Goal: Task Accomplishment & Management: Manage account settings

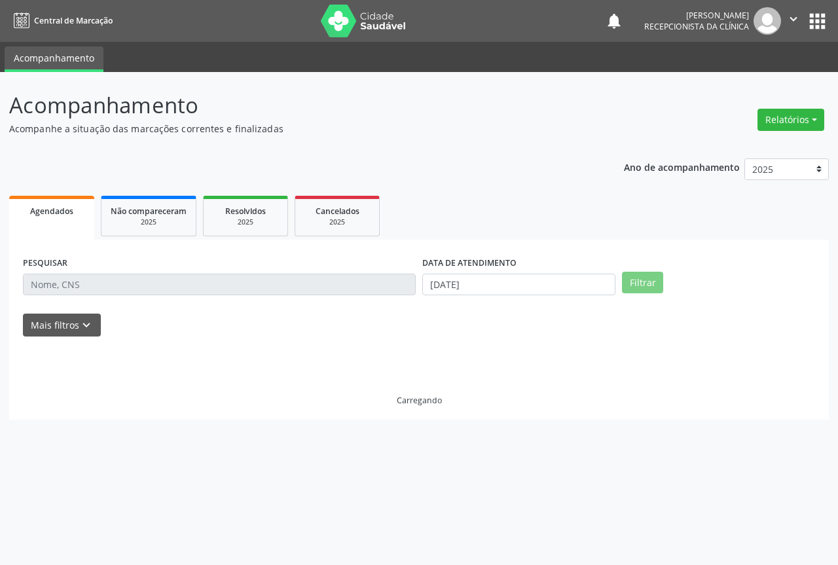
select select "8"
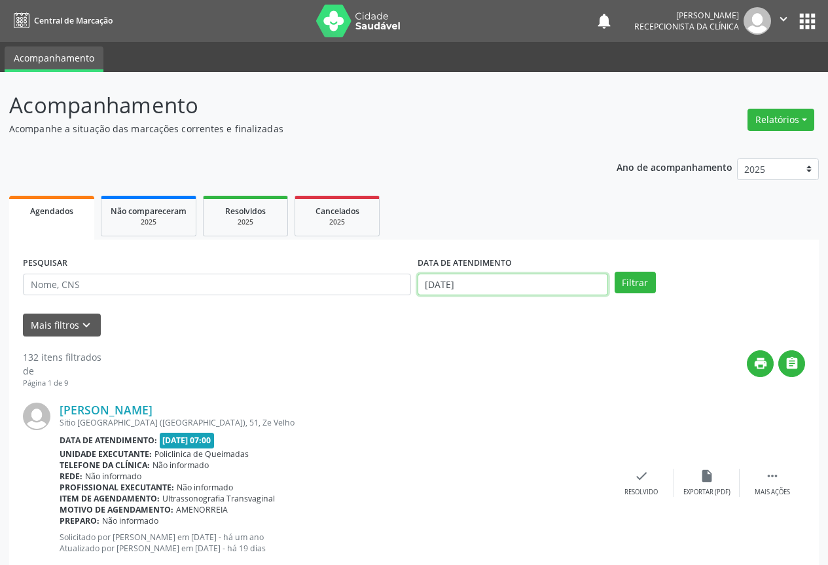
click at [482, 286] on input "[DATE]" at bounding box center [513, 285] width 191 height 22
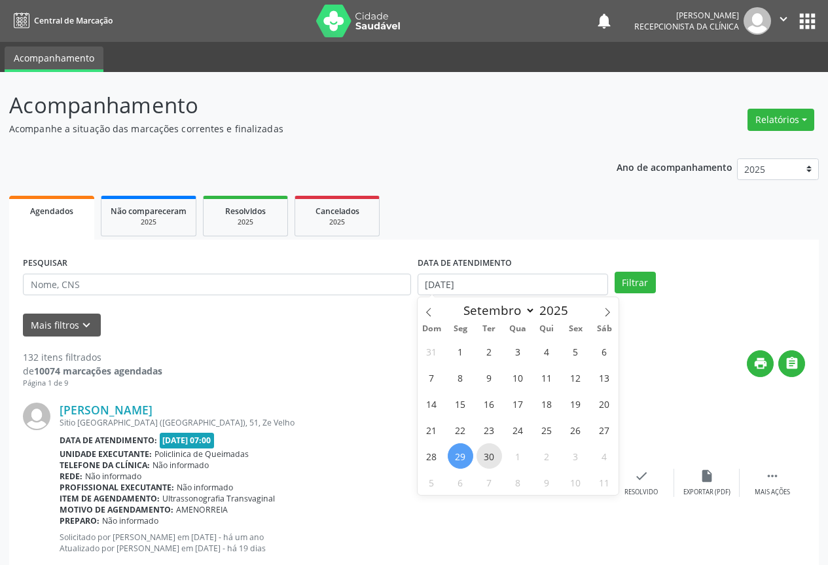
click at [496, 451] on span "30" at bounding box center [490, 456] width 26 height 26
type input "[DATE]"
click at [496, 451] on span "30" at bounding box center [490, 456] width 26 height 26
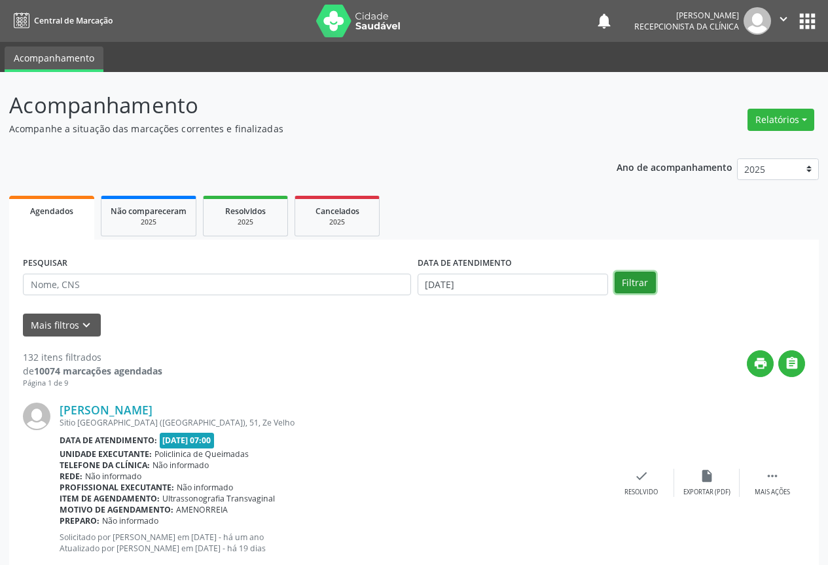
click at [644, 290] on button "Filtrar" at bounding box center [635, 283] width 41 height 22
click at [640, 285] on button "Filtrar" at bounding box center [635, 283] width 41 height 22
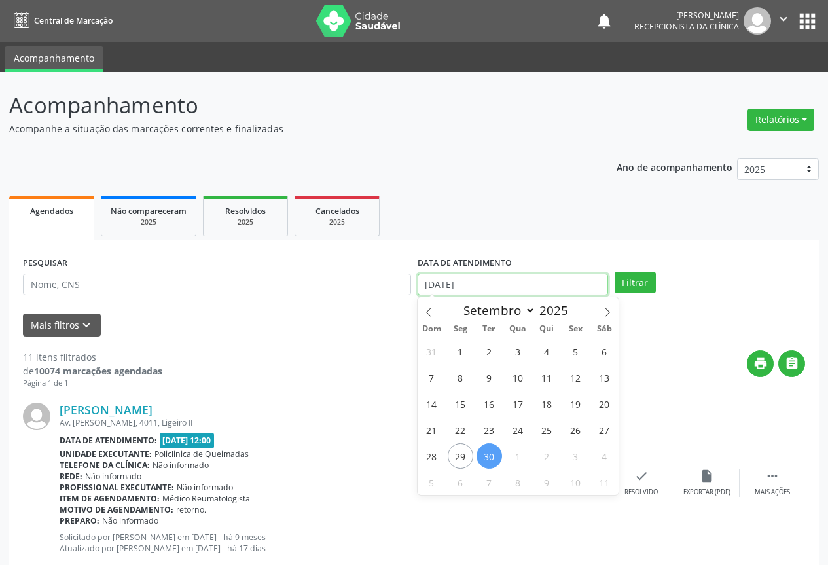
click at [523, 279] on input "[DATE]" at bounding box center [513, 285] width 191 height 22
click at [521, 381] on span "10" at bounding box center [518, 378] width 26 height 26
type input "[DATE]"
click at [521, 381] on span "10" at bounding box center [518, 378] width 26 height 26
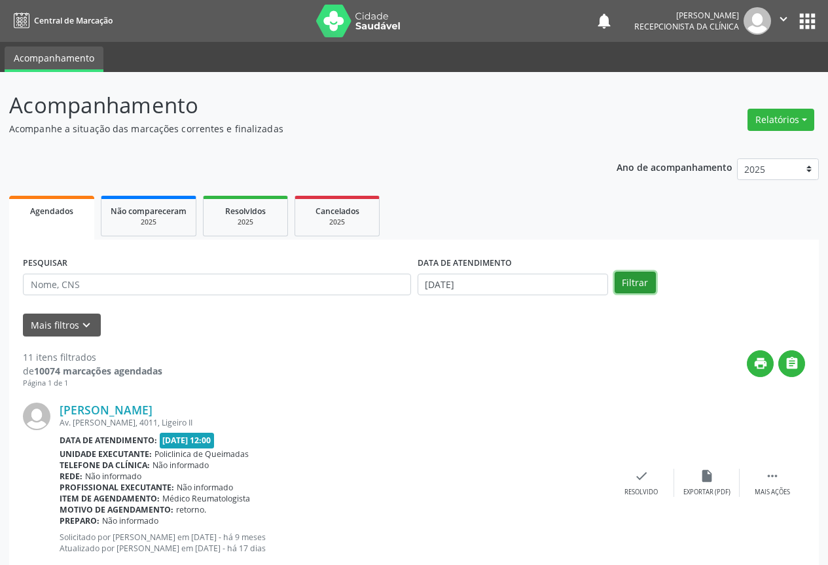
click at [630, 283] on button "Filtrar" at bounding box center [635, 283] width 41 height 22
click at [534, 270] on div "DATA DE ATENDIMENTO" at bounding box center [513, 263] width 191 height 20
click at [530, 281] on input "[DATE]" at bounding box center [513, 285] width 191 height 22
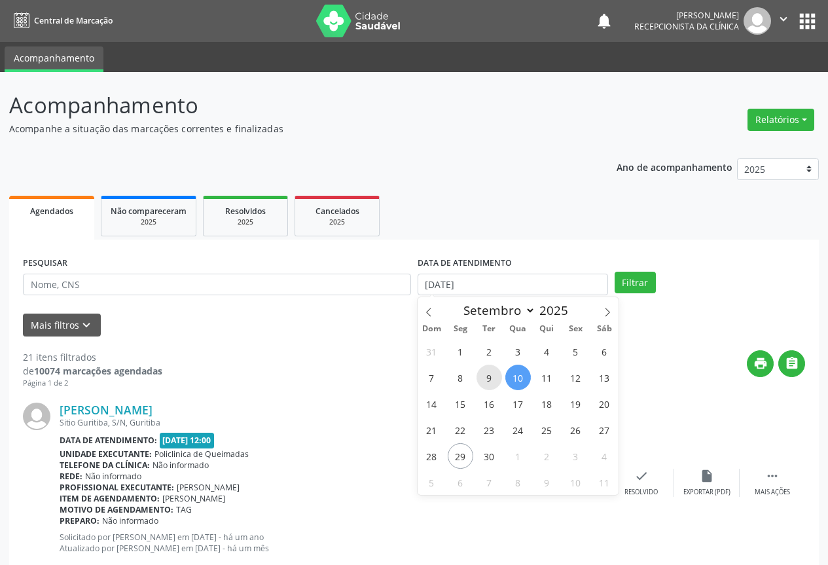
click at [486, 370] on span "9" at bounding box center [490, 378] width 26 height 26
type input "[DATE]"
click at [486, 370] on span "9" at bounding box center [490, 378] width 26 height 26
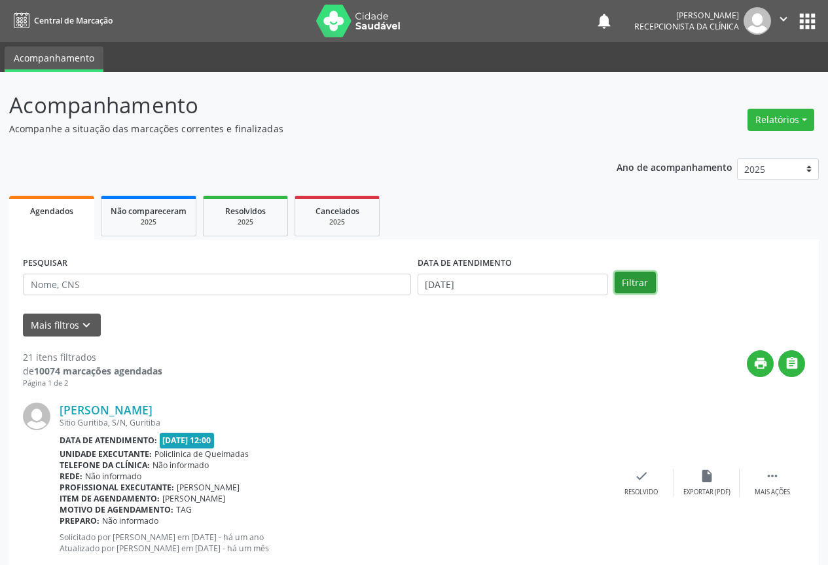
click at [638, 279] on button "Filtrar" at bounding box center [635, 283] width 41 height 22
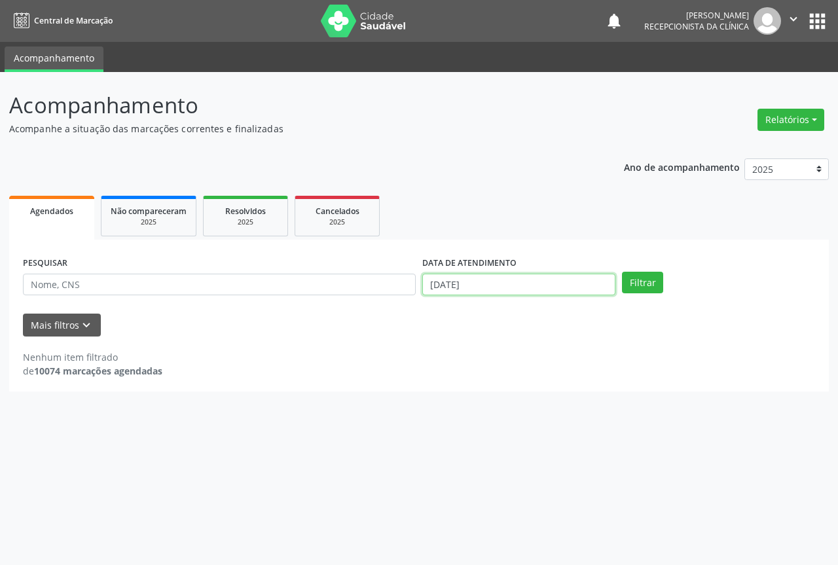
click at [538, 285] on input "[DATE]" at bounding box center [518, 285] width 193 height 22
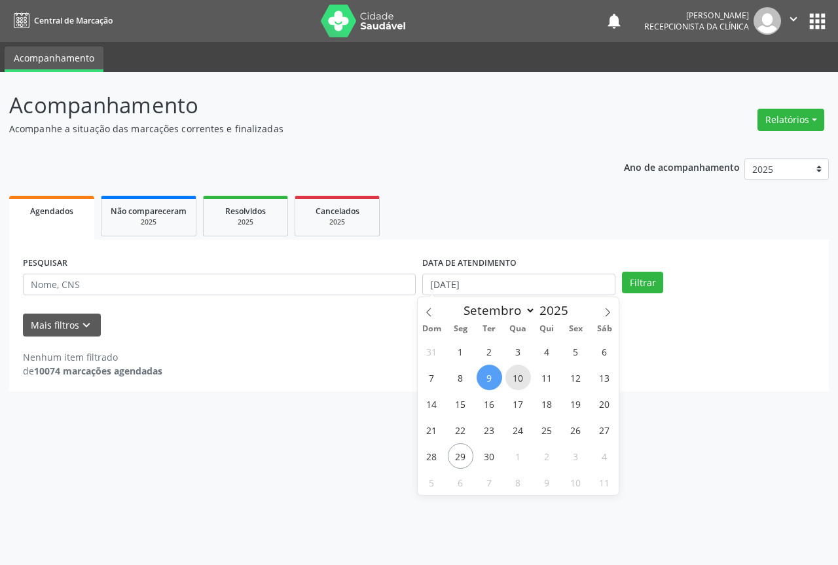
click at [508, 382] on span "10" at bounding box center [518, 378] width 26 height 26
type input "[DATE]"
click at [508, 382] on span "10" at bounding box center [518, 378] width 26 height 26
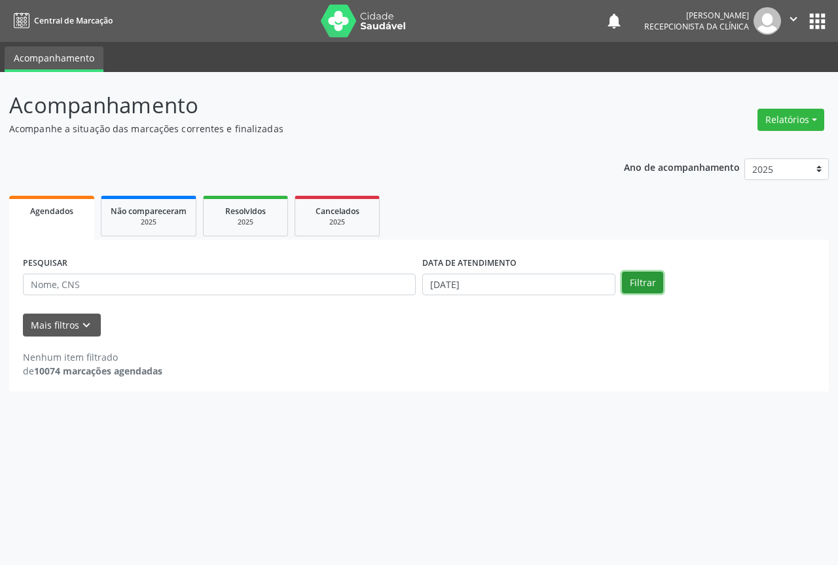
click at [632, 287] on button "Filtrar" at bounding box center [642, 283] width 41 height 22
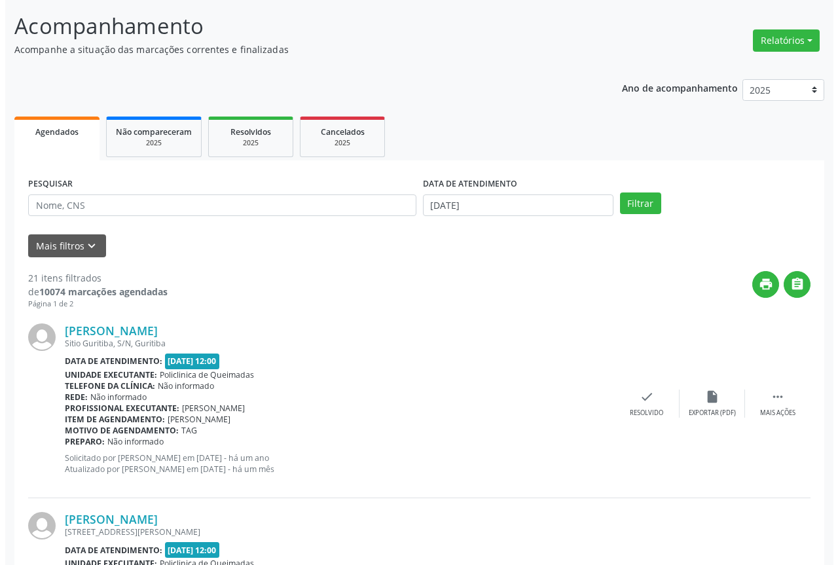
scroll to position [196, 0]
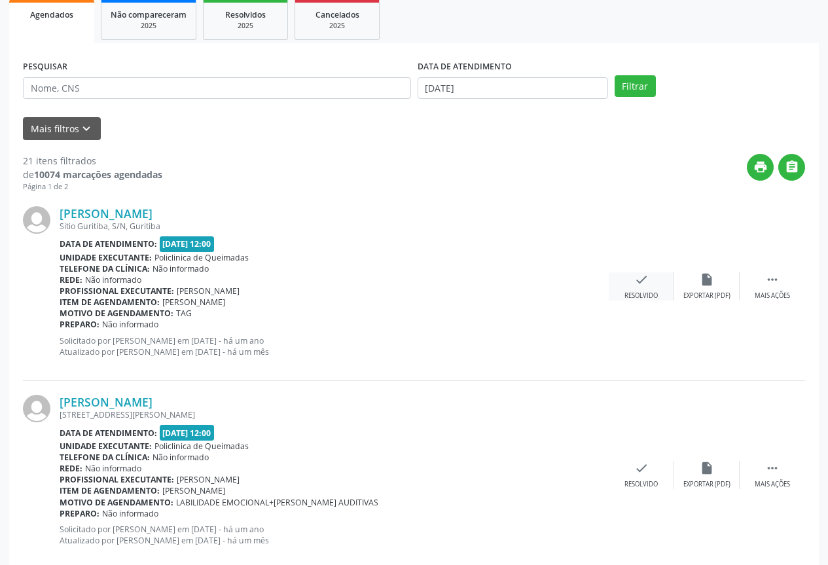
click at [621, 294] on div "check Resolvido" at bounding box center [641, 286] width 65 height 28
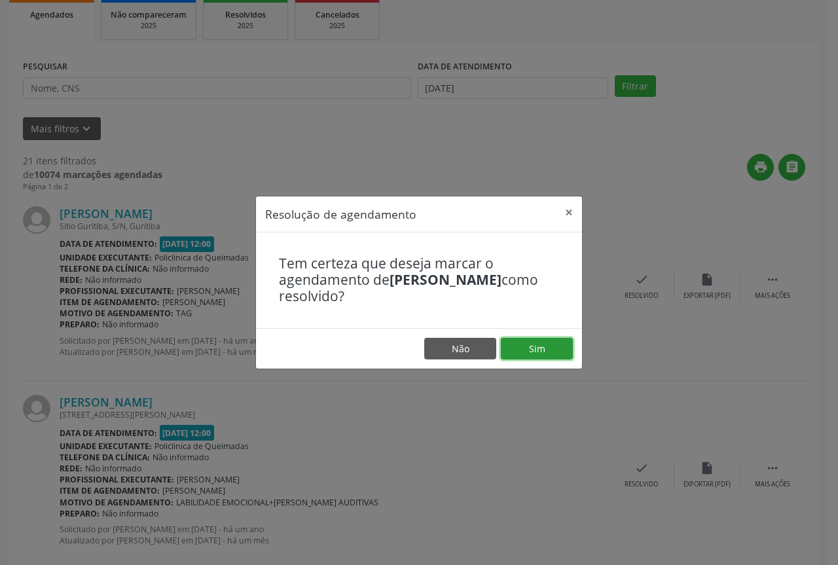
click at [547, 352] on button "Sim" at bounding box center [537, 349] width 72 height 22
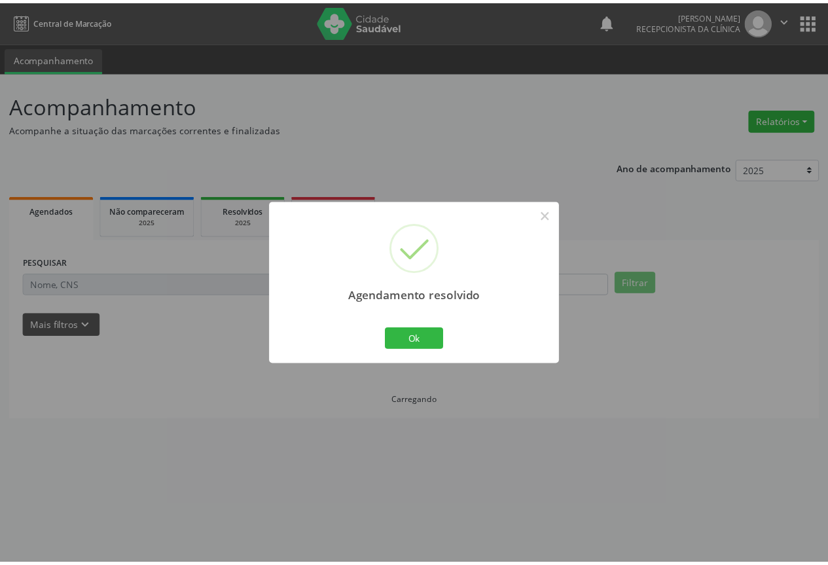
scroll to position [0, 0]
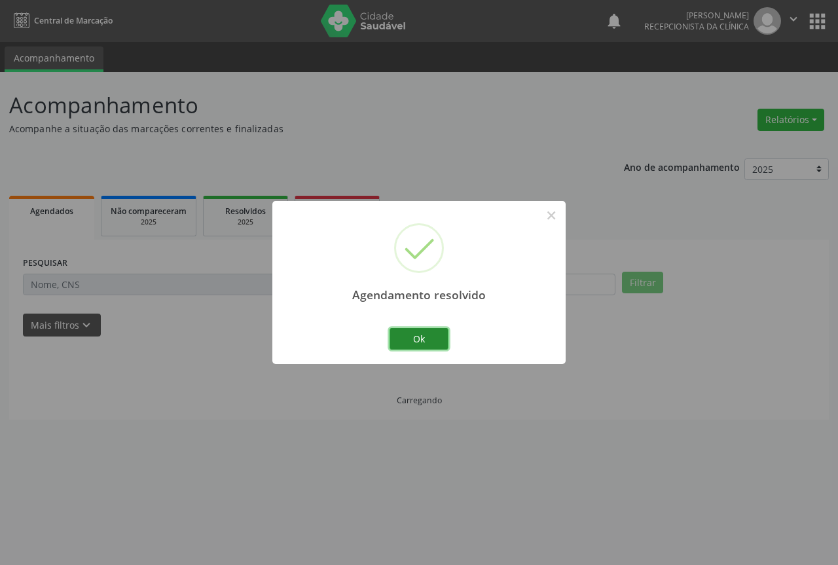
click at [435, 344] on button "Ok" at bounding box center [419, 339] width 59 height 22
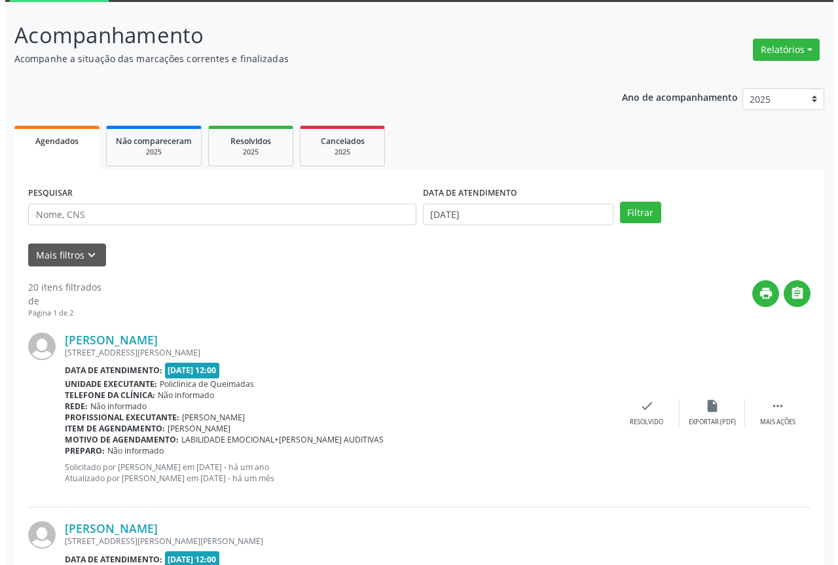
scroll to position [262, 0]
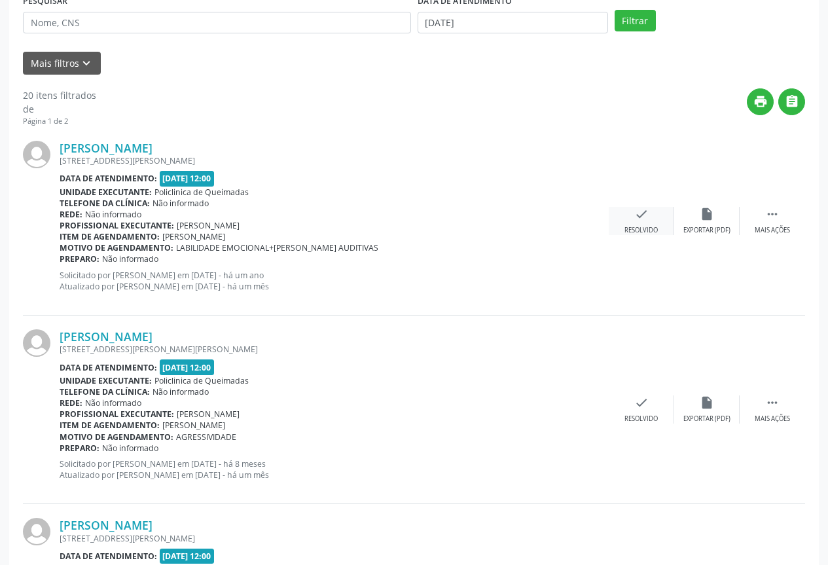
click at [655, 232] on div "Resolvido" at bounding box center [641, 230] width 33 height 9
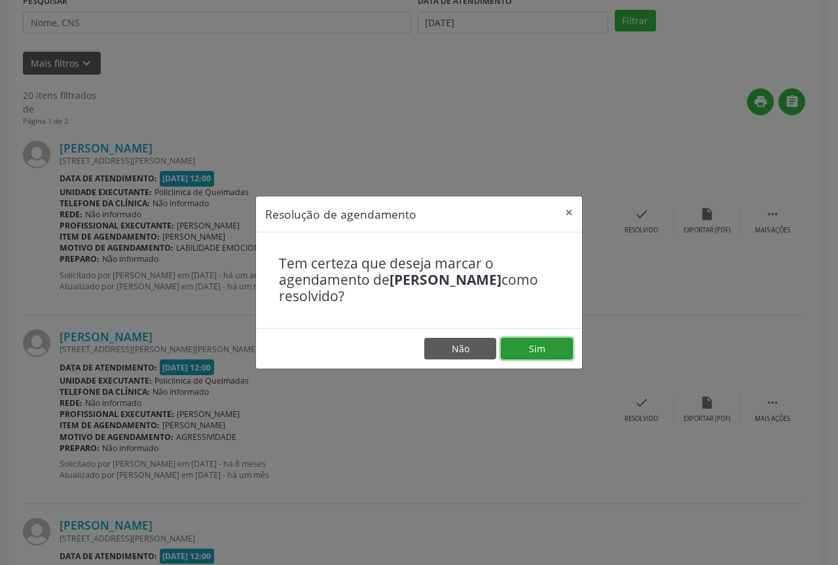
click at [553, 354] on button "Sim" at bounding box center [537, 349] width 72 height 22
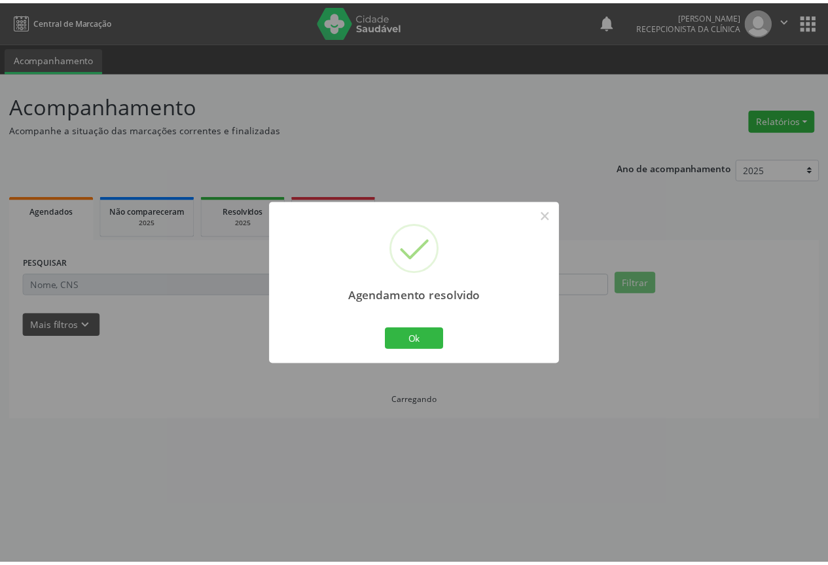
scroll to position [0, 0]
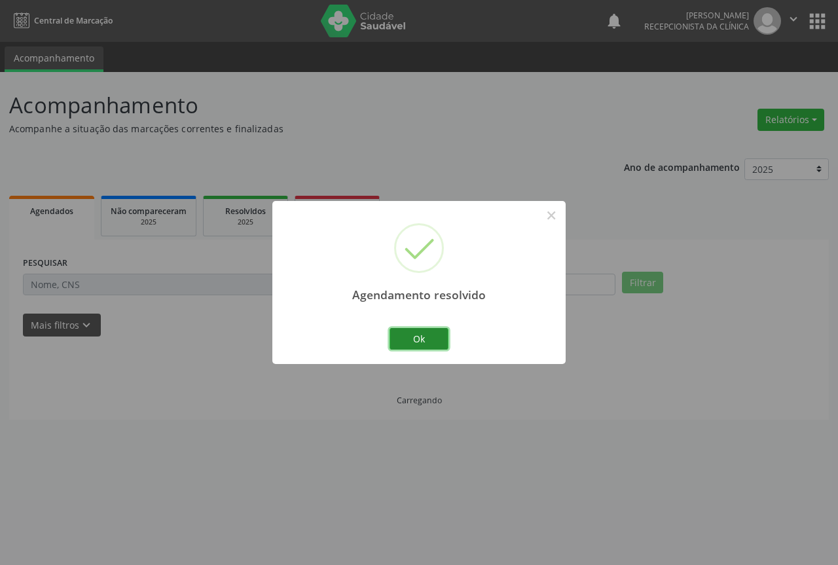
click at [429, 330] on button "Ok" at bounding box center [419, 339] width 59 height 22
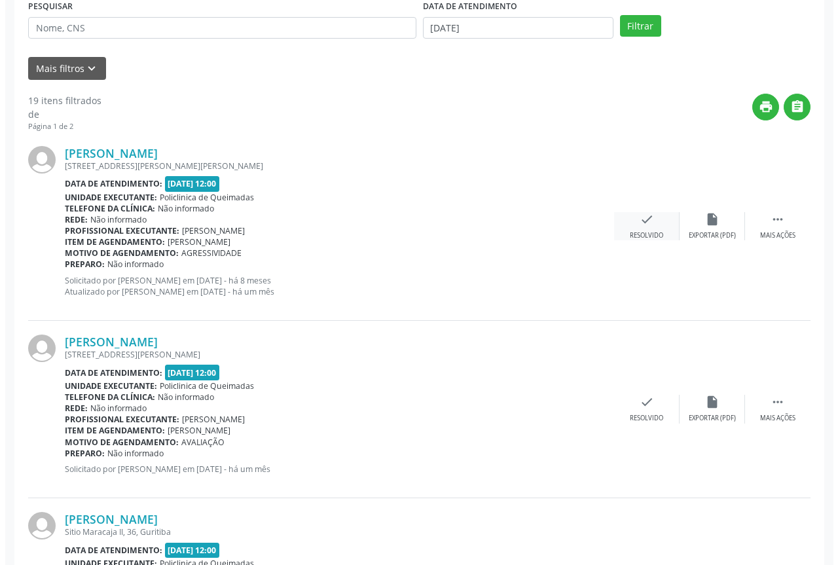
scroll to position [262, 0]
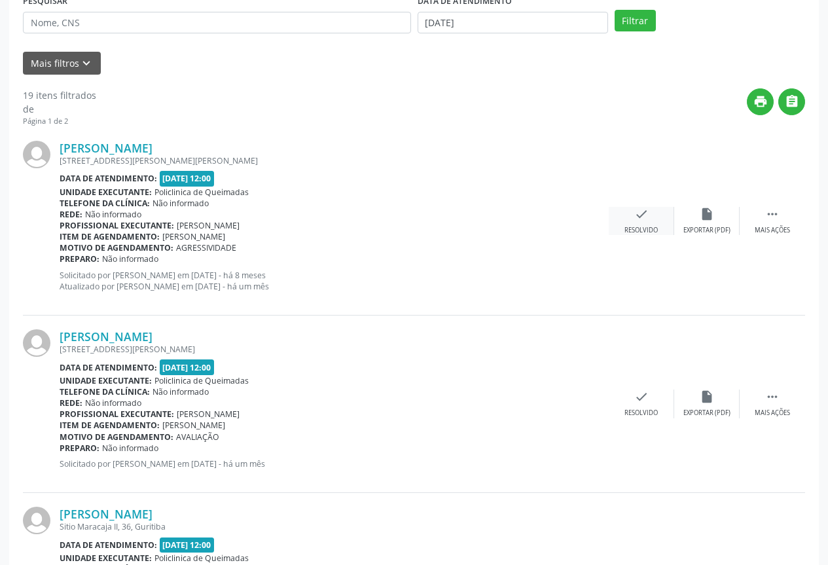
click at [649, 211] on div "check Resolvido" at bounding box center [641, 221] width 65 height 28
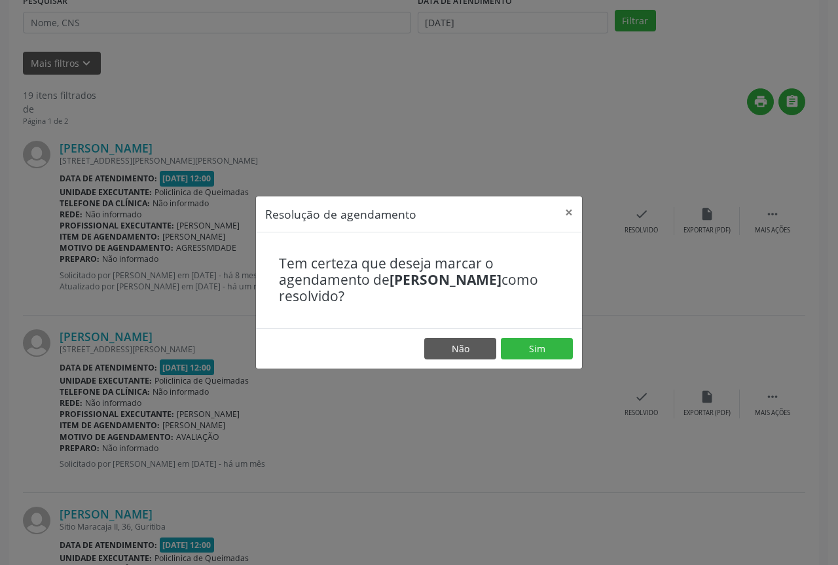
click at [532, 360] on footer "Não Sim" at bounding box center [419, 348] width 326 height 41
click at [530, 352] on button "Sim" at bounding box center [537, 349] width 72 height 22
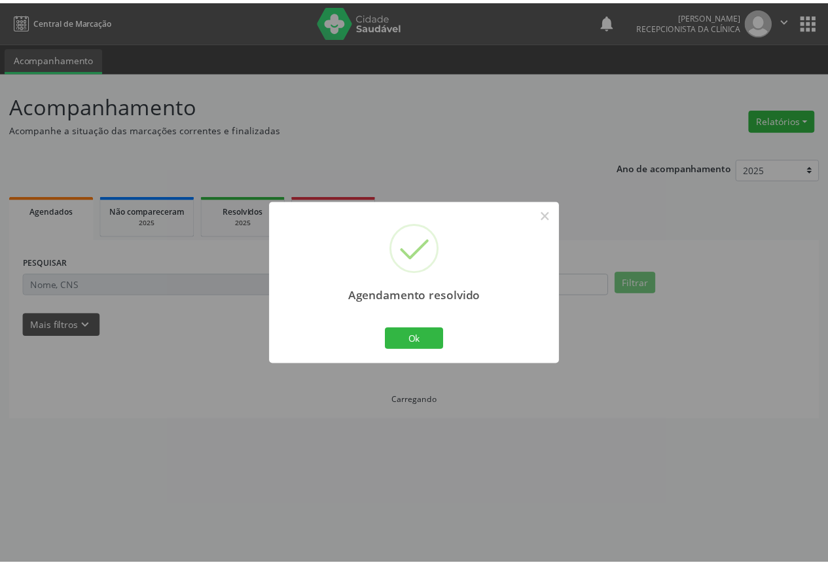
scroll to position [0, 0]
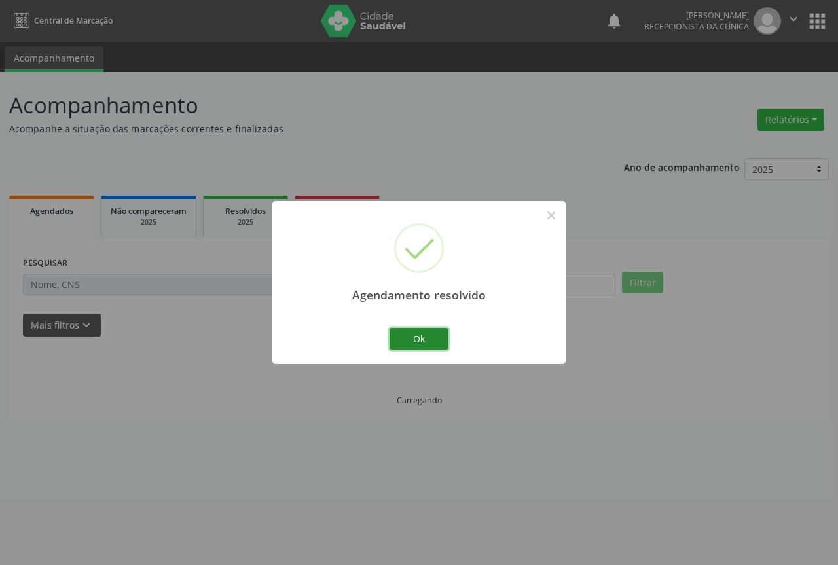
click at [393, 340] on button "Ok" at bounding box center [419, 339] width 59 height 22
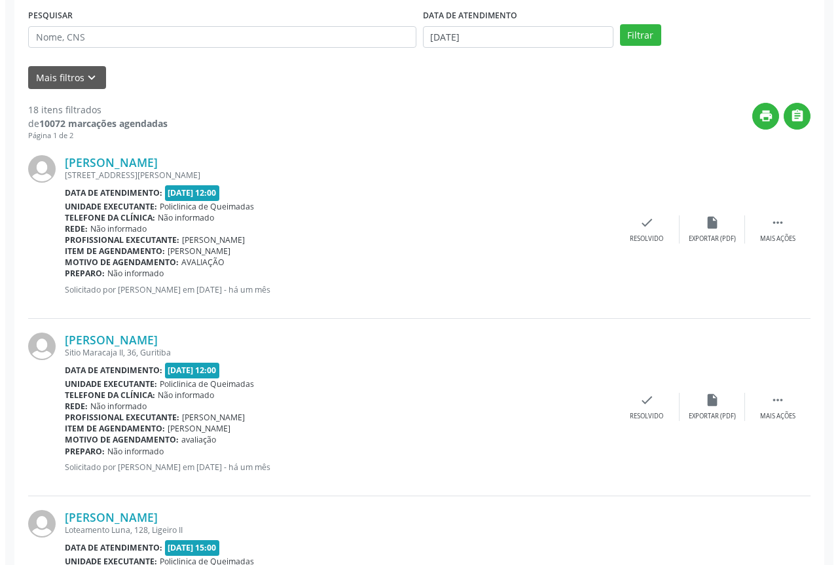
scroll to position [262, 0]
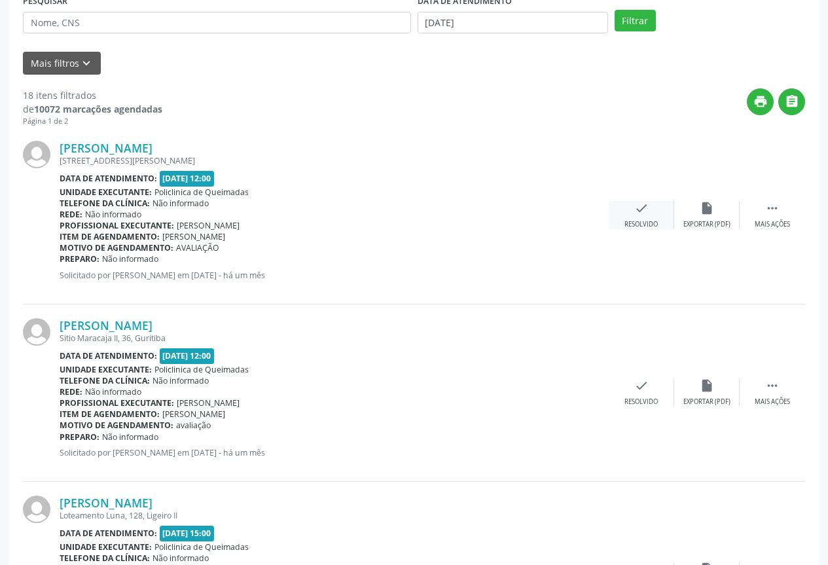
click at [647, 204] on icon "check" at bounding box center [641, 208] width 14 height 14
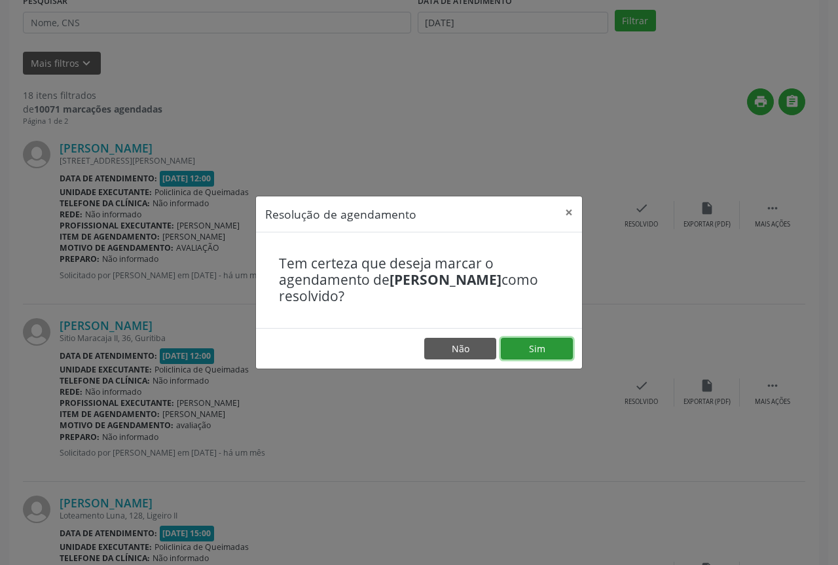
click at [519, 356] on button "Sim" at bounding box center [537, 349] width 72 height 22
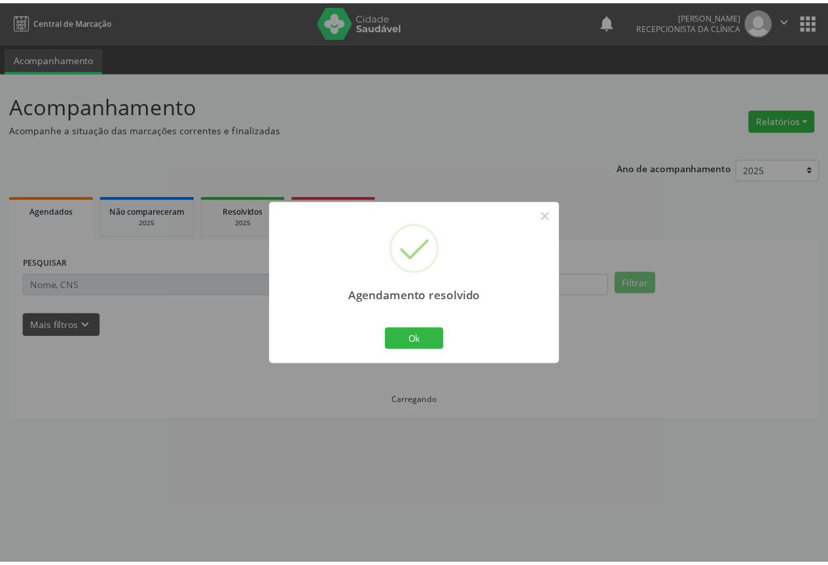
scroll to position [0, 0]
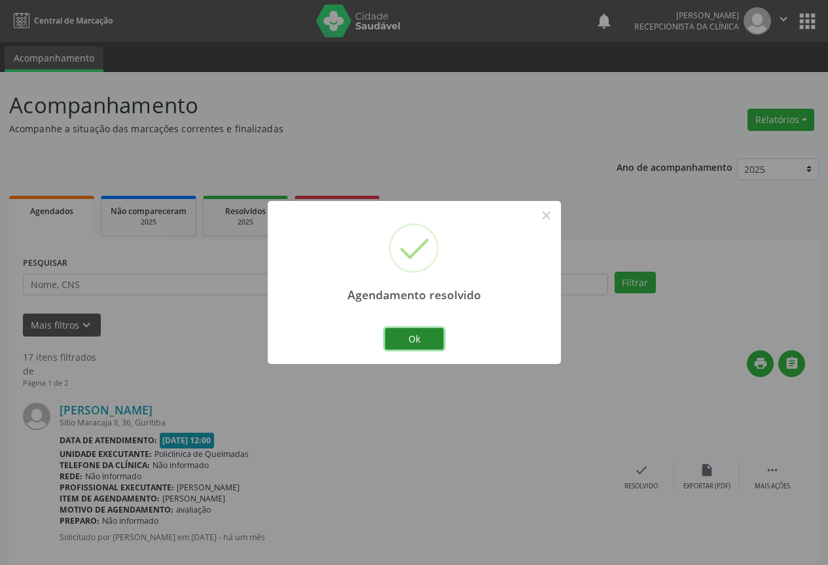
click at [409, 346] on button "Ok" at bounding box center [414, 339] width 59 height 22
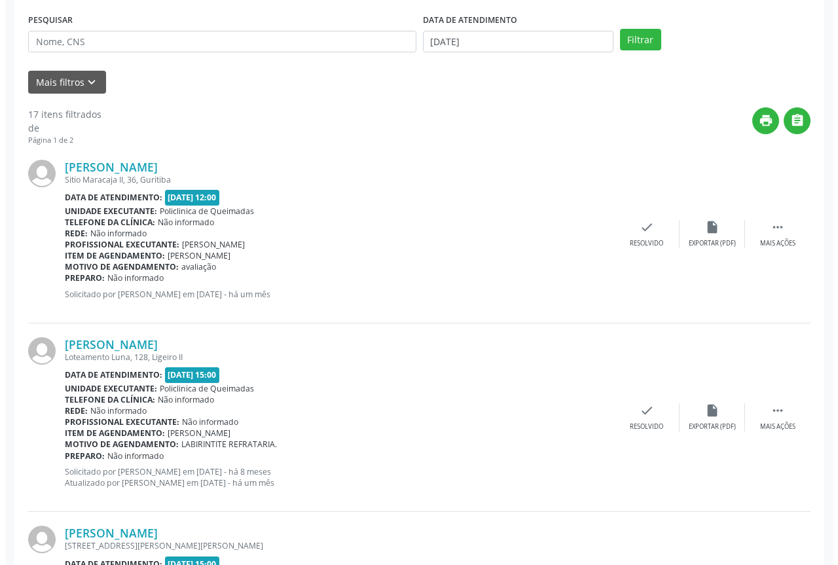
scroll to position [262, 0]
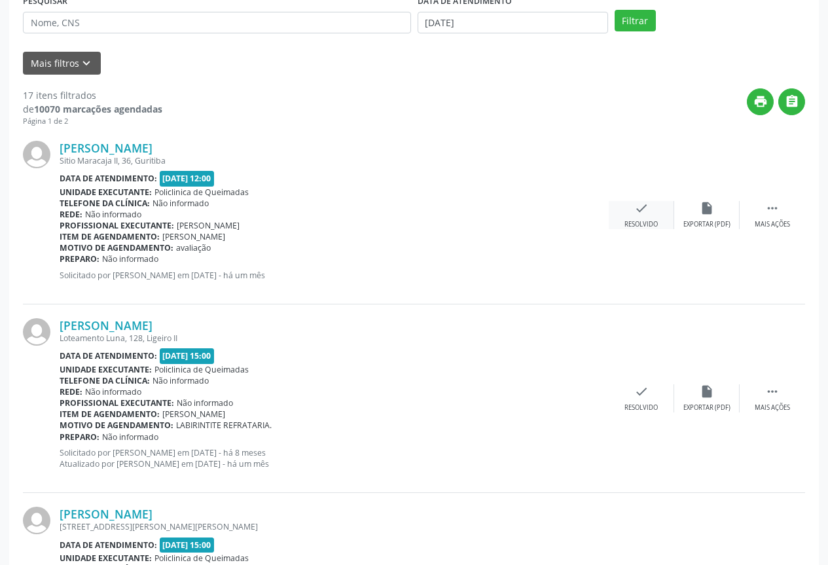
click at [644, 219] on div "check Resolvido" at bounding box center [641, 215] width 65 height 28
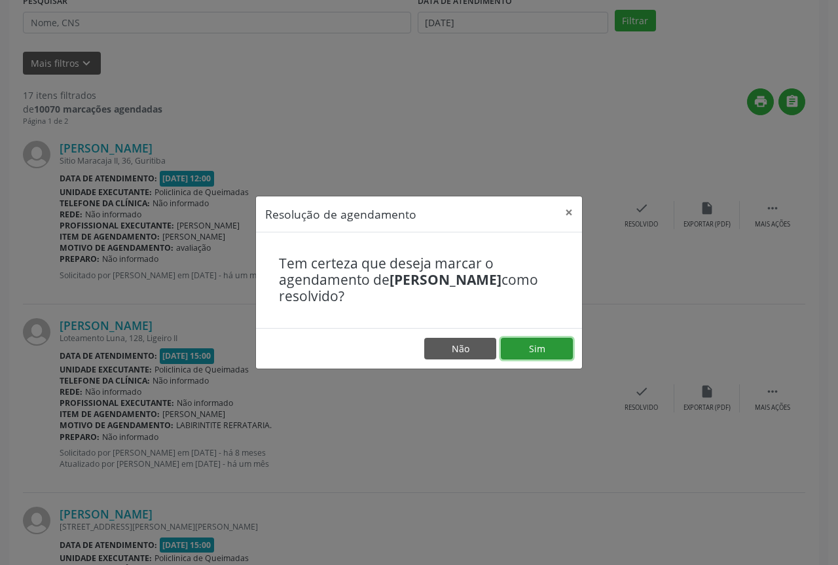
click at [519, 342] on button "Sim" at bounding box center [537, 349] width 72 height 22
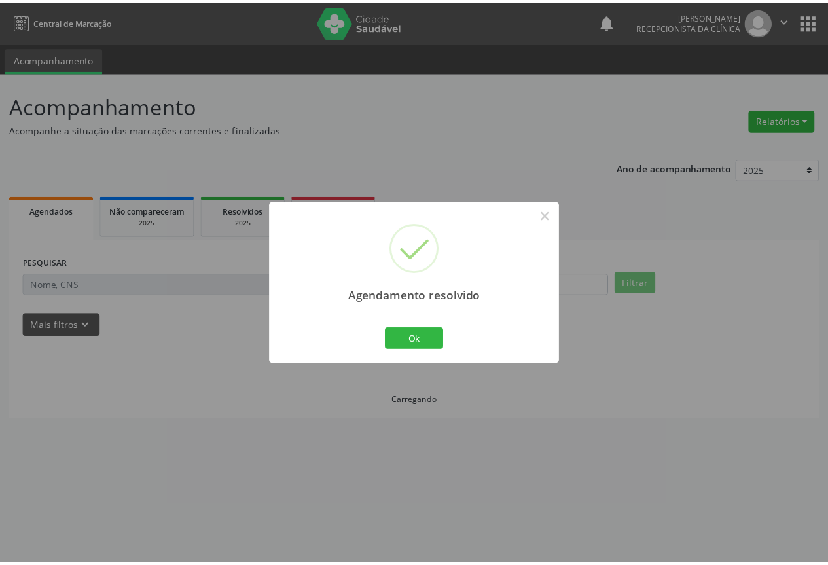
scroll to position [0, 0]
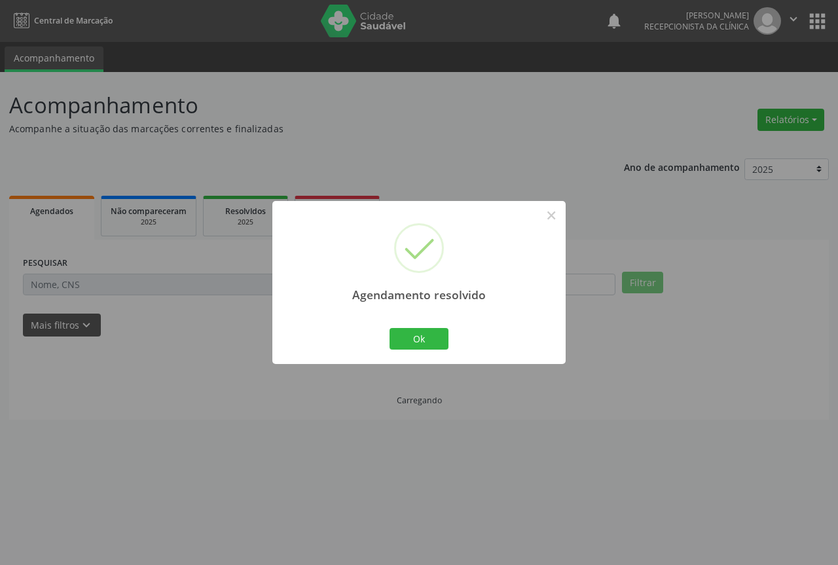
click at [387, 336] on div "Ok Cancel" at bounding box center [419, 338] width 65 height 27
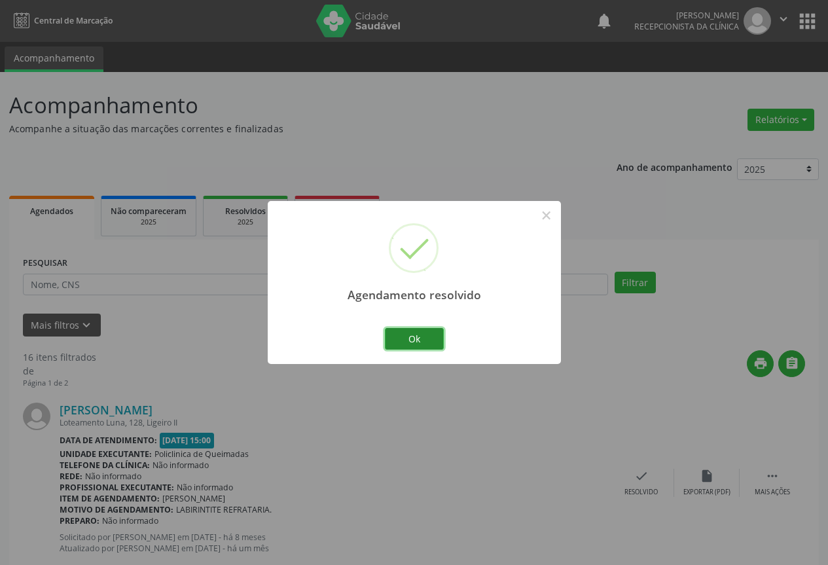
click at [399, 338] on button "Ok" at bounding box center [414, 339] width 59 height 22
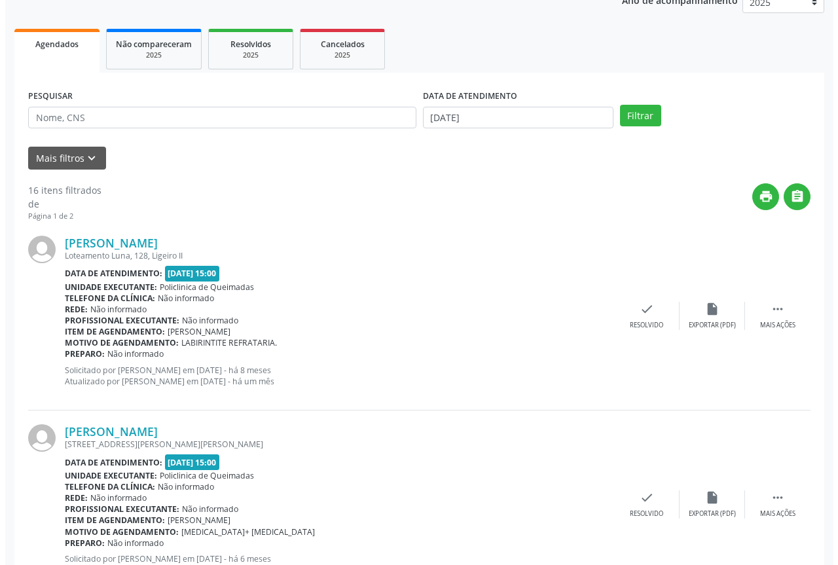
scroll to position [196, 0]
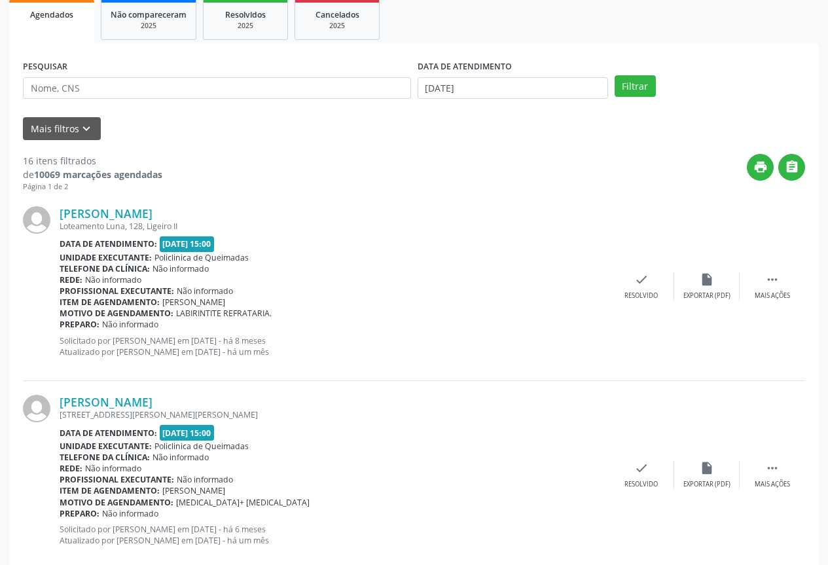
click at [648, 301] on div "[PERSON_NAME] Loteamento Luna, 128, Ligeiro II Data de atendimento: [DATE] 15:0…" at bounding box center [414, 286] width 782 height 189
click at [626, 286] on div "check Resolvido" at bounding box center [641, 286] width 65 height 28
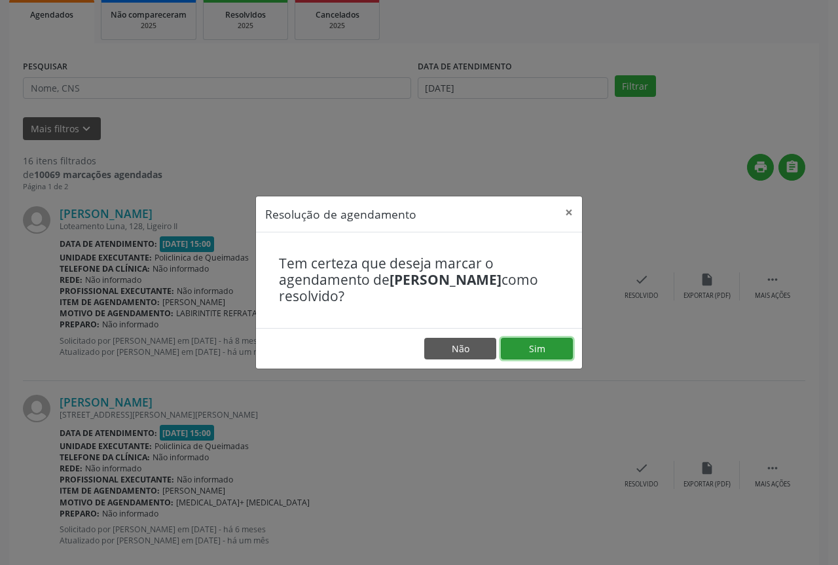
click at [536, 354] on button "Sim" at bounding box center [537, 349] width 72 height 22
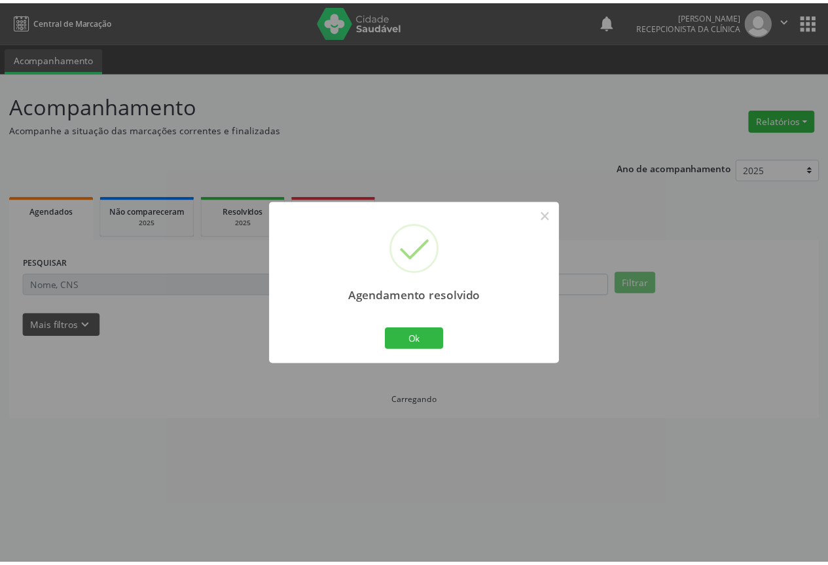
scroll to position [0, 0]
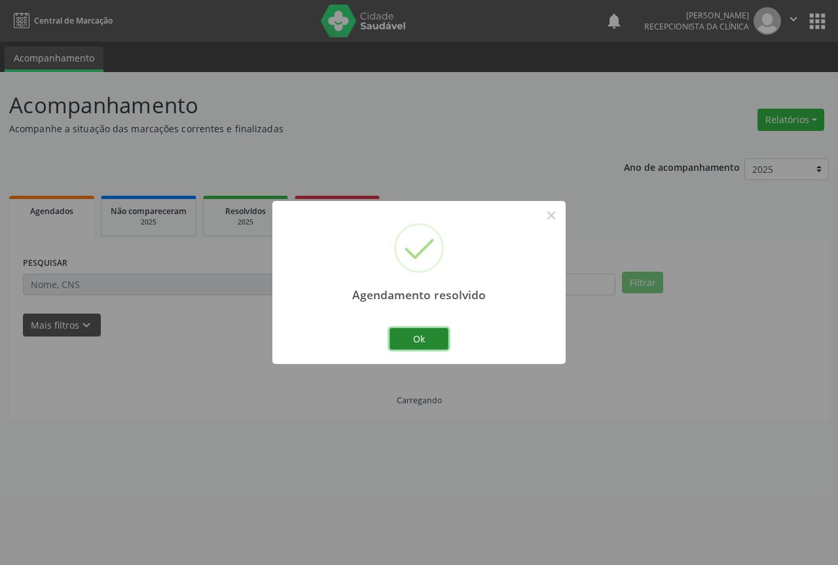
click at [424, 340] on button "Ok" at bounding box center [419, 339] width 59 height 22
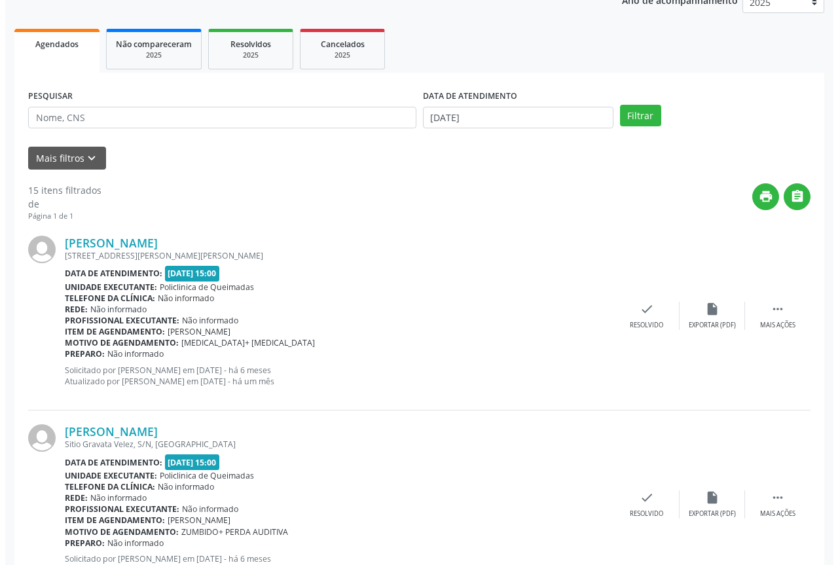
scroll to position [196, 0]
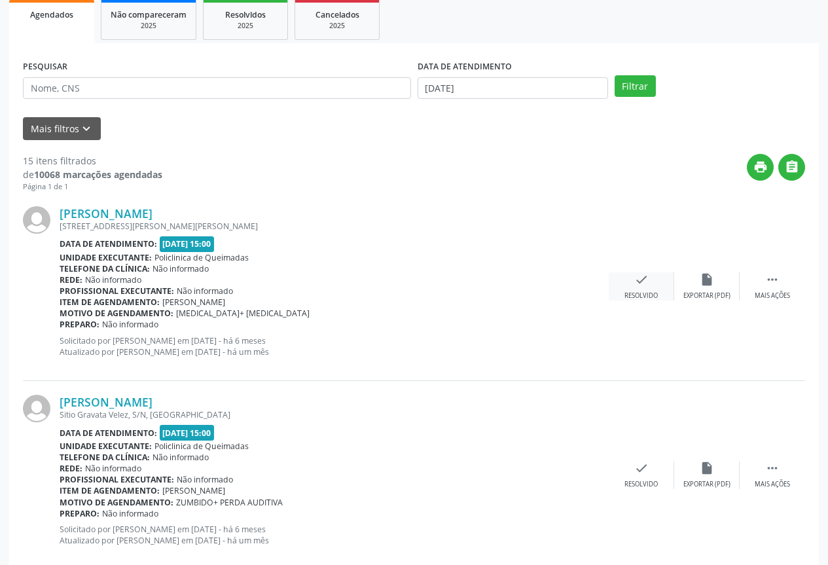
click at [656, 283] on div "check Resolvido" at bounding box center [641, 286] width 65 height 28
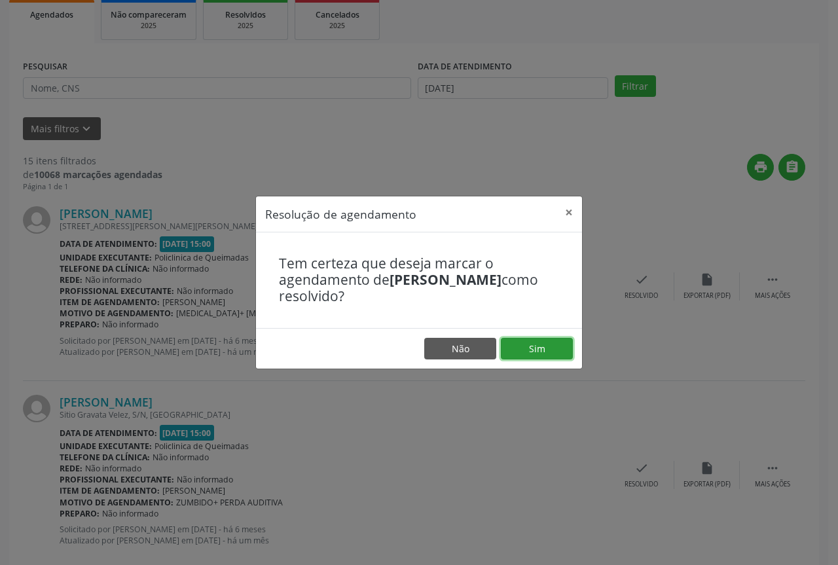
click at [548, 353] on button "Sim" at bounding box center [537, 349] width 72 height 22
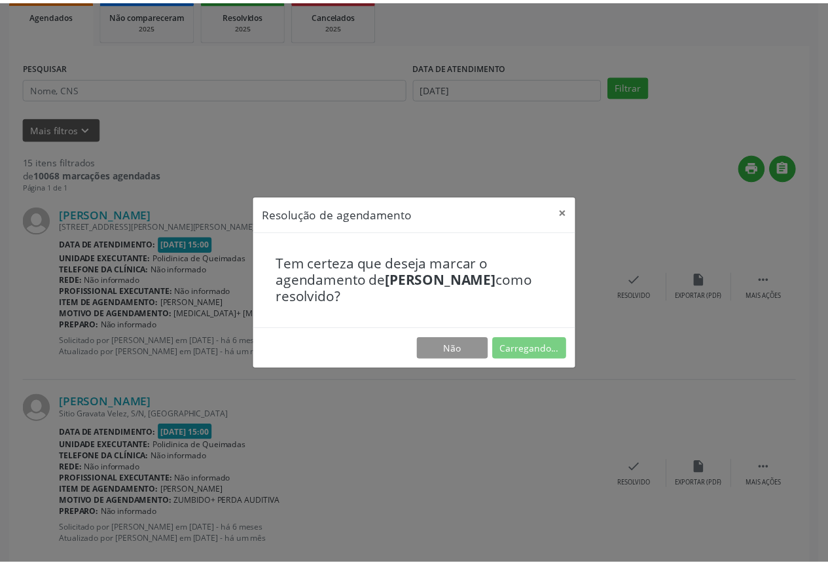
scroll to position [0, 0]
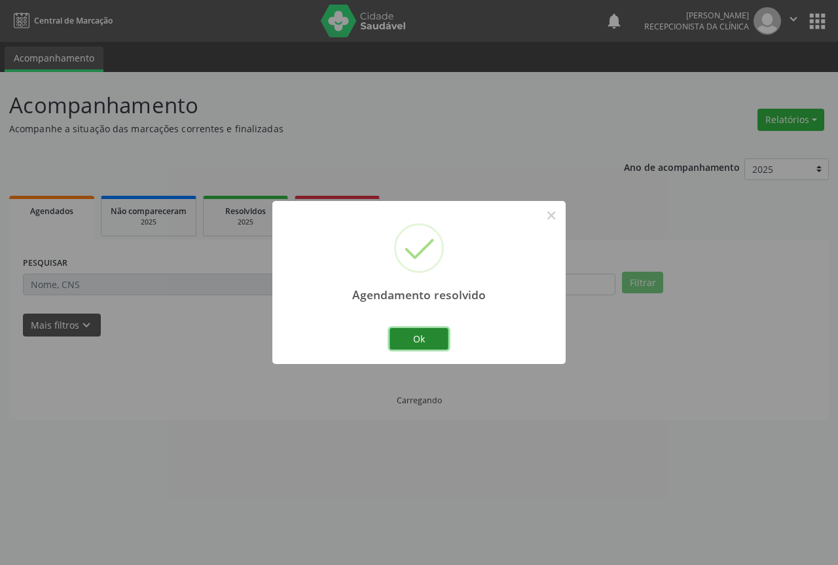
click at [416, 338] on button "Ok" at bounding box center [419, 339] width 59 height 22
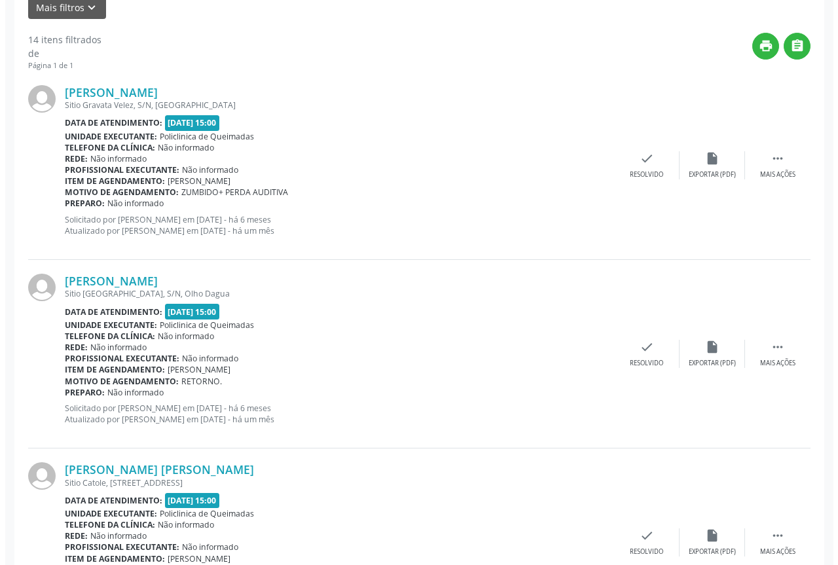
scroll to position [327, 0]
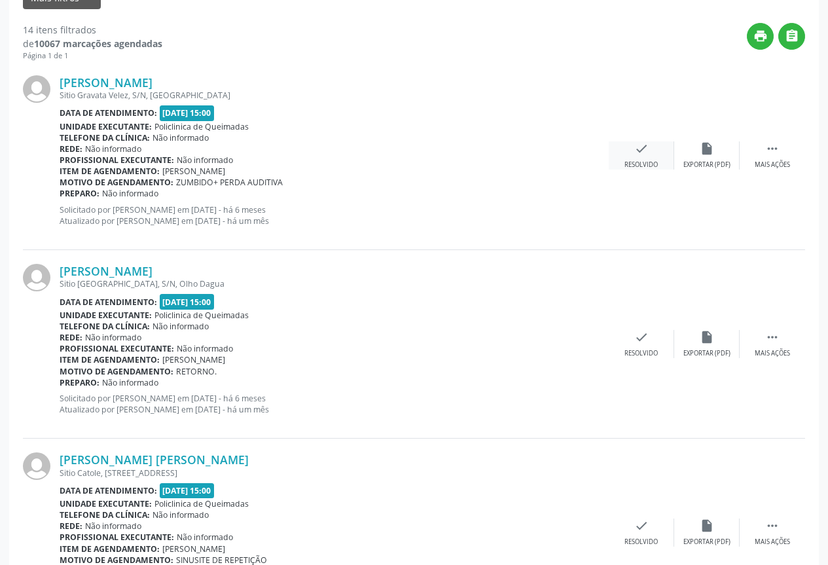
click at [640, 158] on div "check Resolvido" at bounding box center [641, 155] width 65 height 28
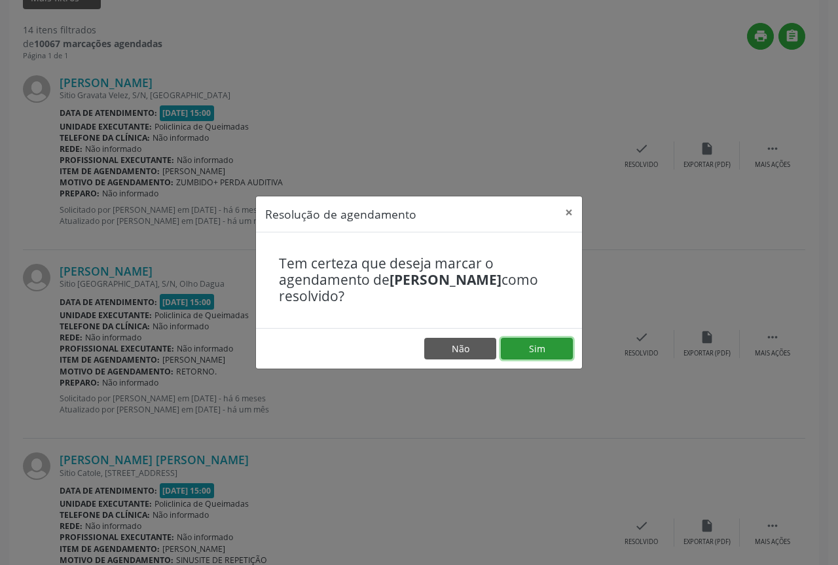
click at [524, 354] on button "Sim" at bounding box center [537, 349] width 72 height 22
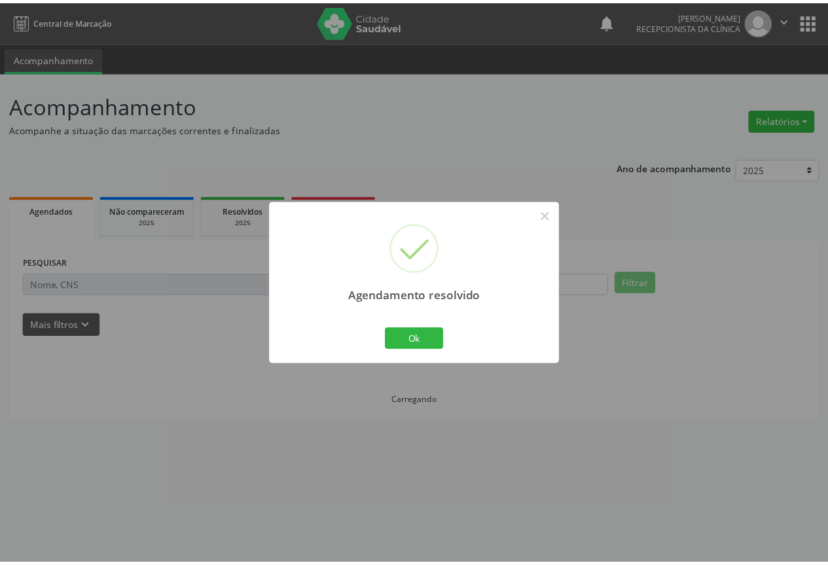
scroll to position [0, 0]
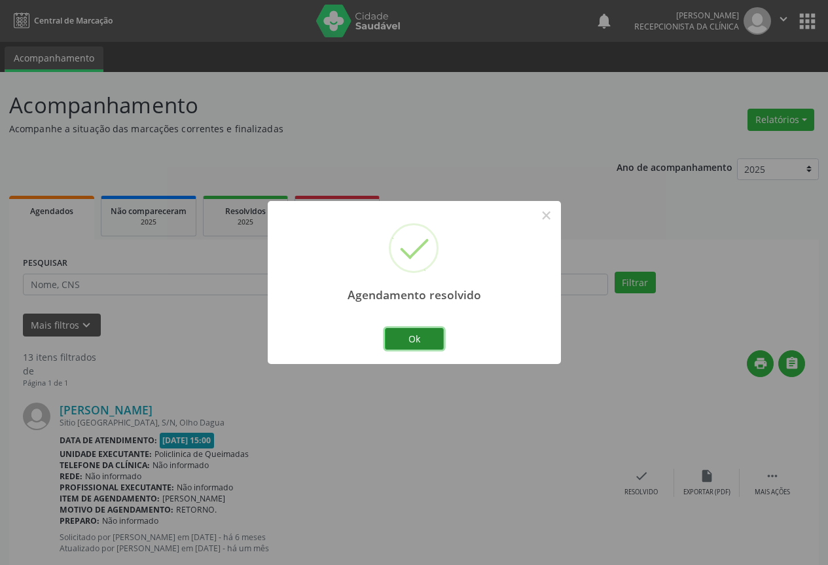
click at [403, 329] on button "Ok" at bounding box center [414, 339] width 59 height 22
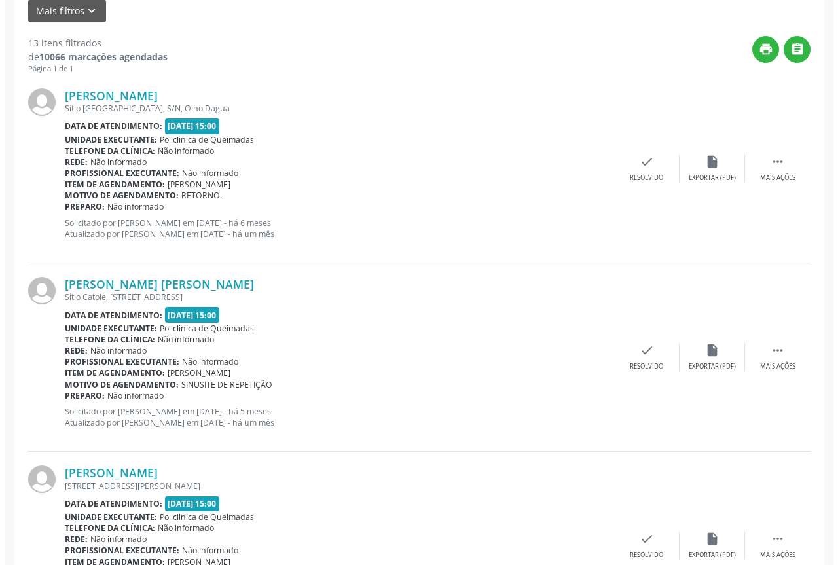
scroll to position [327, 0]
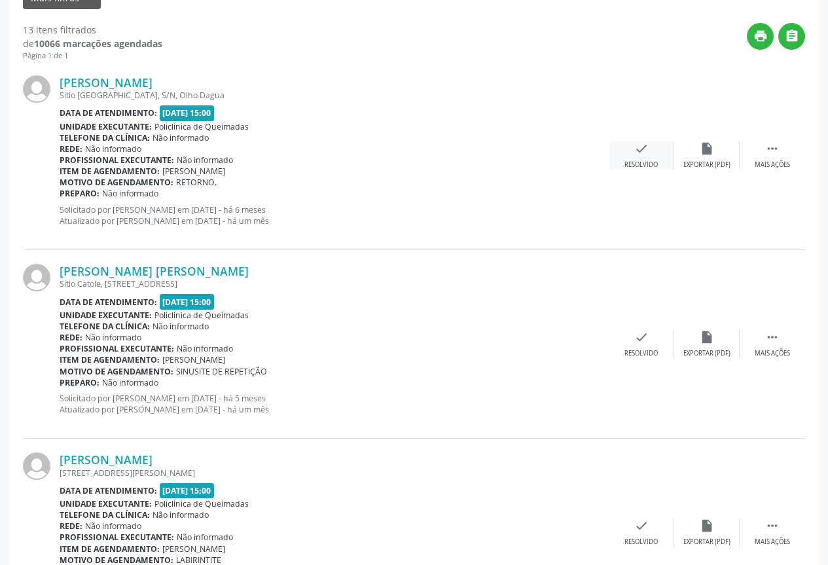
click at [637, 152] on icon "check" at bounding box center [641, 148] width 14 height 14
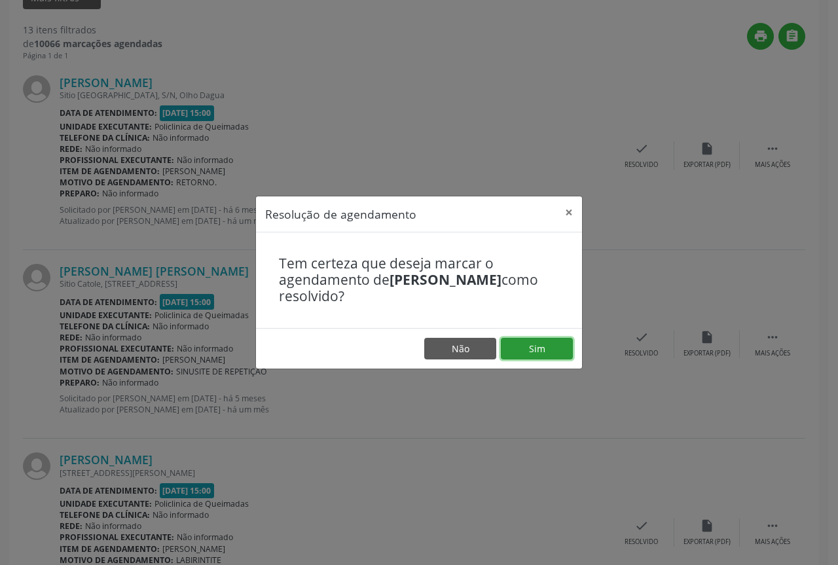
click at [535, 344] on button "Sim" at bounding box center [537, 349] width 72 height 22
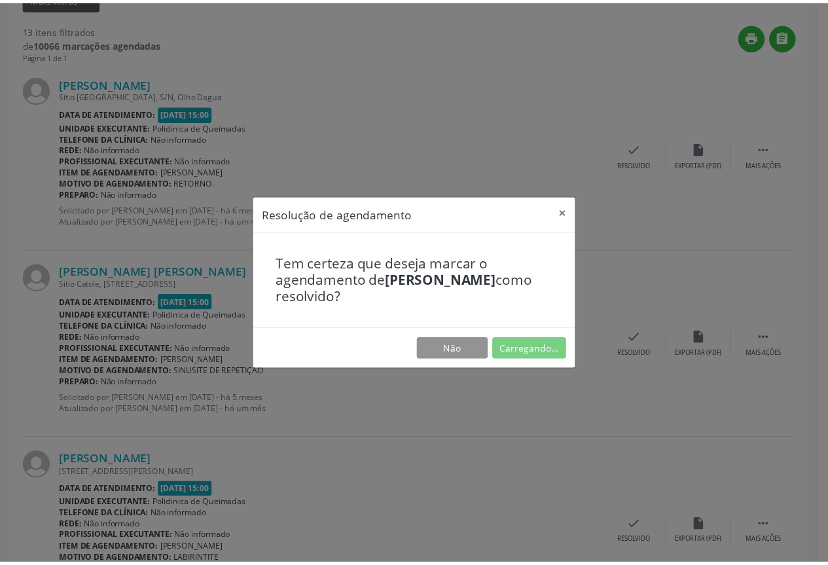
scroll to position [0, 0]
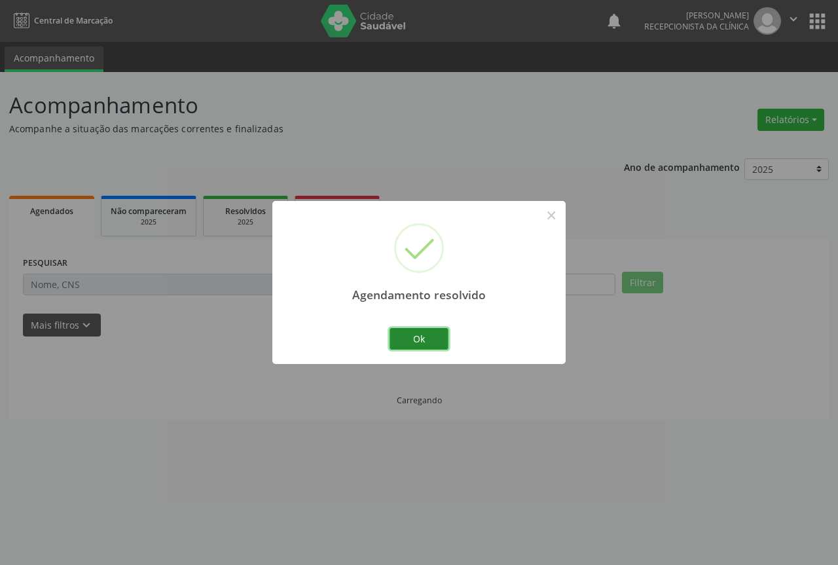
click at [425, 336] on button "Ok" at bounding box center [419, 339] width 59 height 22
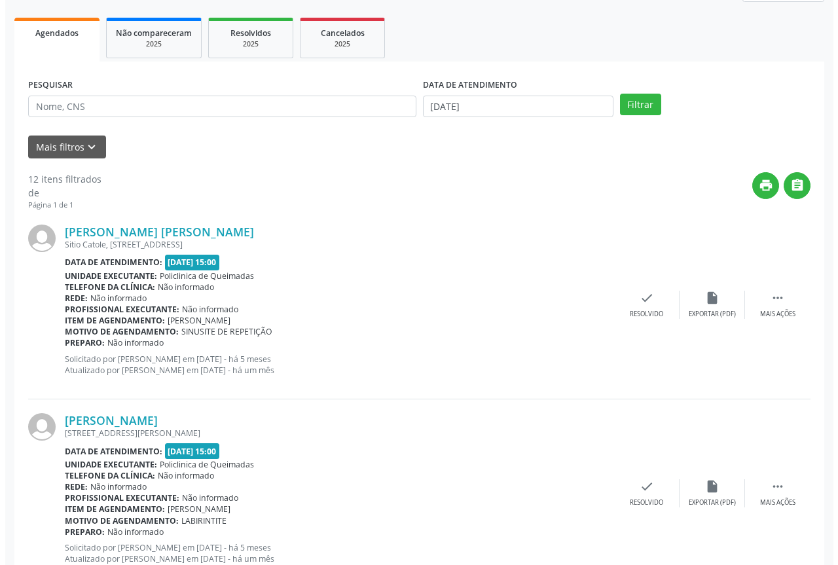
scroll to position [196, 0]
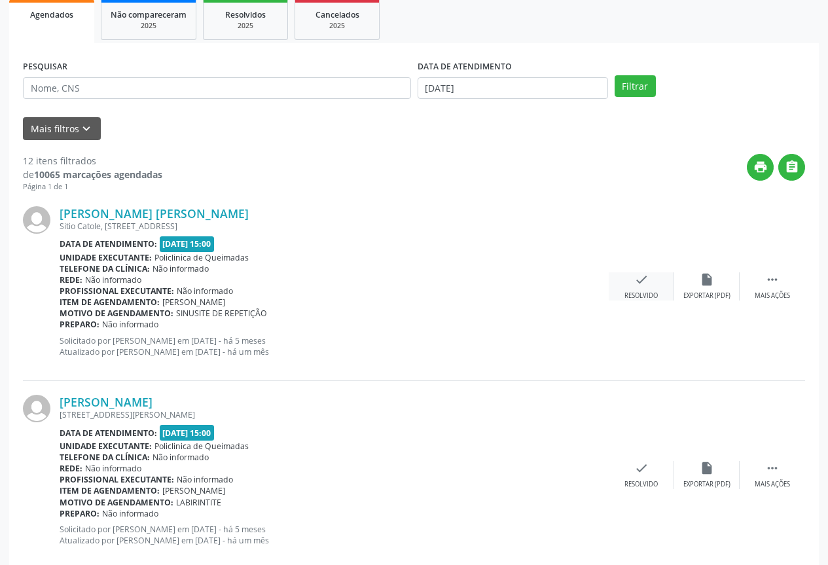
click at [636, 284] on icon "check" at bounding box center [641, 279] width 14 height 14
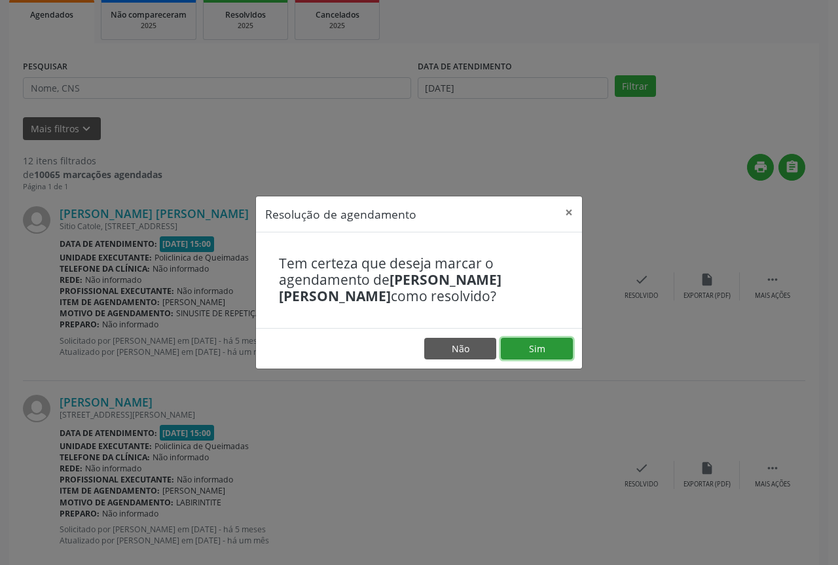
click at [532, 338] on button "Sim" at bounding box center [537, 349] width 72 height 22
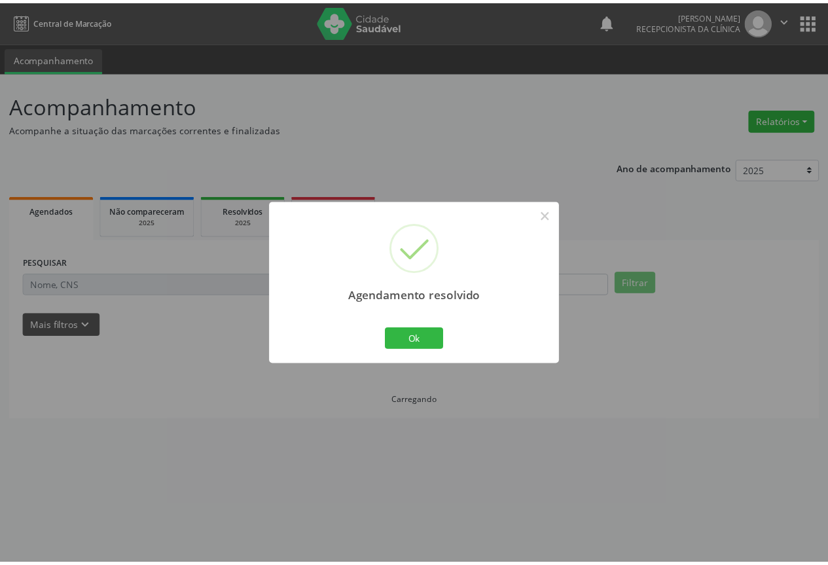
scroll to position [0, 0]
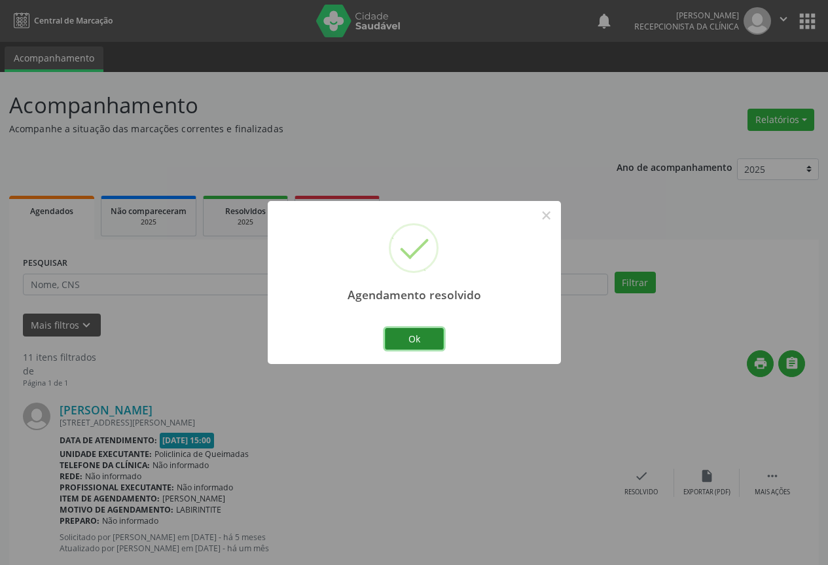
click at [422, 329] on button "Ok" at bounding box center [414, 339] width 59 height 22
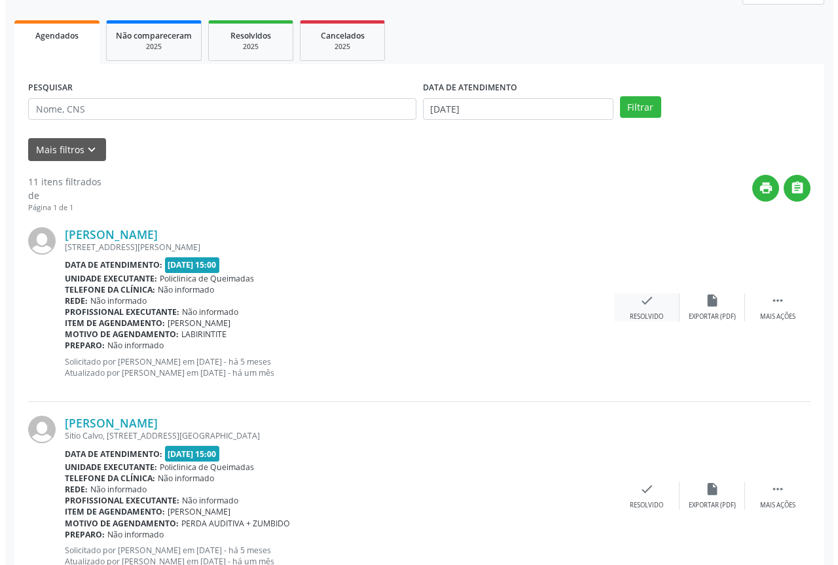
scroll to position [196, 0]
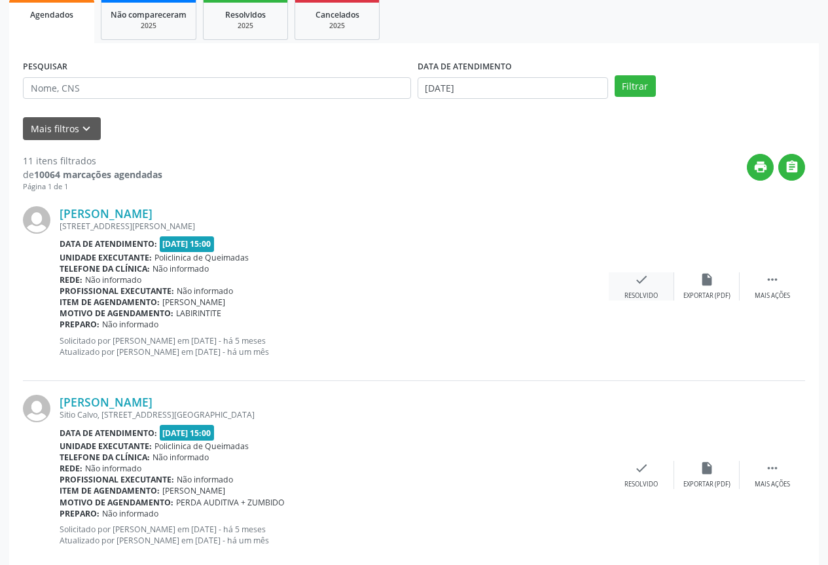
click at [659, 282] on div "check Resolvido" at bounding box center [641, 286] width 65 height 28
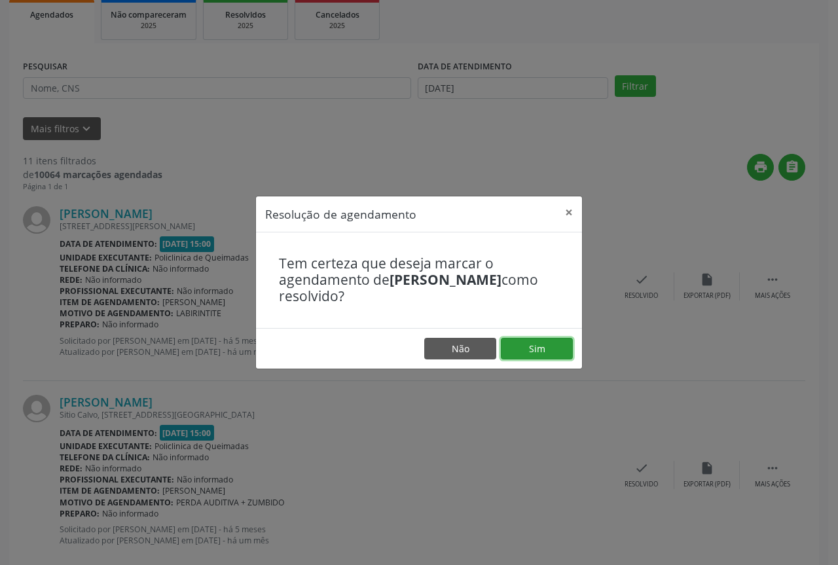
click at [535, 352] on button "Sim" at bounding box center [537, 349] width 72 height 22
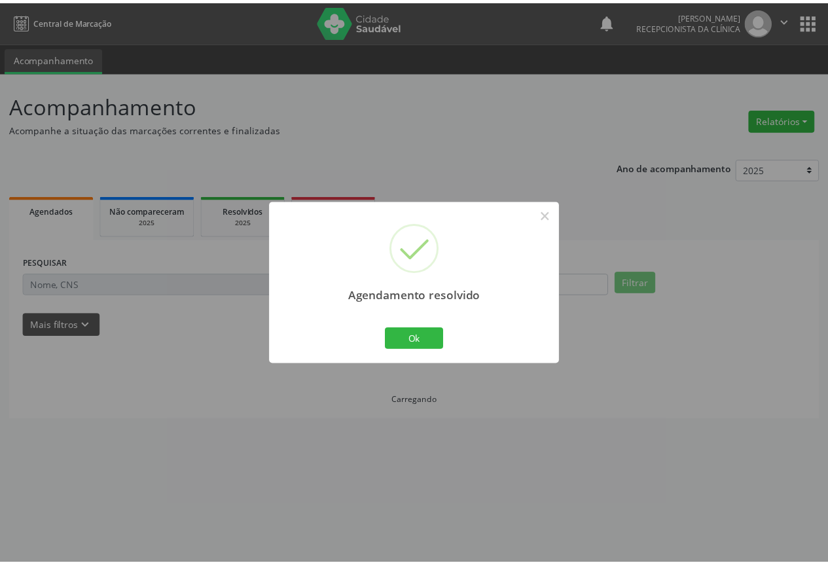
scroll to position [0, 0]
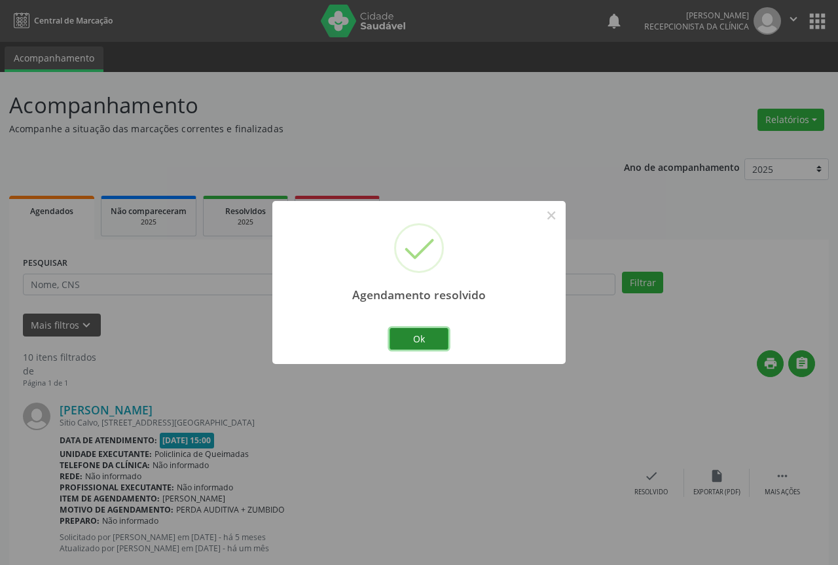
click at [428, 338] on button "Ok" at bounding box center [419, 339] width 59 height 22
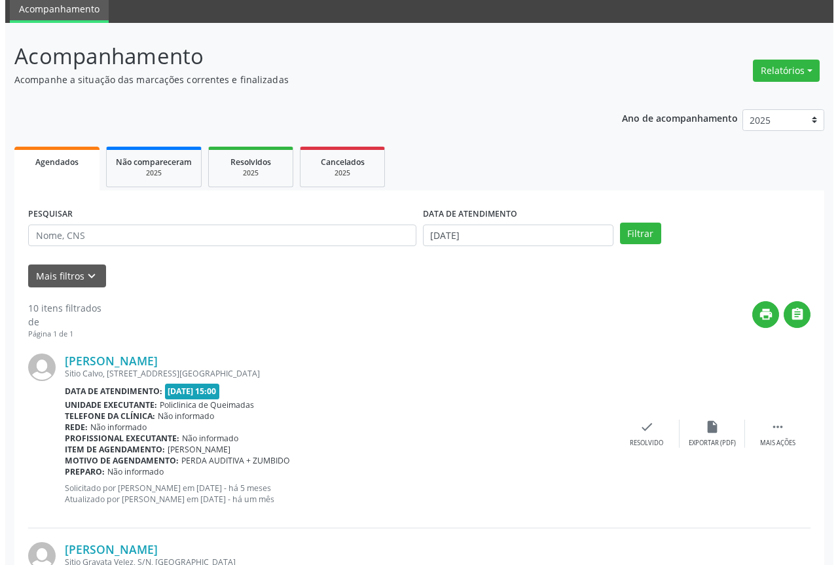
scroll to position [196, 0]
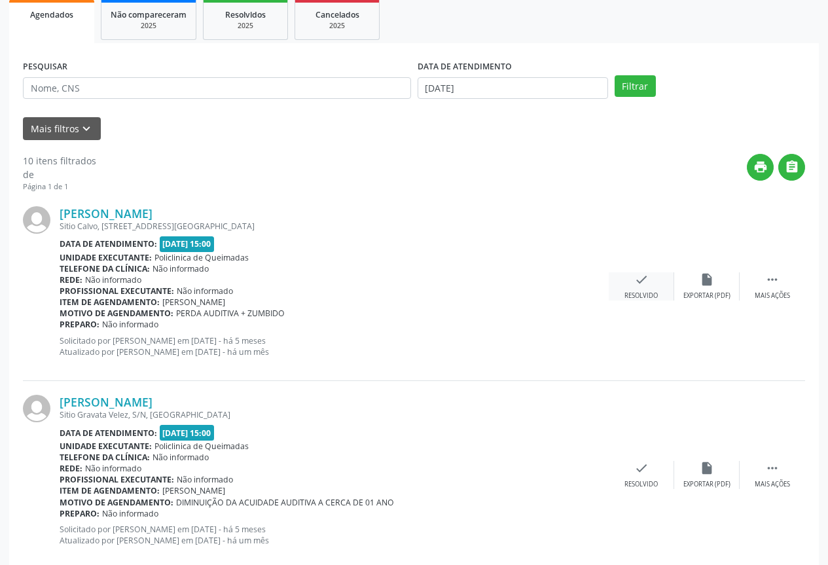
click at [633, 283] on div "check Resolvido" at bounding box center [641, 286] width 65 height 28
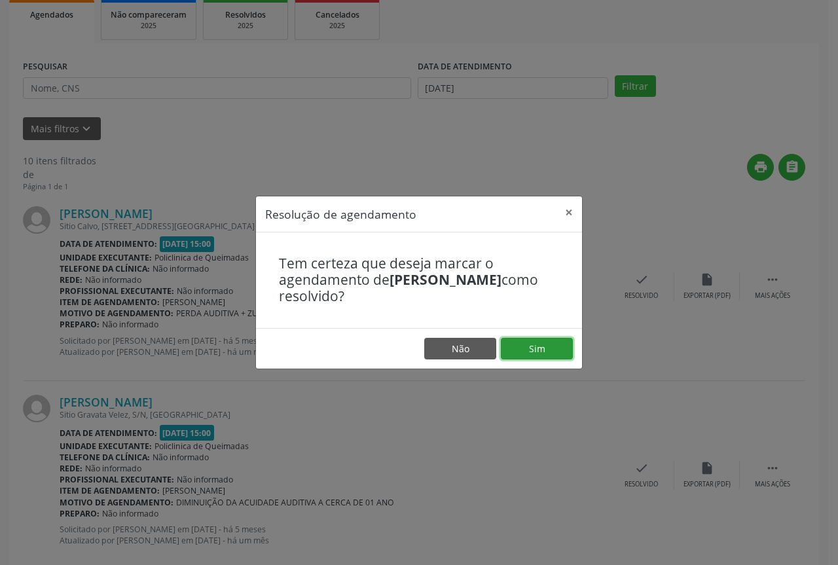
click at [520, 355] on button "Sim" at bounding box center [537, 349] width 72 height 22
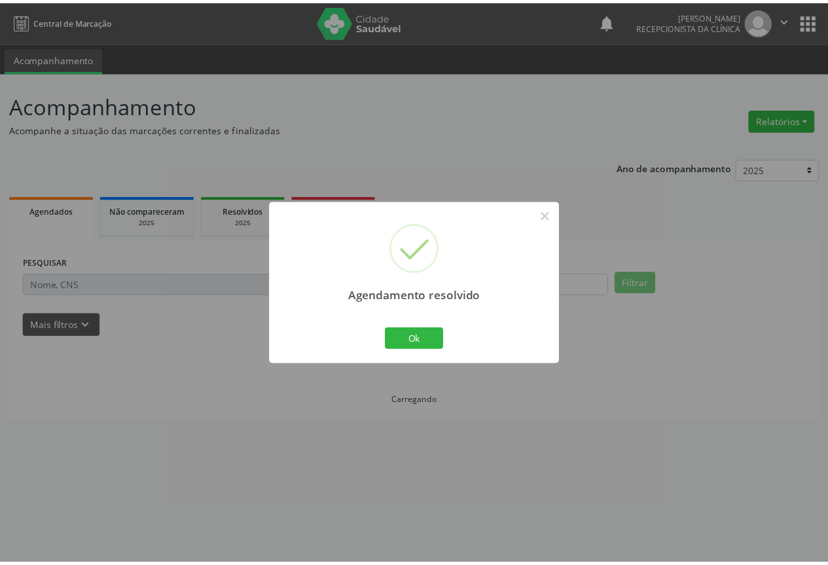
scroll to position [0, 0]
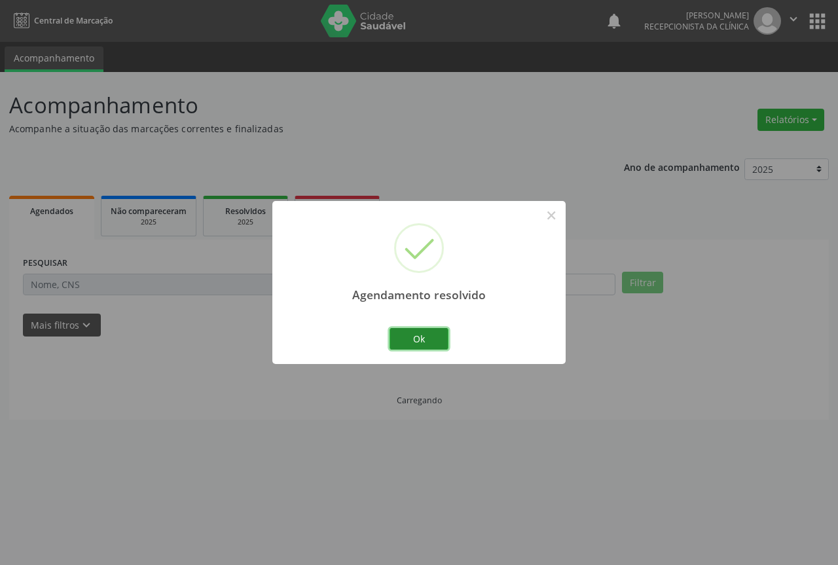
click at [428, 340] on button "Ok" at bounding box center [419, 339] width 59 height 22
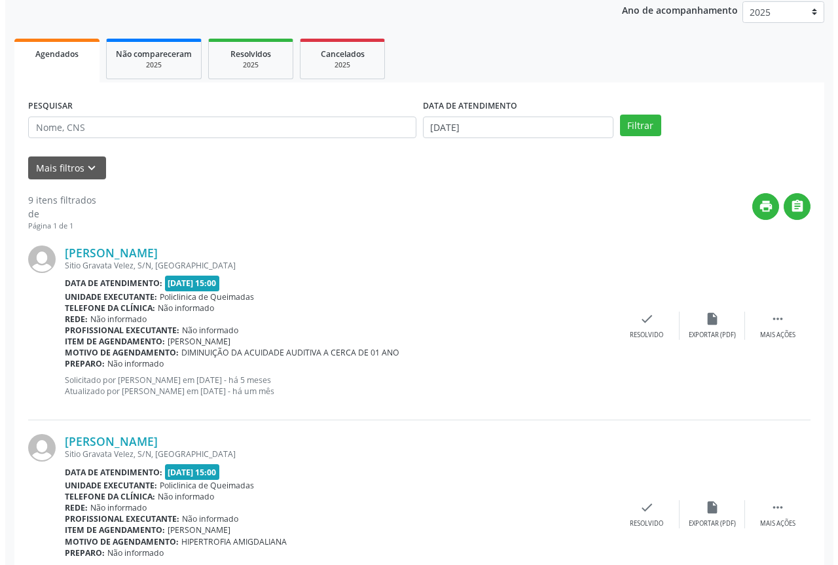
scroll to position [196, 0]
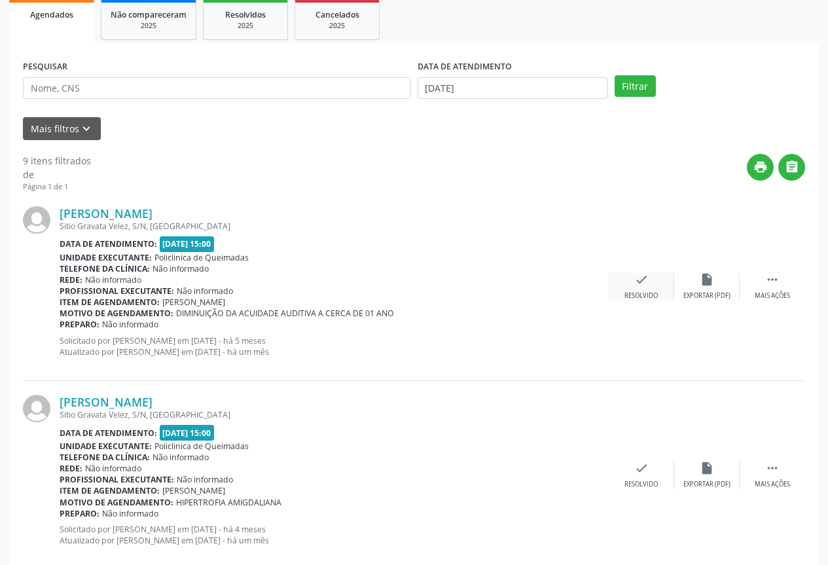
click at [637, 287] on div "check Resolvido" at bounding box center [641, 286] width 65 height 28
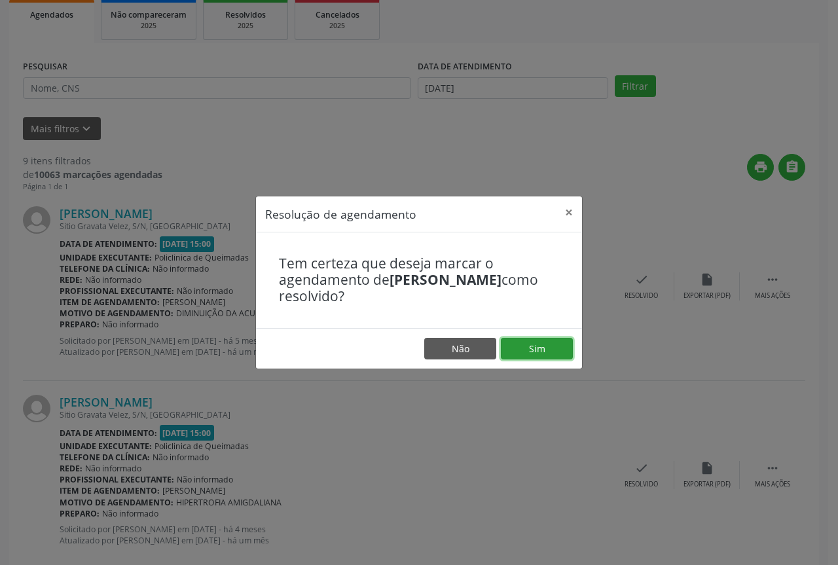
click at [556, 353] on button "Sim" at bounding box center [537, 349] width 72 height 22
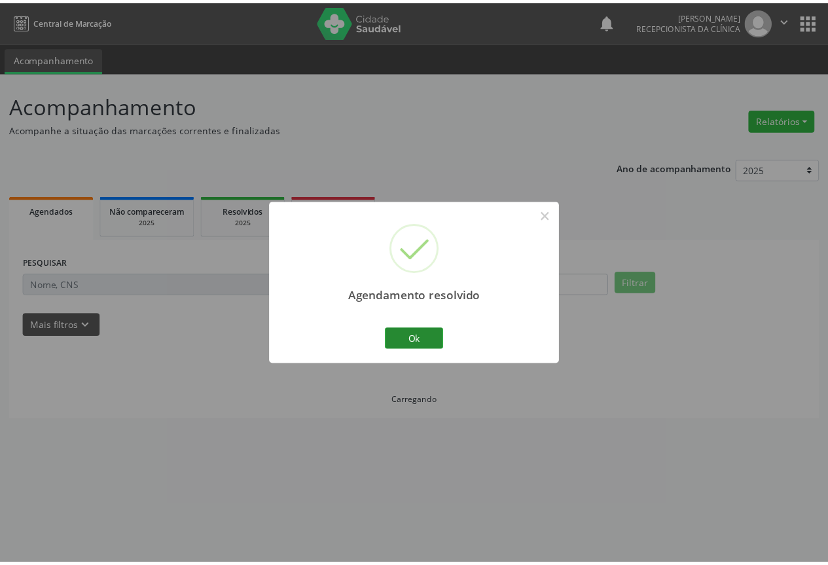
scroll to position [0, 0]
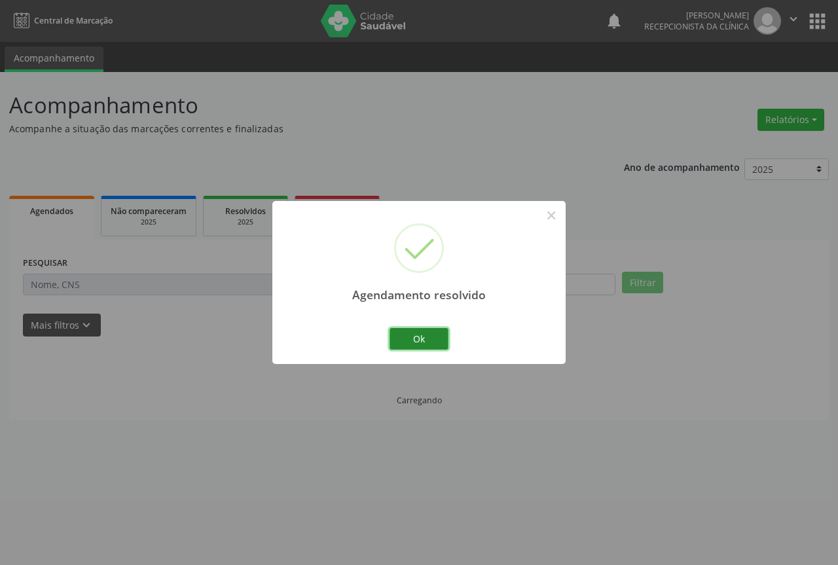
click at [428, 342] on button "Ok" at bounding box center [419, 339] width 59 height 22
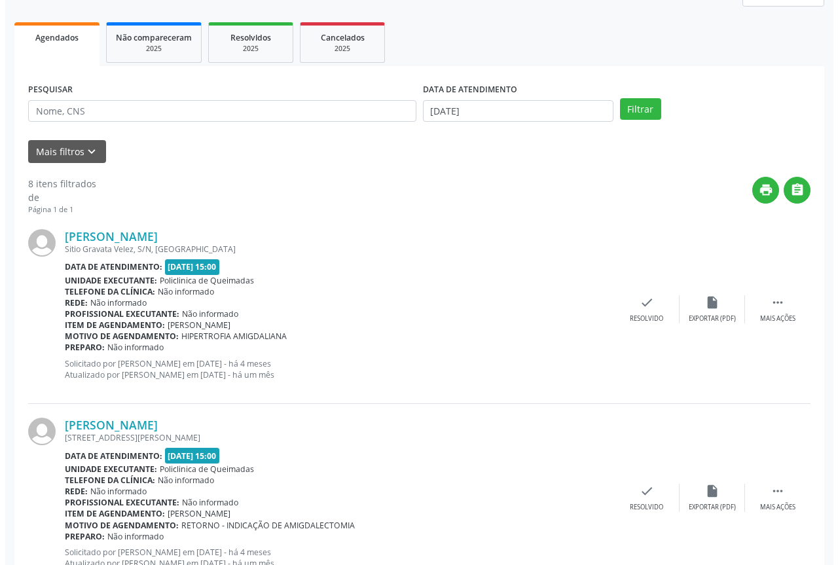
scroll to position [196, 0]
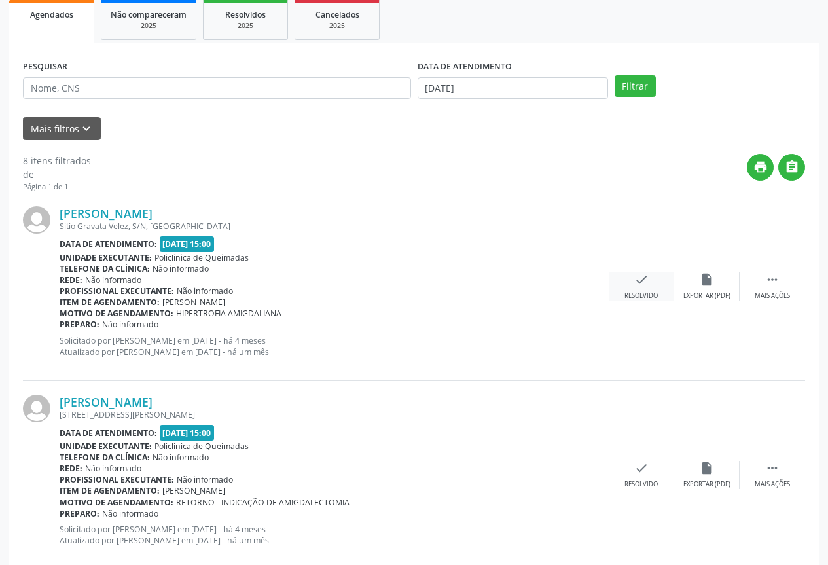
click at [627, 287] on div "check Resolvido" at bounding box center [641, 286] width 65 height 28
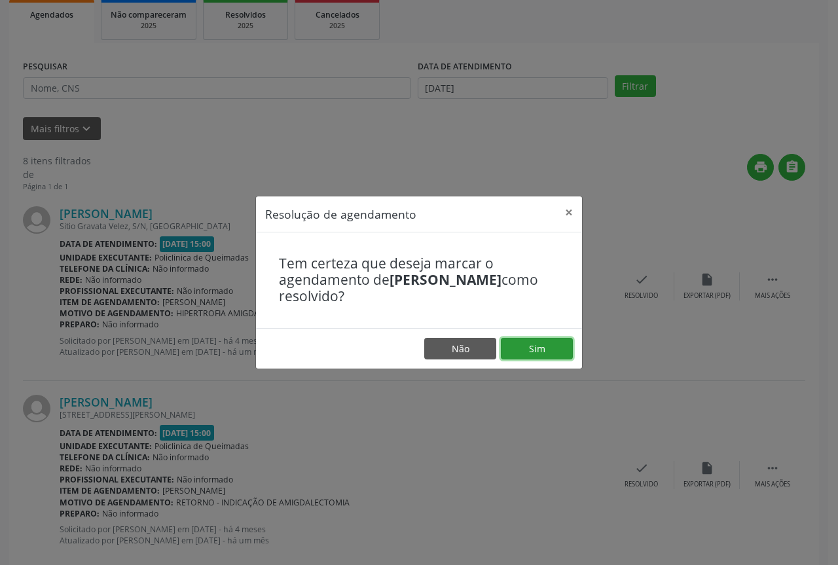
click at [549, 353] on button "Sim" at bounding box center [537, 349] width 72 height 22
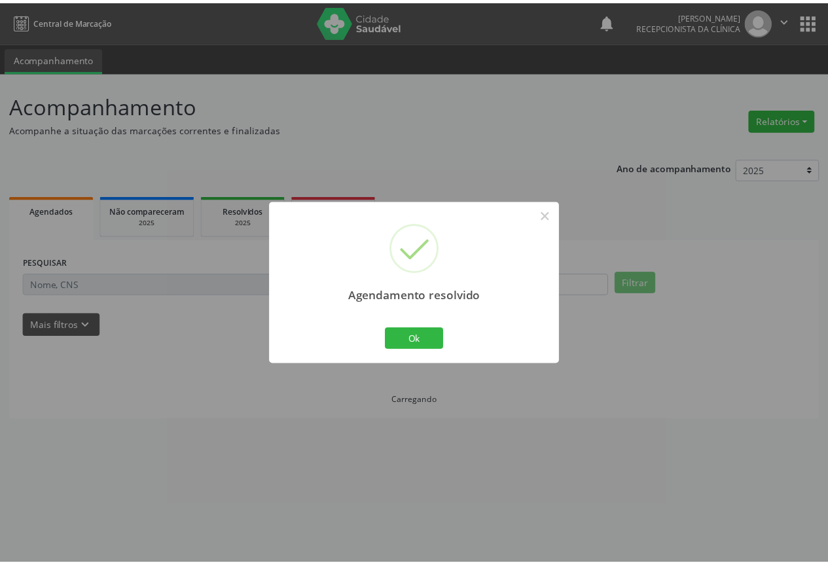
scroll to position [0, 0]
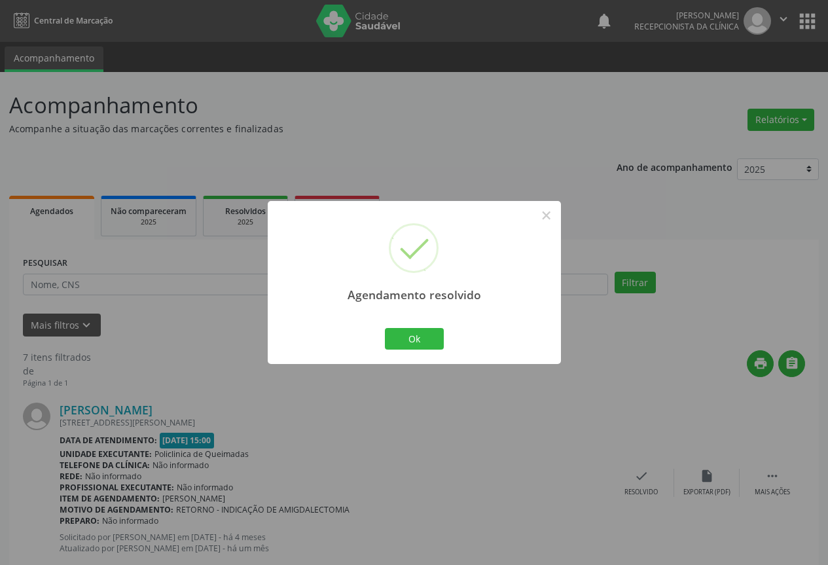
click at [445, 340] on div "Ok Cancel" at bounding box center [414, 338] width 65 height 27
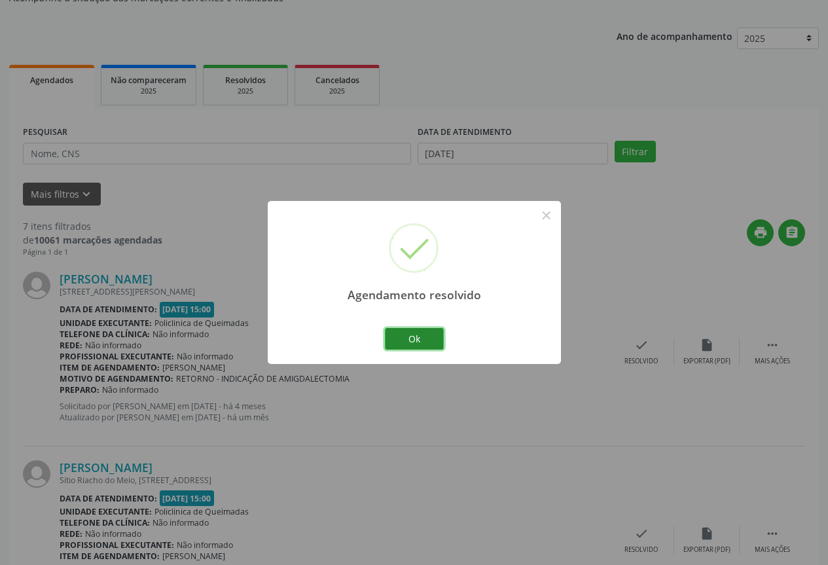
click at [418, 337] on button "Ok" at bounding box center [414, 339] width 59 height 22
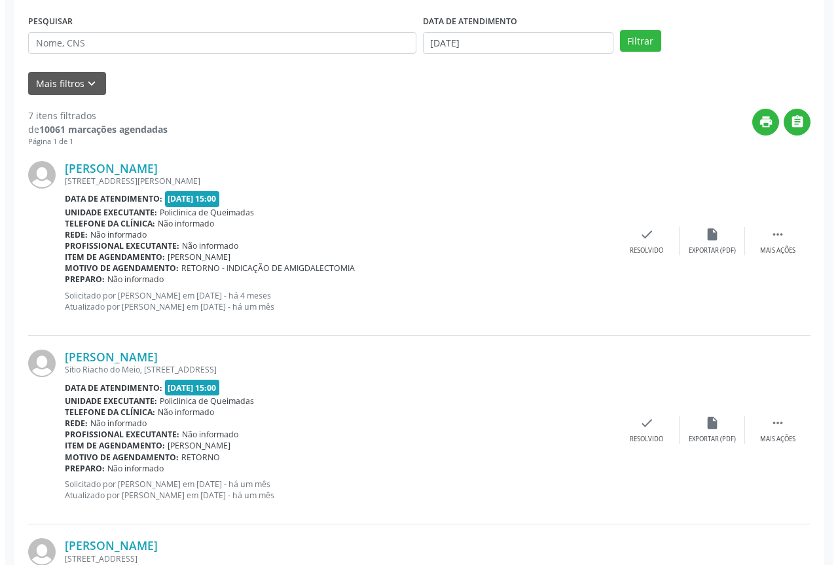
scroll to position [262, 0]
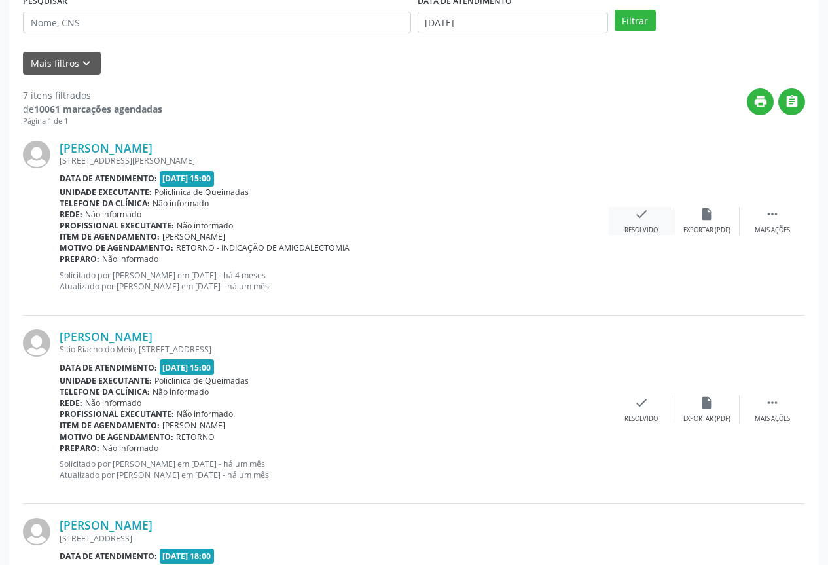
click at [636, 226] on div "Resolvido" at bounding box center [641, 230] width 33 height 9
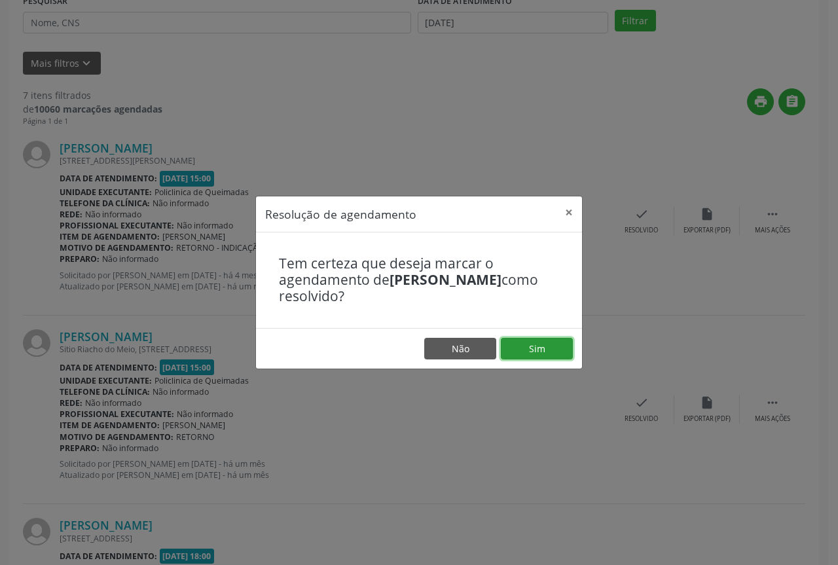
click at [527, 355] on button "Sim" at bounding box center [537, 349] width 72 height 22
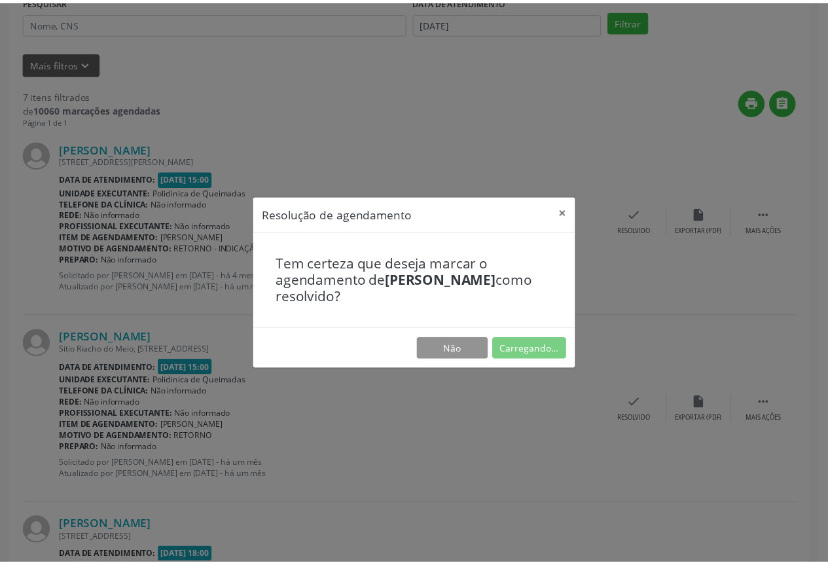
scroll to position [0, 0]
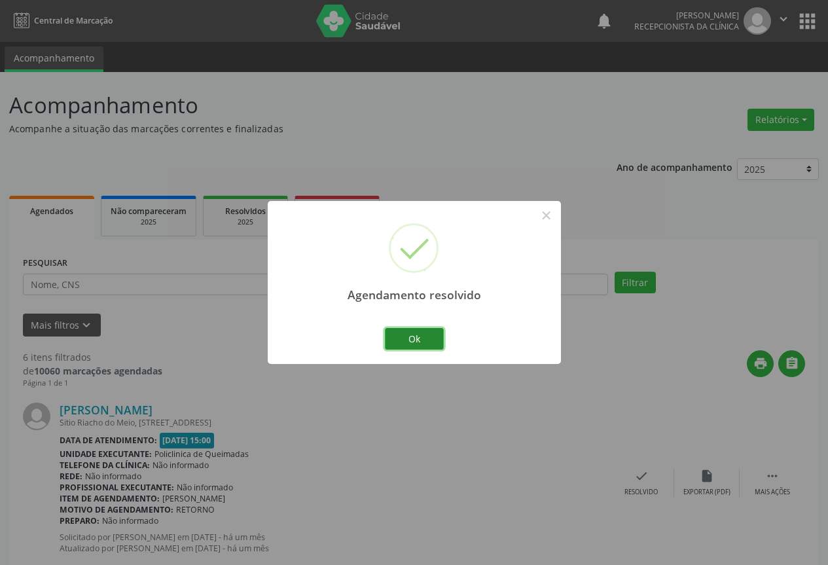
click at [401, 335] on button "Ok" at bounding box center [414, 339] width 59 height 22
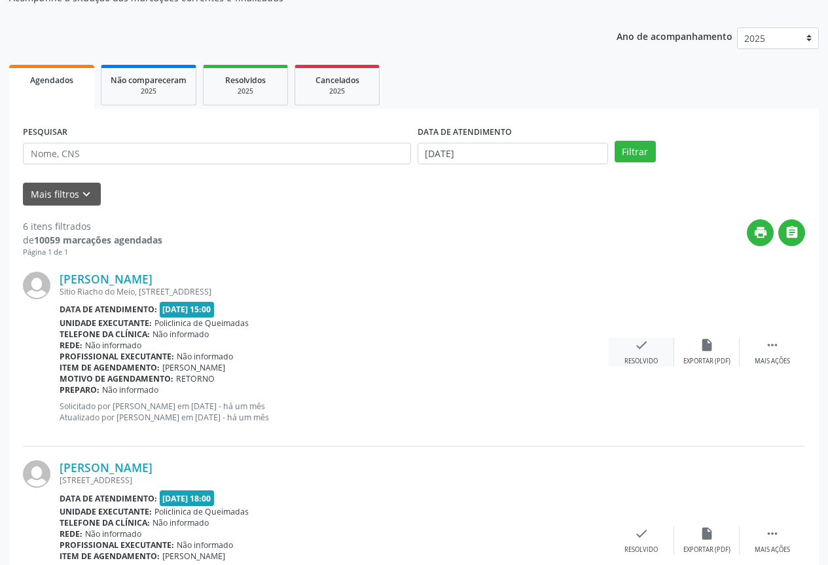
click at [638, 356] on div "check Resolvido" at bounding box center [641, 352] width 65 height 28
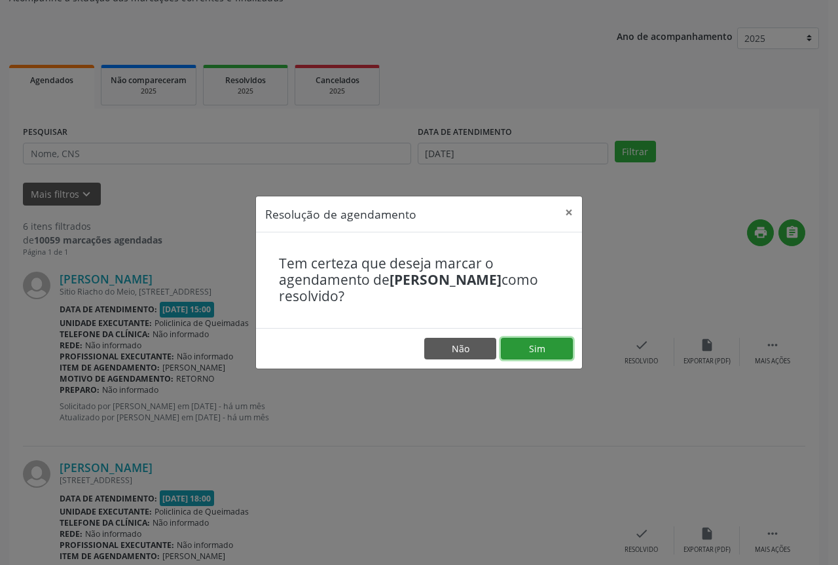
click at [512, 353] on button "Sim" at bounding box center [537, 349] width 72 height 22
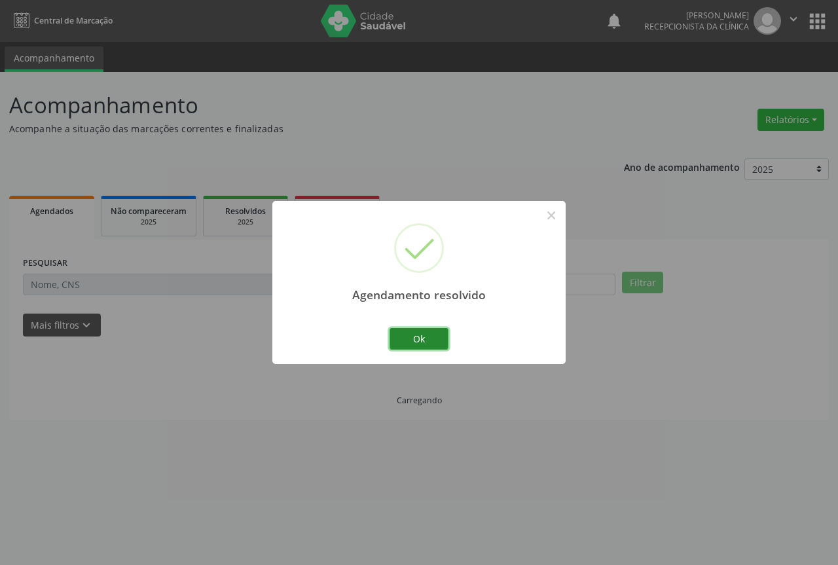
click at [420, 335] on button "Ok" at bounding box center [419, 339] width 59 height 22
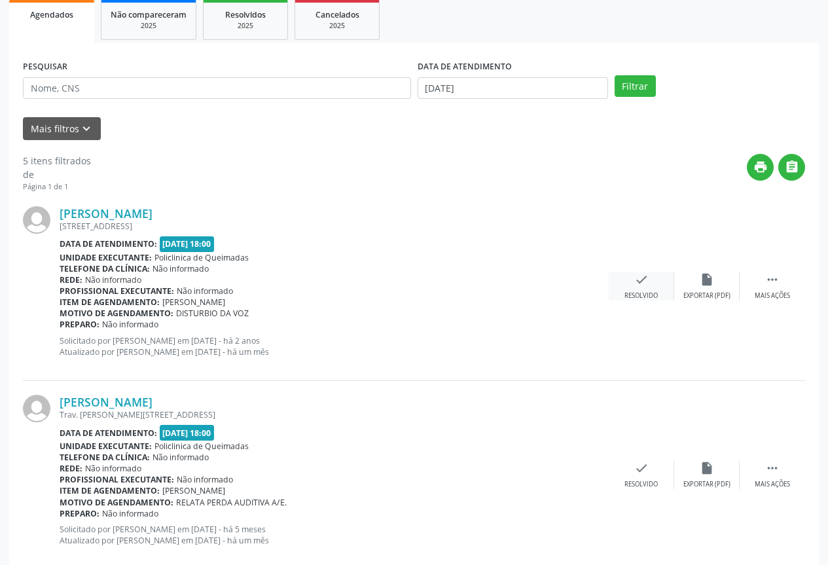
click at [628, 294] on div "Resolvido" at bounding box center [641, 295] width 33 height 9
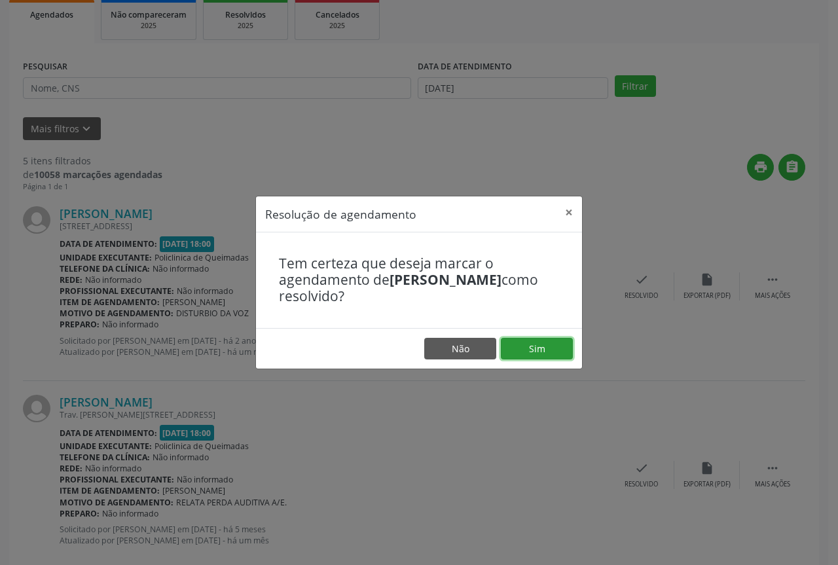
click at [547, 351] on button "Sim" at bounding box center [537, 349] width 72 height 22
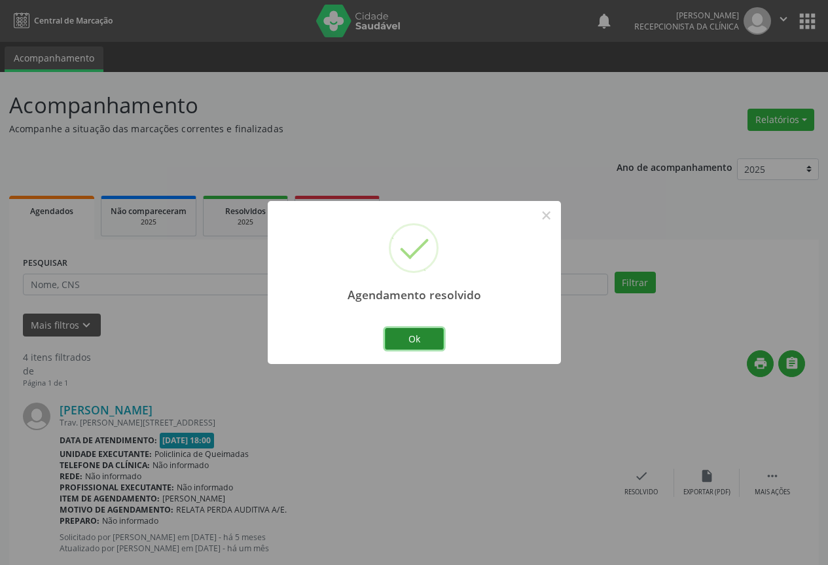
click at [394, 339] on button "Ok" at bounding box center [414, 339] width 59 height 22
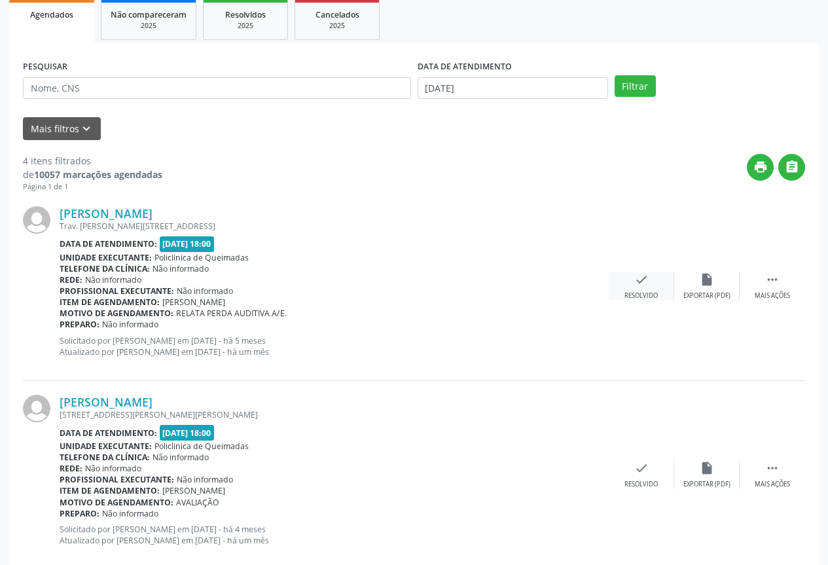
click at [637, 291] on div "Resolvido" at bounding box center [641, 295] width 33 height 9
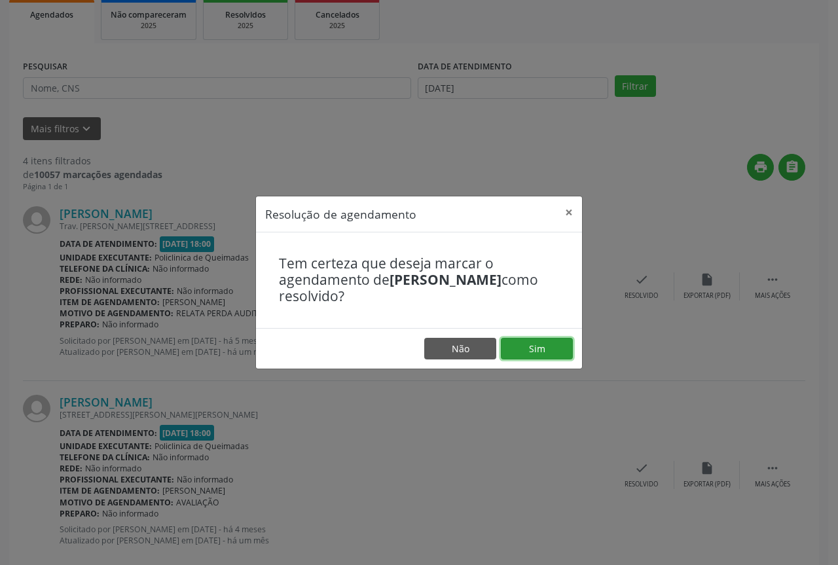
click at [524, 354] on button "Sim" at bounding box center [537, 349] width 72 height 22
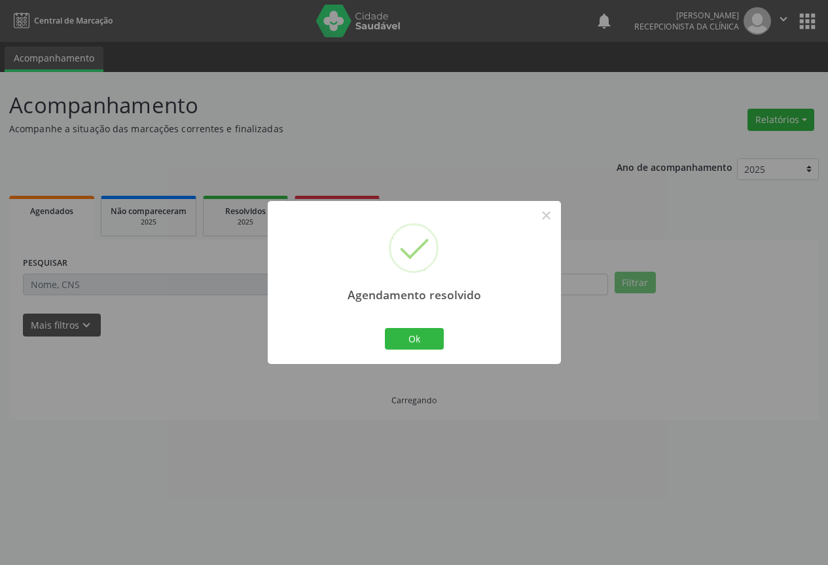
click at [445, 343] on div "Ok Cancel" at bounding box center [414, 338] width 65 height 27
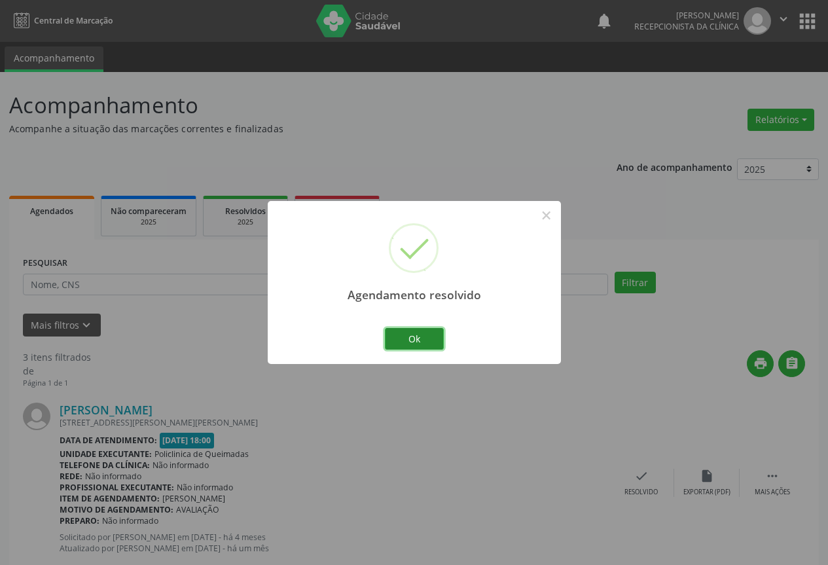
click at [432, 342] on button "Ok" at bounding box center [414, 339] width 59 height 22
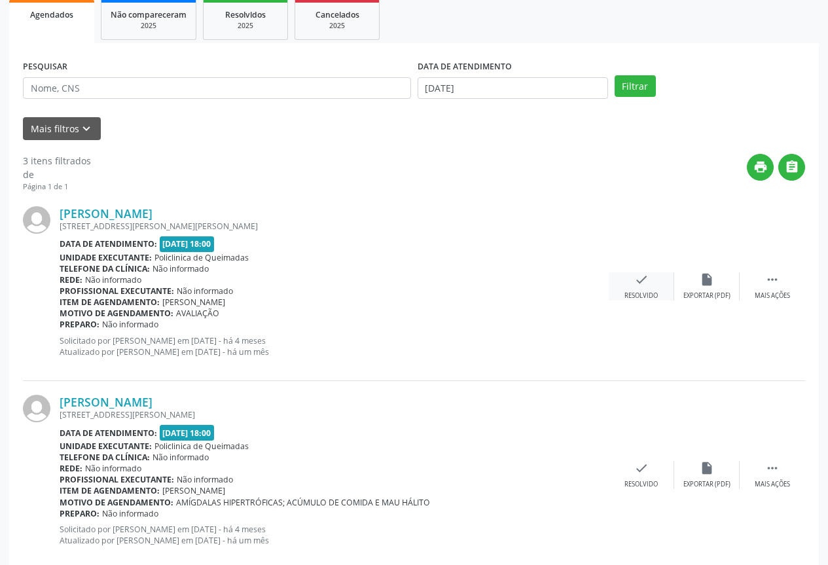
click at [627, 278] on div "[PERSON_NAME] [STREET_ADDRESS][PERSON_NAME][PERSON_NAME] Data de atendimento: […" at bounding box center [414, 286] width 782 height 189
click at [629, 282] on div "check Resolvido" at bounding box center [641, 286] width 65 height 28
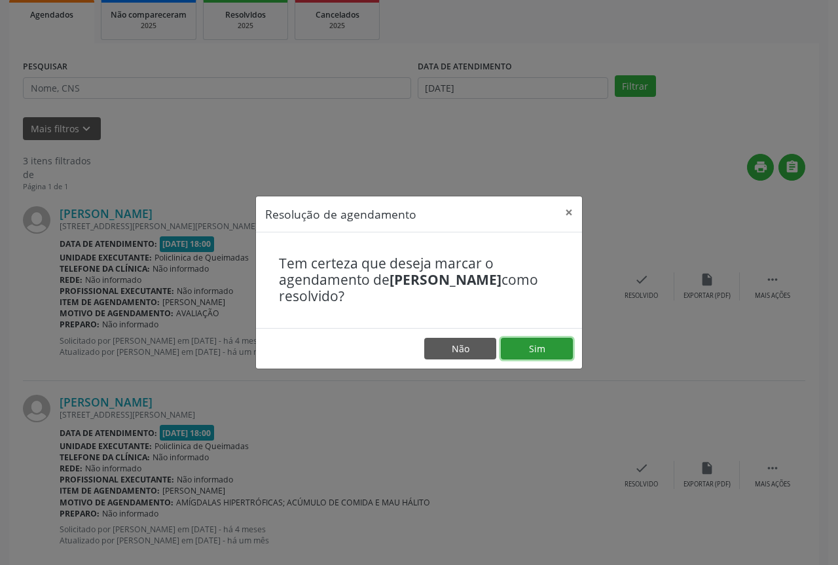
drag, startPoint x: 547, startPoint y: 344, endPoint x: 447, endPoint y: 342, distance: 99.5
click at [546, 344] on button "Sim" at bounding box center [537, 349] width 72 height 22
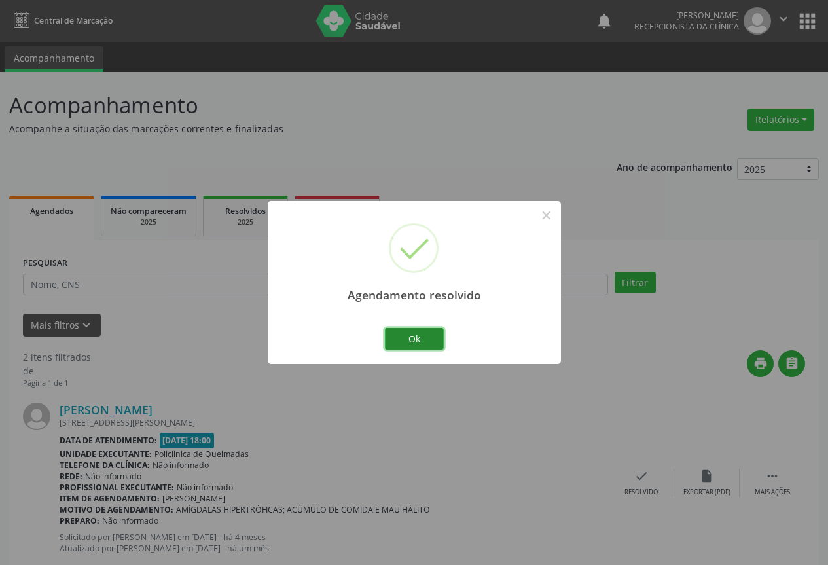
click at [433, 333] on button "Ok" at bounding box center [414, 339] width 59 height 22
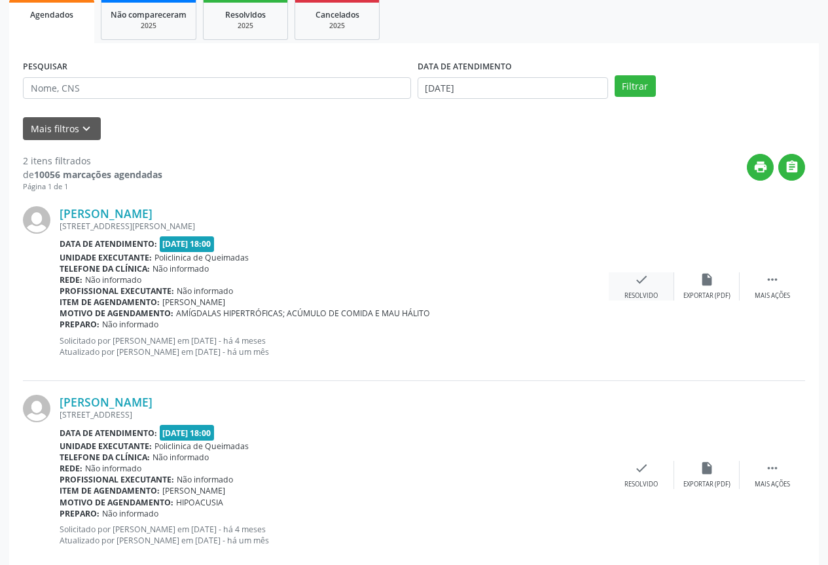
click at [648, 291] on div "Resolvido" at bounding box center [641, 295] width 33 height 9
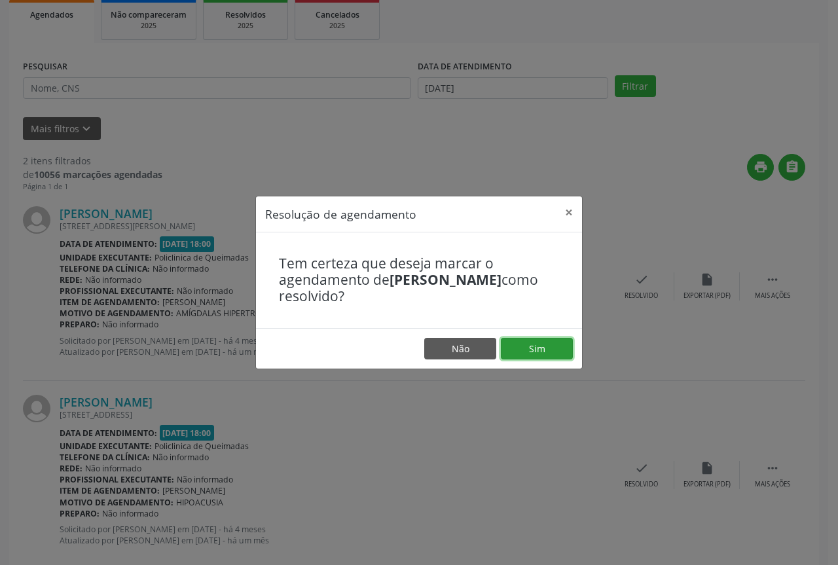
click at [522, 350] on button "Sim" at bounding box center [537, 349] width 72 height 22
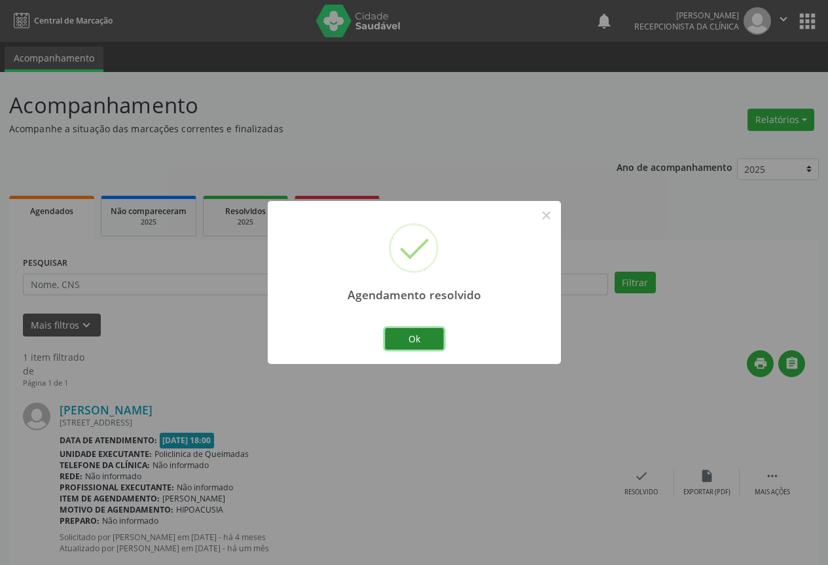
click at [420, 334] on button "Ok" at bounding box center [414, 339] width 59 height 22
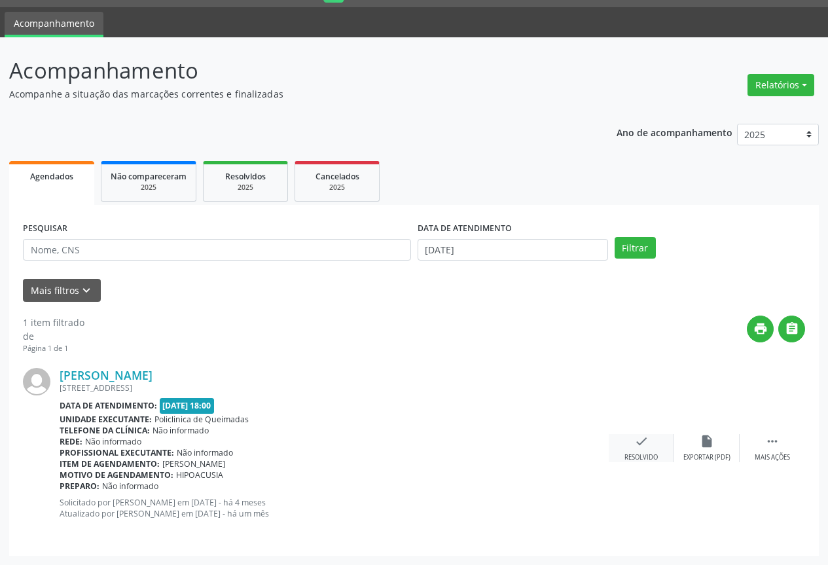
click at [639, 443] on icon "check" at bounding box center [641, 441] width 14 height 14
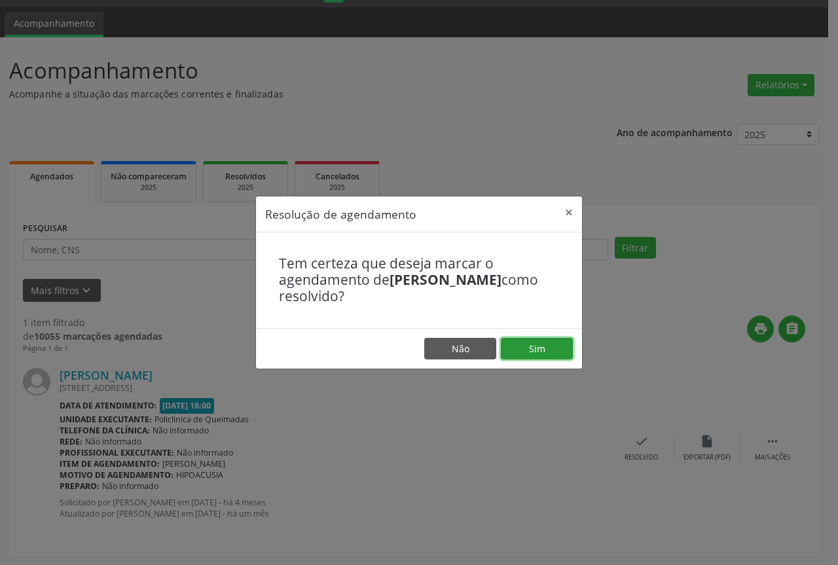
click at [519, 357] on button "Sim" at bounding box center [537, 349] width 72 height 22
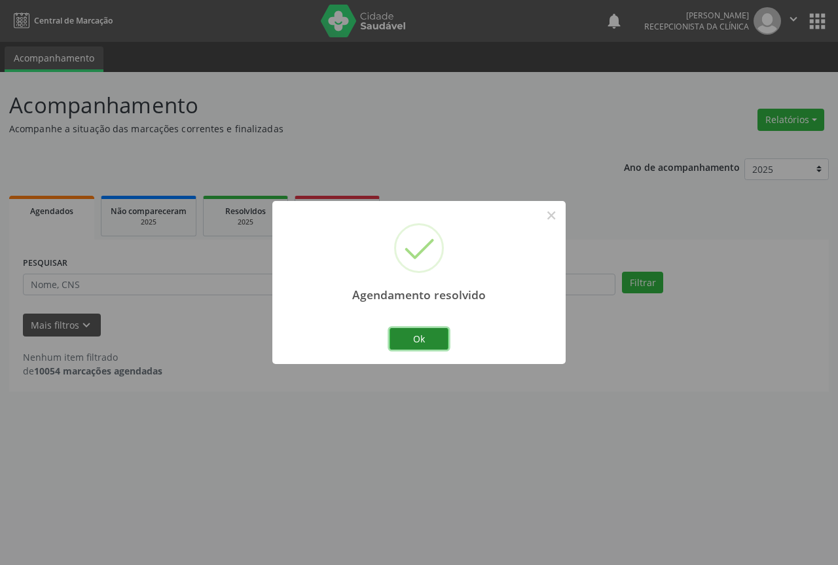
click at [416, 342] on button "Ok" at bounding box center [419, 339] width 59 height 22
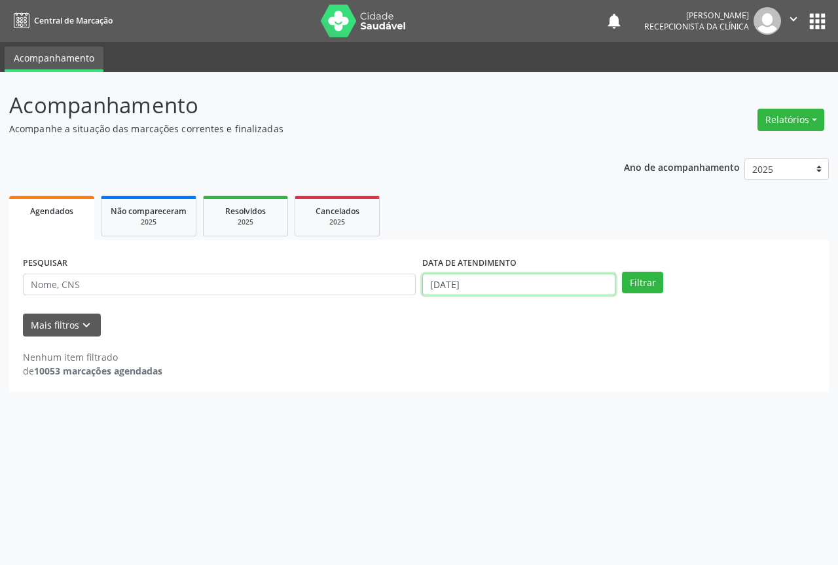
click at [510, 281] on input "[DATE]" at bounding box center [518, 285] width 193 height 22
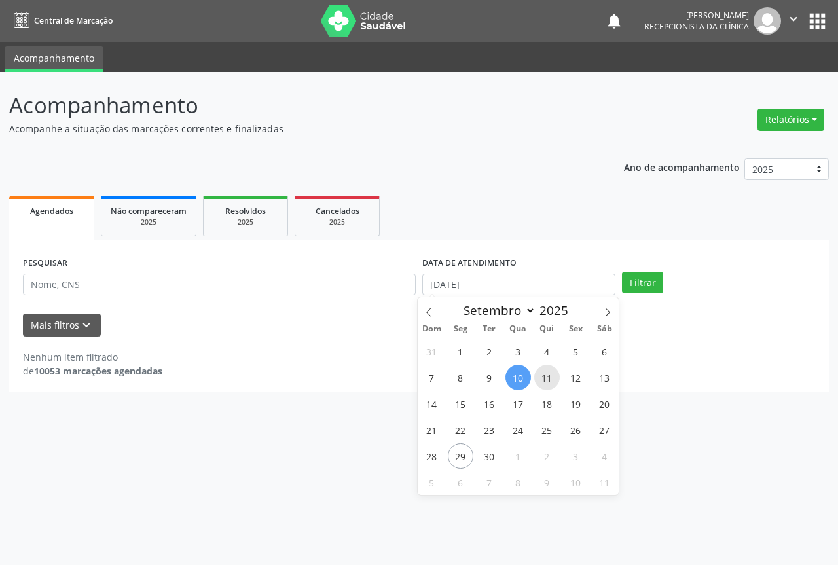
click at [547, 369] on span "11" at bounding box center [547, 378] width 26 height 26
type input "[DATE]"
click at [546, 369] on span "11" at bounding box center [547, 378] width 26 height 26
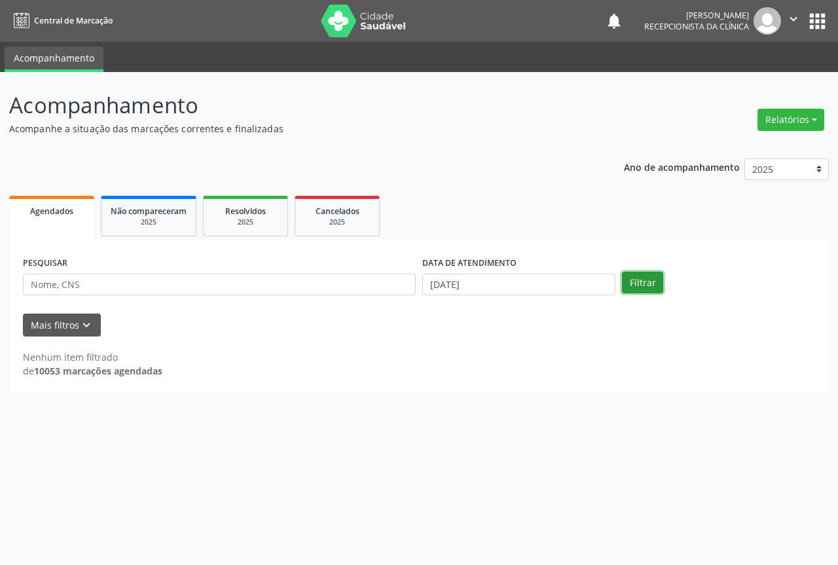
click at [642, 283] on button "Filtrar" at bounding box center [642, 283] width 41 height 22
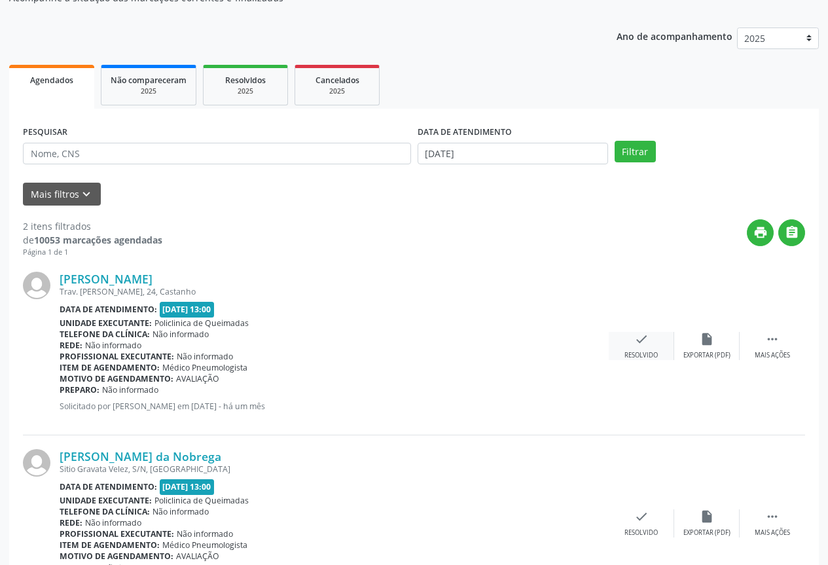
click at [650, 348] on div "check Resolvido" at bounding box center [641, 346] width 65 height 28
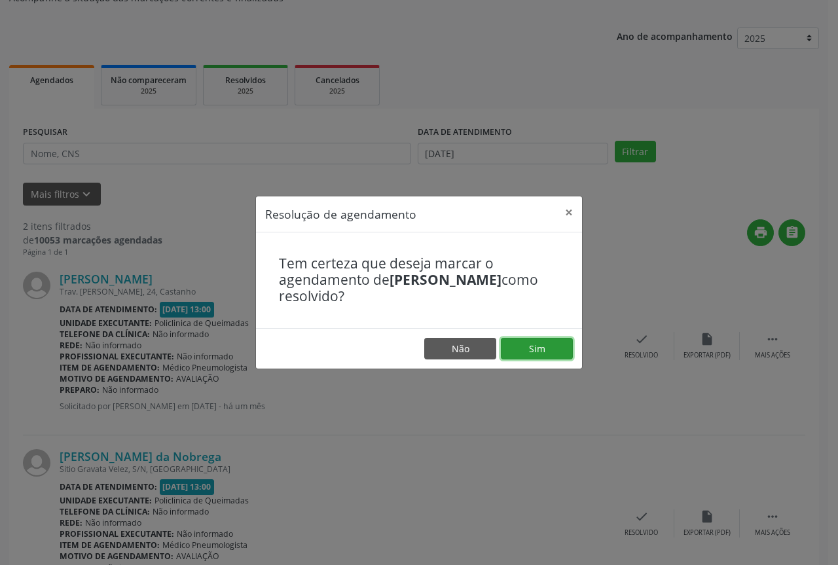
click at [534, 346] on button "Sim" at bounding box center [537, 349] width 72 height 22
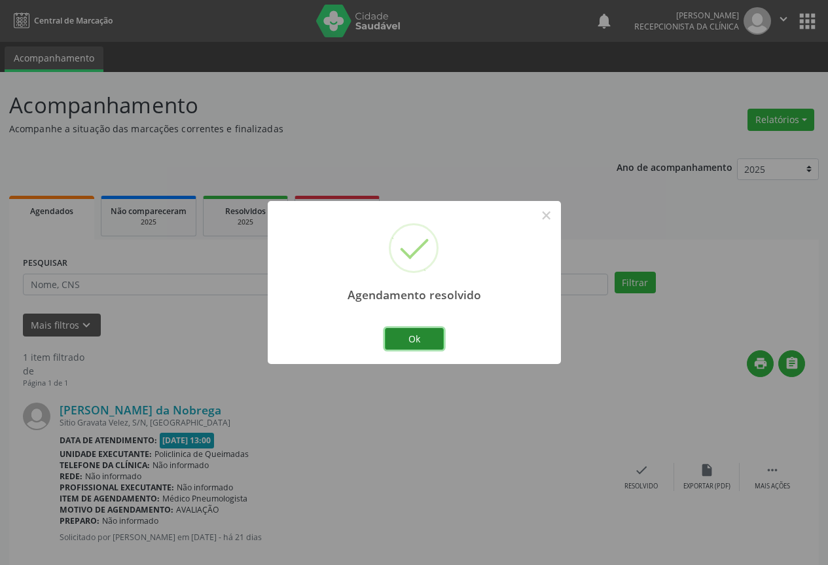
click at [427, 338] on button "Ok" at bounding box center [414, 339] width 59 height 22
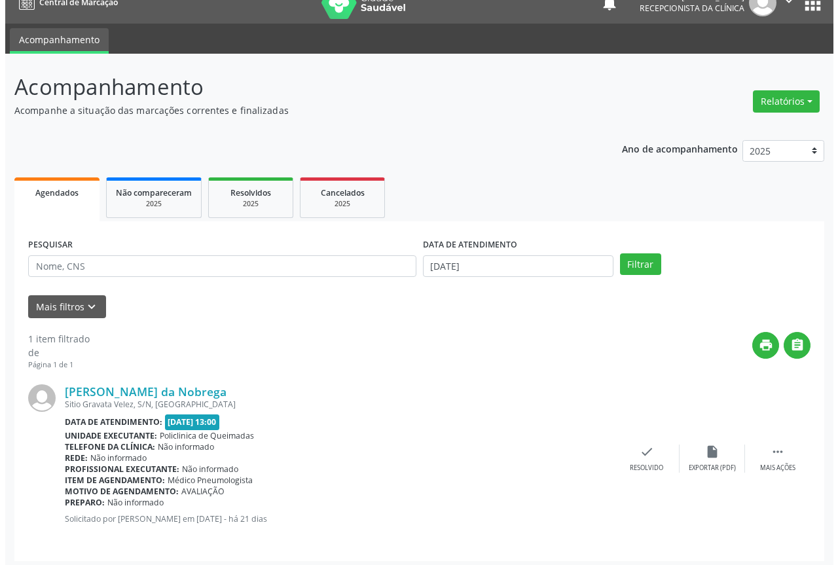
scroll to position [24, 0]
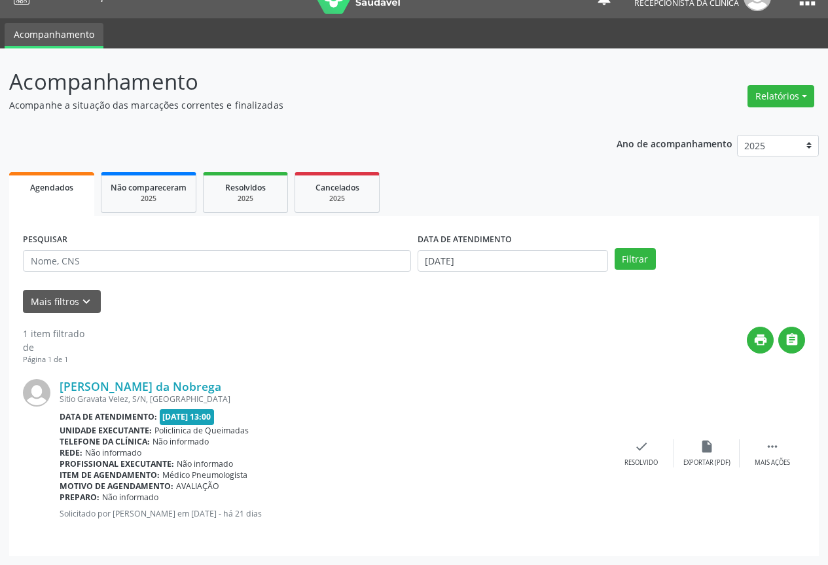
click at [655, 435] on div "[PERSON_NAME] da Nobrega Sitio [GEOGRAPHIC_DATA], S/N, [GEOGRAPHIC_DATA] Data d…" at bounding box center [414, 453] width 782 height 177
click at [634, 441] on icon "check" at bounding box center [641, 446] width 14 height 14
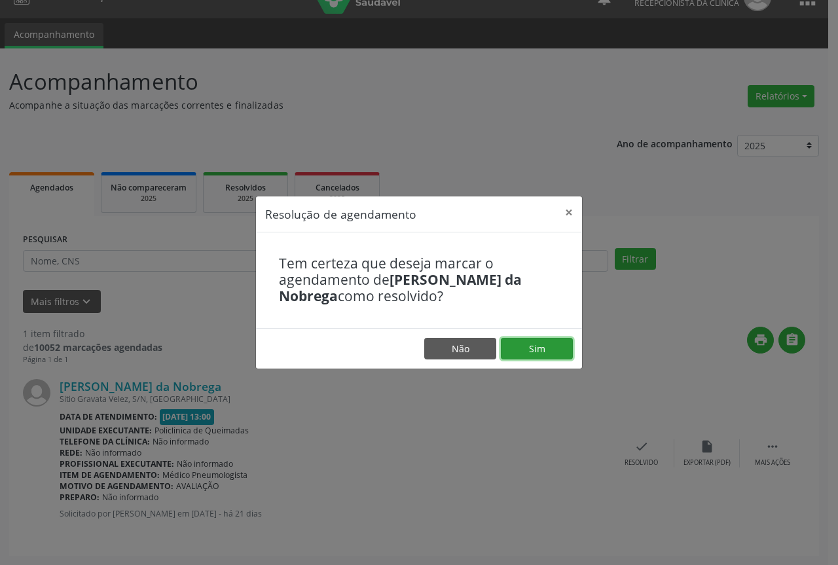
click at [545, 358] on button "Sim" at bounding box center [537, 349] width 72 height 22
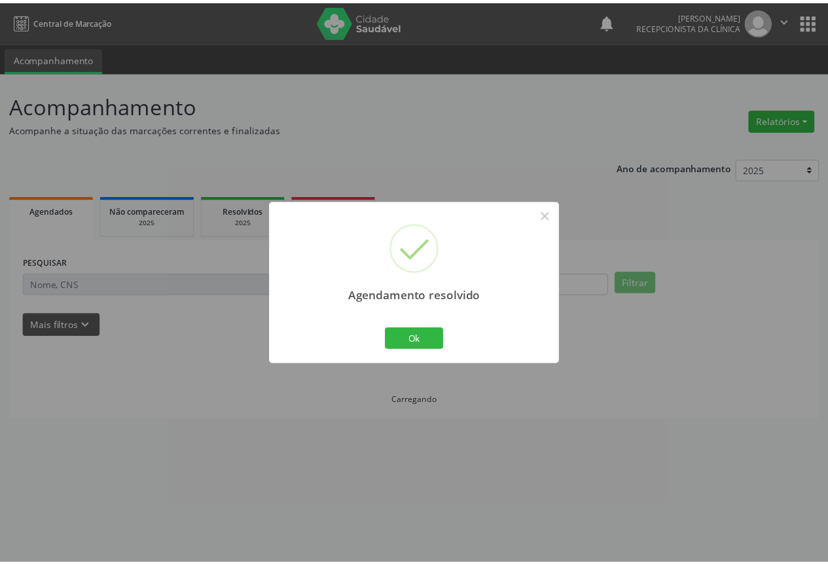
scroll to position [0, 0]
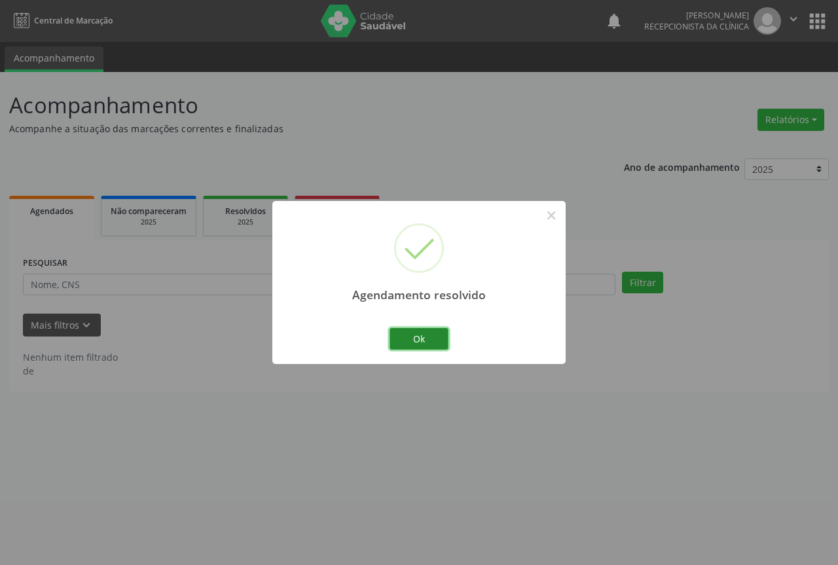
click at [440, 345] on button "Ok" at bounding box center [419, 339] width 59 height 22
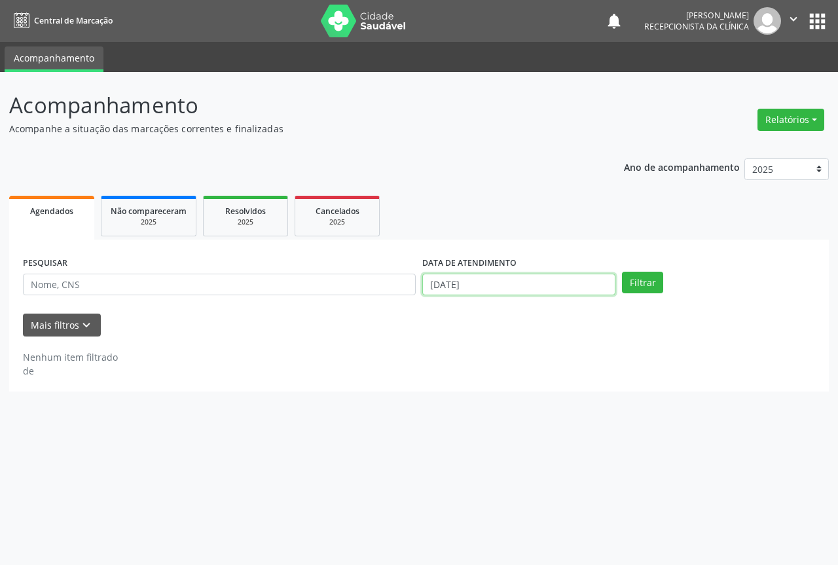
click at [485, 291] on input "[DATE]" at bounding box center [518, 285] width 193 height 22
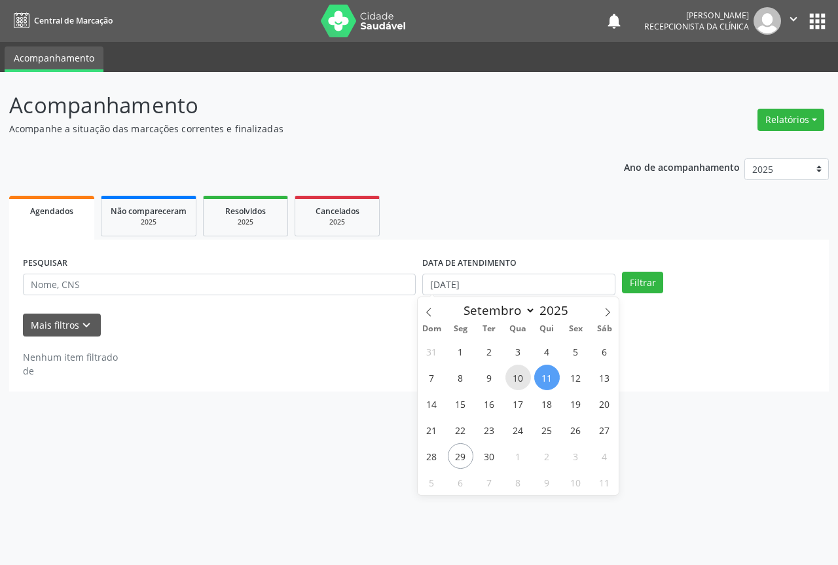
click at [521, 378] on span "10" at bounding box center [518, 378] width 26 height 26
type input "[DATE]"
click at [521, 378] on span "10" at bounding box center [518, 378] width 26 height 26
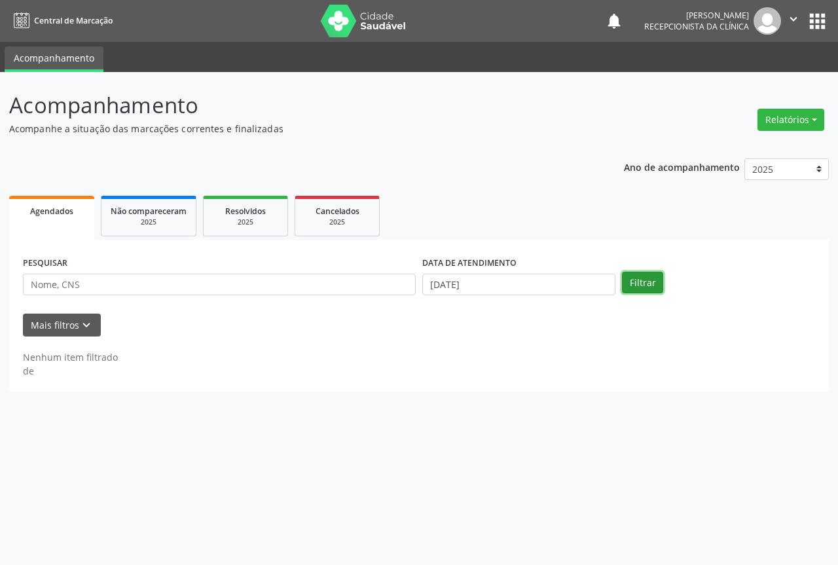
click at [651, 287] on button "Filtrar" at bounding box center [642, 283] width 41 height 22
click at [487, 285] on input "[DATE]" at bounding box center [518, 285] width 193 height 22
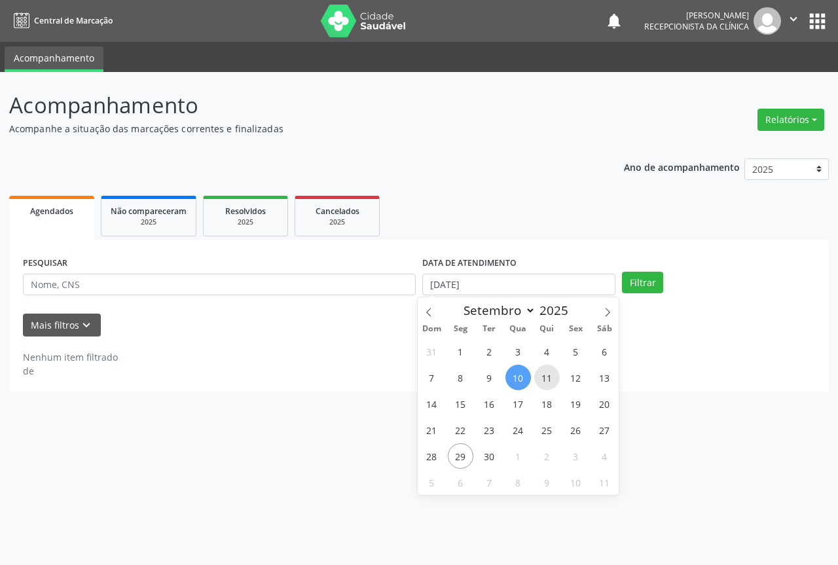
click at [541, 379] on span "11" at bounding box center [547, 378] width 26 height 26
type input "[DATE]"
click at [541, 379] on span "11" at bounding box center [547, 378] width 26 height 26
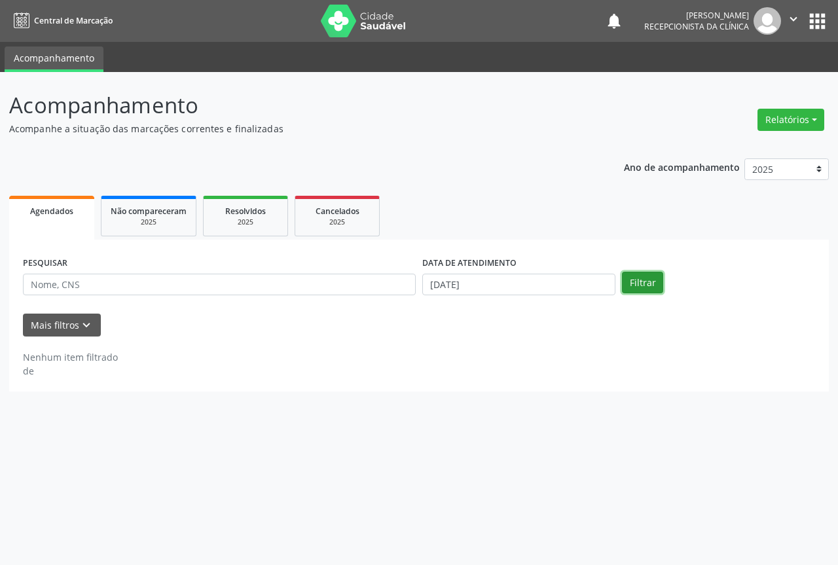
click at [627, 285] on button "Filtrar" at bounding box center [642, 283] width 41 height 22
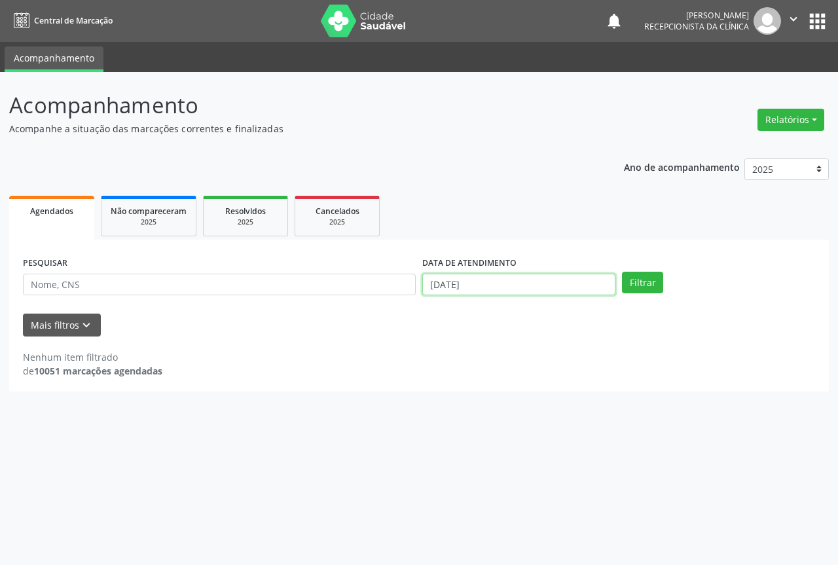
click at [509, 289] on input "[DATE]" at bounding box center [518, 285] width 193 height 22
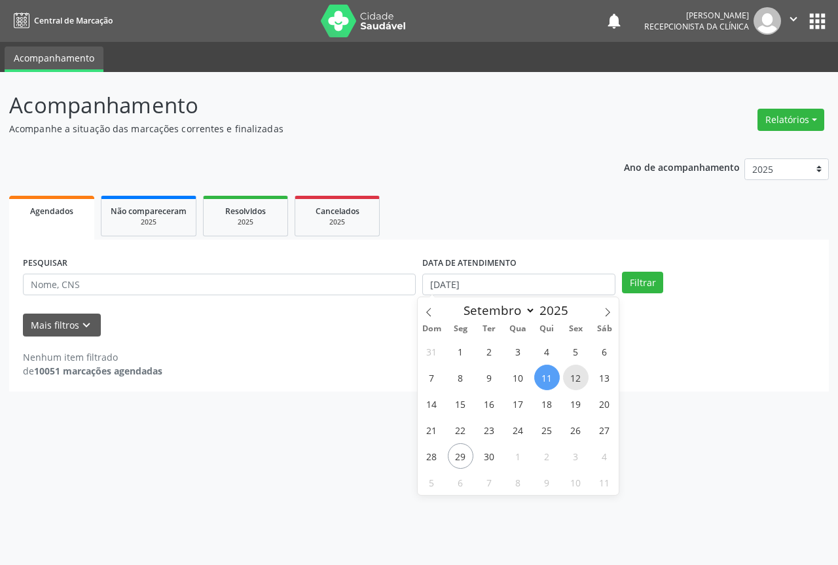
click at [579, 382] on span "12" at bounding box center [576, 378] width 26 height 26
type input "[DATE]"
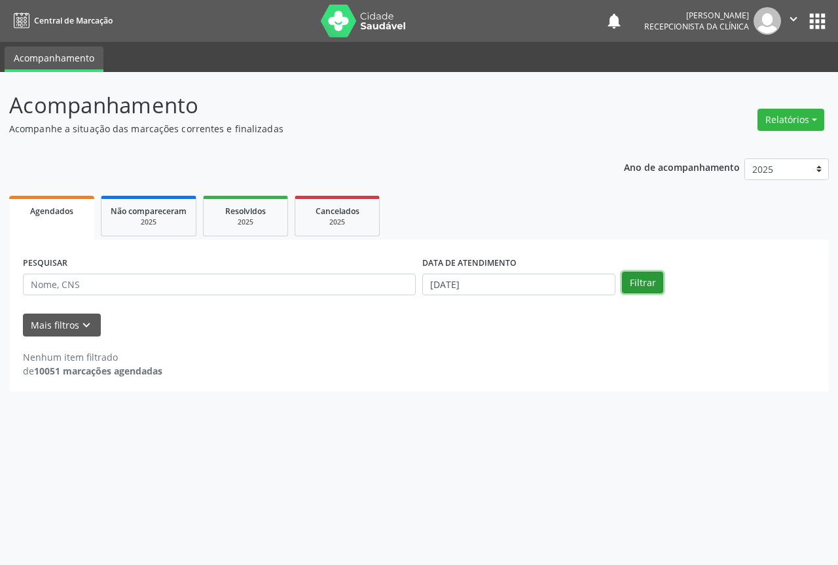
click at [653, 288] on button "Filtrar" at bounding box center [642, 283] width 41 height 22
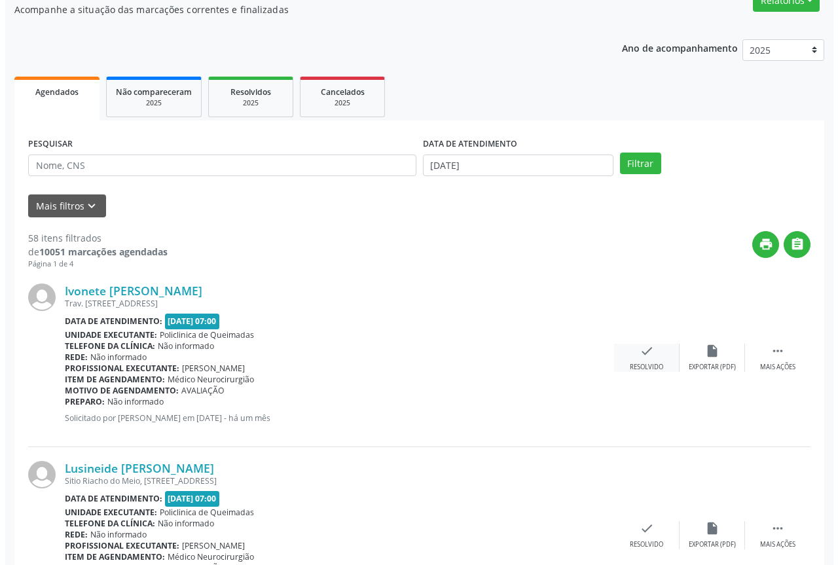
scroll to position [131, 0]
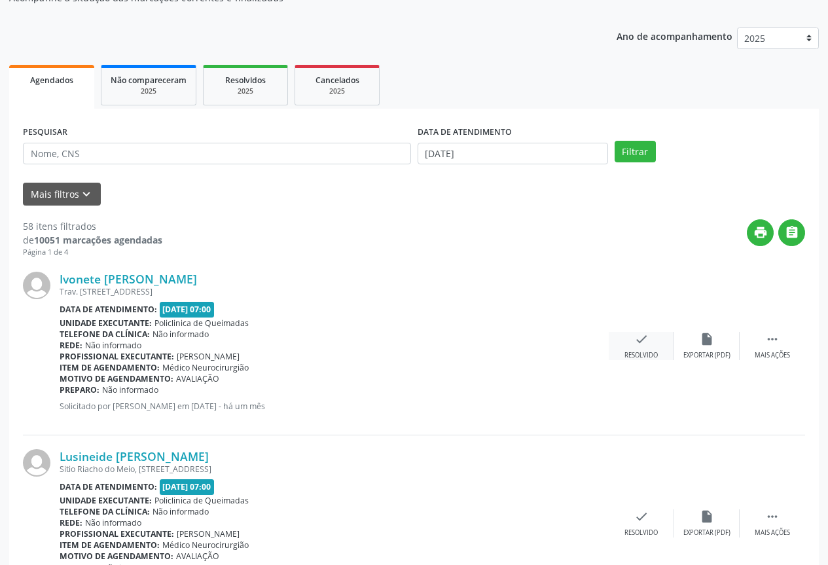
click at [656, 345] on div "check Resolvido" at bounding box center [641, 346] width 65 height 28
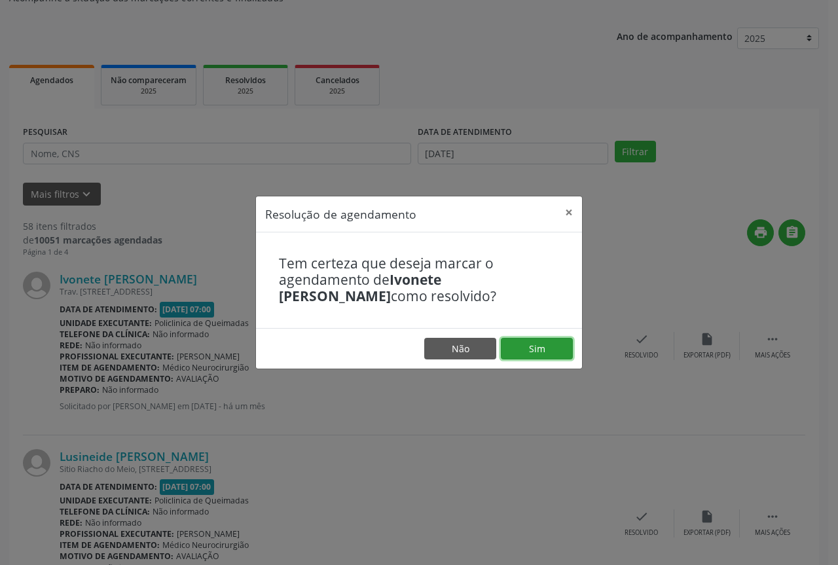
drag, startPoint x: 564, startPoint y: 348, endPoint x: 517, endPoint y: 342, distance: 47.5
click at [563, 348] on button "Sim" at bounding box center [537, 349] width 72 height 22
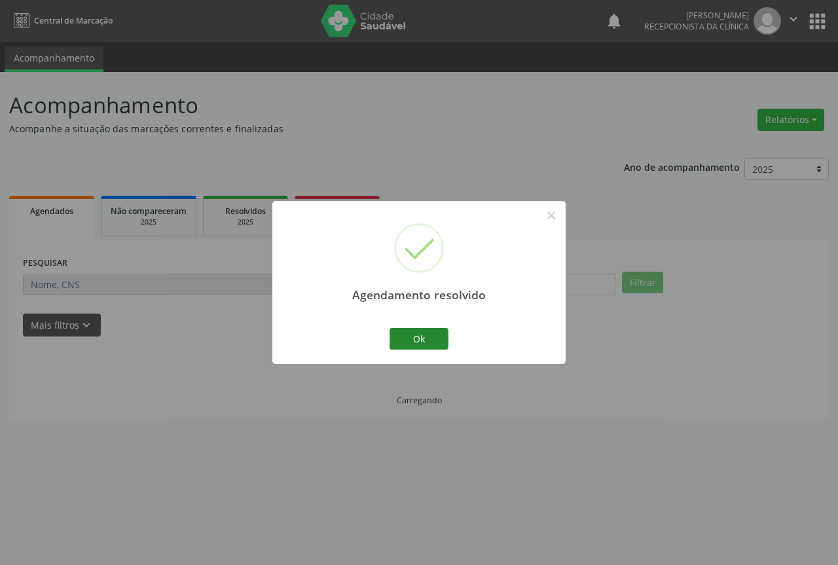
scroll to position [0, 0]
click at [417, 333] on button "Ok" at bounding box center [419, 339] width 59 height 22
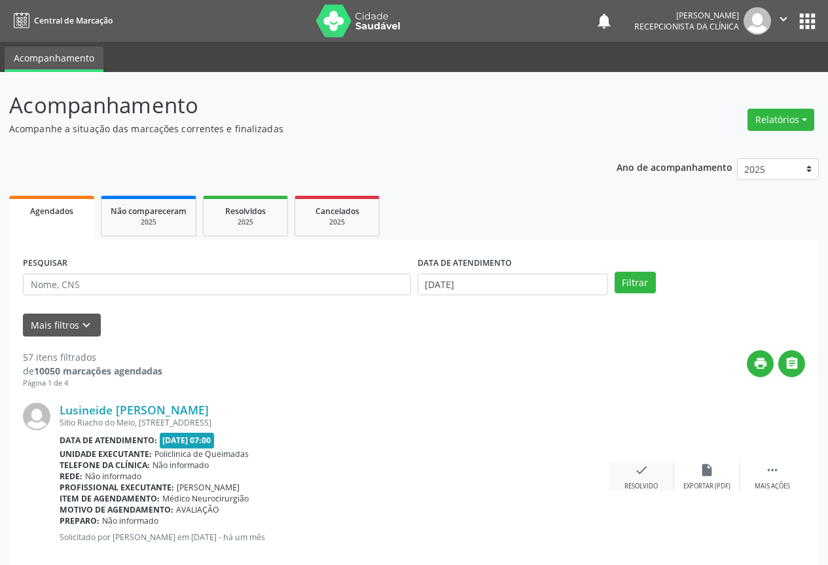
click at [646, 470] on icon "check" at bounding box center [641, 470] width 14 height 14
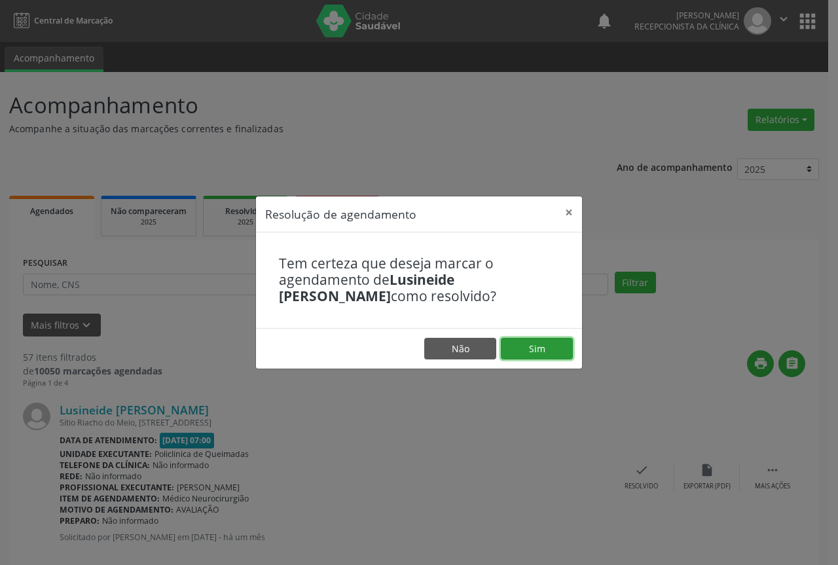
click at [530, 338] on button "Sim" at bounding box center [537, 349] width 72 height 22
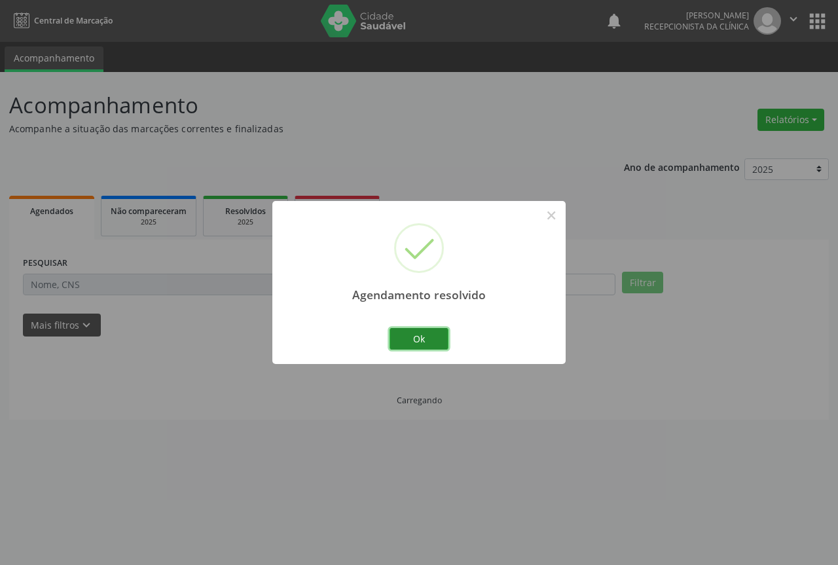
click at [403, 342] on button "Ok" at bounding box center [419, 339] width 59 height 22
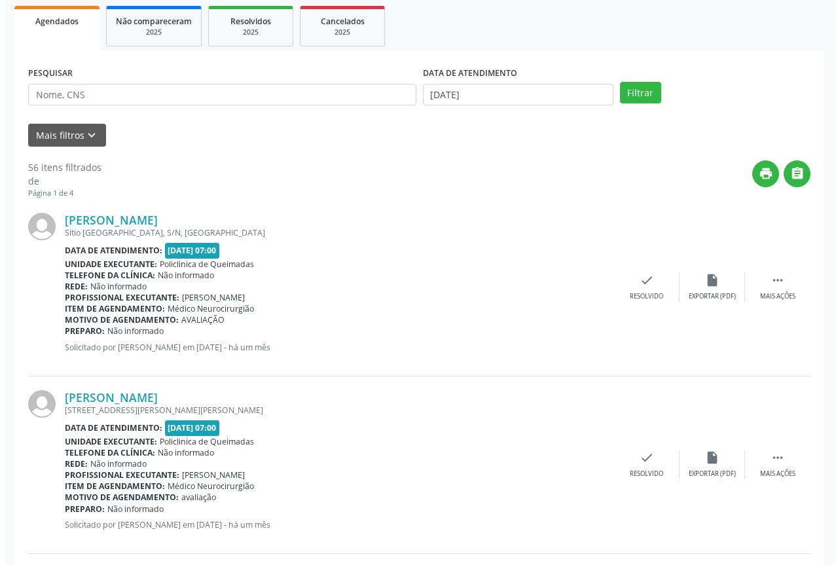
scroll to position [196, 0]
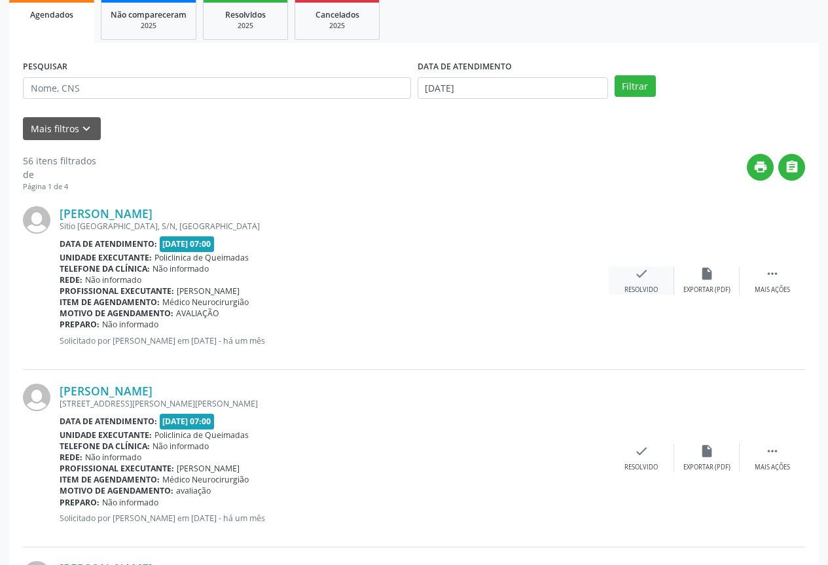
click at [634, 280] on icon "check" at bounding box center [641, 273] width 14 height 14
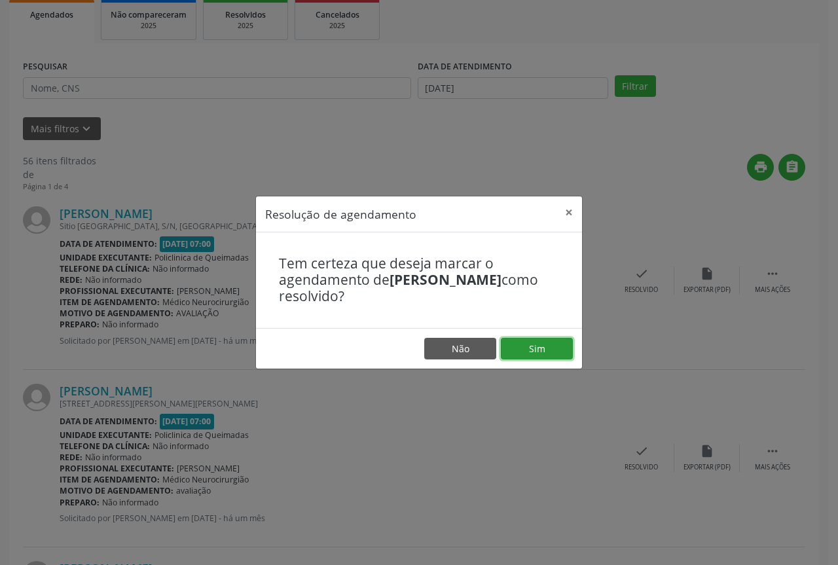
click at [538, 346] on button "Sim" at bounding box center [537, 349] width 72 height 22
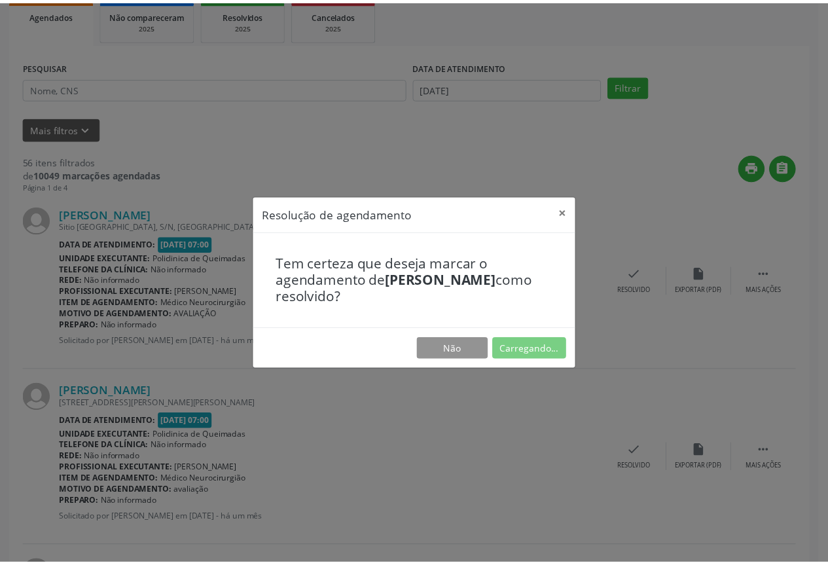
scroll to position [0, 0]
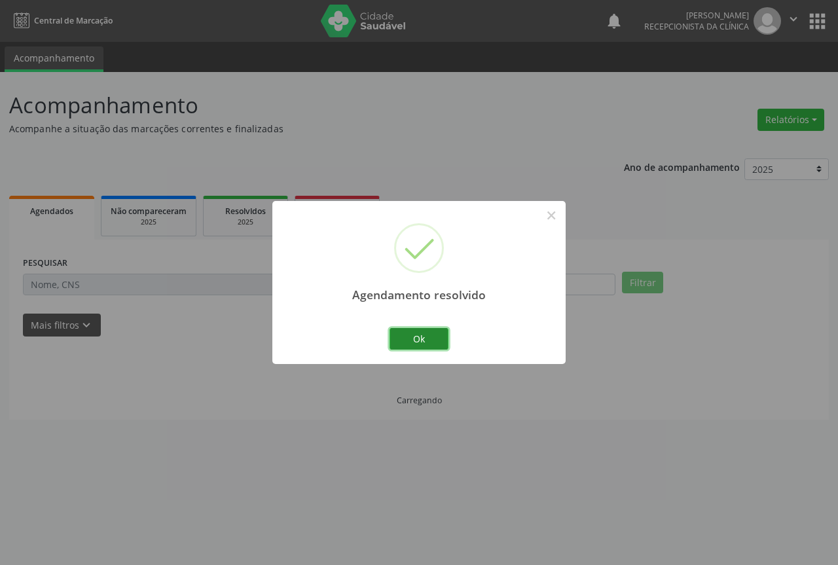
click at [401, 346] on button "Ok" at bounding box center [419, 339] width 59 height 22
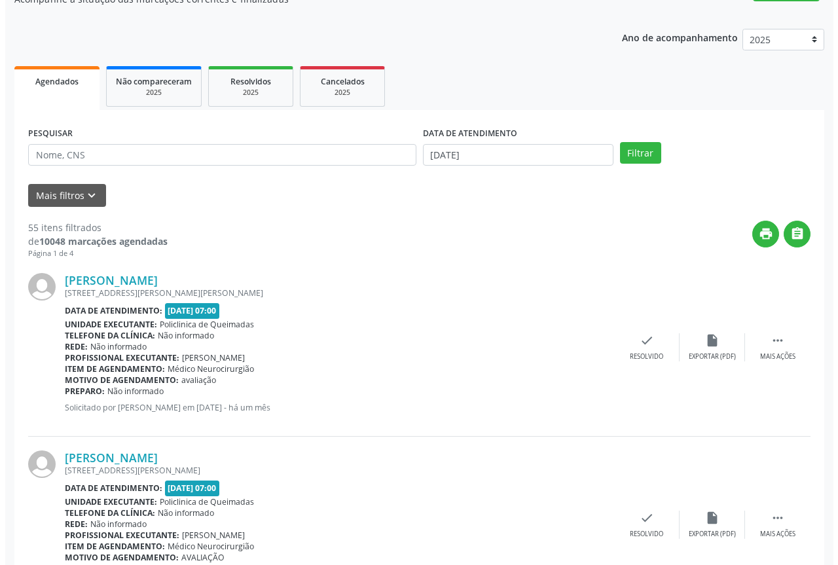
scroll to position [131, 0]
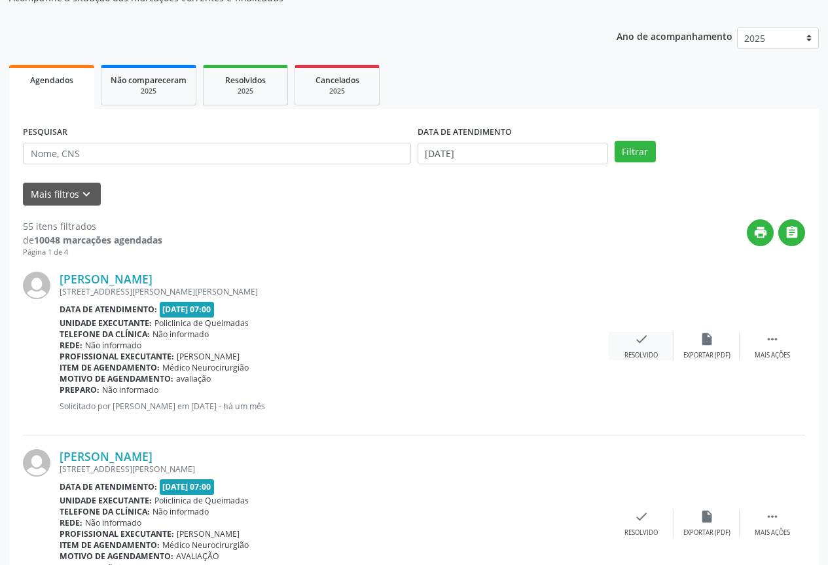
click at [644, 335] on icon "check" at bounding box center [641, 339] width 14 height 14
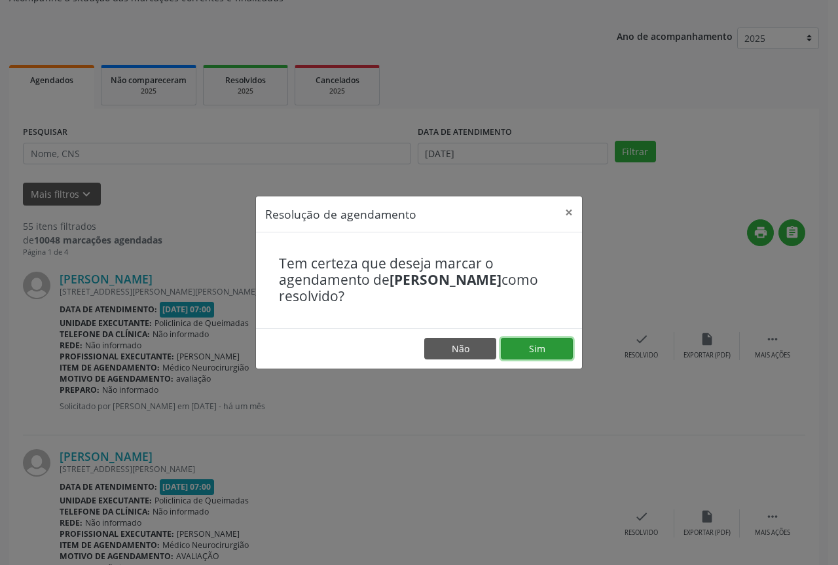
click at [543, 349] on button "Sim" at bounding box center [537, 349] width 72 height 22
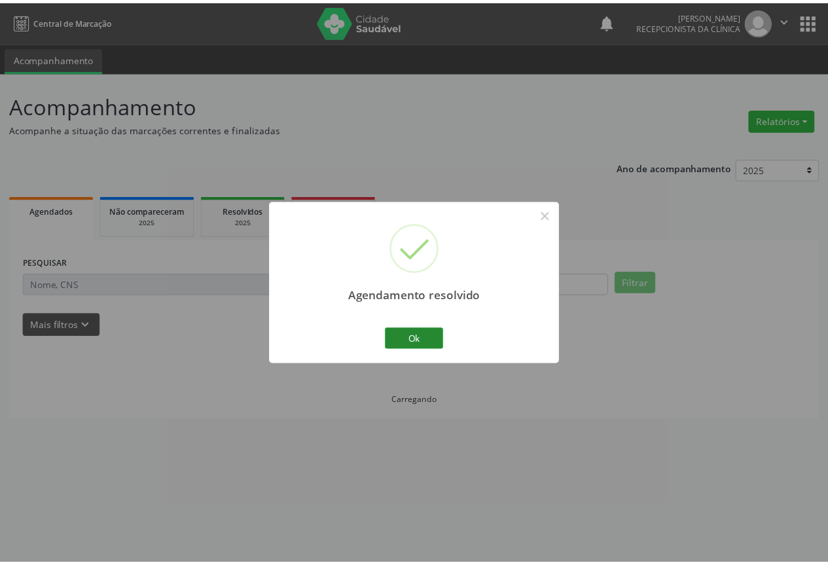
scroll to position [0, 0]
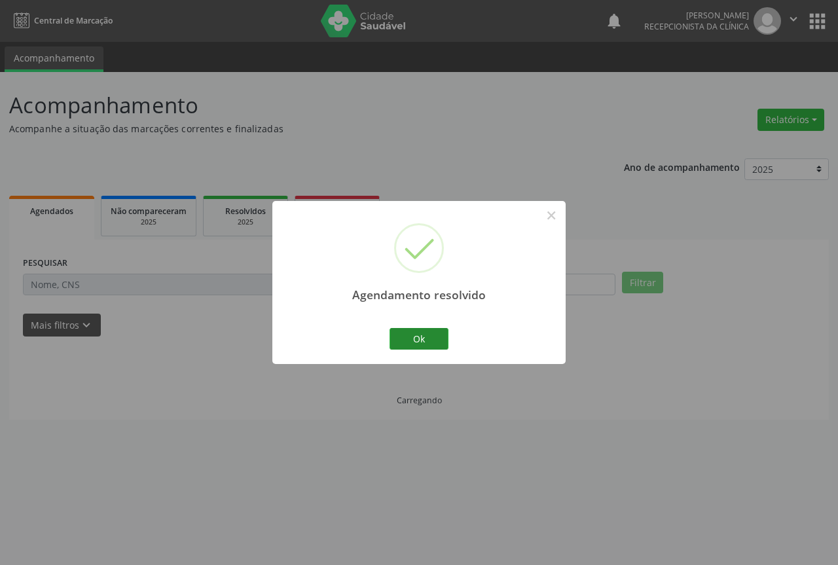
click at [413, 330] on button "Ok" at bounding box center [419, 339] width 59 height 22
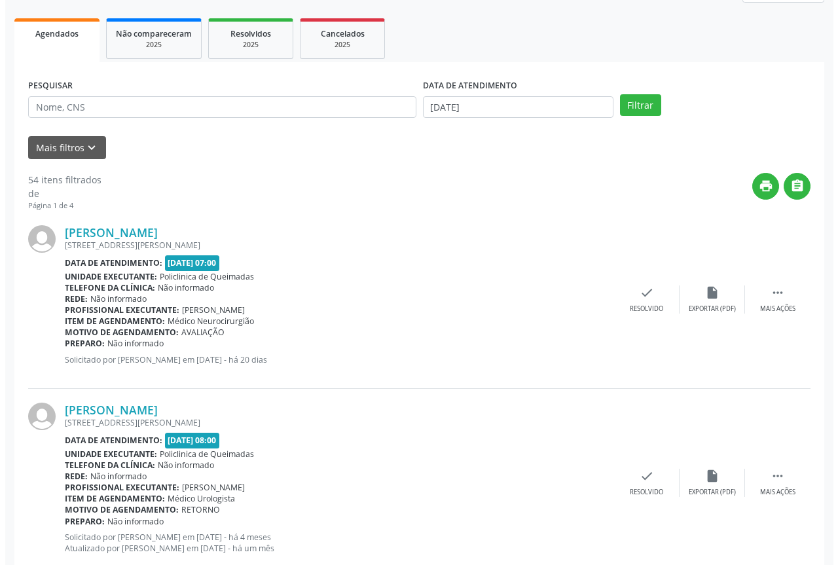
scroll to position [196, 0]
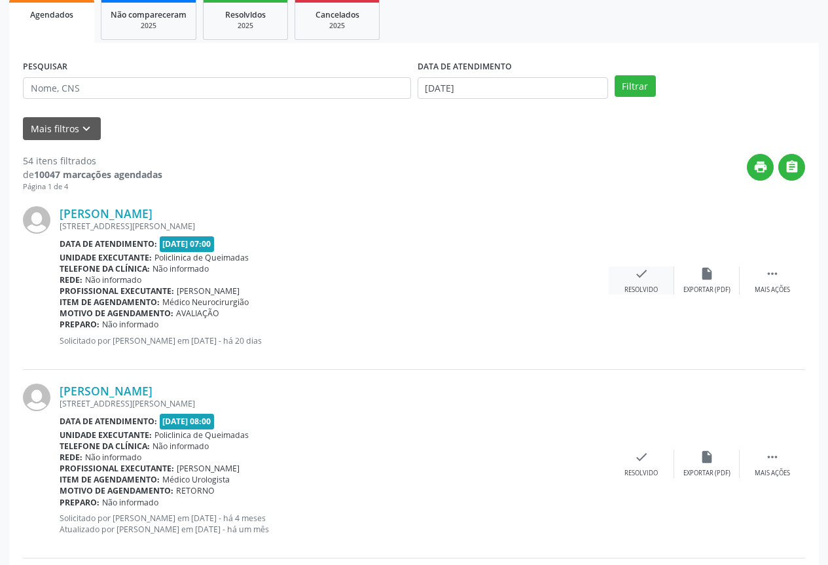
click at [642, 286] on div "Resolvido" at bounding box center [641, 289] width 33 height 9
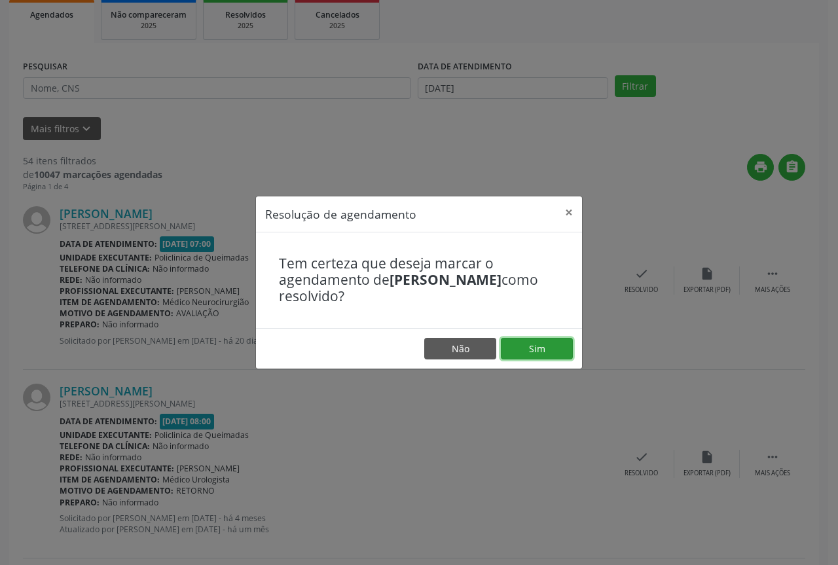
click at [529, 347] on button "Sim" at bounding box center [537, 349] width 72 height 22
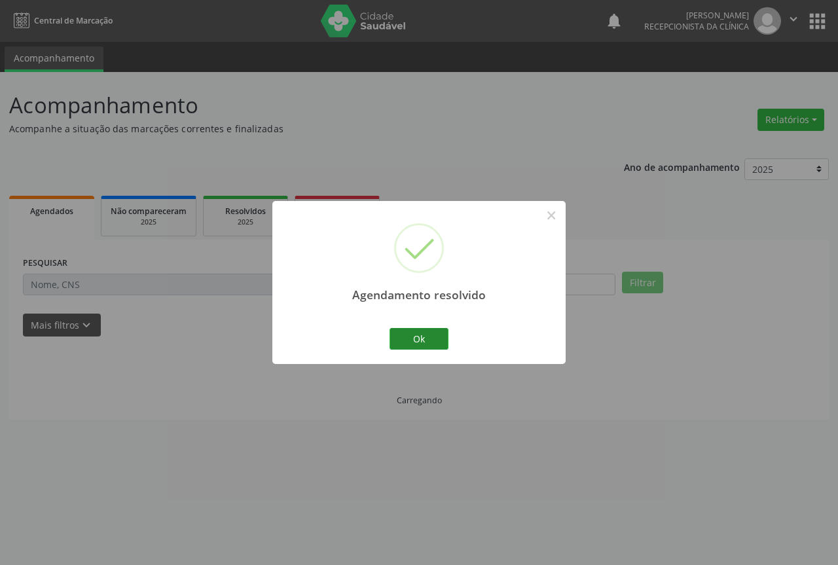
scroll to position [0, 0]
click at [414, 333] on button "Ok" at bounding box center [419, 339] width 59 height 22
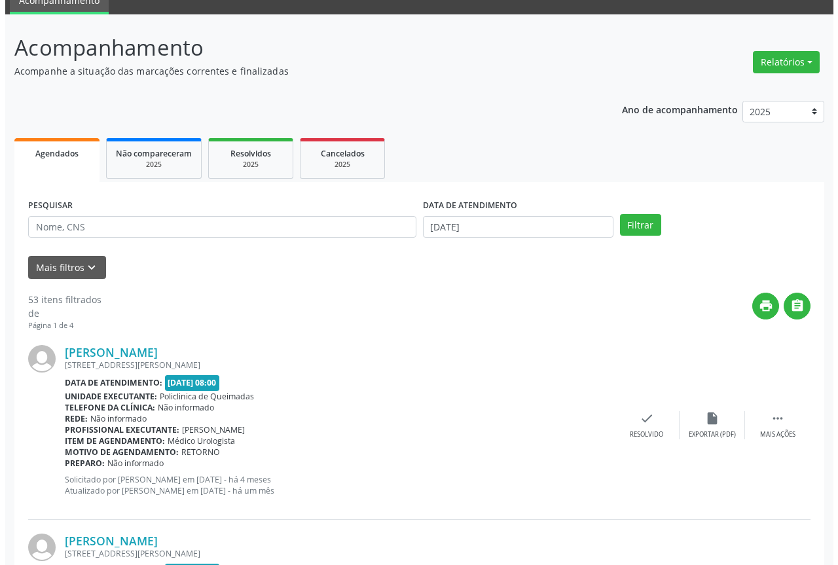
scroll to position [131, 0]
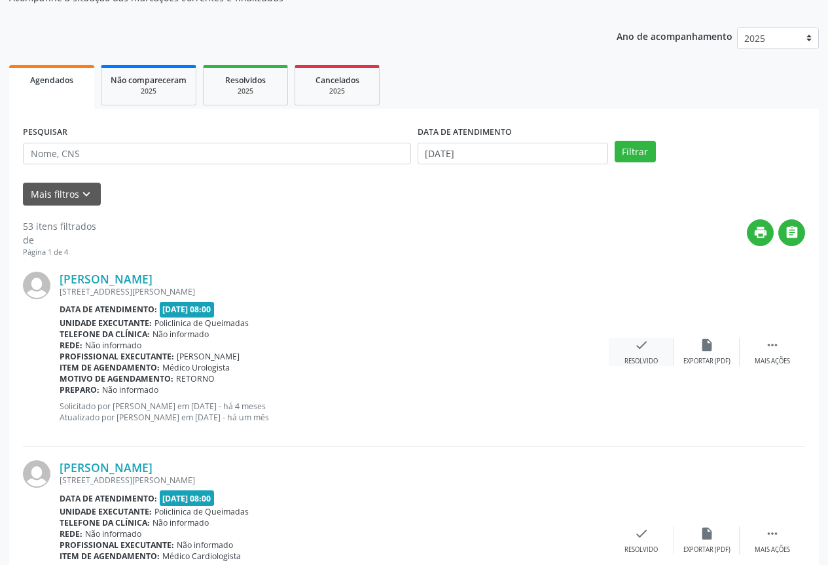
click at [642, 354] on div "check Resolvido" at bounding box center [641, 352] width 65 height 28
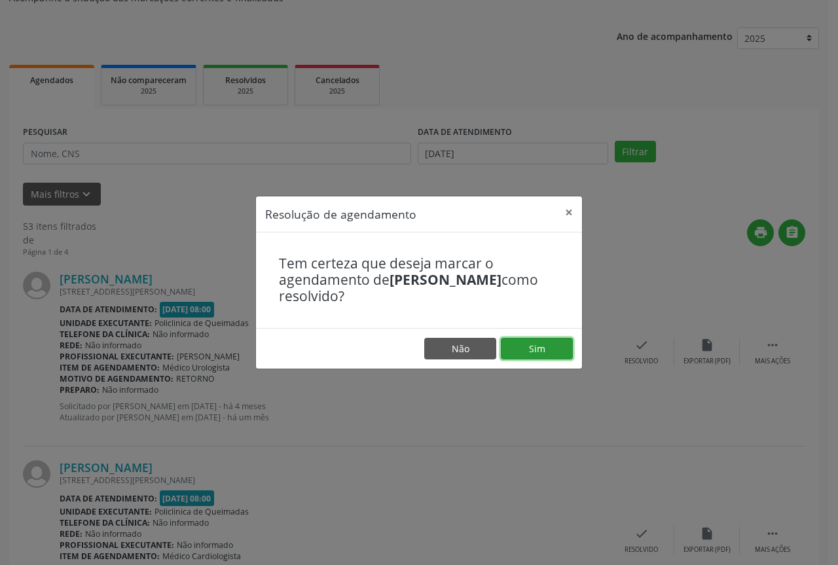
click at [538, 350] on button "Sim" at bounding box center [537, 349] width 72 height 22
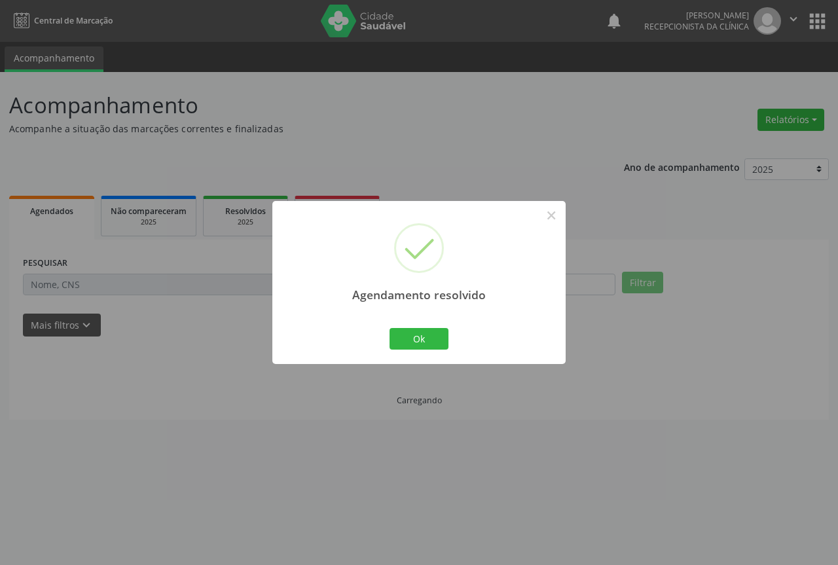
scroll to position [0, 0]
click at [433, 345] on button "Ok" at bounding box center [419, 339] width 59 height 22
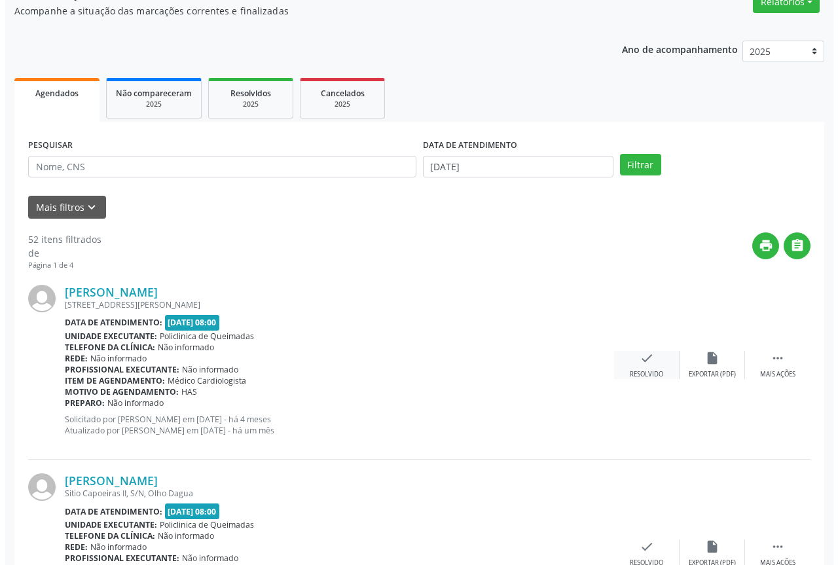
scroll to position [131, 0]
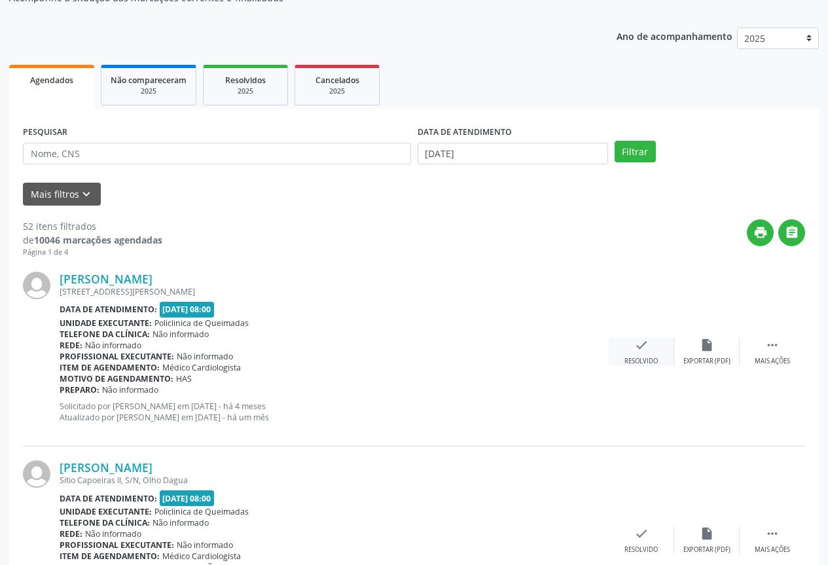
click at [641, 357] on div "Resolvido" at bounding box center [641, 361] width 33 height 9
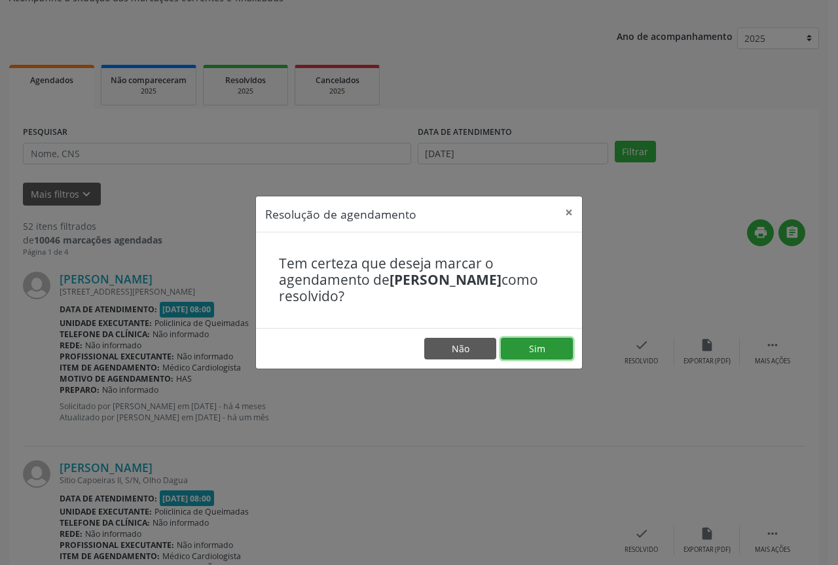
click at [527, 357] on button "Sim" at bounding box center [537, 349] width 72 height 22
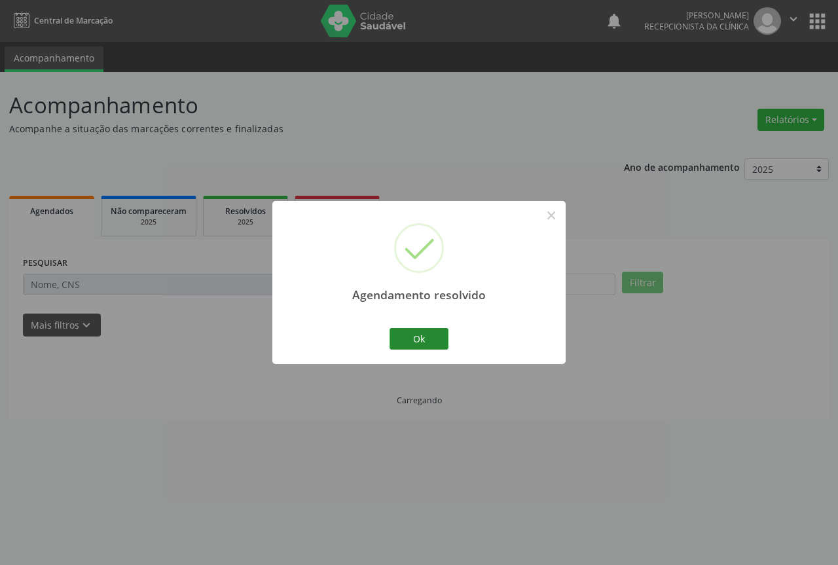
scroll to position [0, 0]
click at [413, 348] on button "Ok" at bounding box center [419, 339] width 59 height 22
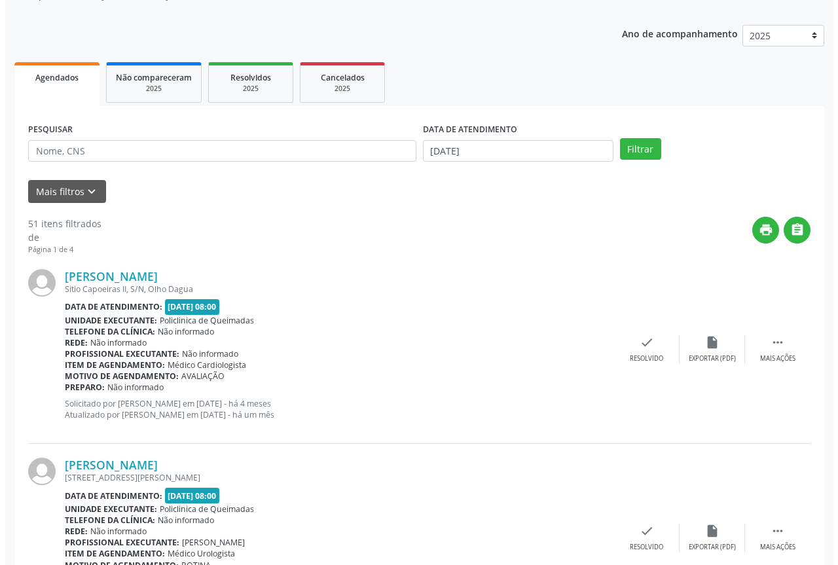
scroll to position [196, 0]
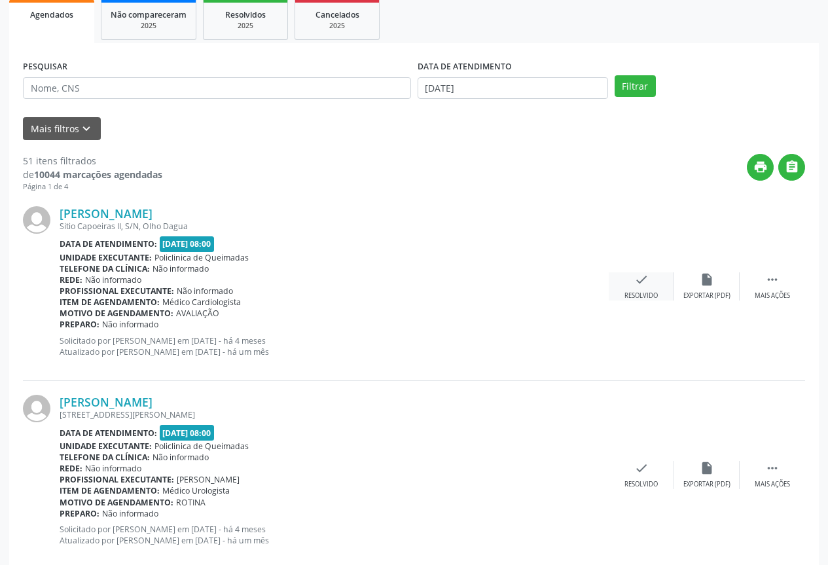
click at [653, 293] on div "Resolvido" at bounding box center [641, 295] width 33 height 9
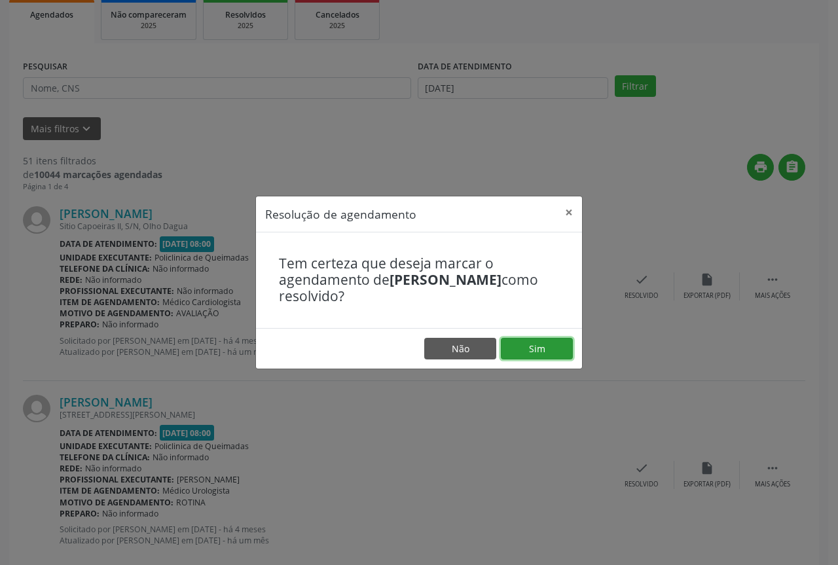
drag, startPoint x: 528, startPoint y: 345, endPoint x: 503, endPoint y: 346, distance: 25.5
click at [528, 346] on button "Sim" at bounding box center [537, 349] width 72 height 22
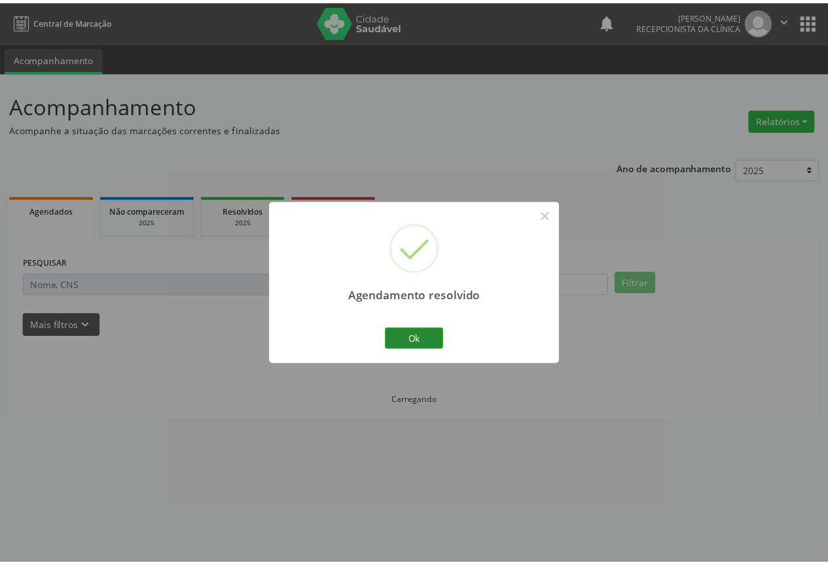
scroll to position [0, 0]
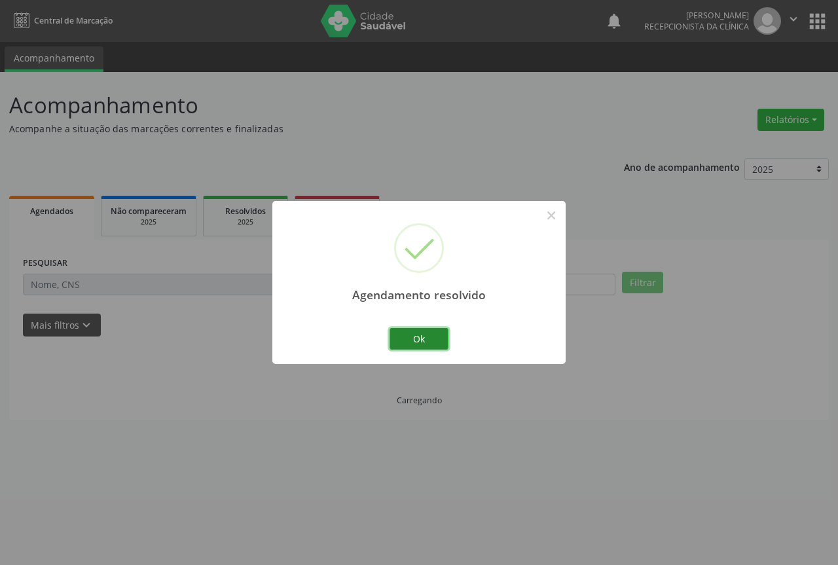
click at [414, 336] on button "Ok" at bounding box center [419, 339] width 59 height 22
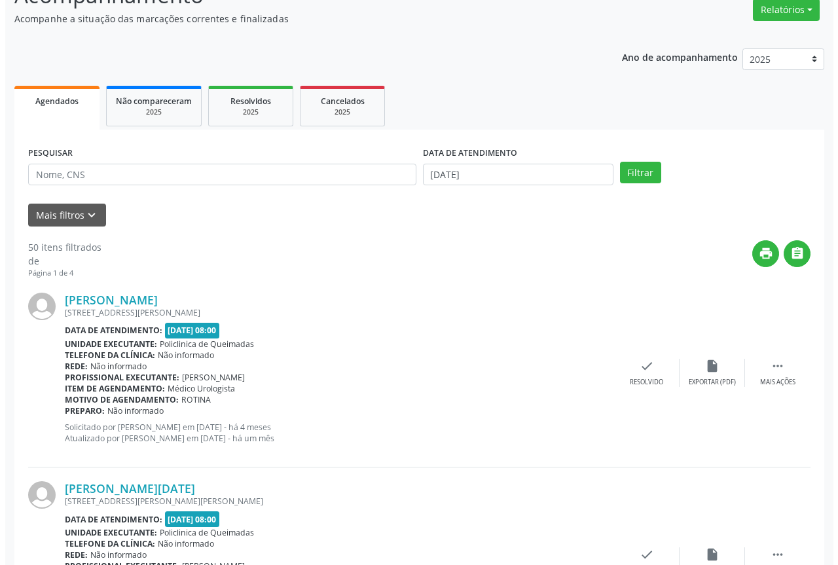
scroll to position [131, 0]
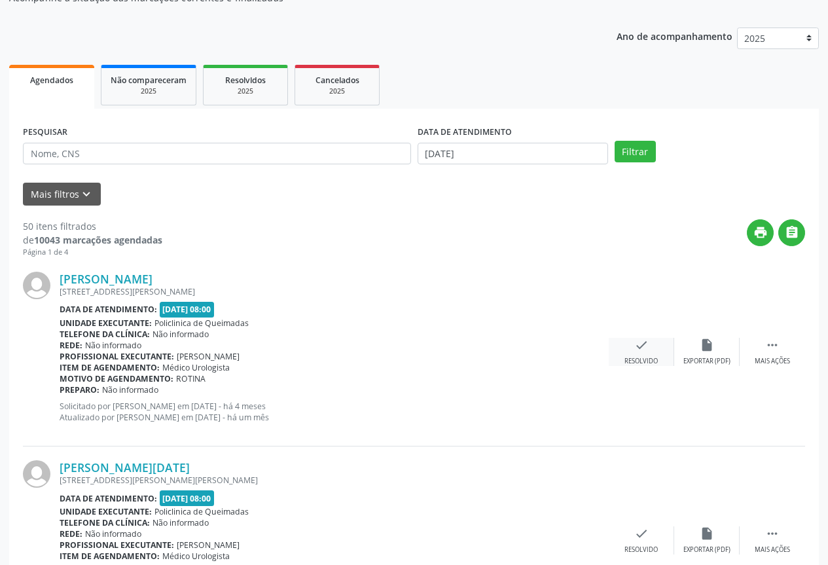
click at [636, 341] on icon "check" at bounding box center [641, 345] width 14 height 14
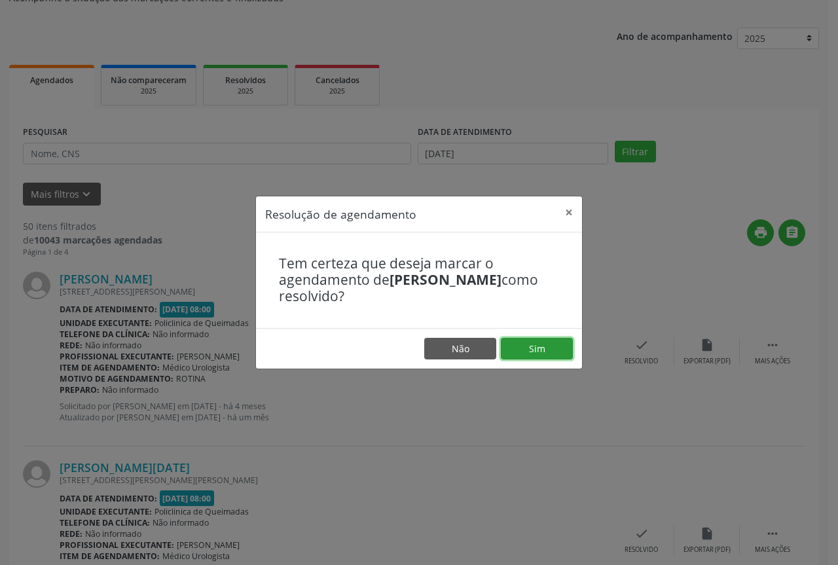
click at [508, 353] on button "Sim" at bounding box center [537, 349] width 72 height 22
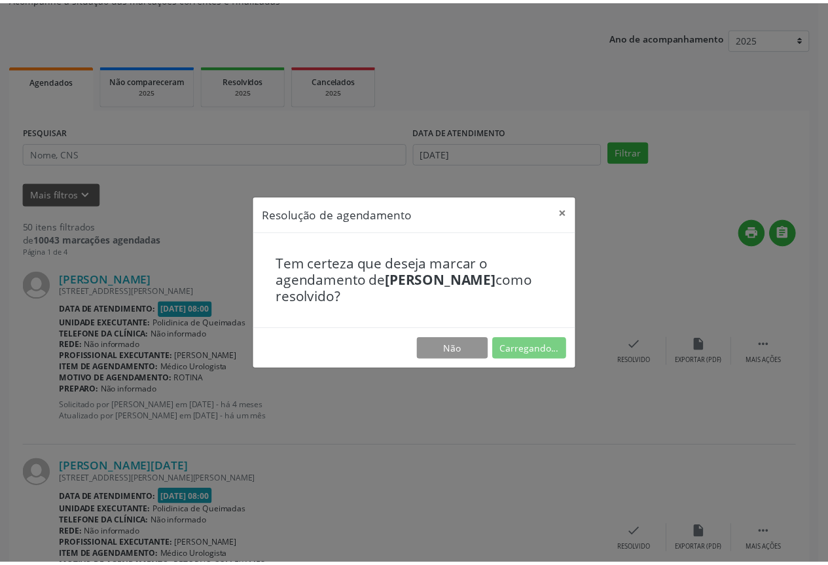
scroll to position [0, 0]
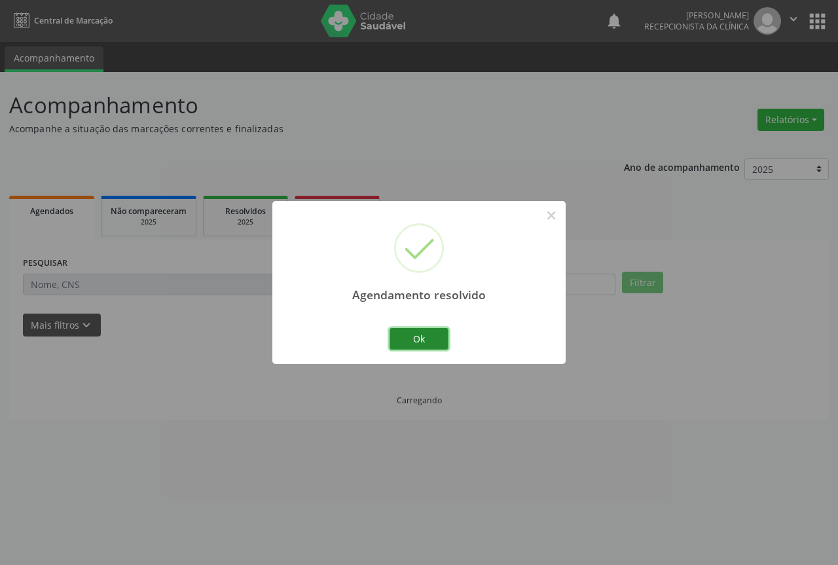
click at [435, 338] on button "Ok" at bounding box center [419, 339] width 59 height 22
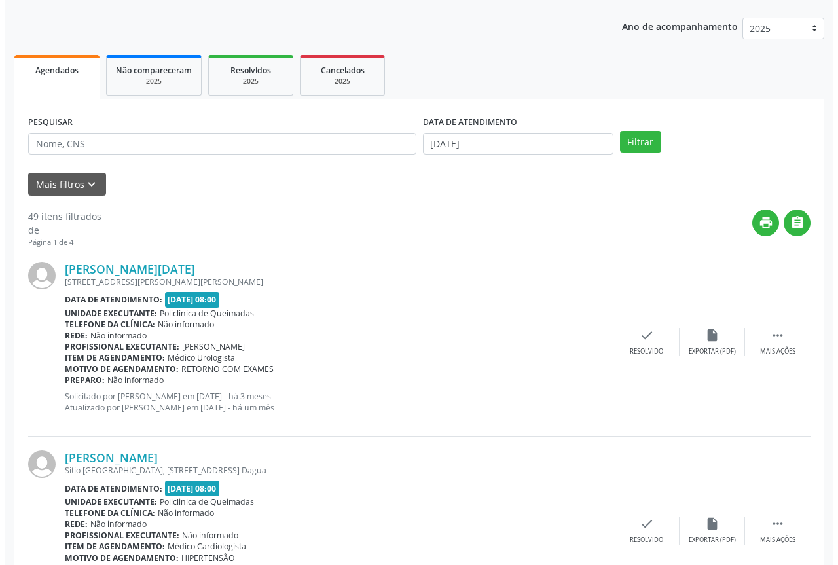
scroll to position [196, 0]
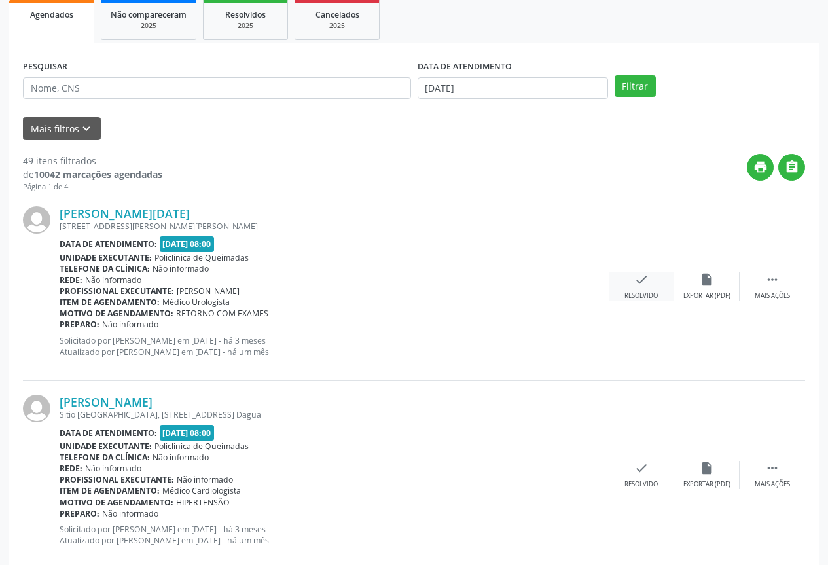
click at [649, 293] on div "Resolvido" at bounding box center [641, 295] width 33 height 9
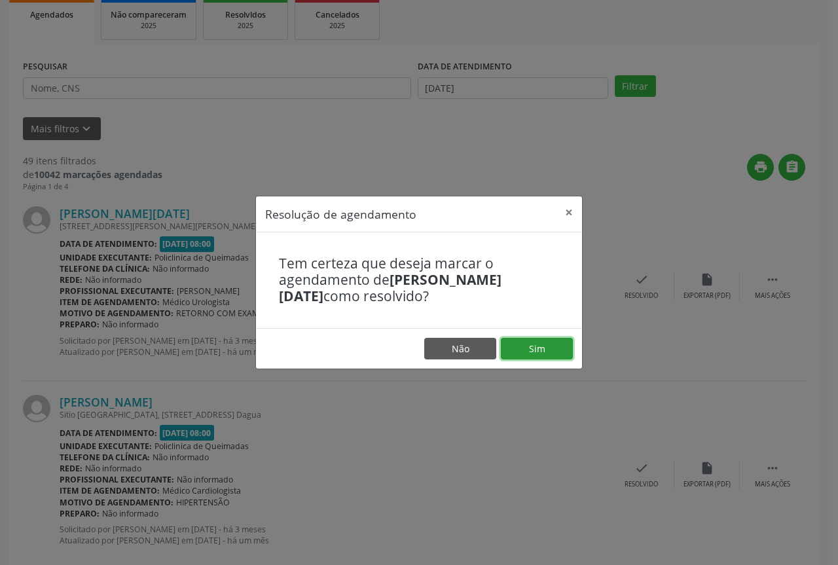
drag, startPoint x: 551, startPoint y: 356, endPoint x: 468, endPoint y: 348, distance: 82.8
click at [550, 356] on button "Sim" at bounding box center [537, 349] width 72 height 22
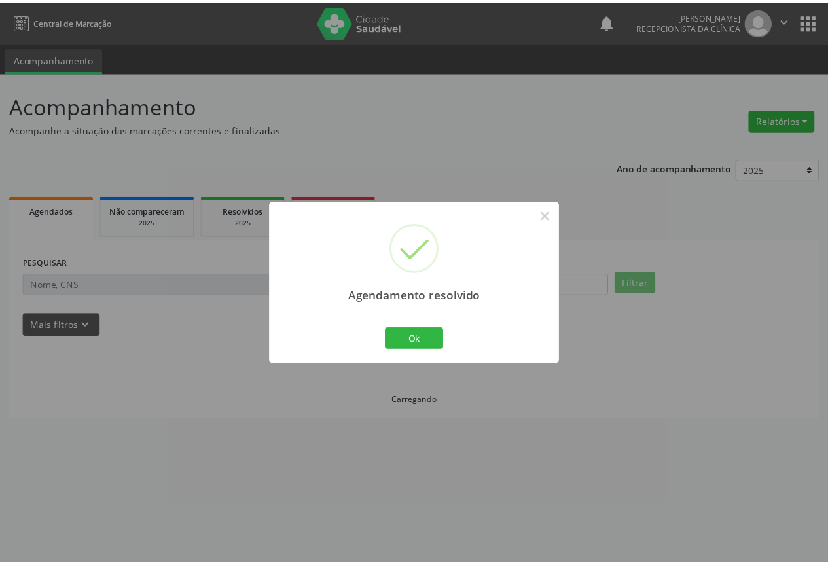
scroll to position [0, 0]
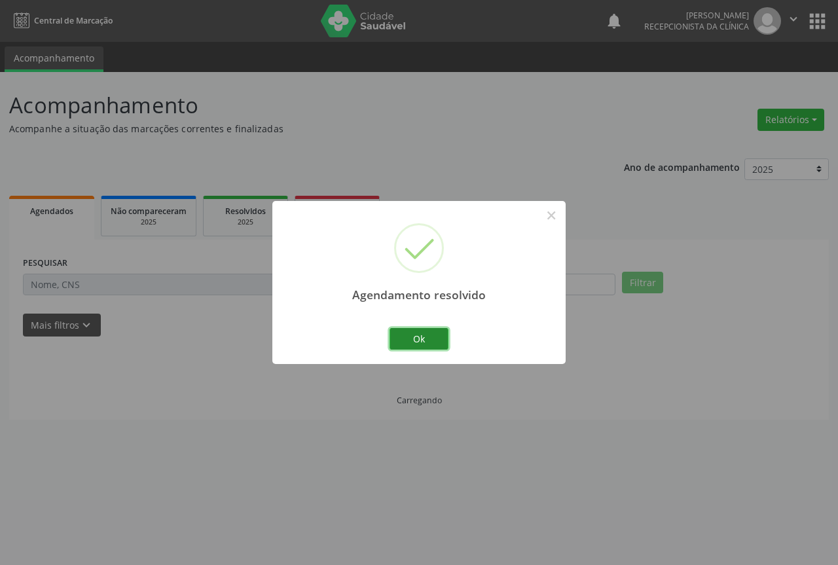
click at [413, 340] on button "Ok" at bounding box center [419, 339] width 59 height 22
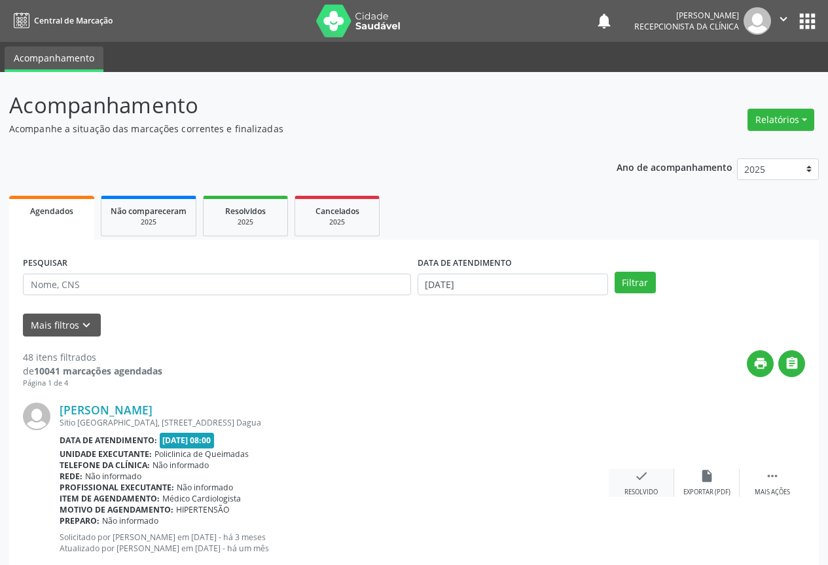
click at [639, 481] on icon "check" at bounding box center [641, 476] width 14 height 14
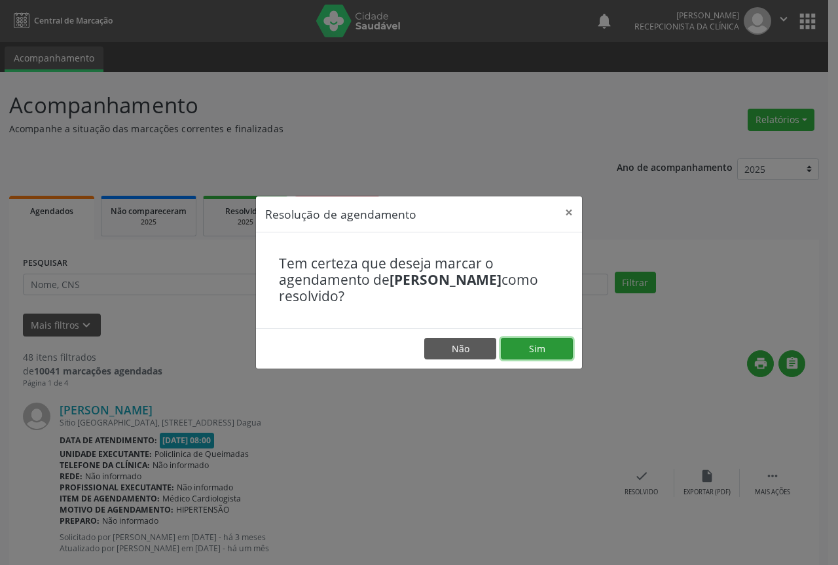
click at [550, 348] on button "Sim" at bounding box center [537, 349] width 72 height 22
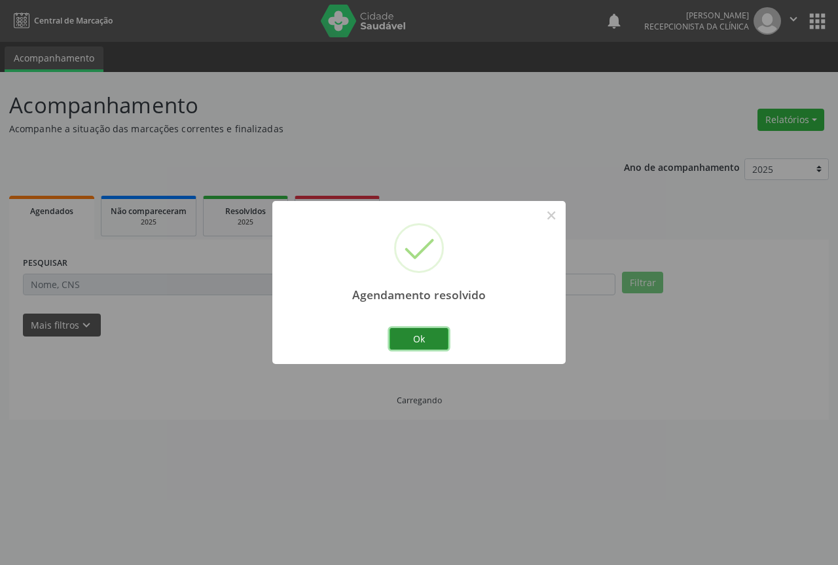
click at [409, 338] on button "Ok" at bounding box center [419, 339] width 59 height 22
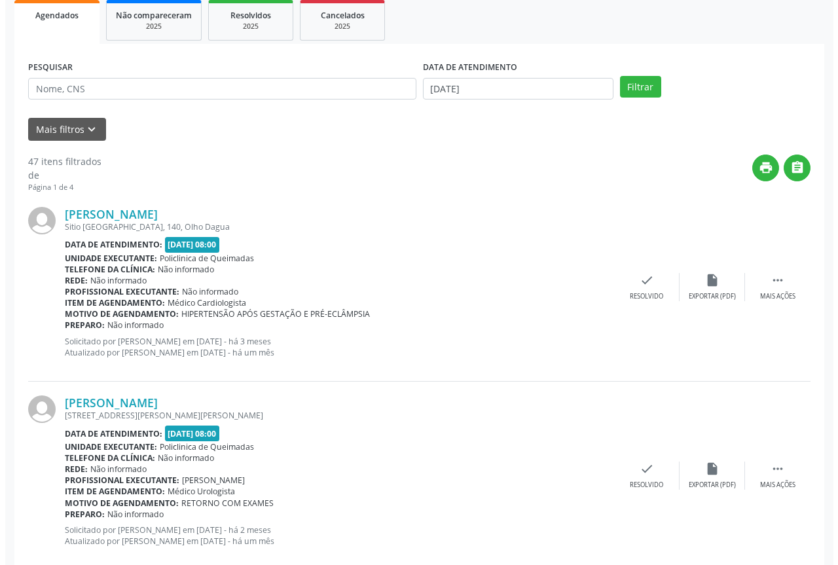
scroll to position [196, 0]
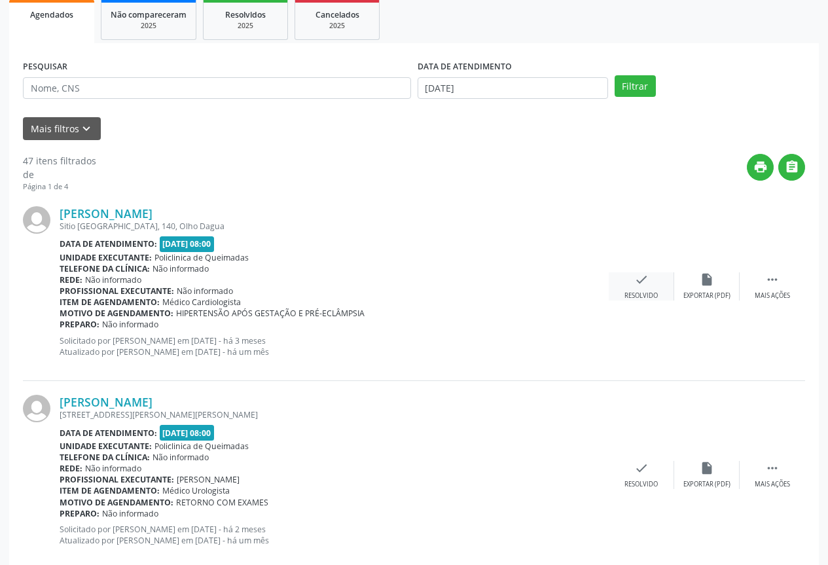
click at [651, 285] on div "check Resolvido" at bounding box center [641, 286] width 65 height 28
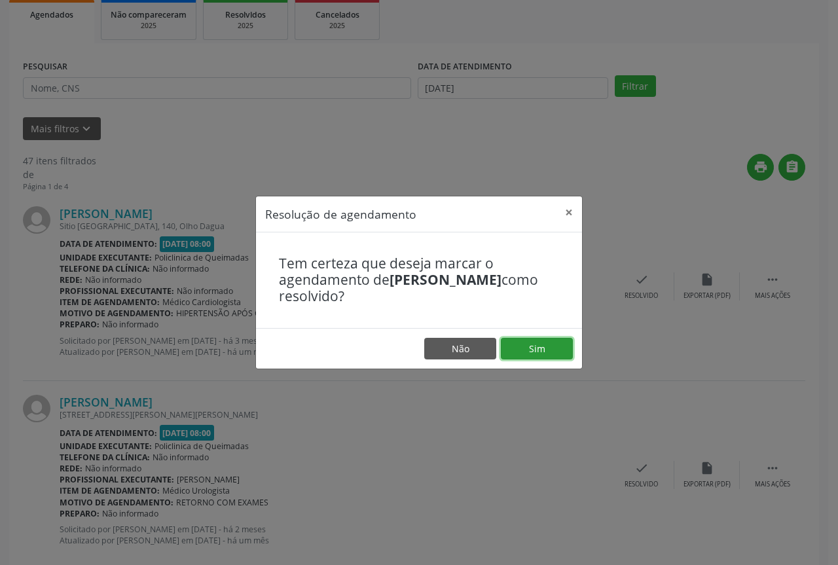
click at [534, 350] on button "Sim" at bounding box center [537, 349] width 72 height 22
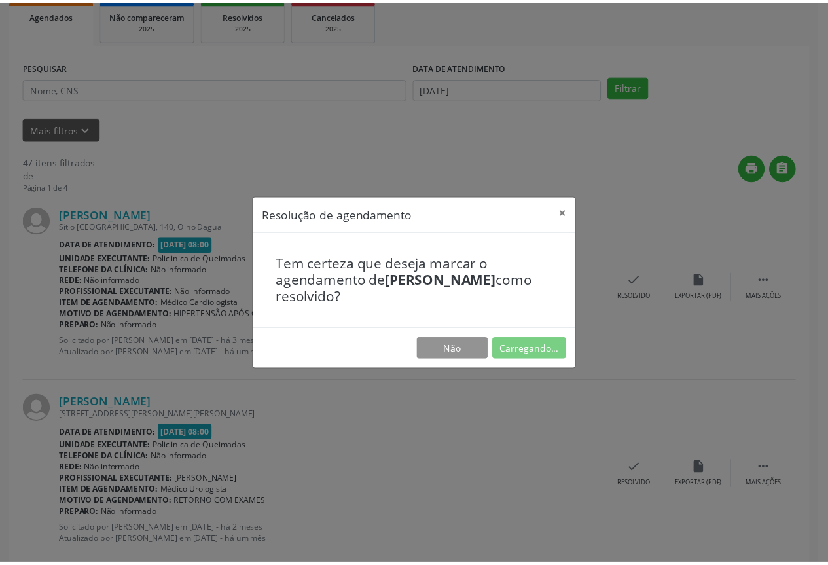
scroll to position [0, 0]
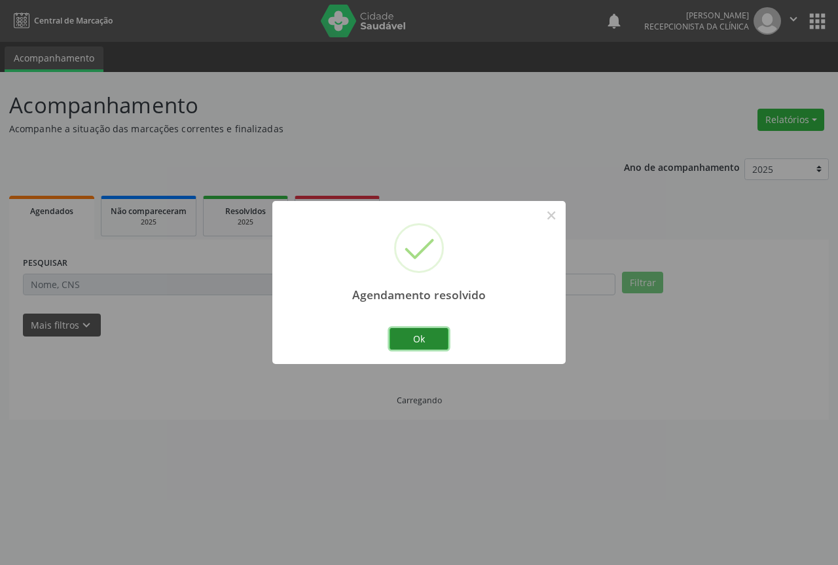
click at [412, 337] on button "Ok" at bounding box center [419, 339] width 59 height 22
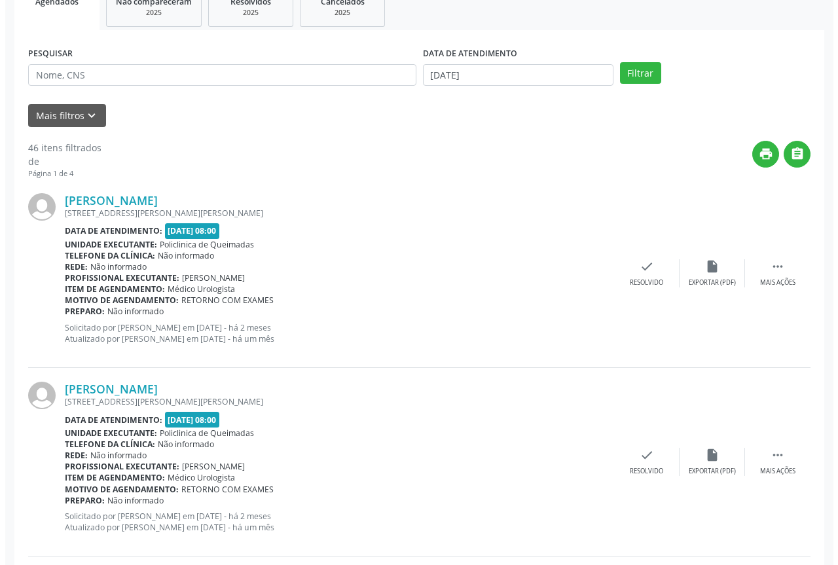
scroll to position [262, 0]
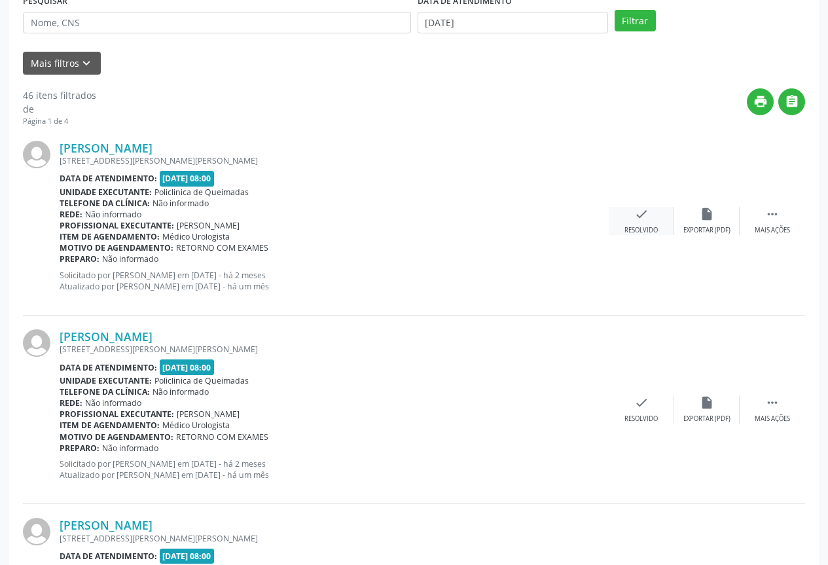
click at [654, 225] on div "check Resolvido" at bounding box center [641, 221] width 65 height 28
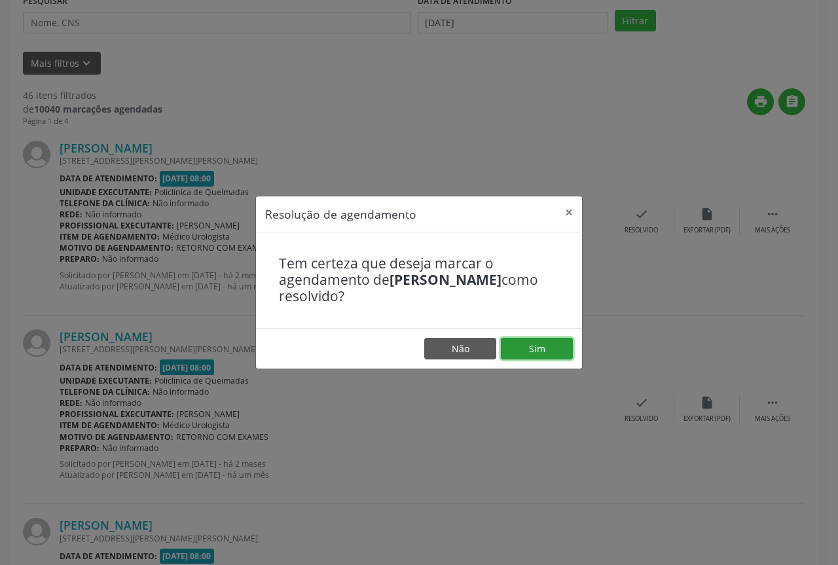
click at [515, 344] on button "Sim" at bounding box center [537, 349] width 72 height 22
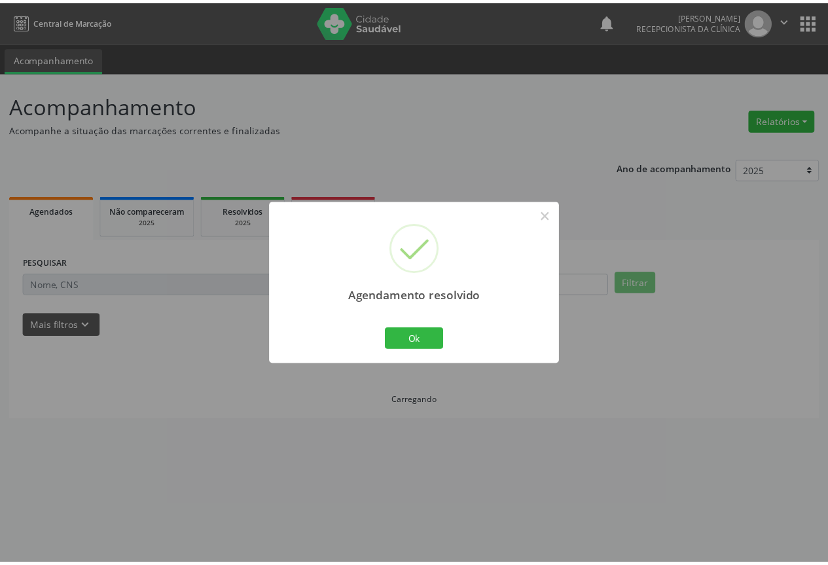
scroll to position [0, 0]
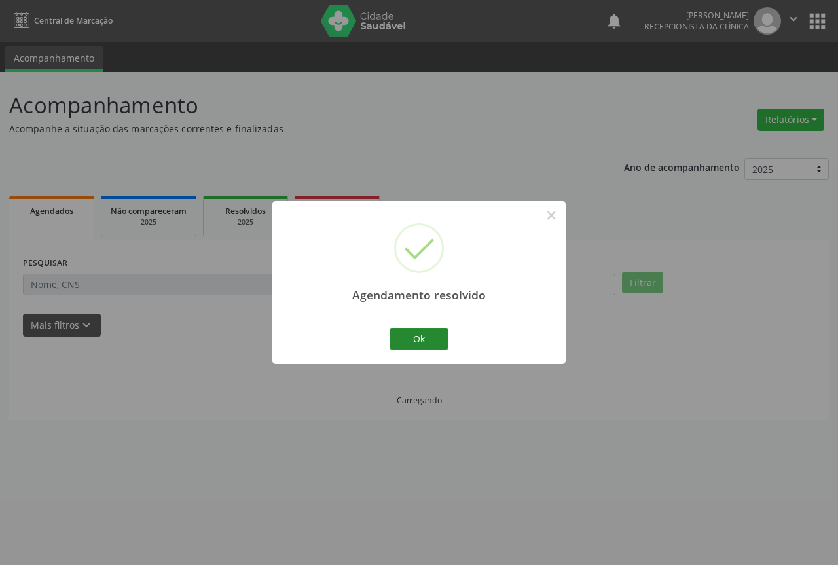
click at [422, 334] on button "Ok" at bounding box center [419, 339] width 59 height 22
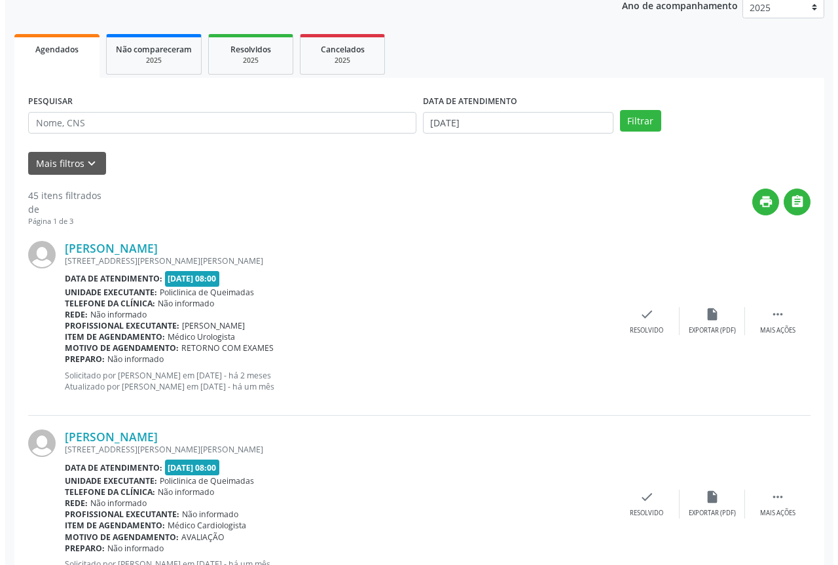
scroll to position [196, 0]
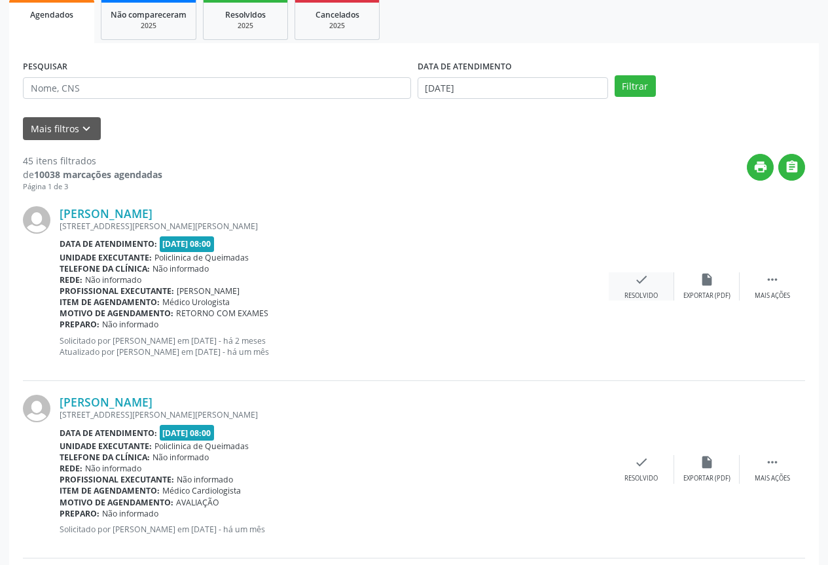
click at [640, 278] on icon "check" at bounding box center [641, 279] width 14 height 14
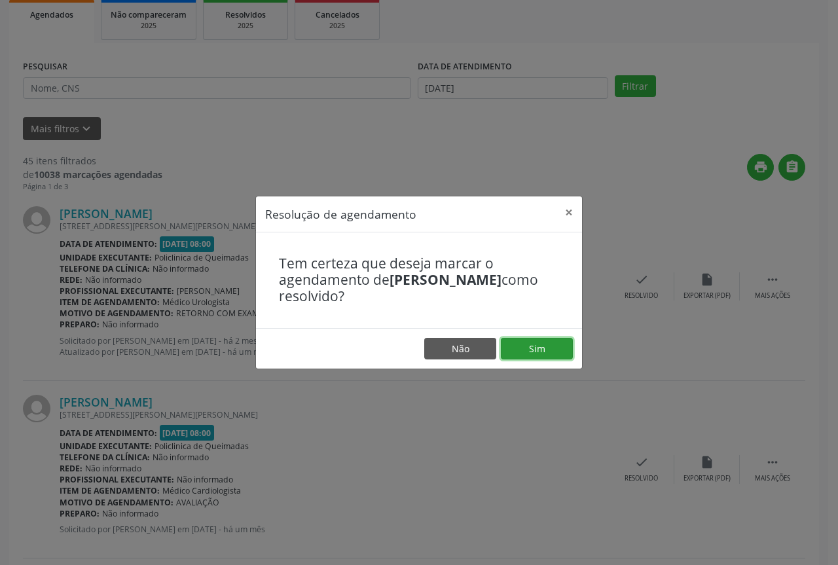
click at [527, 358] on button "Sim" at bounding box center [537, 349] width 72 height 22
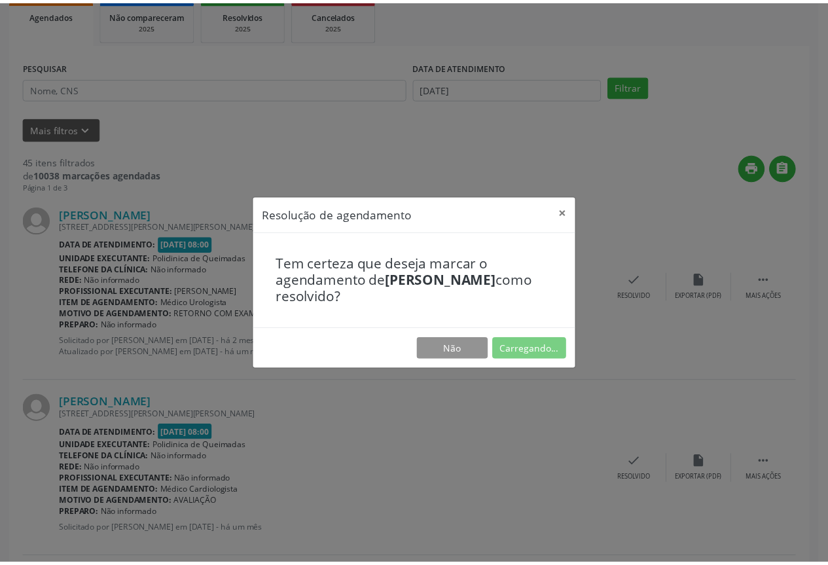
scroll to position [0, 0]
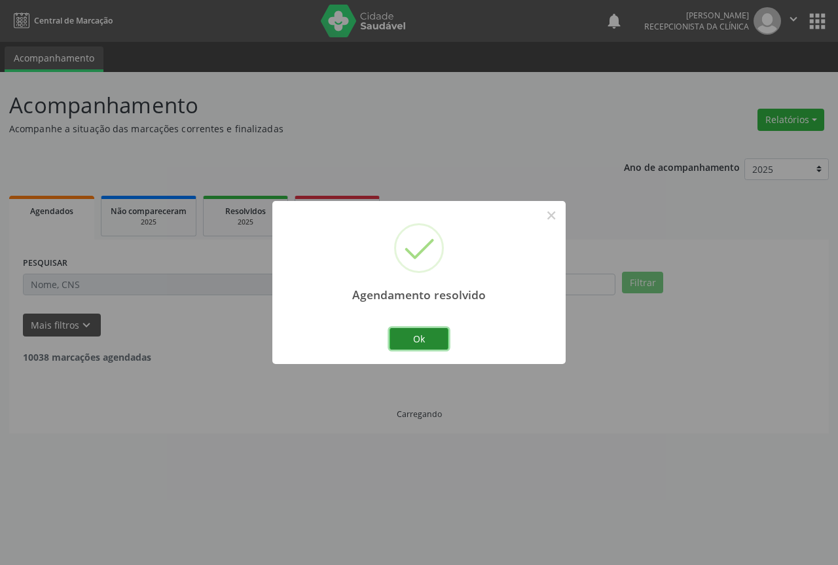
click at [426, 338] on button "Ok" at bounding box center [419, 339] width 59 height 22
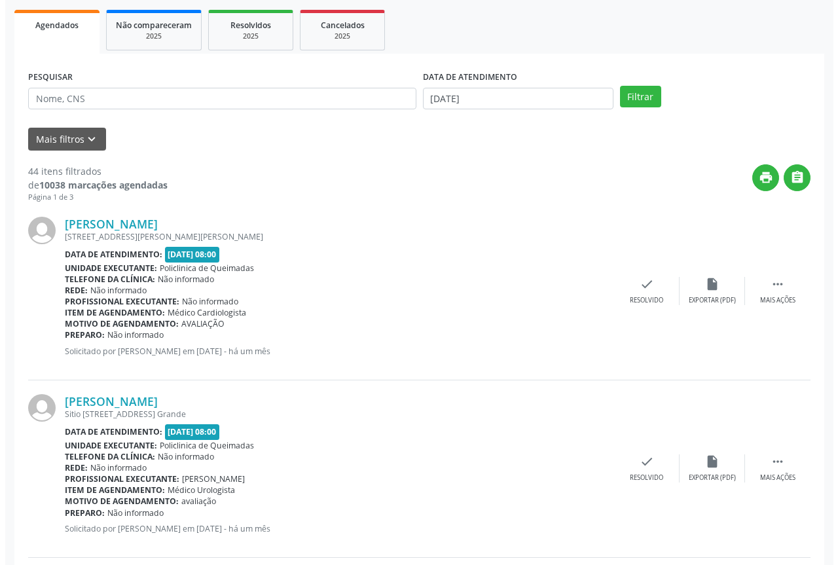
scroll to position [262, 0]
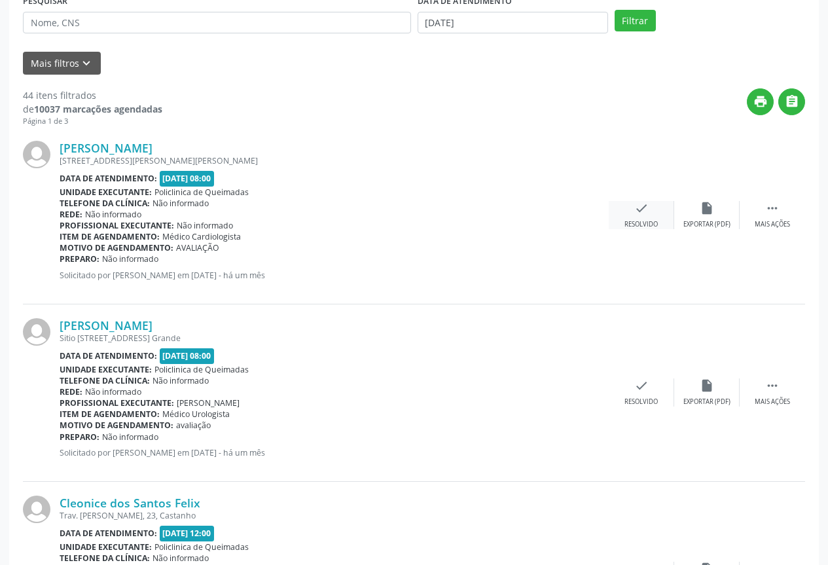
click at [655, 217] on div "check Resolvido" at bounding box center [641, 215] width 65 height 28
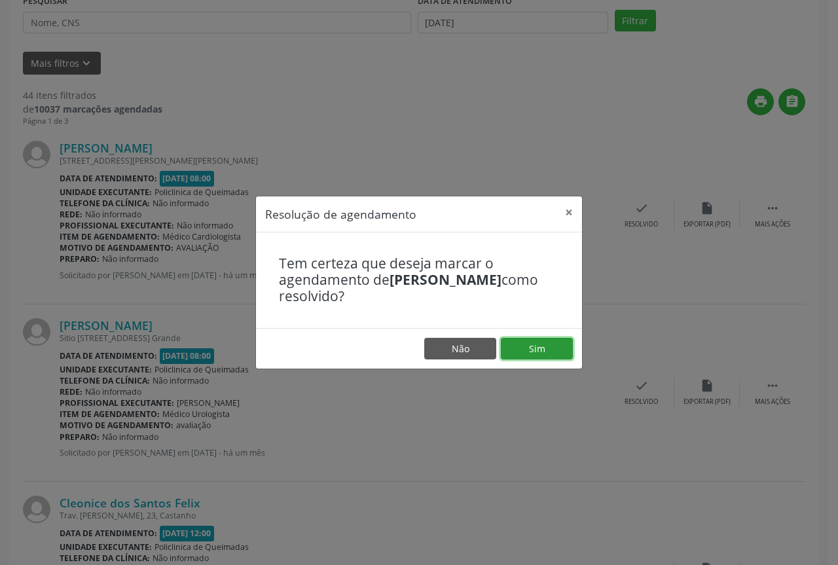
click at [531, 354] on button "Sim" at bounding box center [537, 349] width 72 height 22
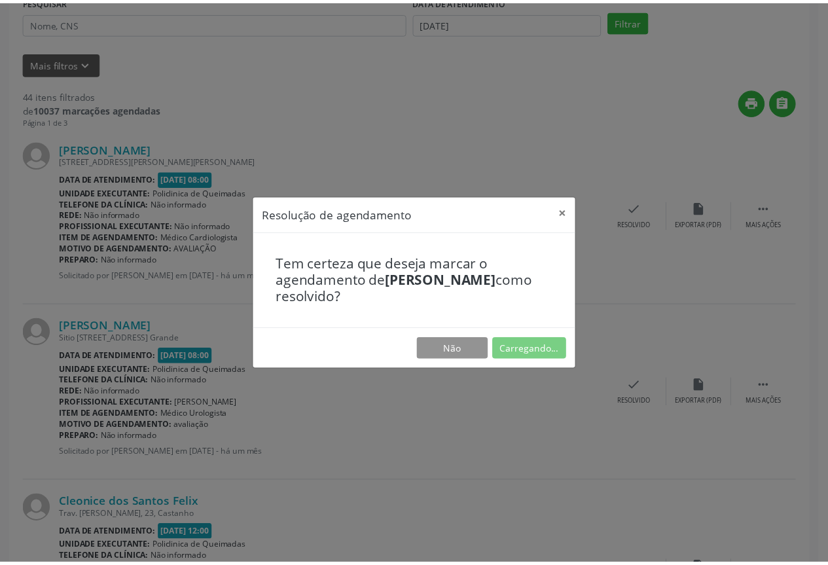
scroll to position [0, 0]
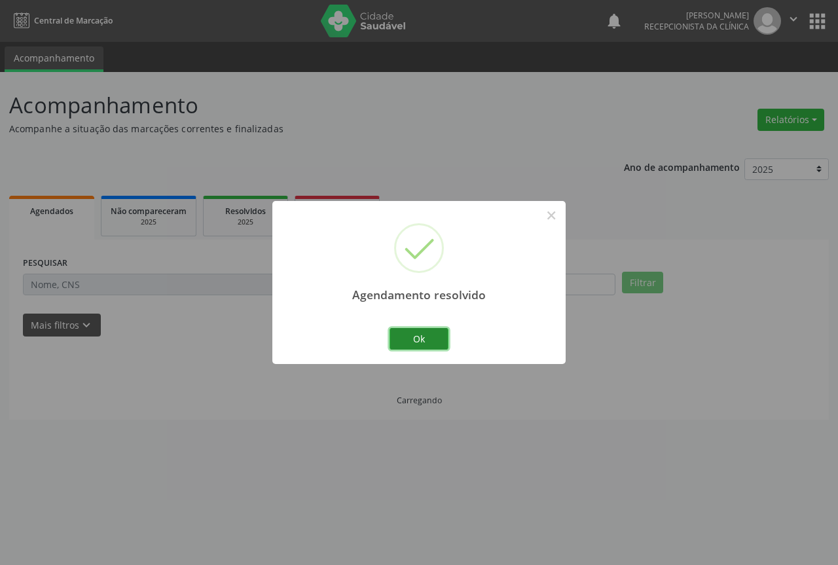
click at [421, 341] on button "Ok" at bounding box center [419, 339] width 59 height 22
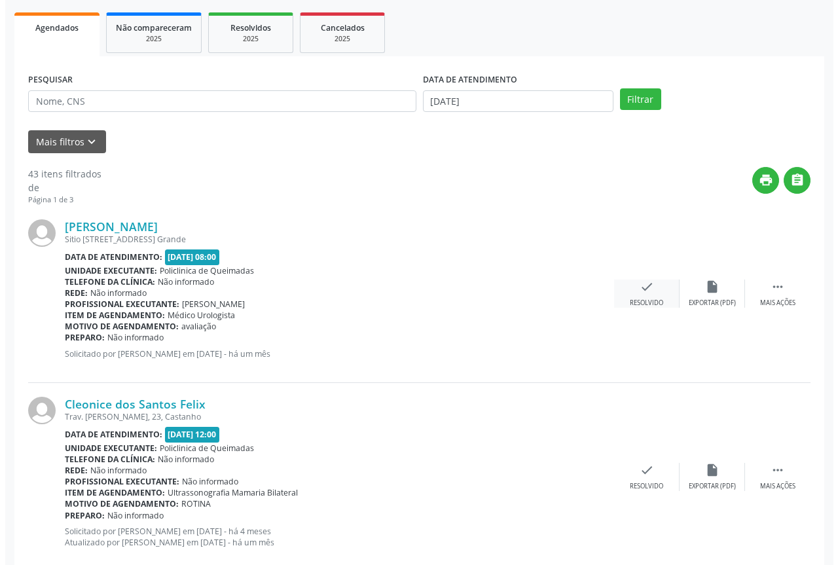
scroll to position [196, 0]
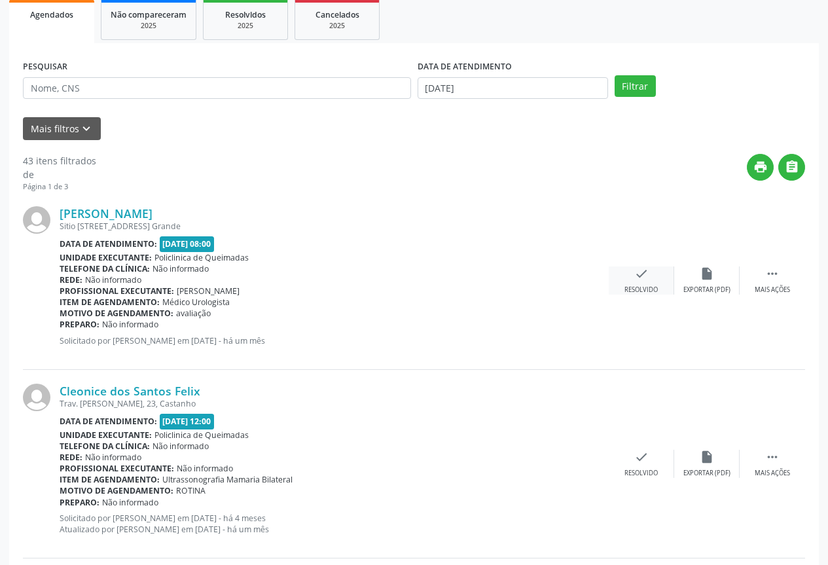
click at [636, 274] on icon "check" at bounding box center [641, 273] width 14 height 14
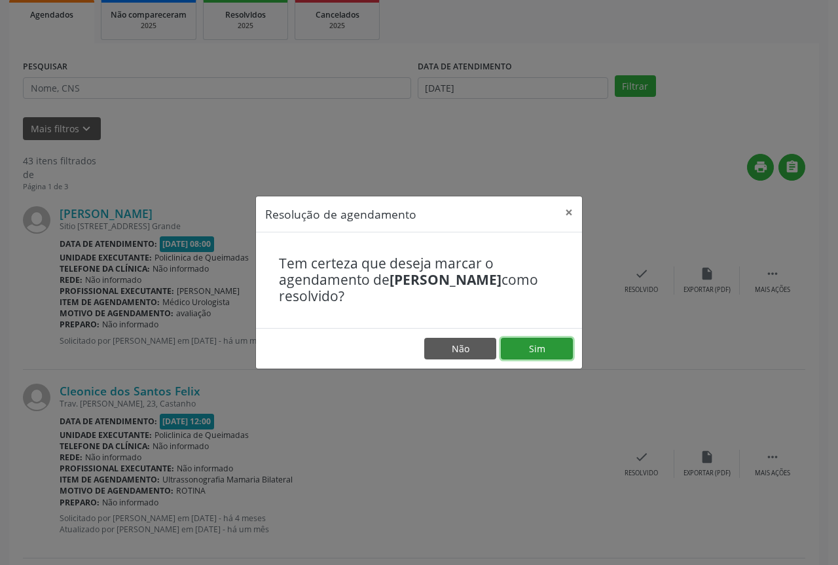
click at [531, 340] on button "Sim" at bounding box center [537, 349] width 72 height 22
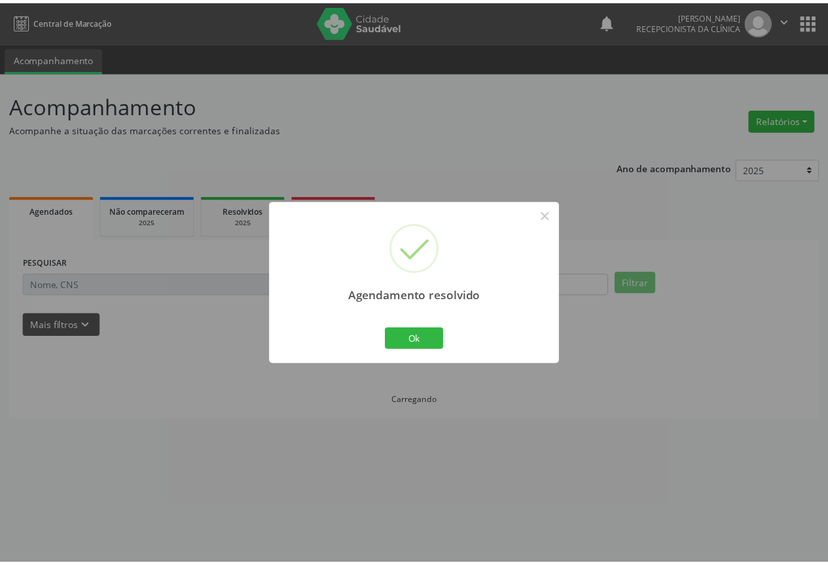
scroll to position [0, 0]
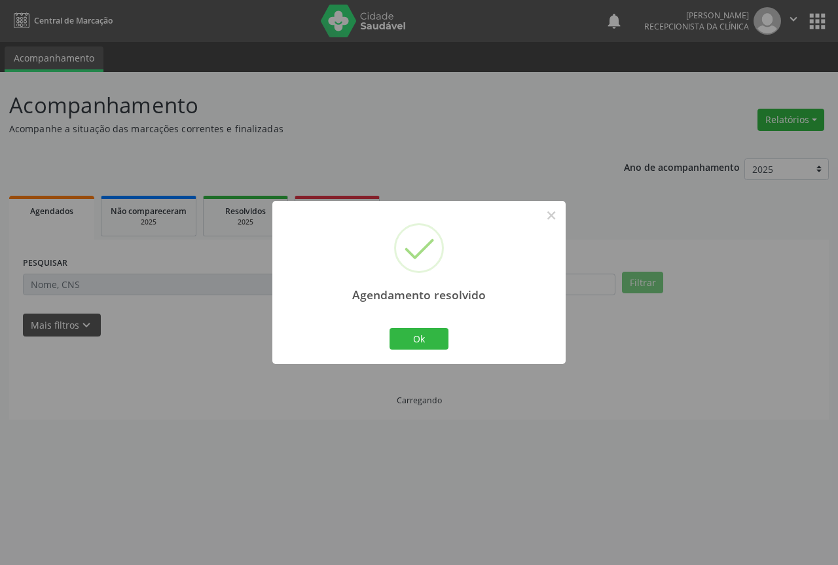
click at [410, 335] on button "Ok" at bounding box center [419, 339] width 59 height 22
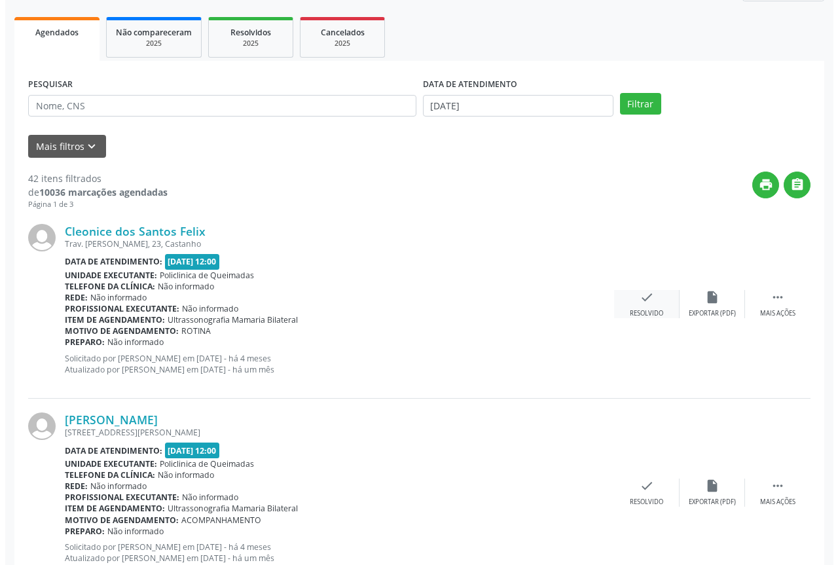
scroll to position [196, 0]
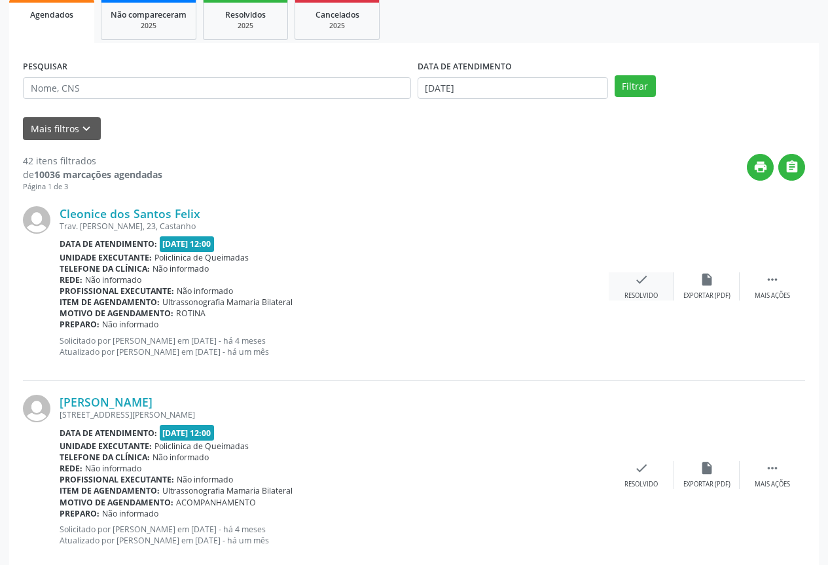
click at [640, 288] on div "check Resolvido" at bounding box center [641, 286] width 65 height 28
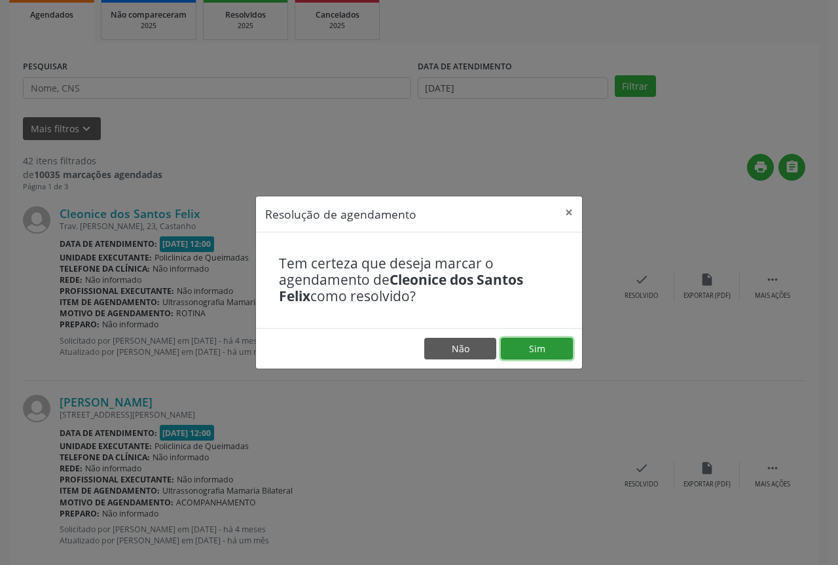
click at [532, 355] on button "Sim" at bounding box center [537, 349] width 72 height 22
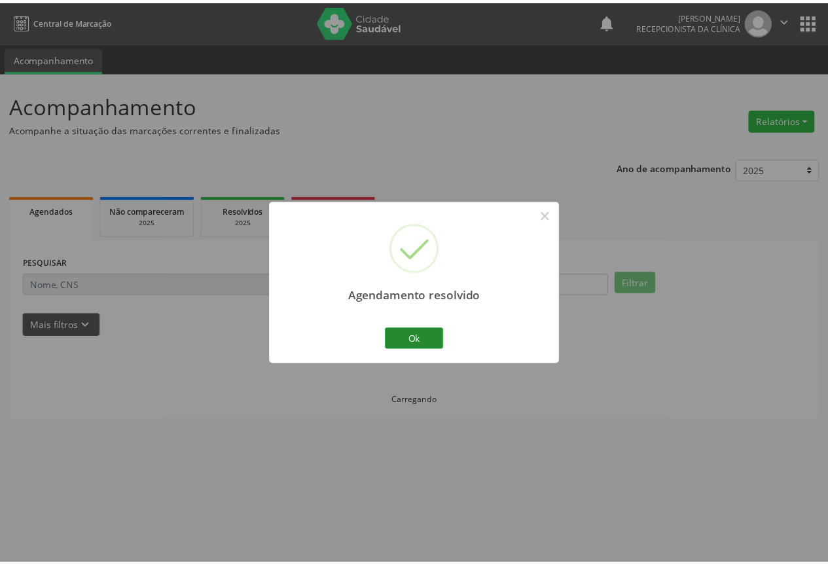
scroll to position [0, 0]
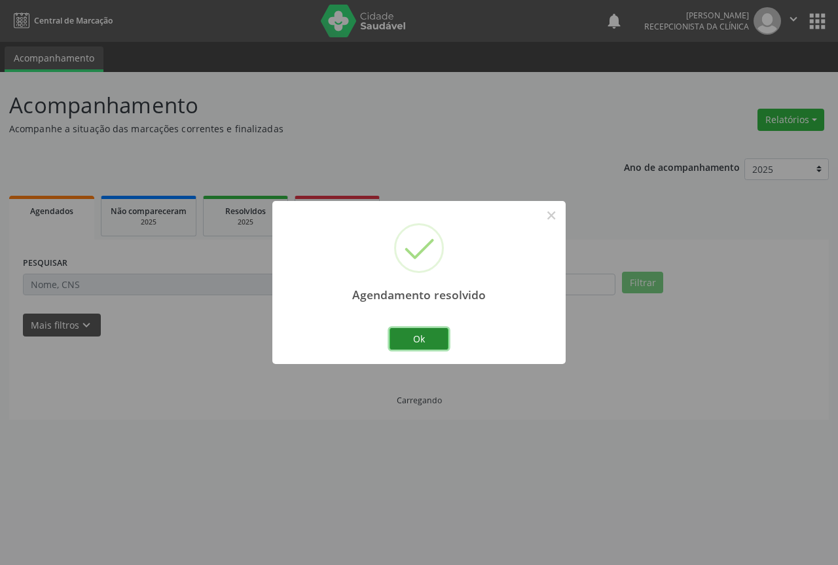
click at [422, 331] on button "Ok" at bounding box center [419, 339] width 59 height 22
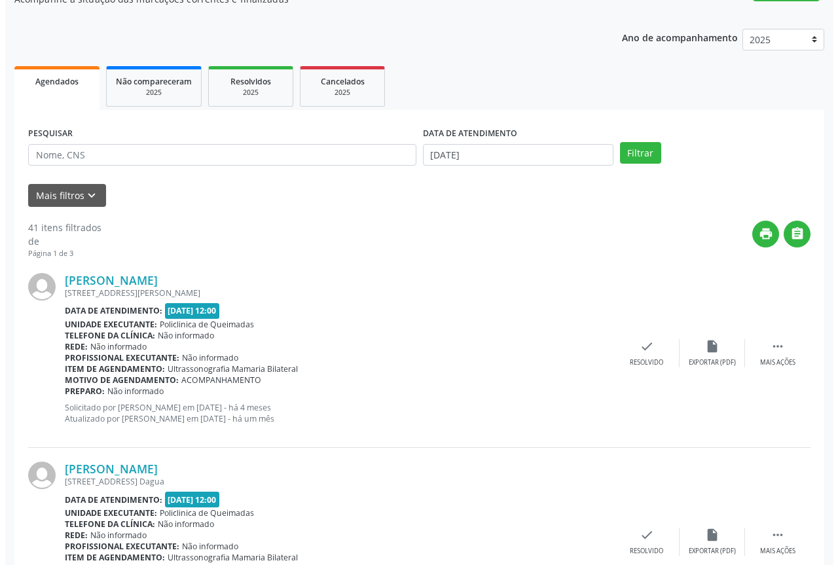
scroll to position [131, 0]
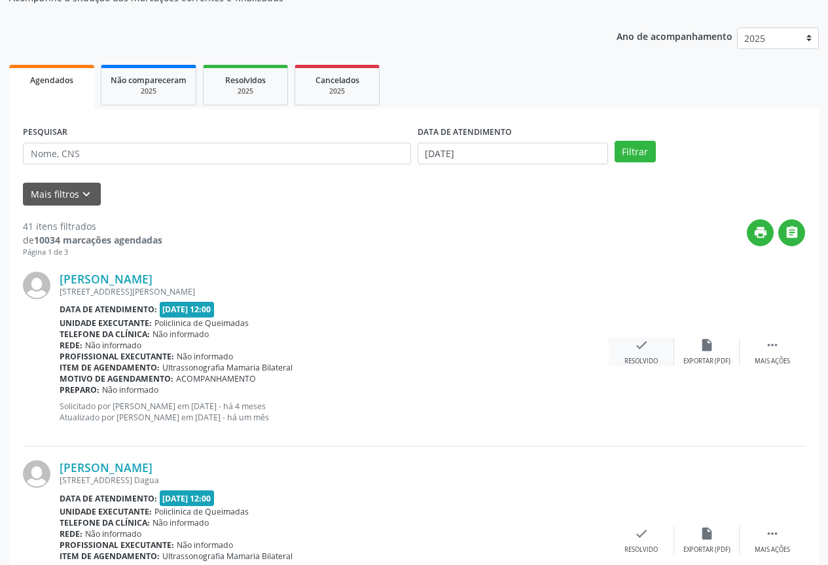
click at [647, 348] on icon "check" at bounding box center [641, 345] width 14 height 14
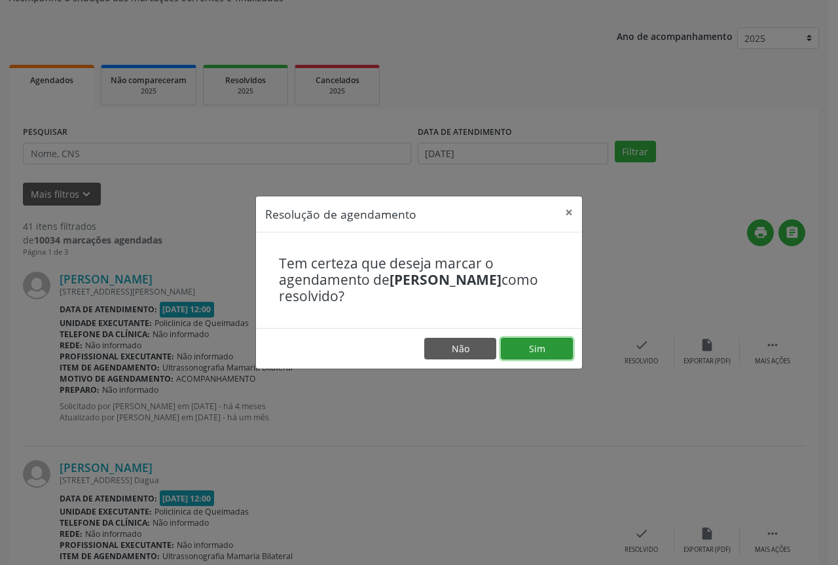
click at [510, 348] on button "Sim" at bounding box center [537, 349] width 72 height 22
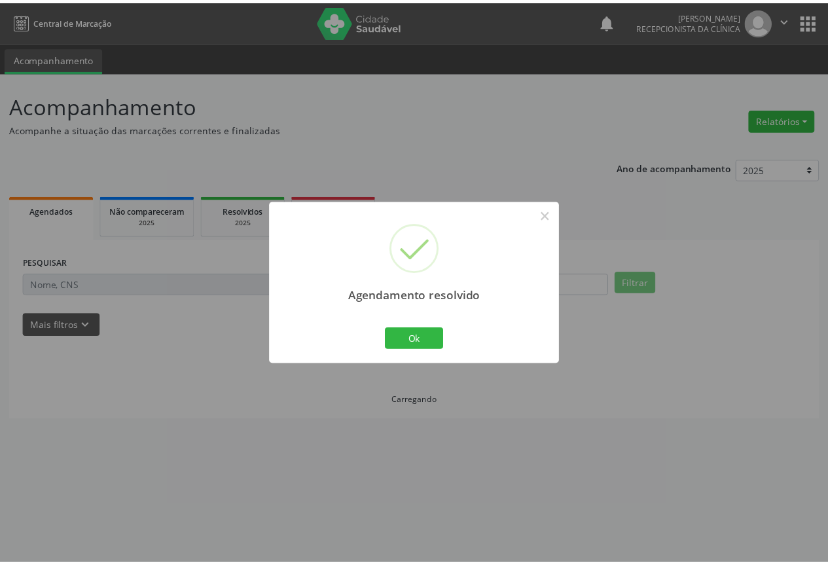
scroll to position [0, 0]
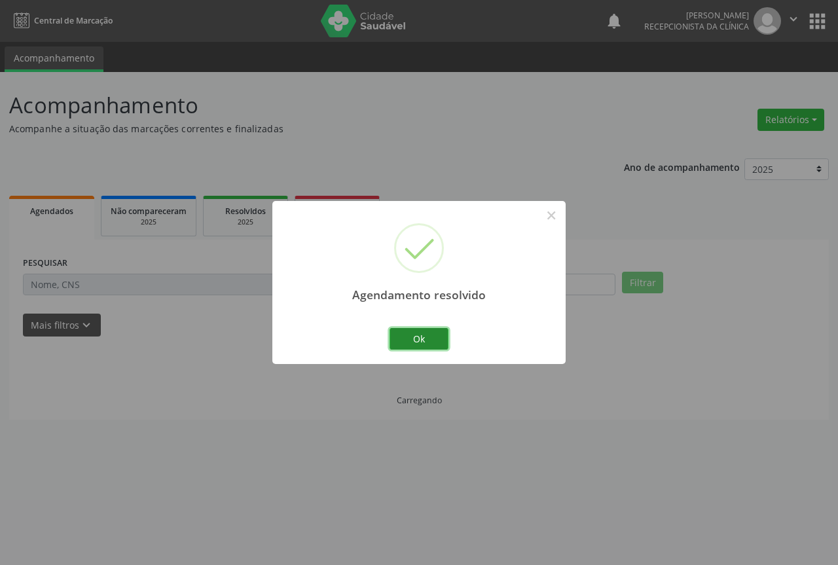
click at [413, 334] on button "Ok" at bounding box center [419, 339] width 59 height 22
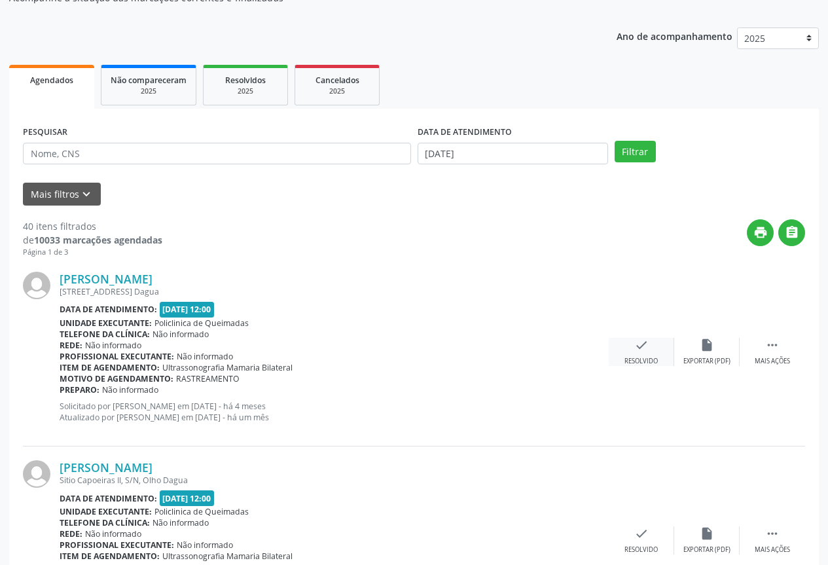
click at [634, 342] on icon "check" at bounding box center [641, 345] width 14 height 14
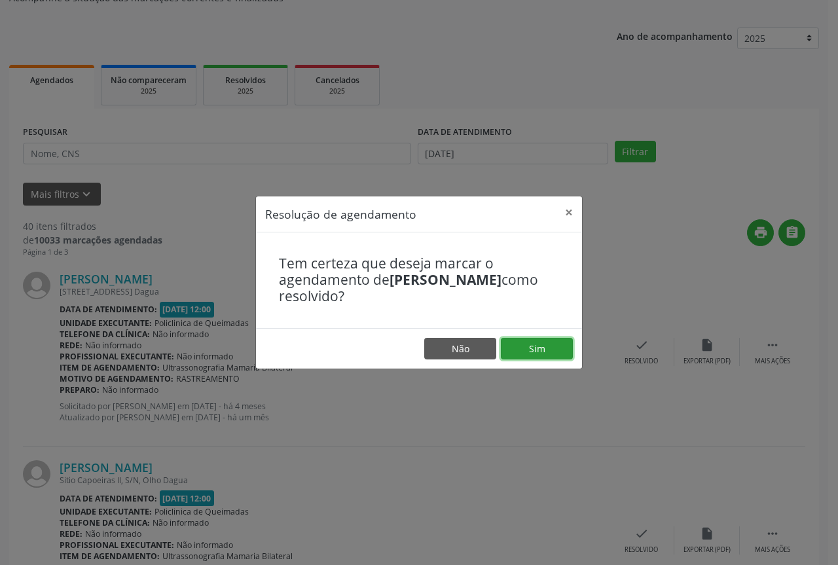
click at [503, 344] on button "Sim" at bounding box center [537, 349] width 72 height 22
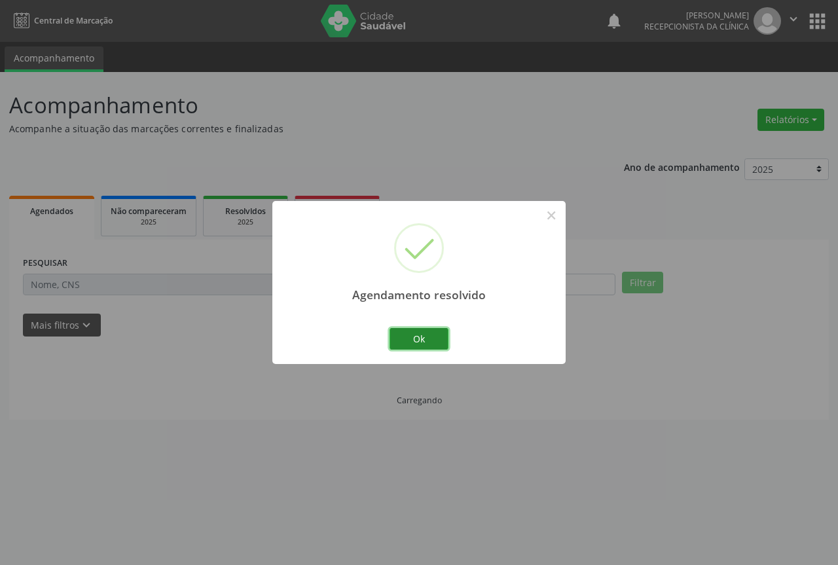
click at [428, 340] on button "Ok" at bounding box center [419, 339] width 59 height 22
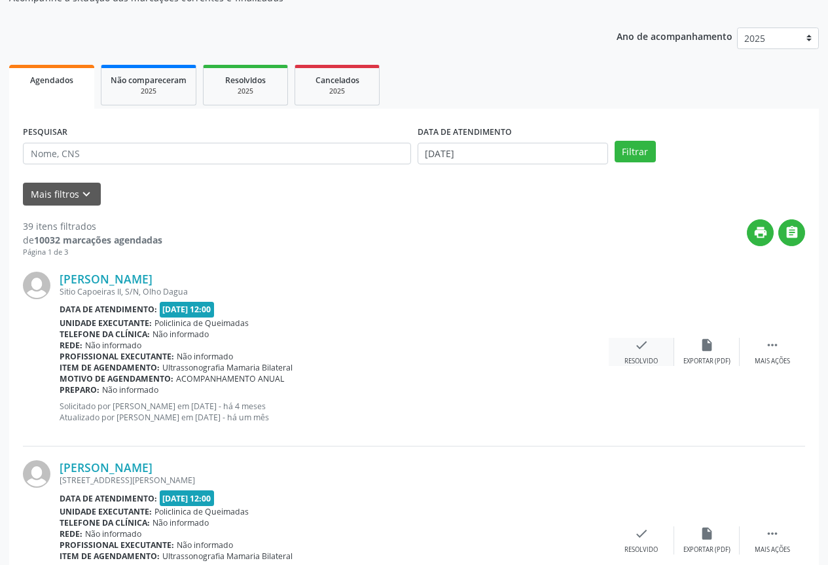
click at [644, 348] on icon "check" at bounding box center [641, 345] width 14 height 14
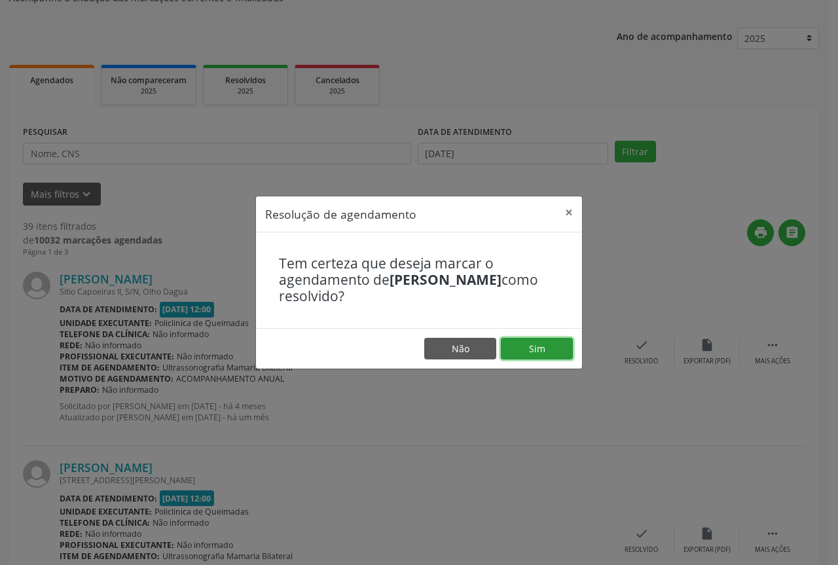
click at [555, 356] on button "Sim" at bounding box center [537, 349] width 72 height 22
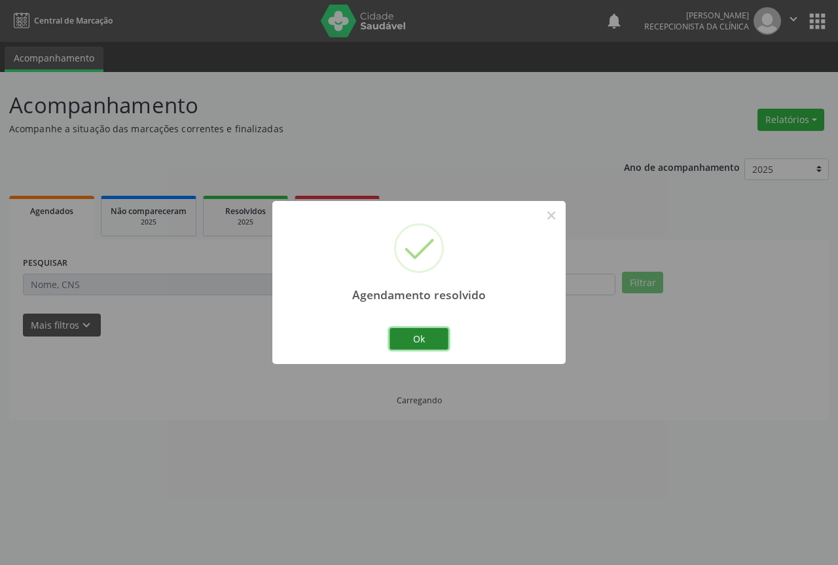
click at [434, 340] on button "Ok" at bounding box center [419, 339] width 59 height 22
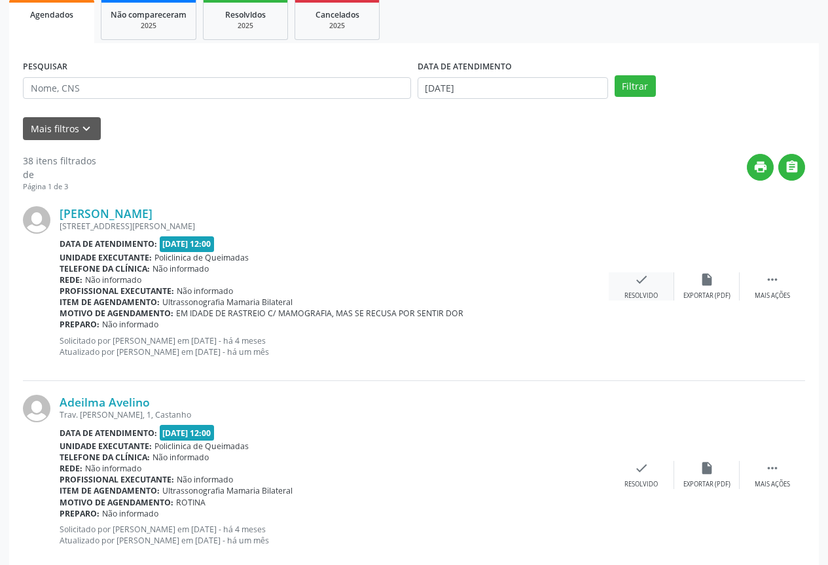
click at [646, 291] on div "Resolvido" at bounding box center [641, 295] width 33 height 9
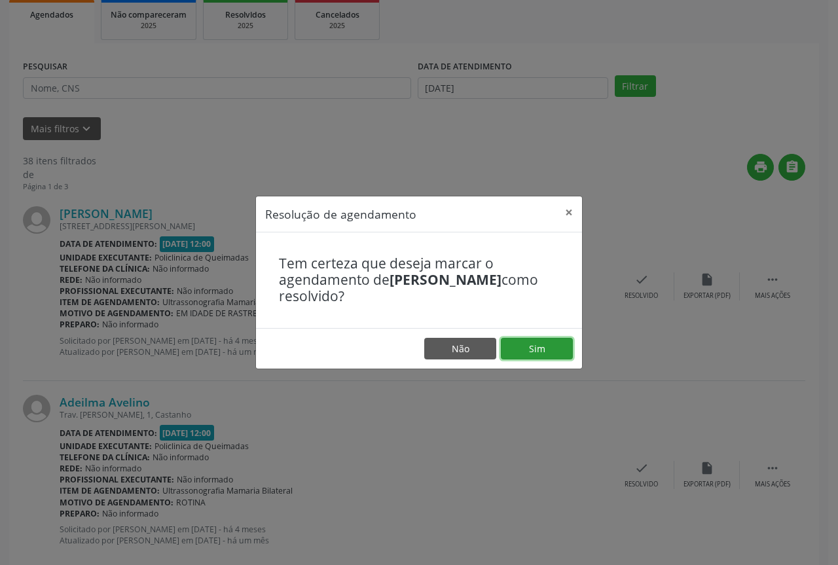
click at [520, 357] on button "Sim" at bounding box center [537, 349] width 72 height 22
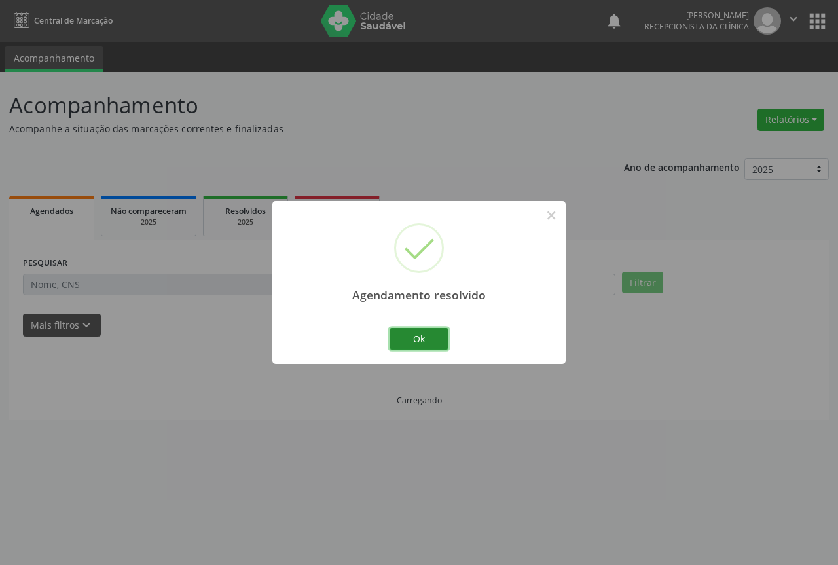
click at [428, 340] on button "Ok" at bounding box center [419, 339] width 59 height 22
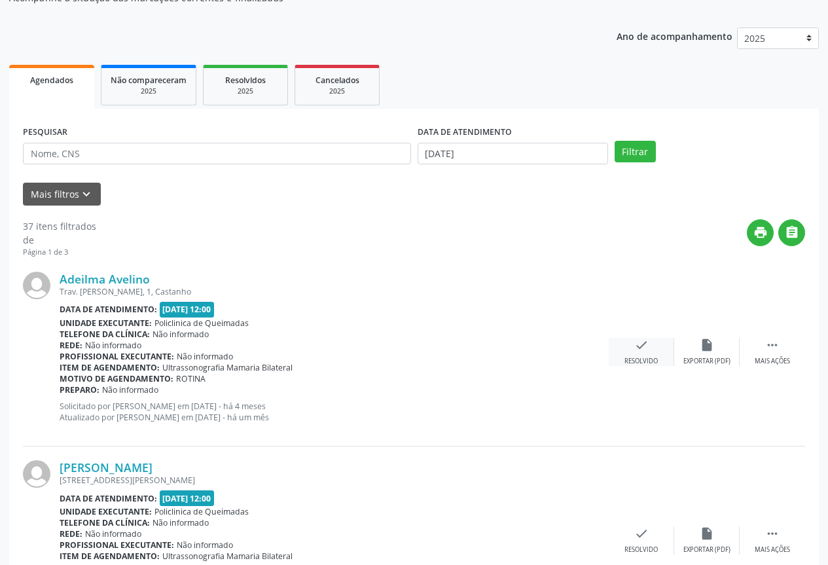
click at [644, 348] on icon "check" at bounding box center [641, 345] width 14 height 14
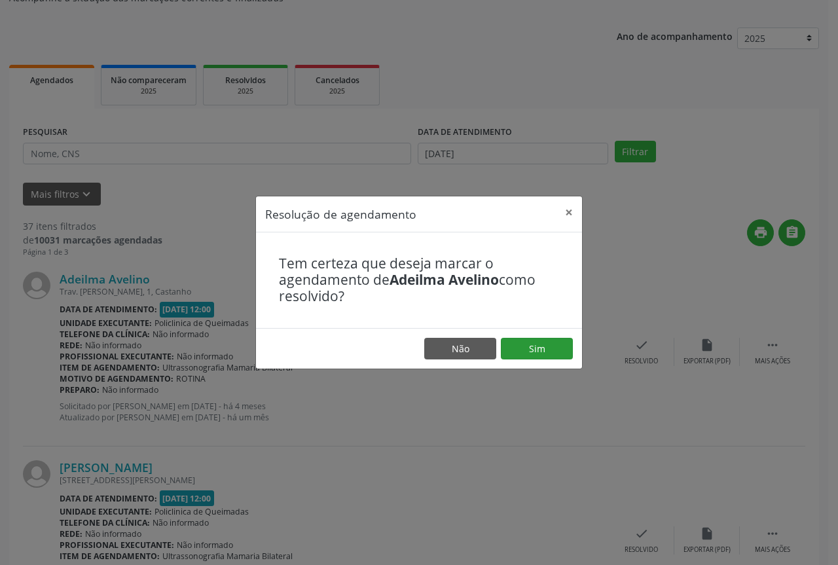
drag, startPoint x: 532, startPoint y: 373, endPoint x: 523, endPoint y: 356, distance: 19.0
click at [529, 372] on div "Resolução de agendamento × Tem certeza que deseja marcar o agendamento de [PERS…" at bounding box center [419, 282] width 838 height 565
click at [522, 349] on button "Sim" at bounding box center [537, 349] width 72 height 22
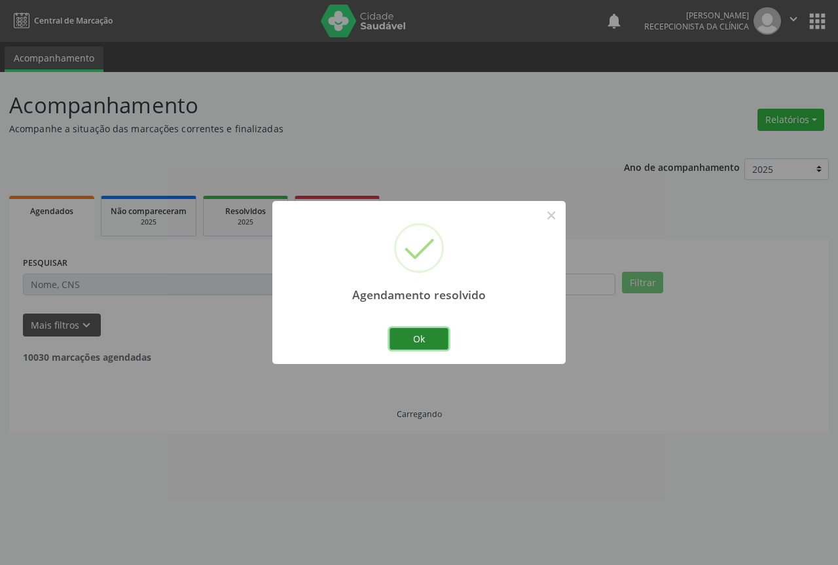
click at [433, 342] on button "Ok" at bounding box center [419, 339] width 59 height 22
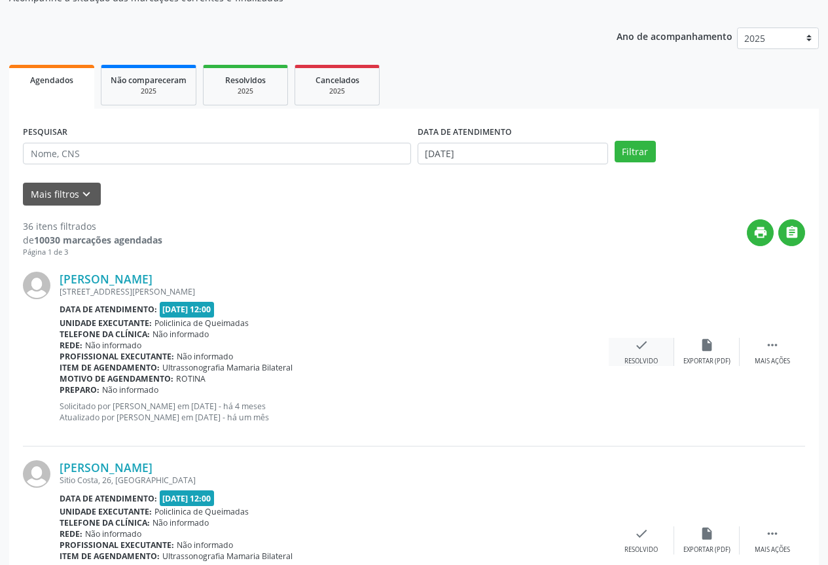
click at [643, 343] on icon "check" at bounding box center [641, 345] width 14 height 14
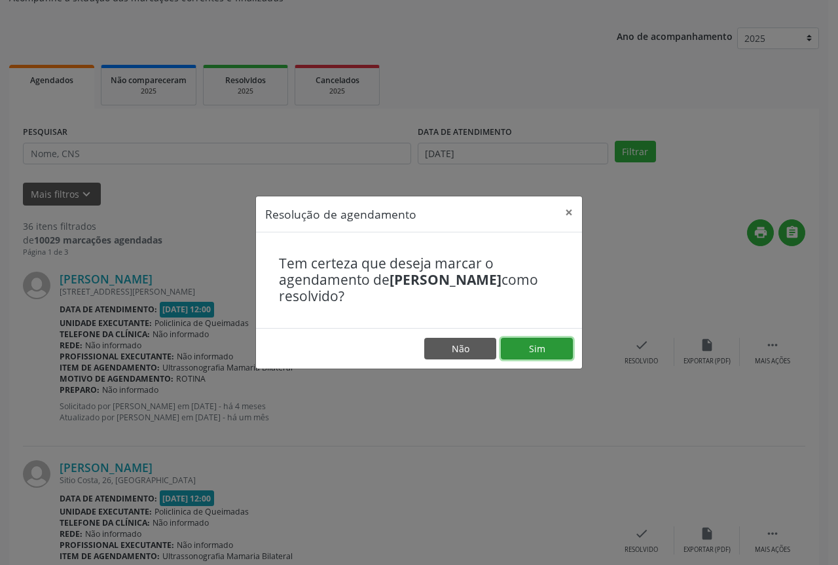
click at [530, 349] on button "Sim" at bounding box center [537, 349] width 72 height 22
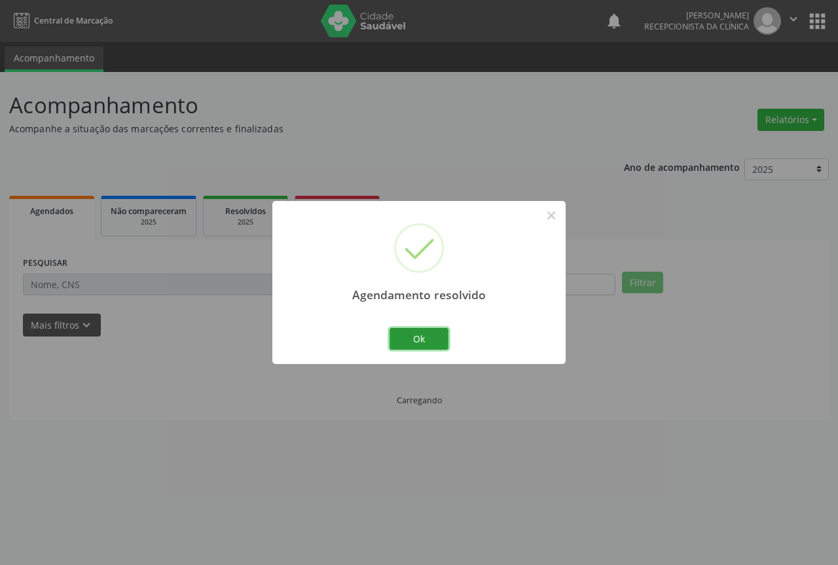
click at [424, 339] on button "Ok" at bounding box center [419, 339] width 59 height 22
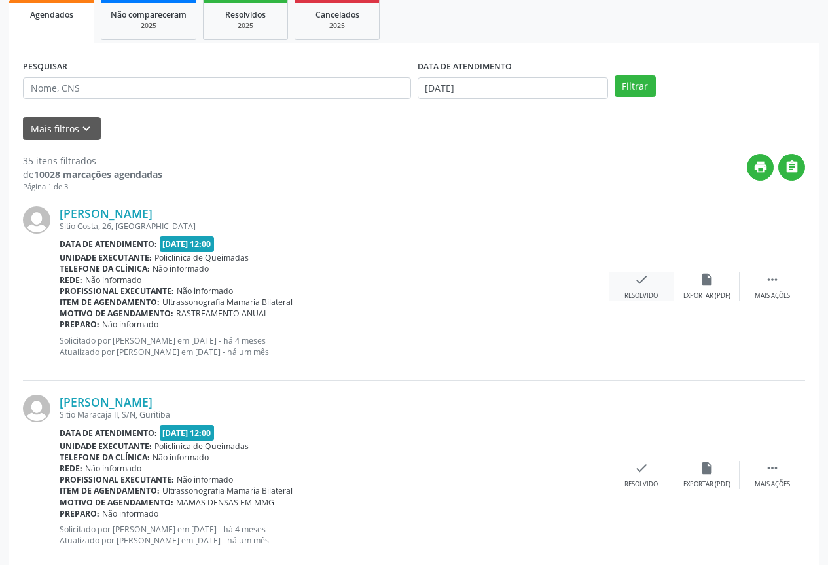
click at [642, 287] on div "check Resolvido" at bounding box center [641, 286] width 65 height 28
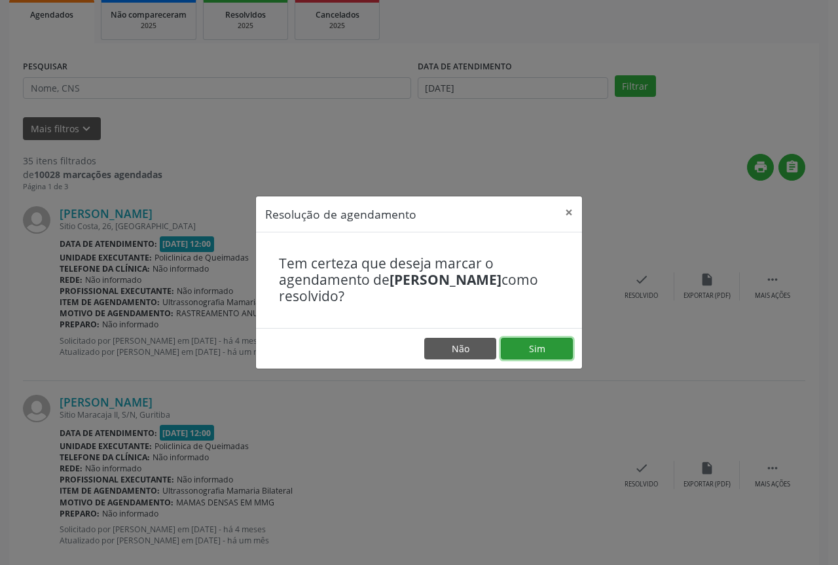
click at [541, 339] on button "Sim" at bounding box center [537, 349] width 72 height 22
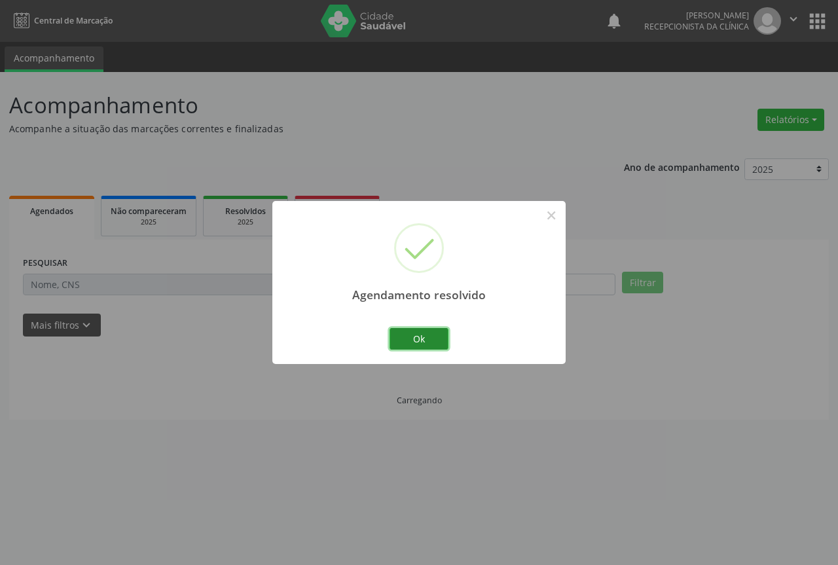
click at [397, 337] on button "Ok" at bounding box center [419, 339] width 59 height 22
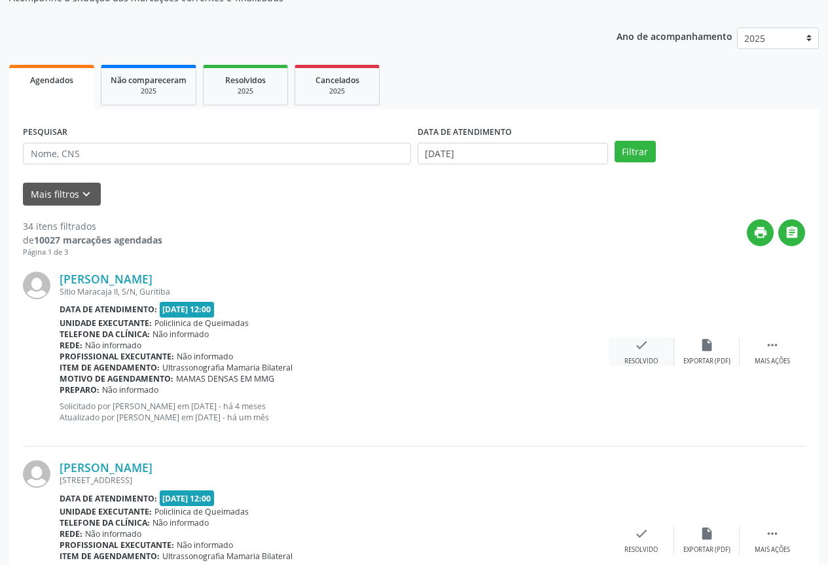
click at [655, 348] on div "check Resolvido" at bounding box center [641, 352] width 65 height 28
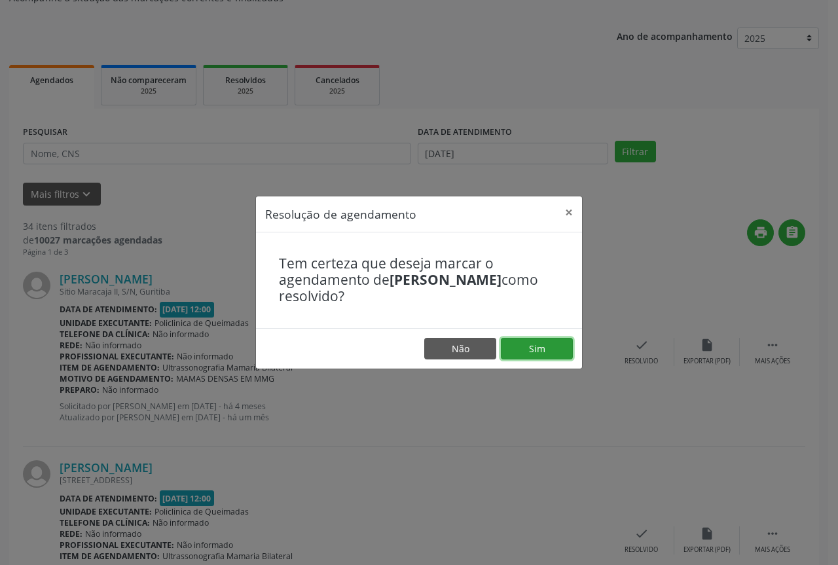
click at [515, 356] on button "Sim" at bounding box center [537, 349] width 72 height 22
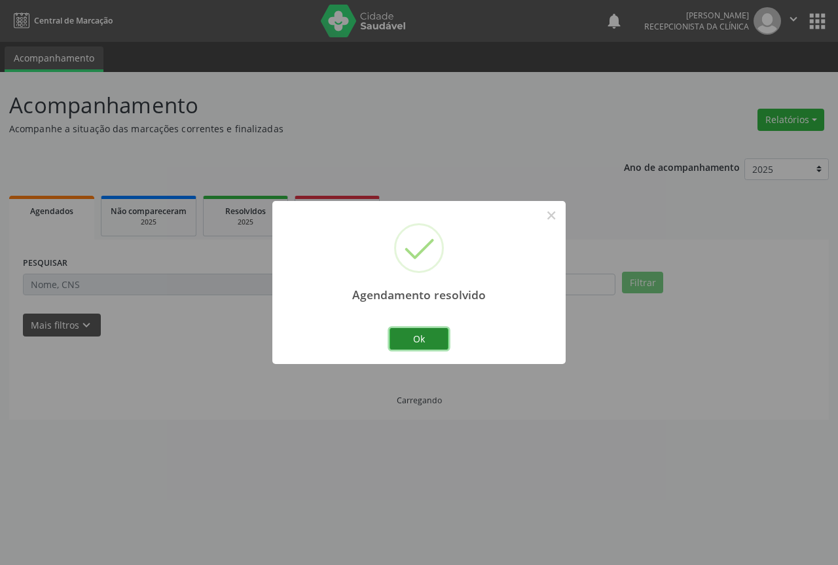
click at [414, 346] on button "Ok" at bounding box center [419, 339] width 59 height 22
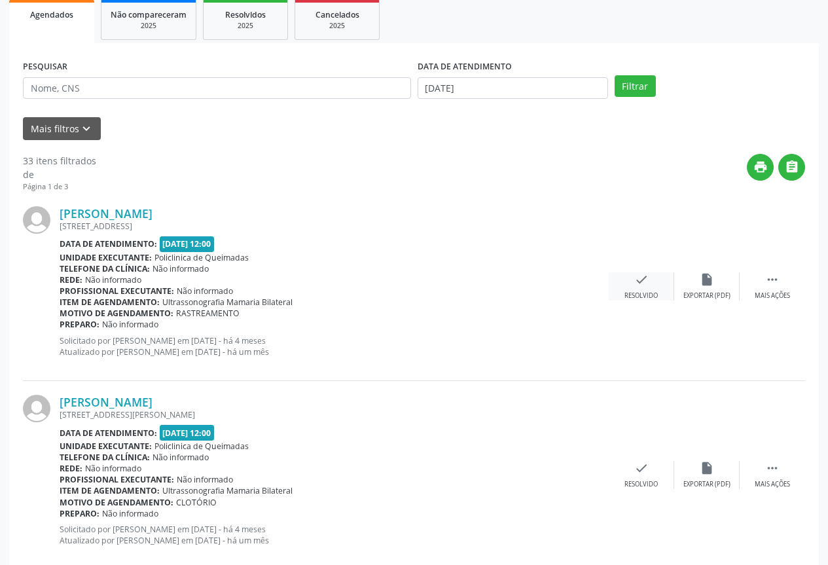
click at [639, 291] on div "Resolvido" at bounding box center [641, 295] width 33 height 9
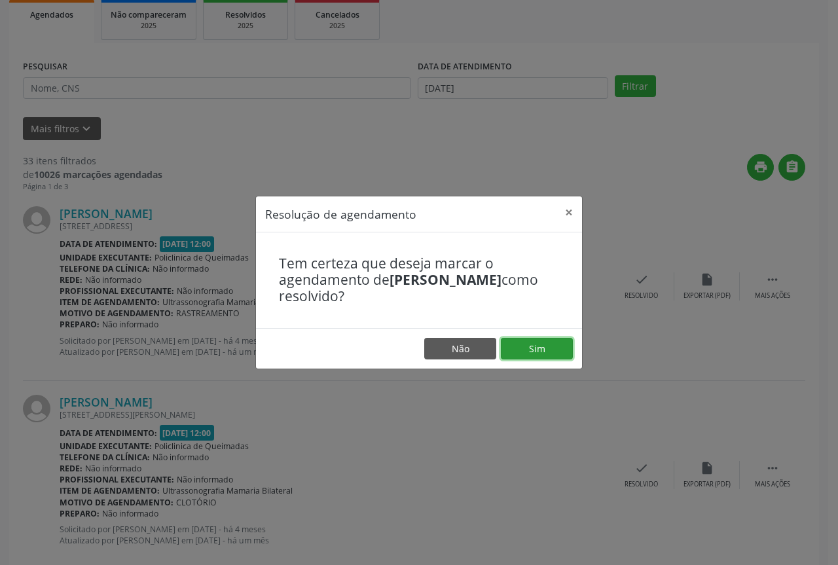
click at [520, 339] on button "Sim" at bounding box center [537, 349] width 72 height 22
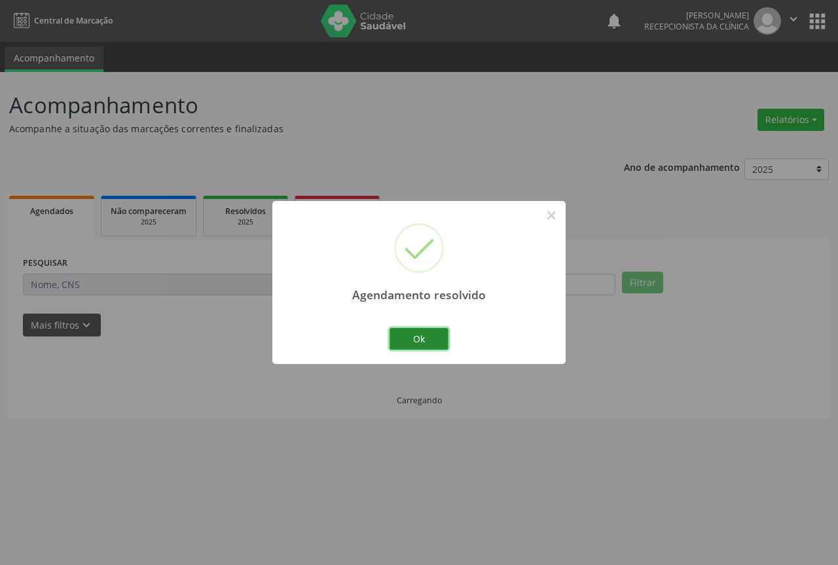
click at [397, 337] on button "Ok" at bounding box center [419, 339] width 59 height 22
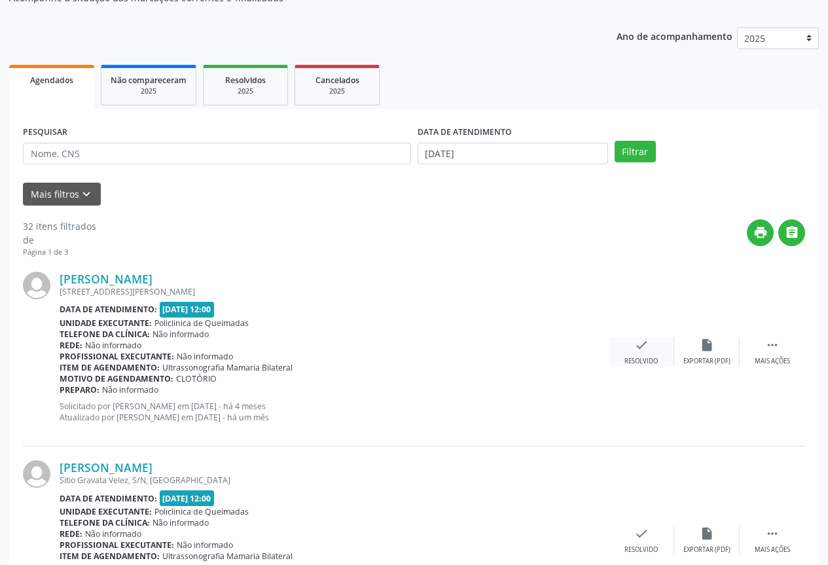
click at [642, 354] on div "check Resolvido" at bounding box center [641, 352] width 65 height 28
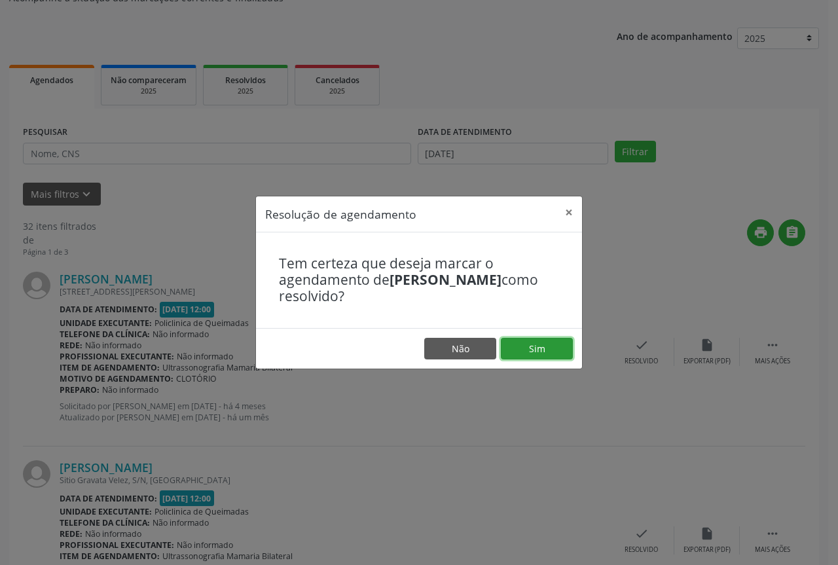
click at [529, 347] on button "Sim" at bounding box center [537, 349] width 72 height 22
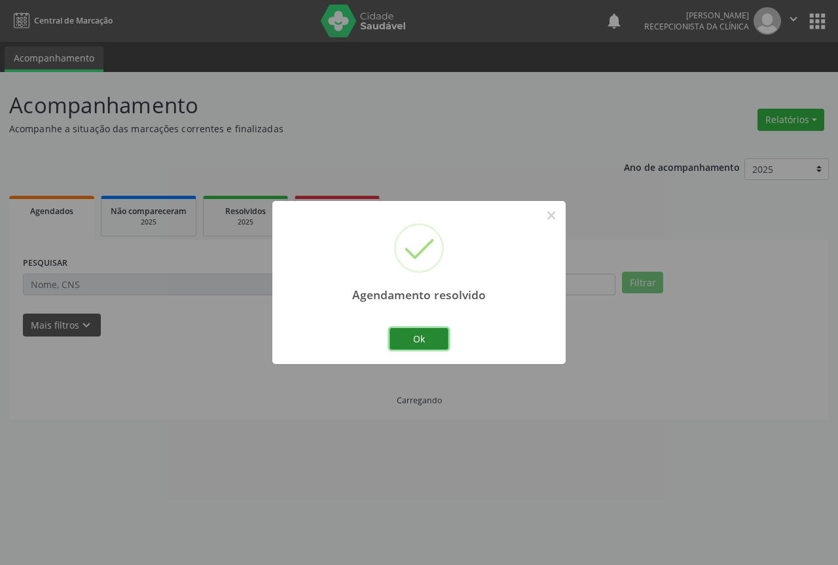
click at [420, 342] on button "Ok" at bounding box center [419, 339] width 59 height 22
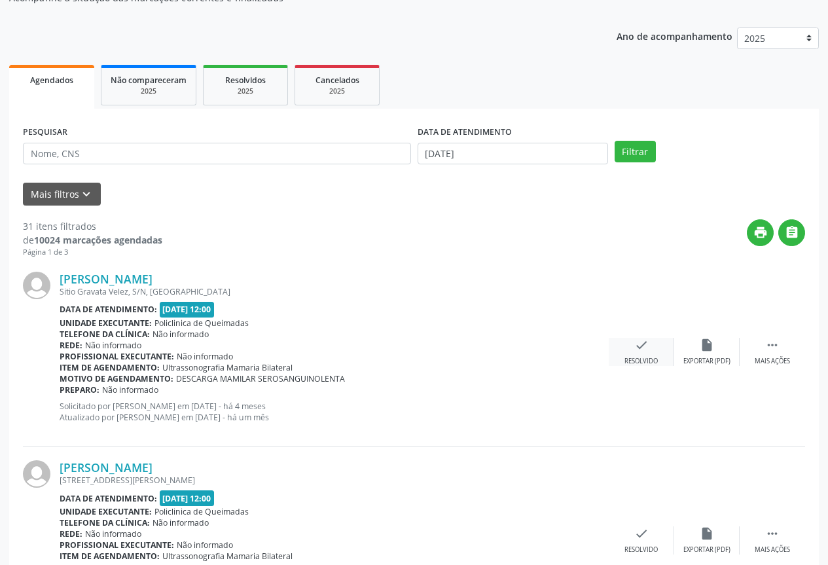
click at [625, 361] on div "Resolvido" at bounding box center [641, 361] width 33 height 9
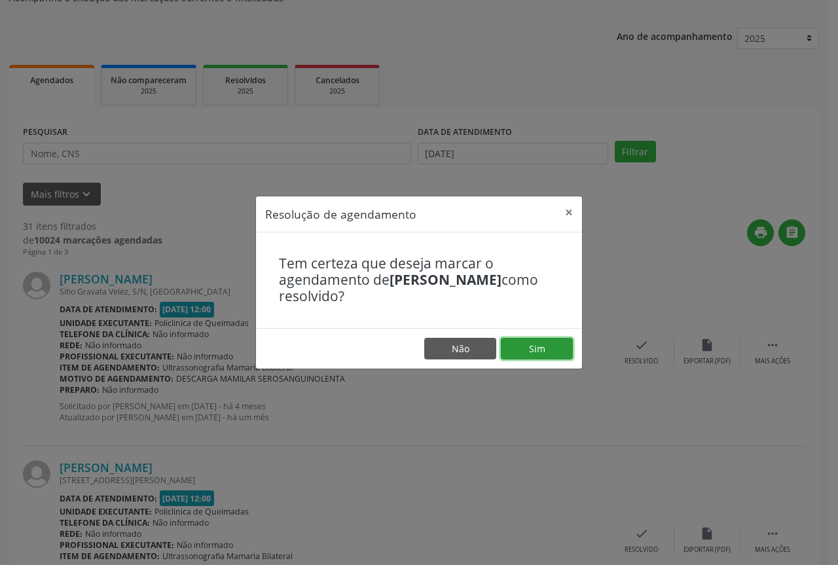
click at [507, 353] on button "Sim" at bounding box center [537, 349] width 72 height 22
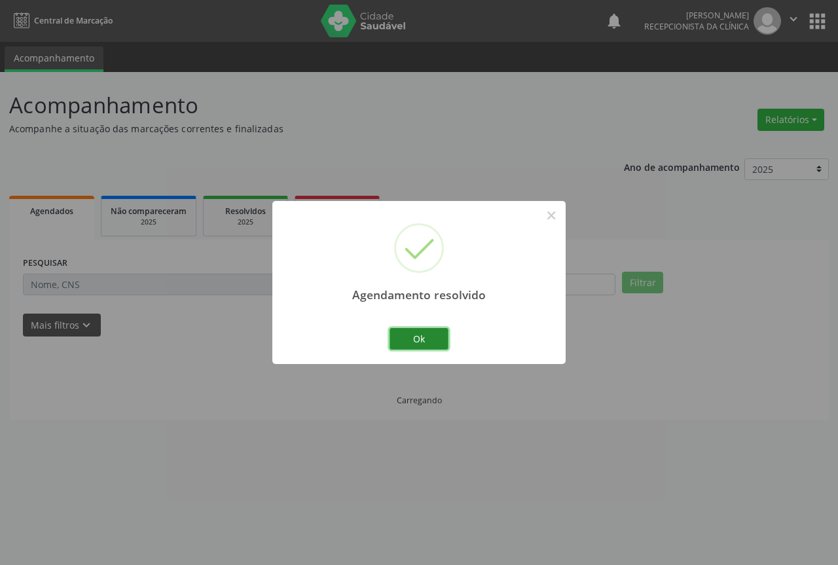
click at [411, 349] on button "Ok" at bounding box center [419, 339] width 59 height 22
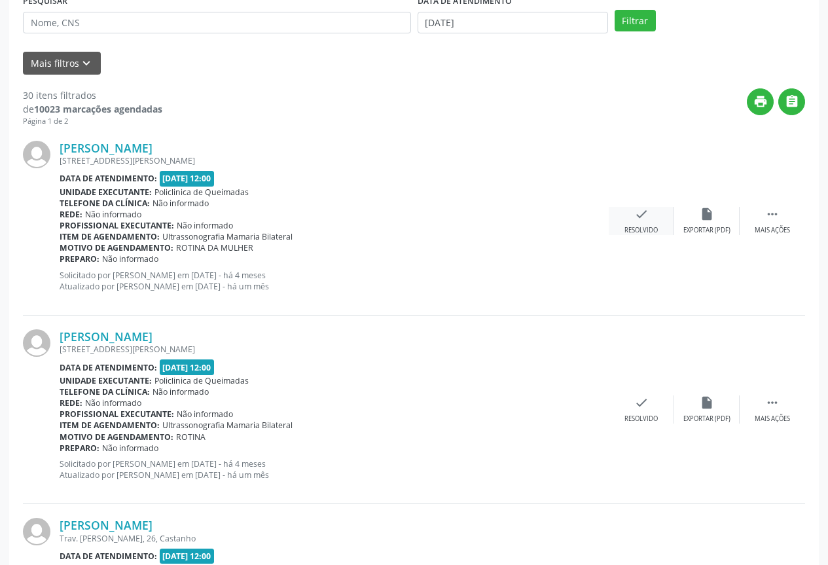
click at [635, 223] on div "check Resolvido" at bounding box center [641, 221] width 65 height 28
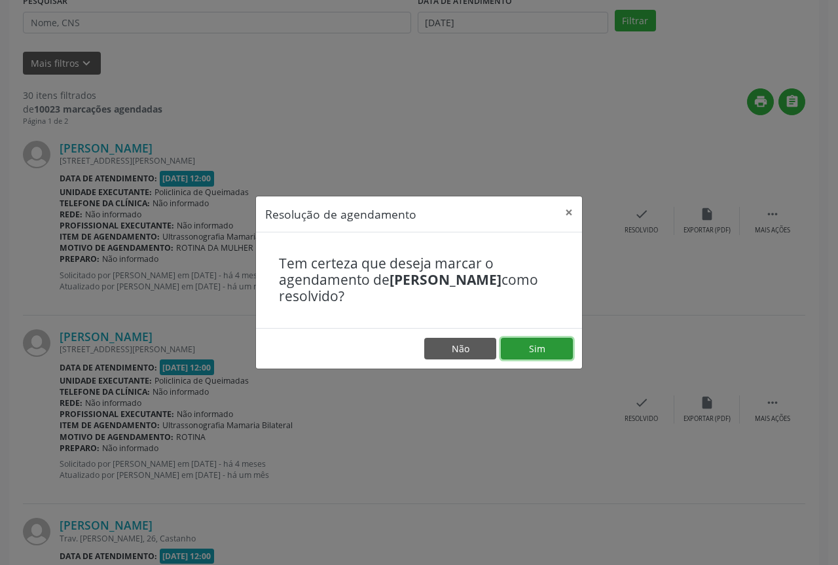
click at [524, 340] on button "Sim" at bounding box center [537, 349] width 72 height 22
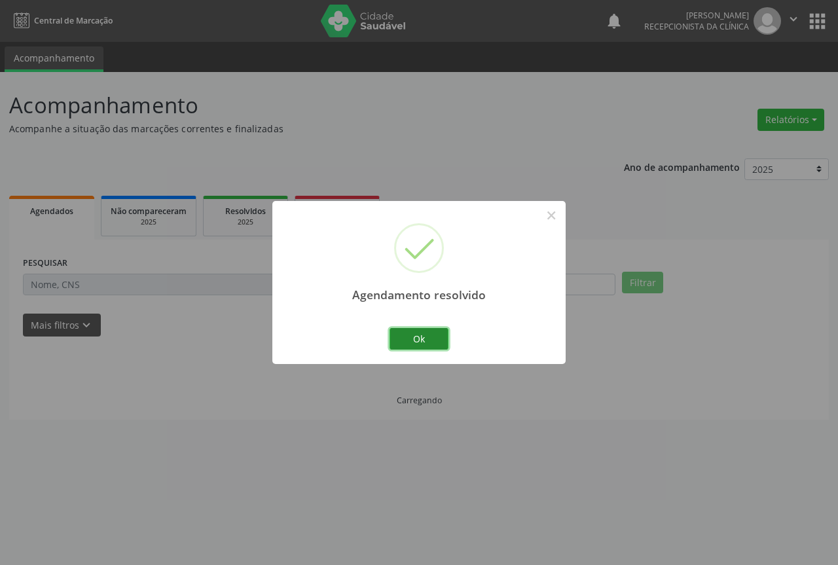
click at [428, 335] on button "Ok" at bounding box center [419, 339] width 59 height 22
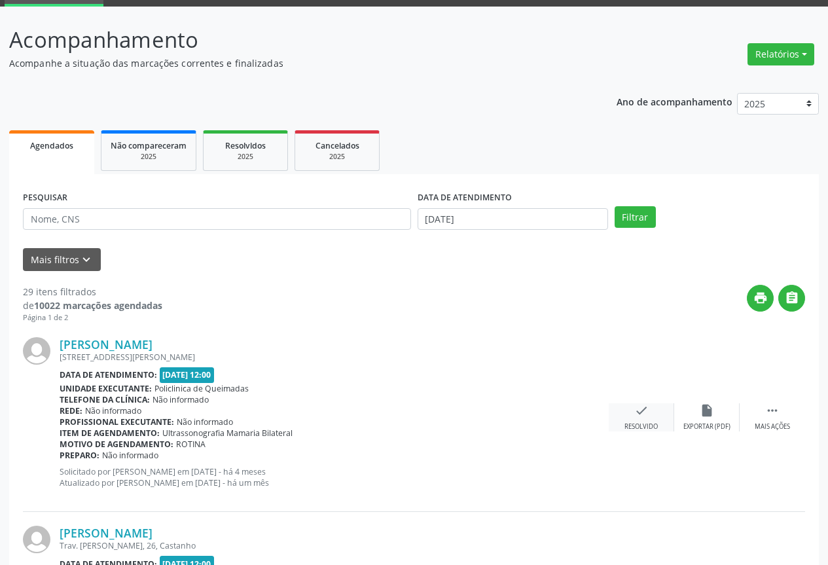
click at [642, 409] on icon "check" at bounding box center [641, 410] width 14 height 14
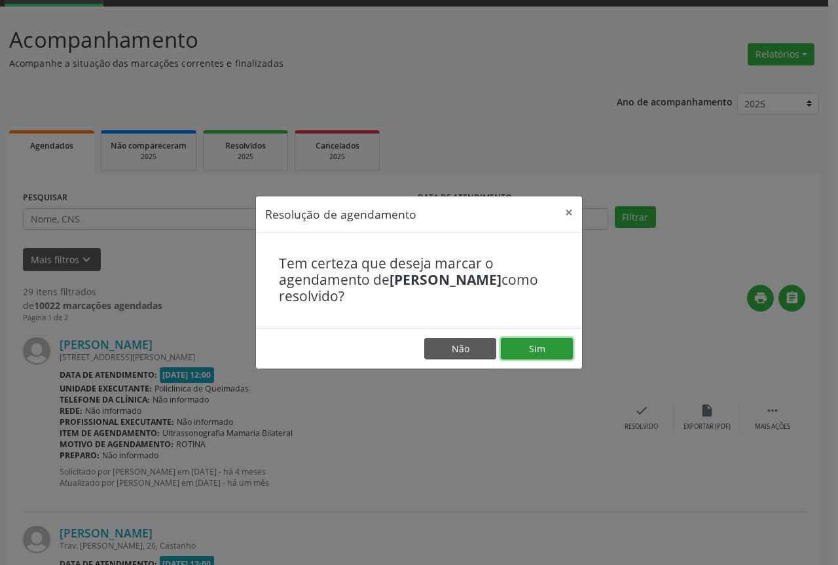
click at [537, 356] on button "Sim" at bounding box center [537, 349] width 72 height 22
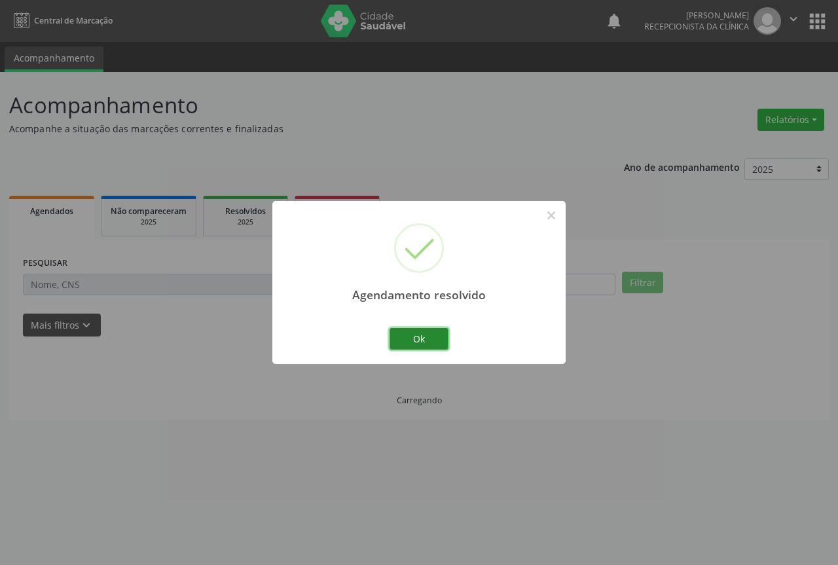
click at [391, 346] on button "Ok" at bounding box center [419, 339] width 59 height 22
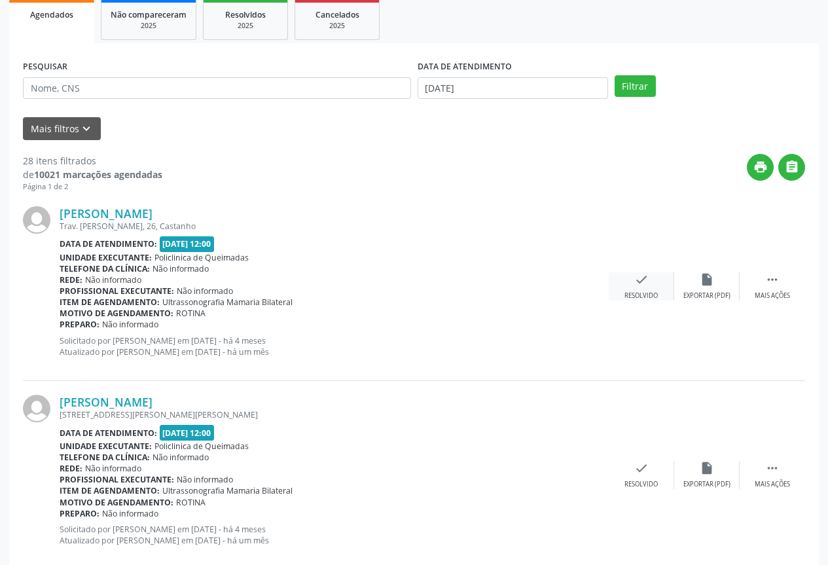
click at [621, 289] on div "check Resolvido" at bounding box center [641, 286] width 65 height 28
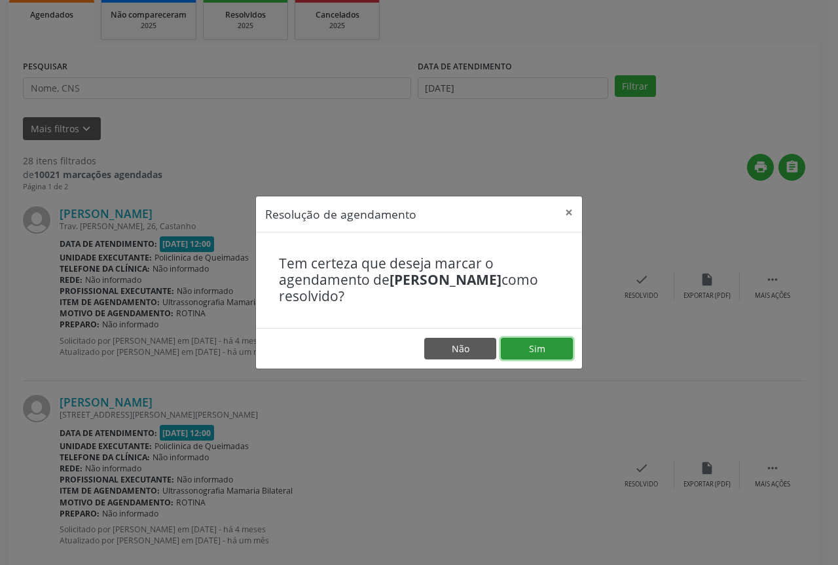
click at [520, 342] on button "Sim" at bounding box center [537, 349] width 72 height 22
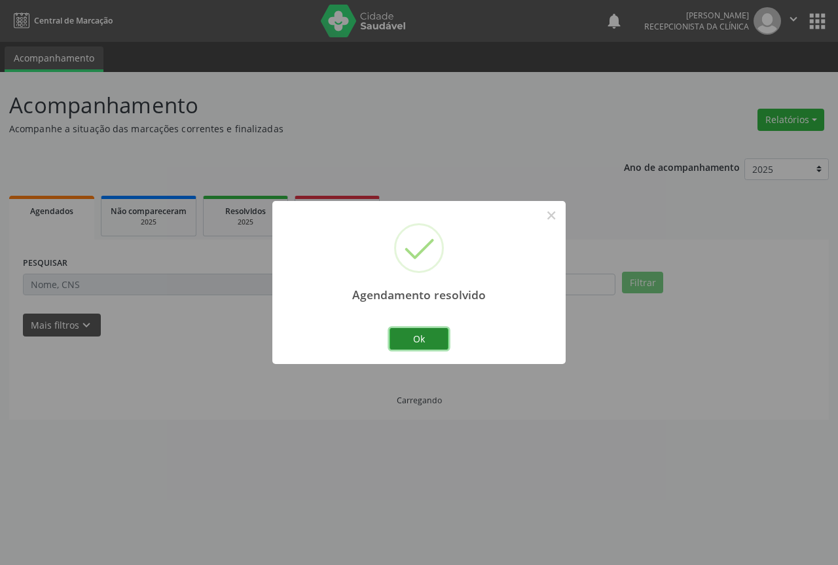
click at [410, 341] on button "Ok" at bounding box center [419, 339] width 59 height 22
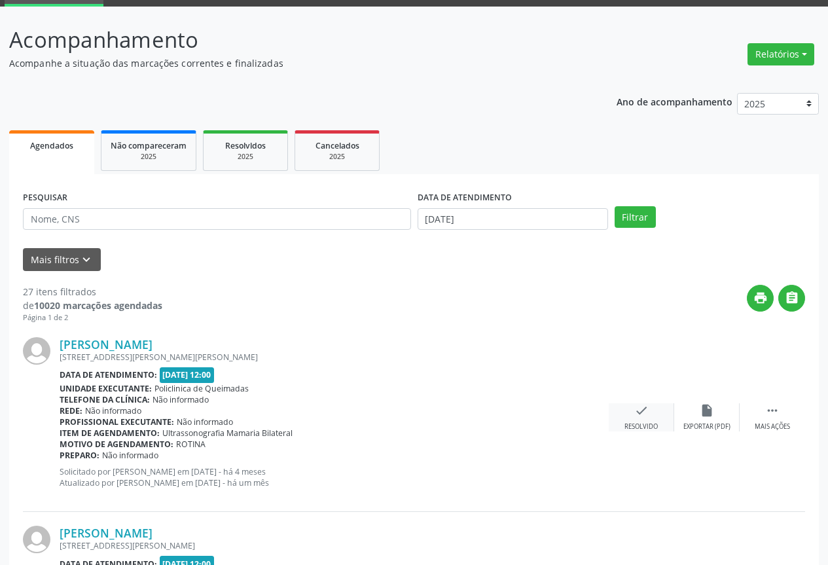
click at [633, 420] on div "check Resolvido" at bounding box center [641, 417] width 65 height 28
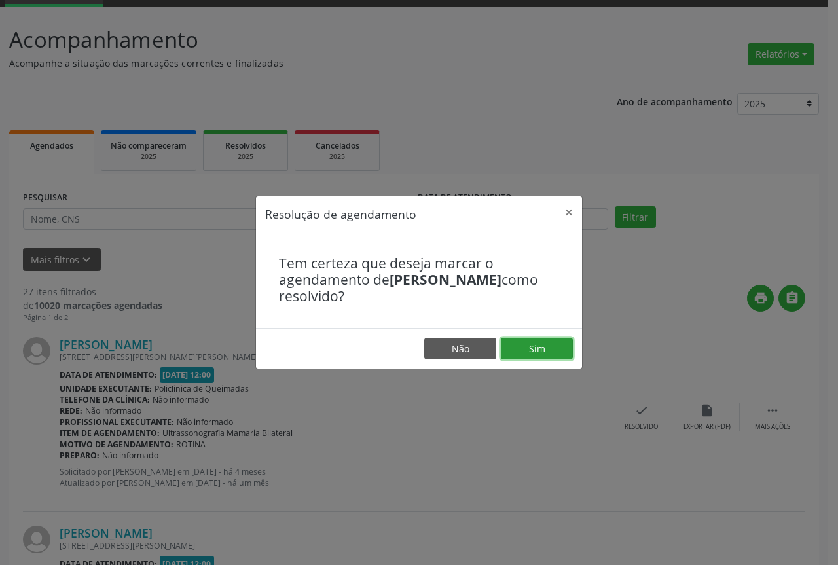
click at [516, 347] on button "Sim" at bounding box center [537, 349] width 72 height 22
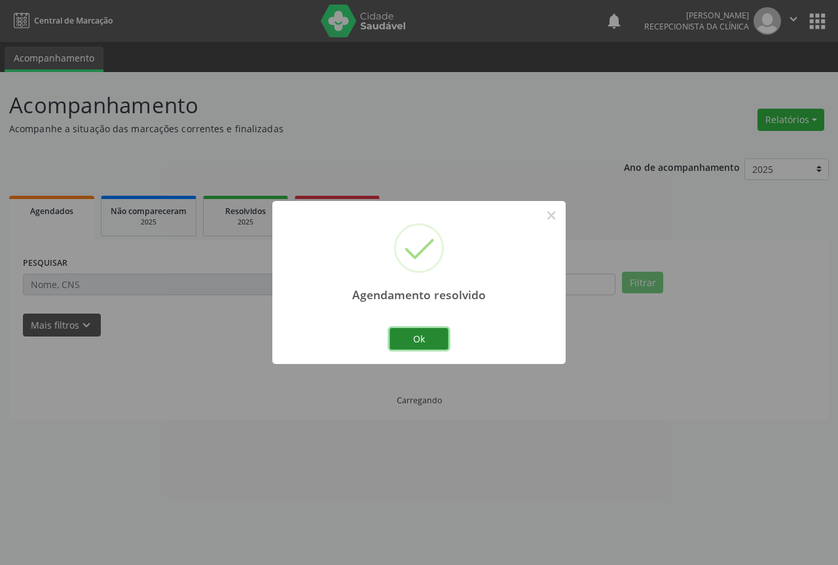
click at [411, 335] on button "Ok" at bounding box center [419, 339] width 59 height 22
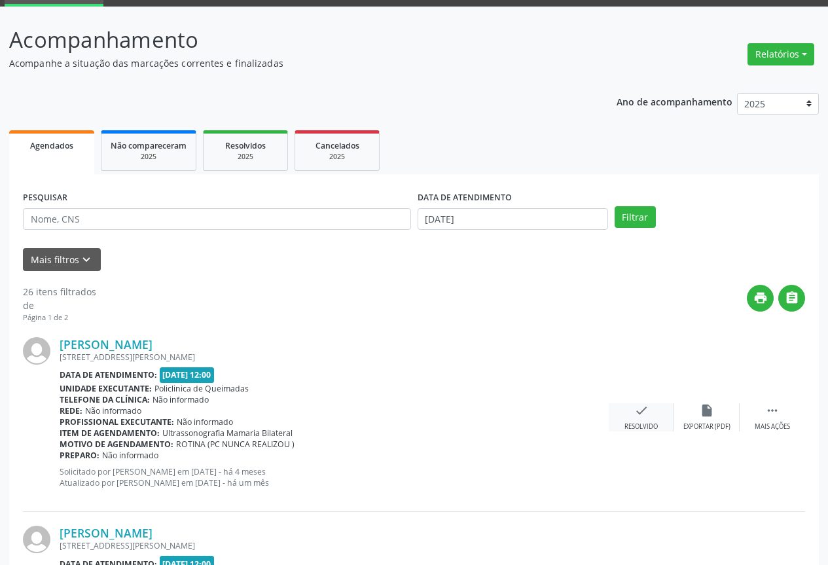
click at [644, 409] on icon "check" at bounding box center [641, 410] width 14 height 14
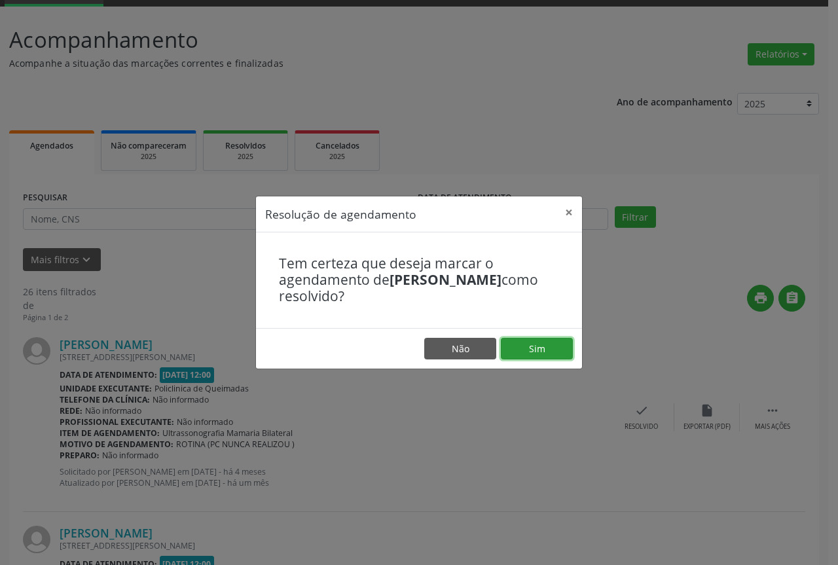
click at [517, 345] on button "Sim" at bounding box center [537, 349] width 72 height 22
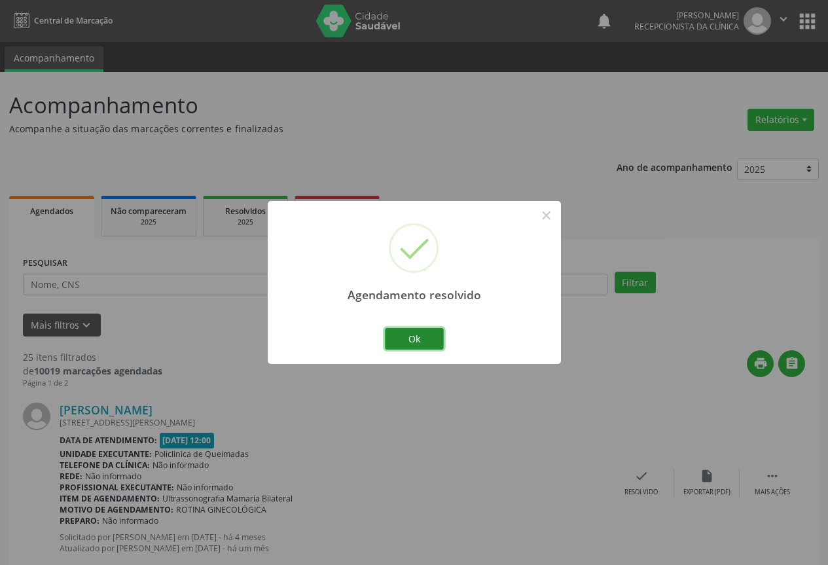
click at [412, 340] on button "Ok" at bounding box center [414, 339] width 59 height 22
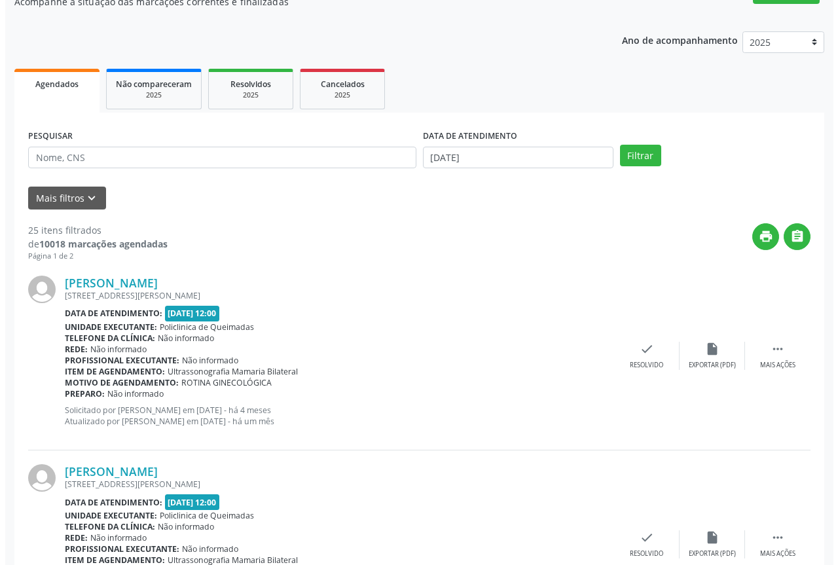
scroll to position [131, 0]
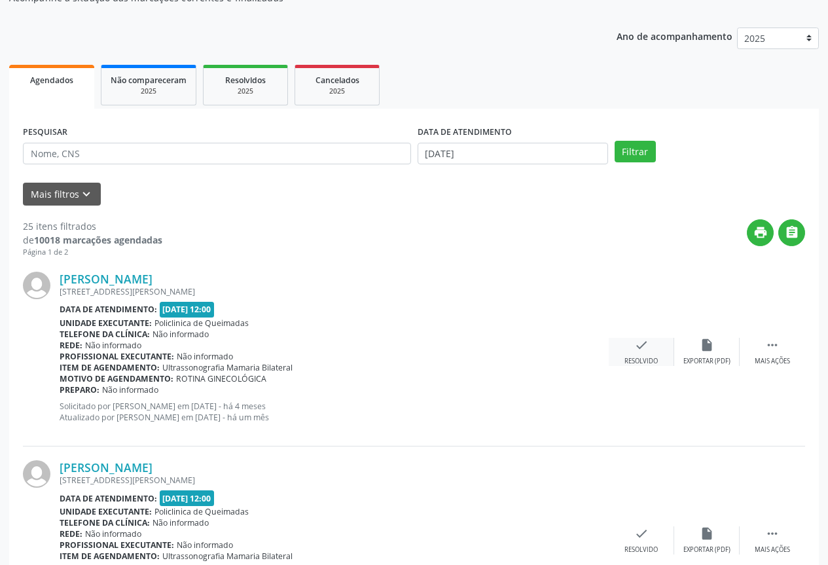
click at [660, 358] on div "check Resolvido" at bounding box center [641, 352] width 65 height 28
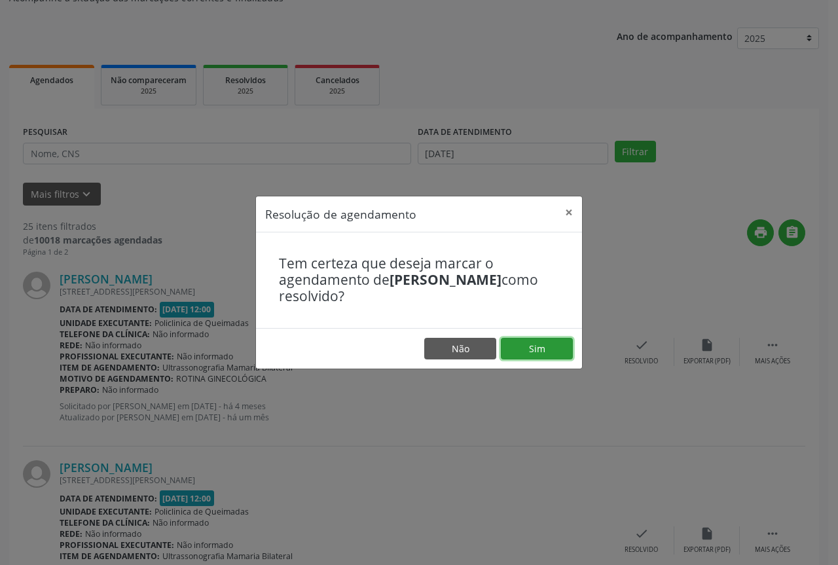
click at [536, 358] on button "Sim" at bounding box center [537, 349] width 72 height 22
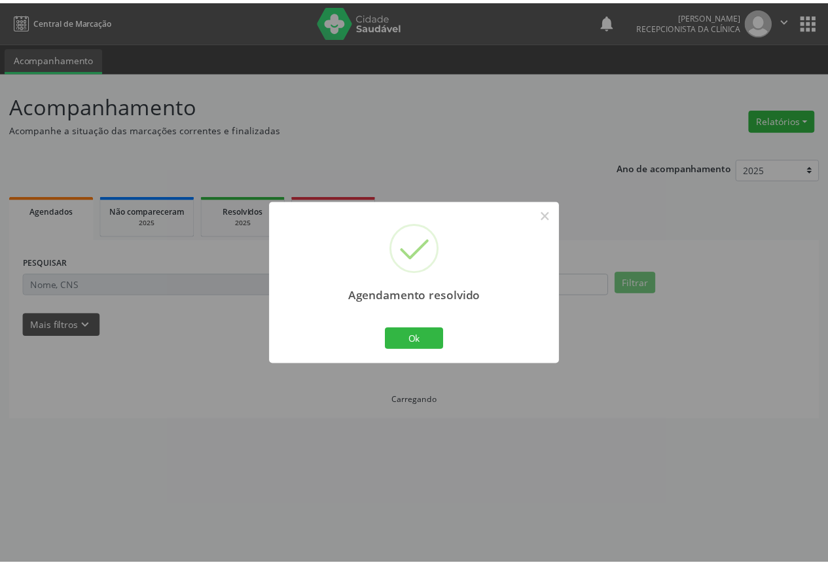
scroll to position [0, 0]
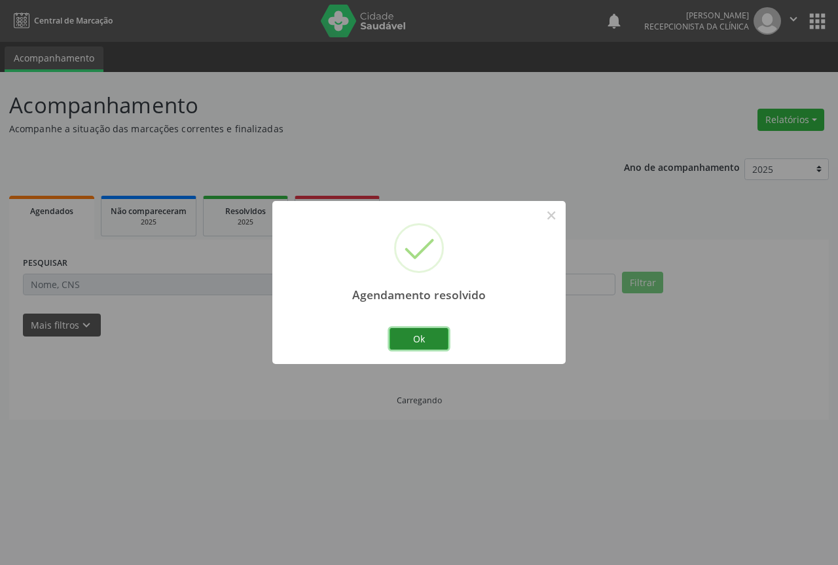
click at [441, 344] on button "Ok" at bounding box center [419, 339] width 59 height 22
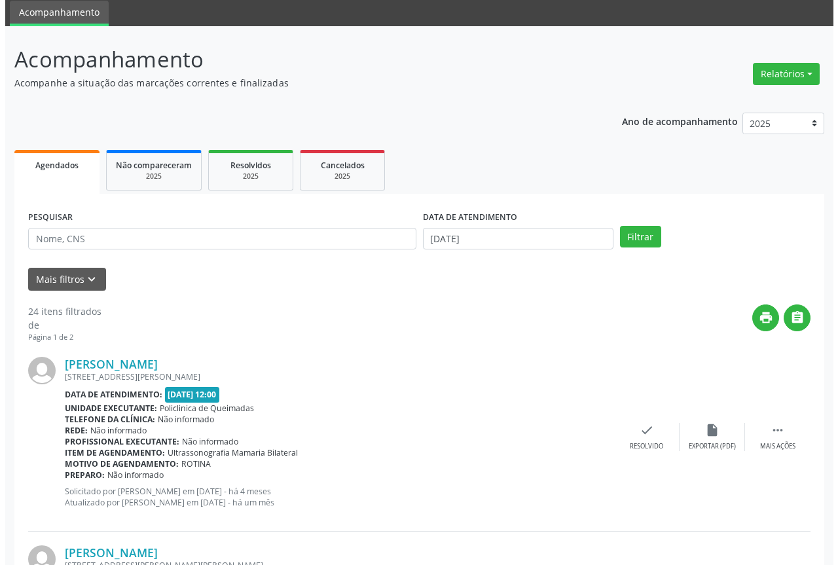
scroll to position [65, 0]
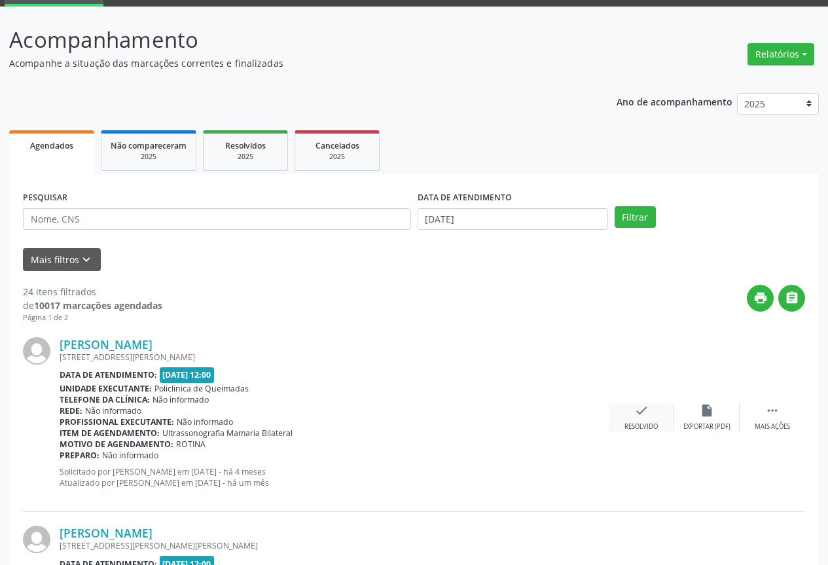
click at [647, 414] on icon "check" at bounding box center [641, 410] width 14 height 14
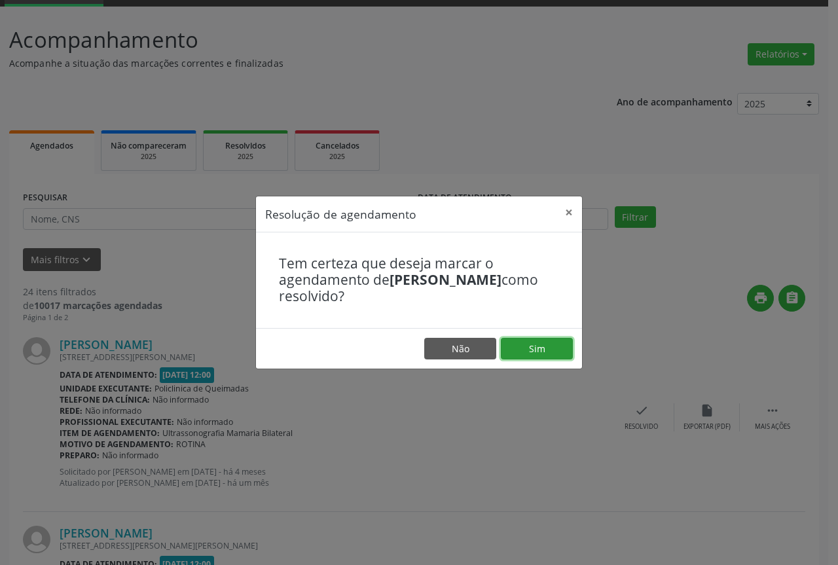
click at [538, 352] on button "Sim" at bounding box center [537, 349] width 72 height 22
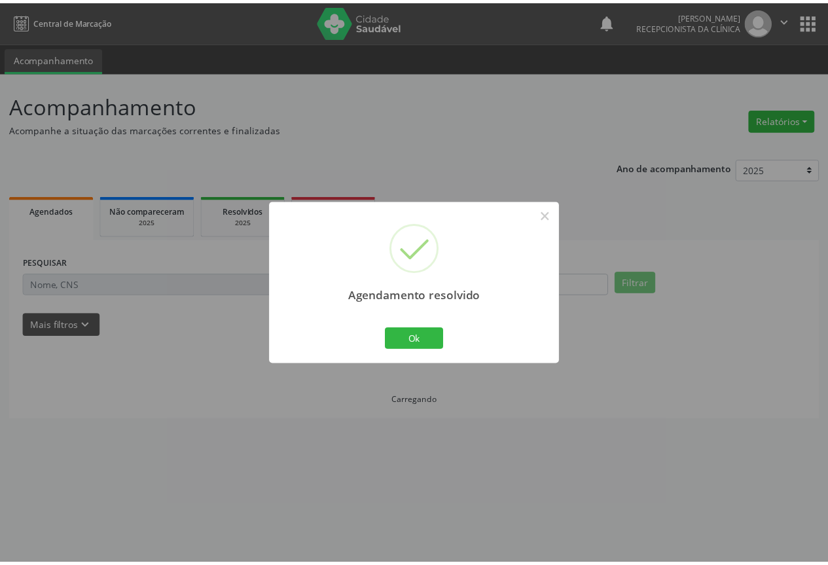
scroll to position [0, 0]
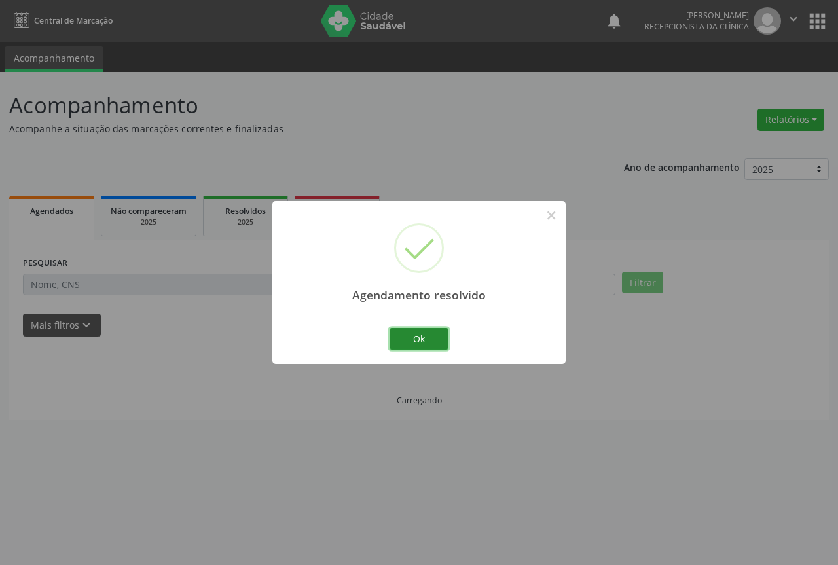
click at [416, 342] on button "Ok" at bounding box center [419, 339] width 59 height 22
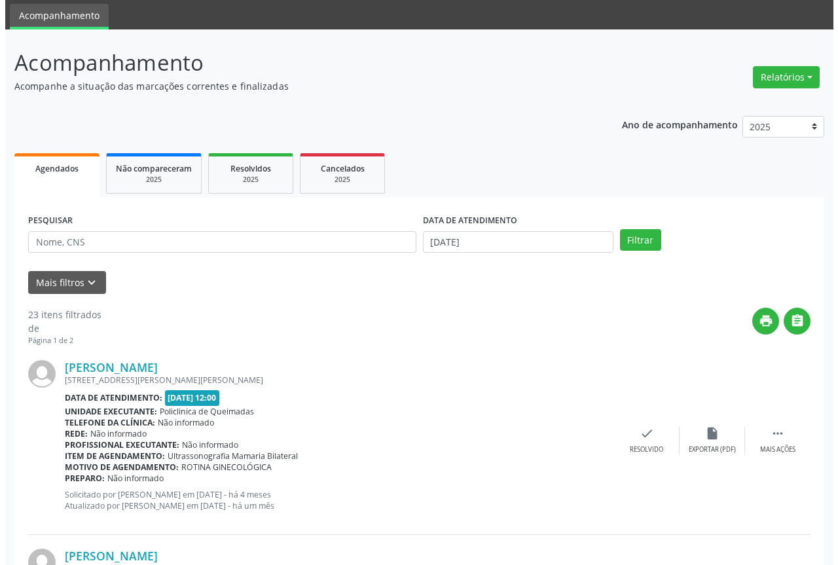
scroll to position [65, 0]
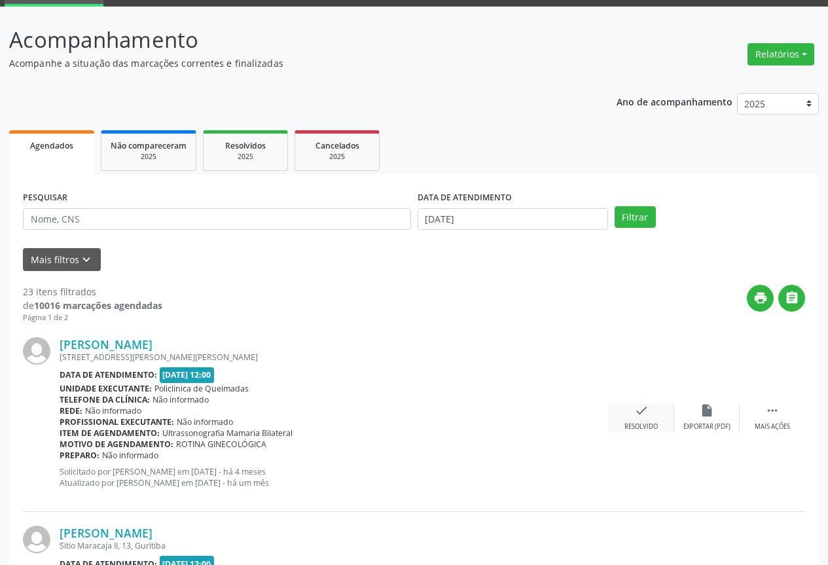
click at [644, 425] on div "Resolvido" at bounding box center [641, 426] width 33 height 9
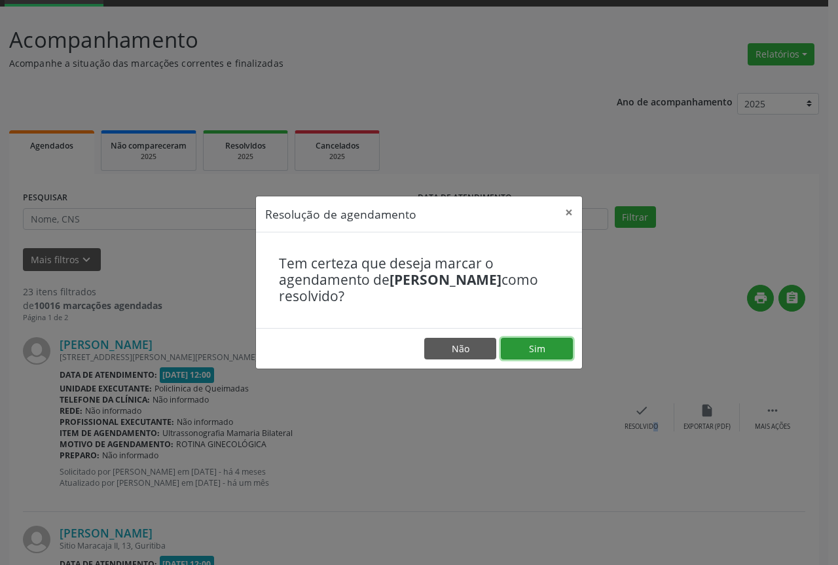
click at [541, 356] on button "Sim" at bounding box center [537, 349] width 72 height 22
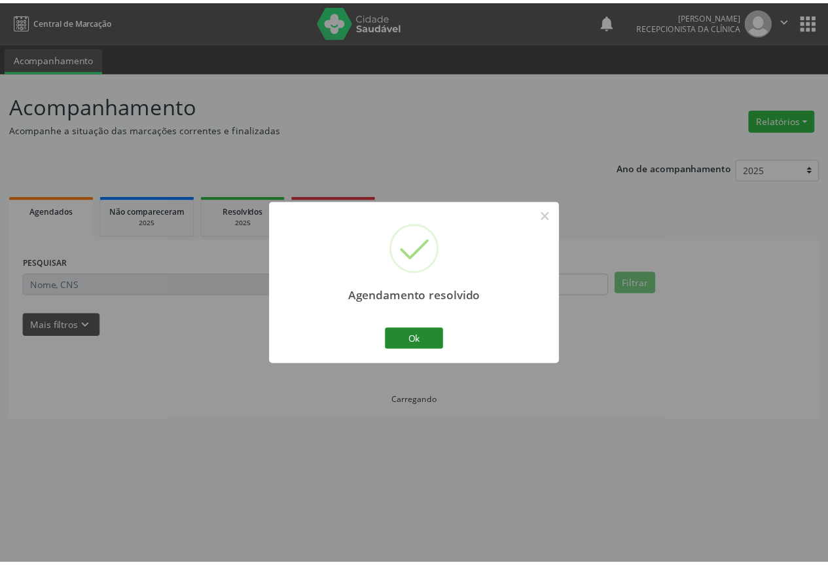
scroll to position [0, 0]
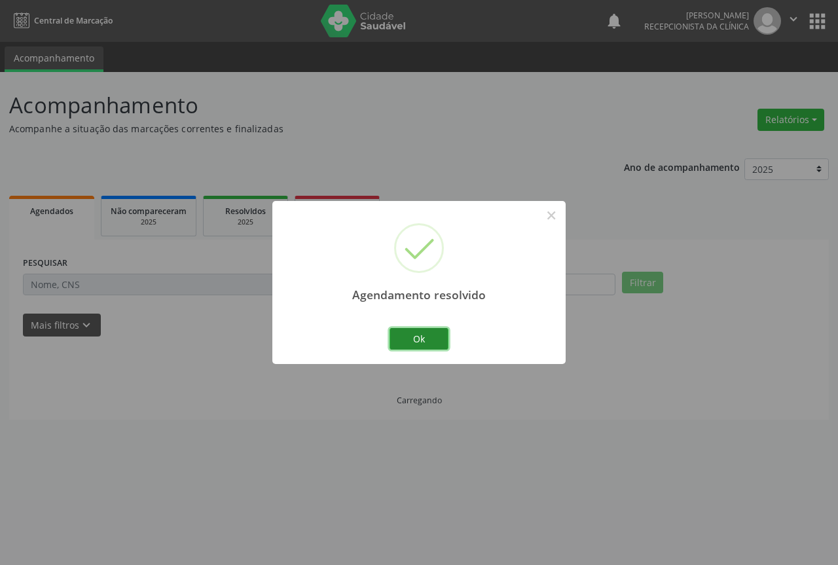
click at [435, 346] on button "Ok" at bounding box center [419, 339] width 59 height 22
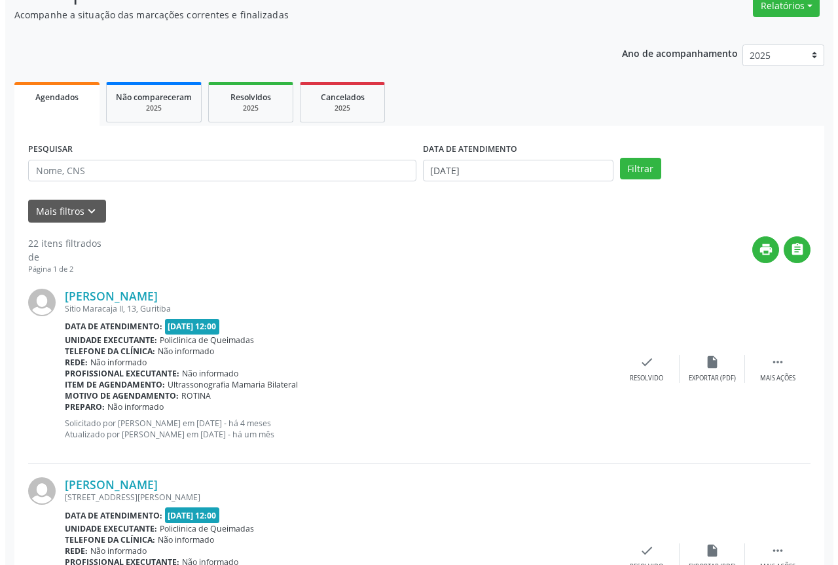
scroll to position [131, 0]
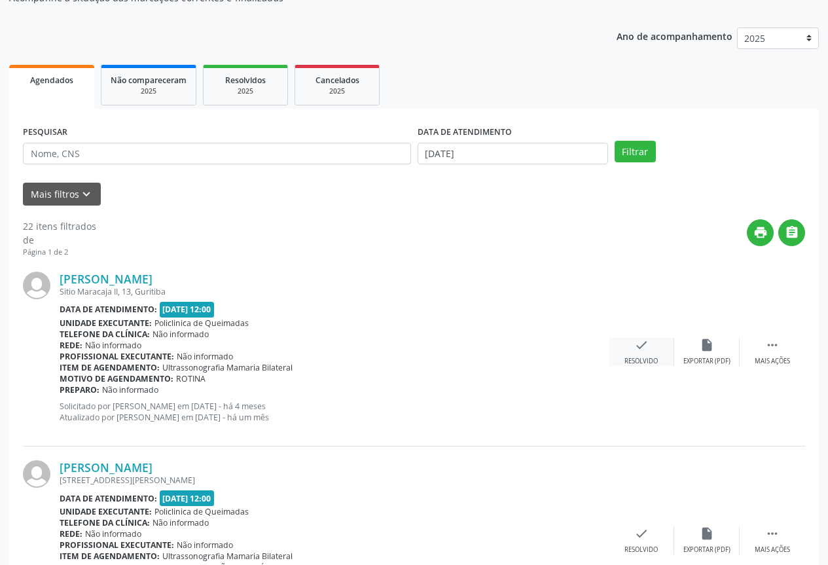
click at [646, 354] on div "check Resolvido" at bounding box center [641, 352] width 65 height 28
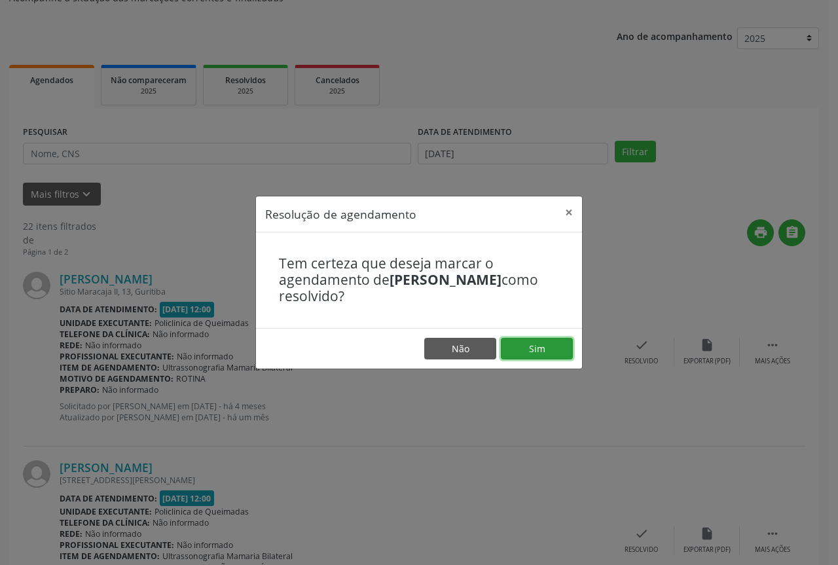
click at [539, 358] on button "Sim" at bounding box center [537, 349] width 72 height 22
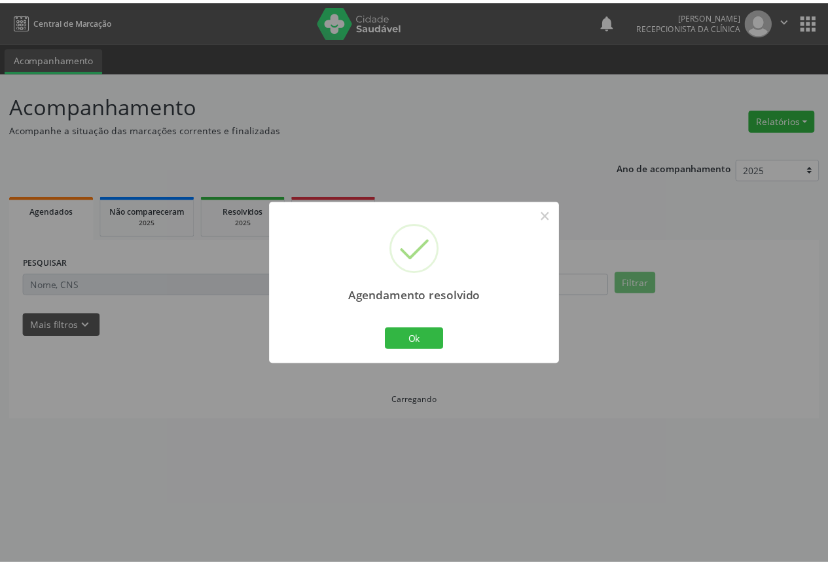
scroll to position [0, 0]
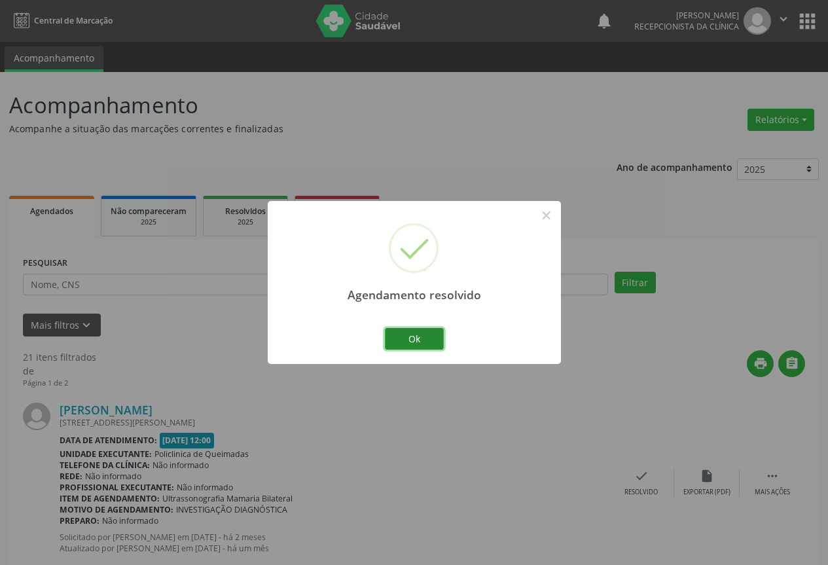
click at [399, 342] on button "Ok" at bounding box center [414, 339] width 59 height 22
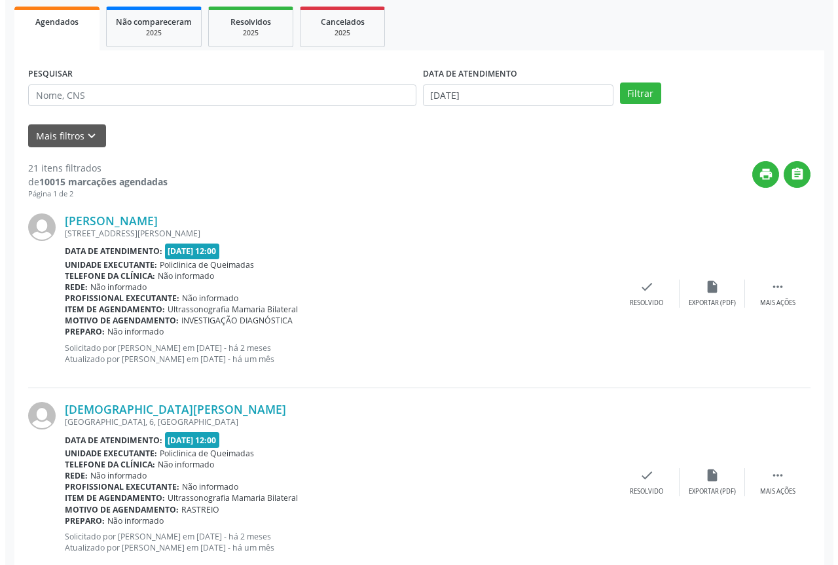
scroll to position [196, 0]
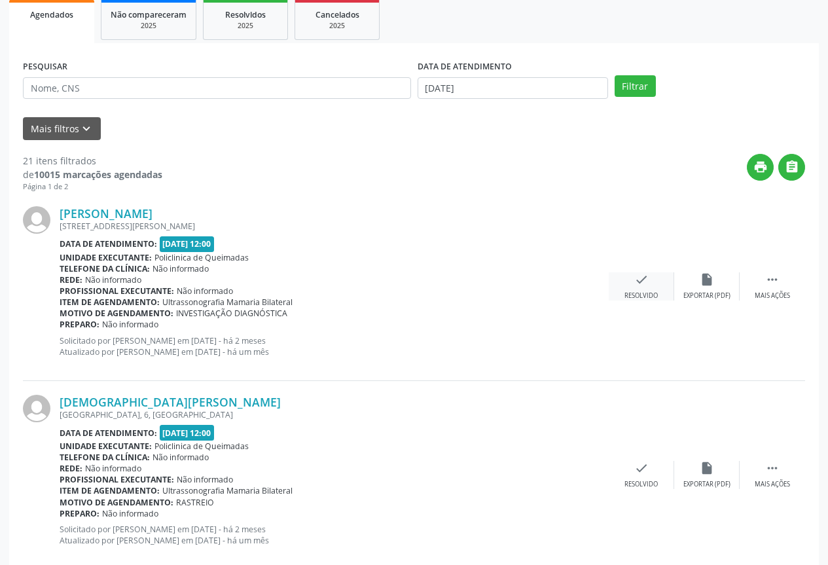
click at [643, 284] on icon "check" at bounding box center [641, 279] width 14 height 14
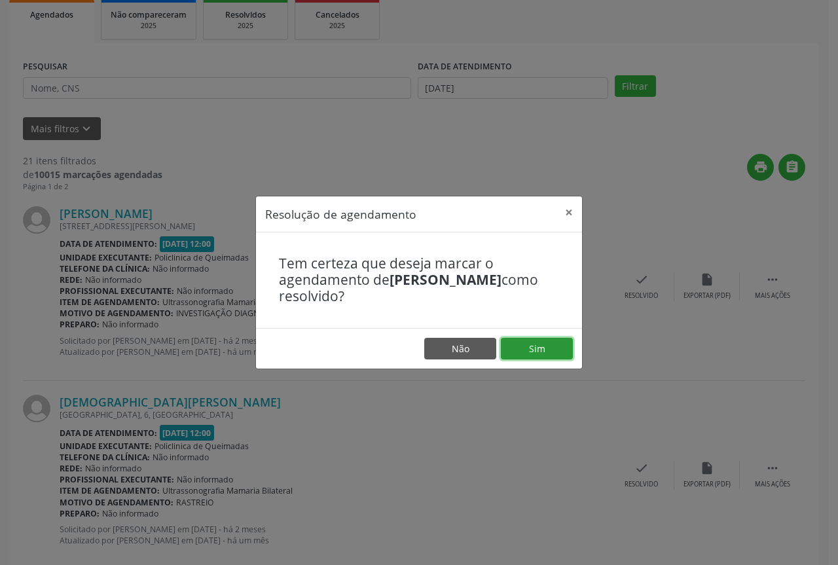
click at [547, 344] on button "Sim" at bounding box center [537, 349] width 72 height 22
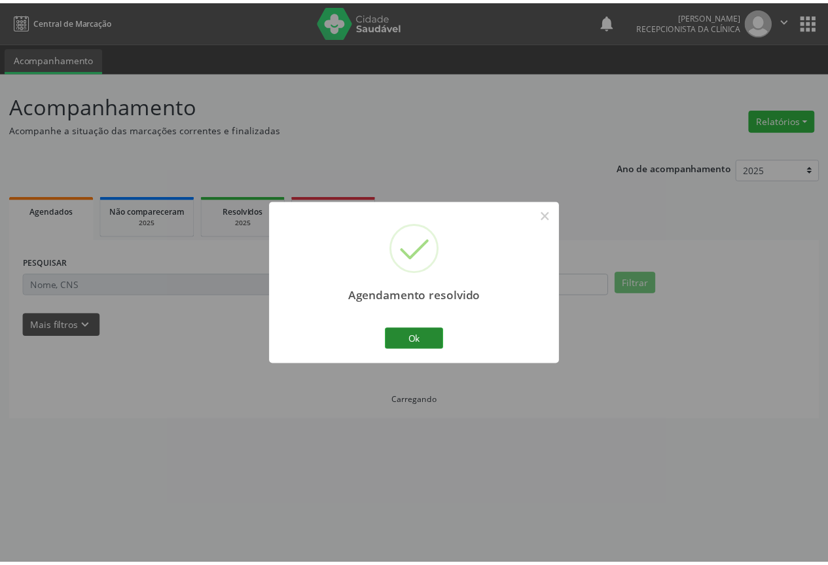
scroll to position [0, 0]
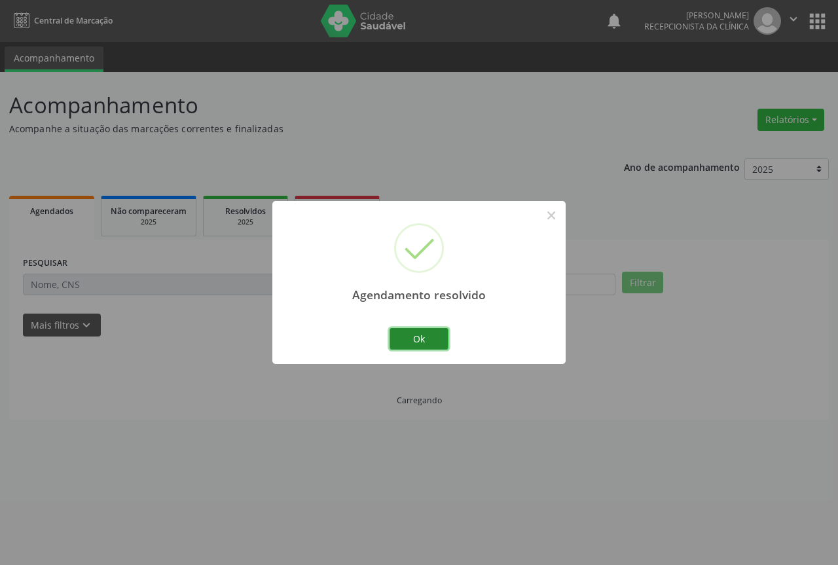
click at [431, 340] on button "Ok" at bounding box center [419, 339] width 59 height 22
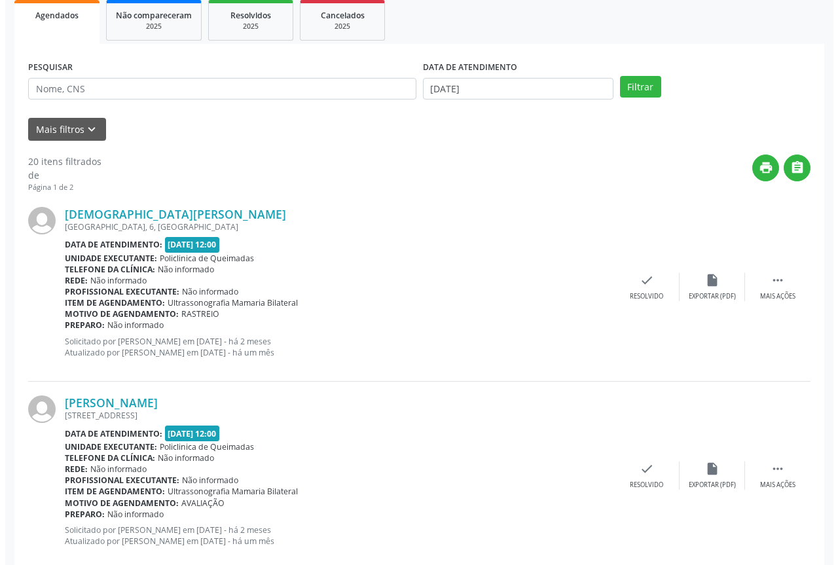
scroll to position [196, 0]
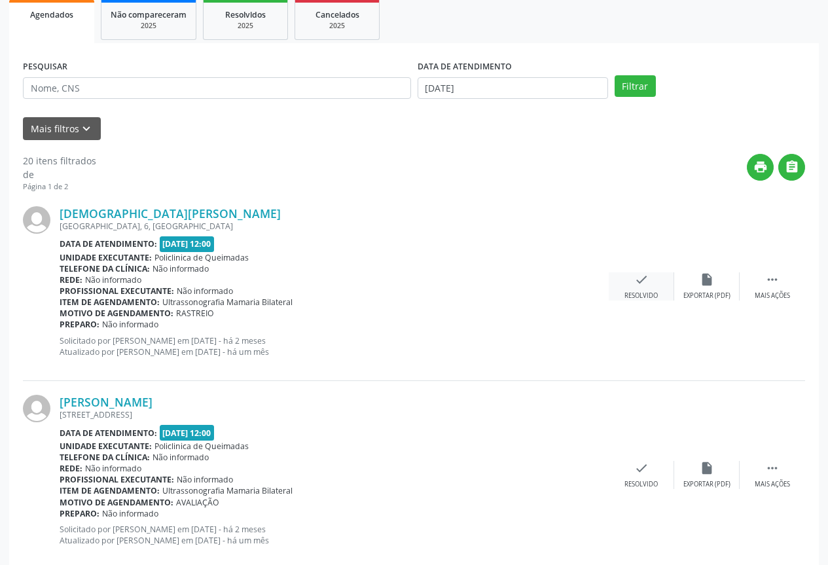
click at [637, 298] on div "Resolvido" at bounding box center [641, 295] width 33 height 9
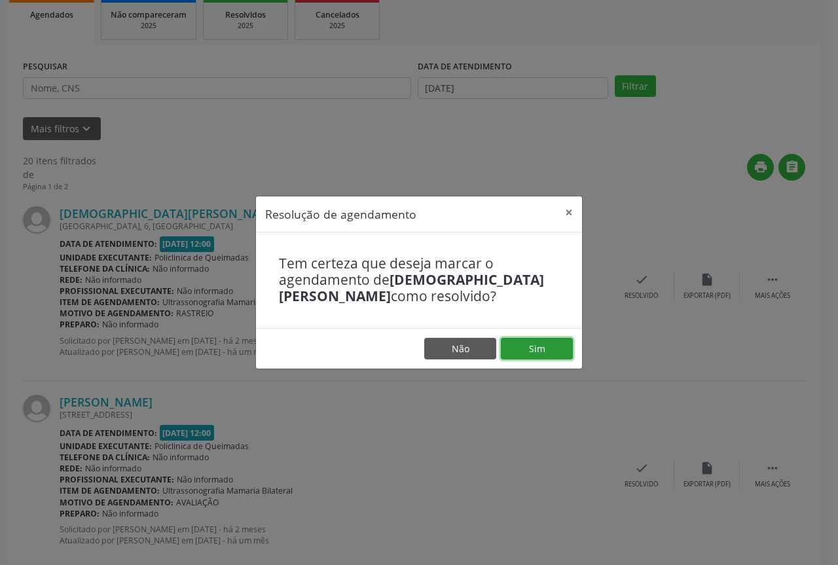
click at [536, 358] on button "Sim" at bounding box center [537, 349] width 72 height 22
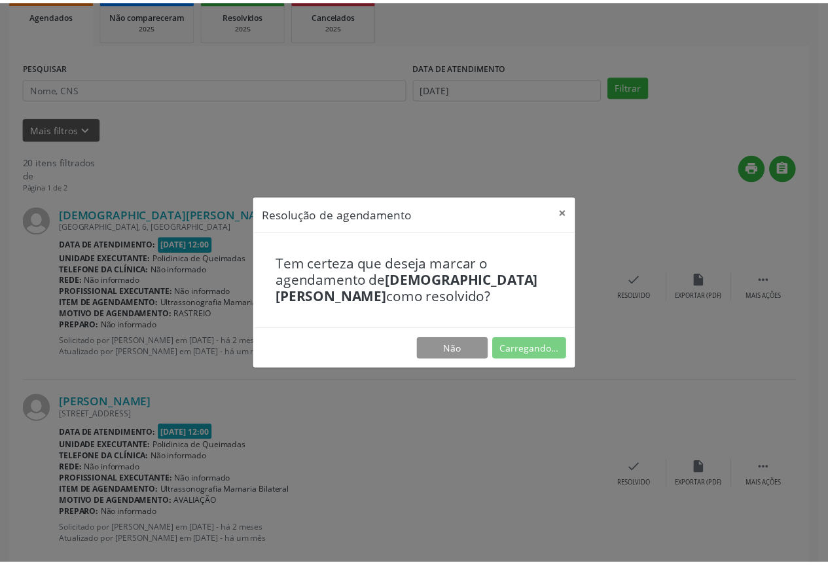
scroll to position [0, 0]
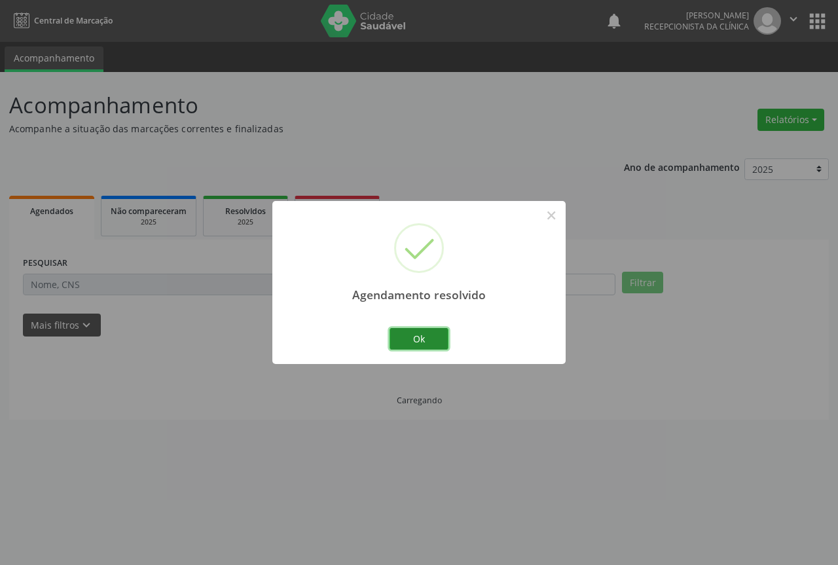
click at [406, 349] on button "Ok" at bounding box center [419, 339] width 59 height 22
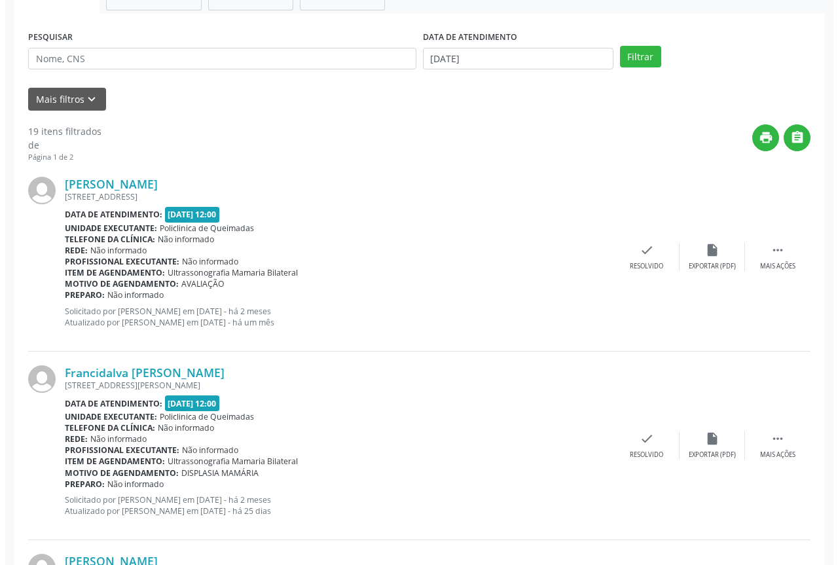
scroll to position [262, 0]
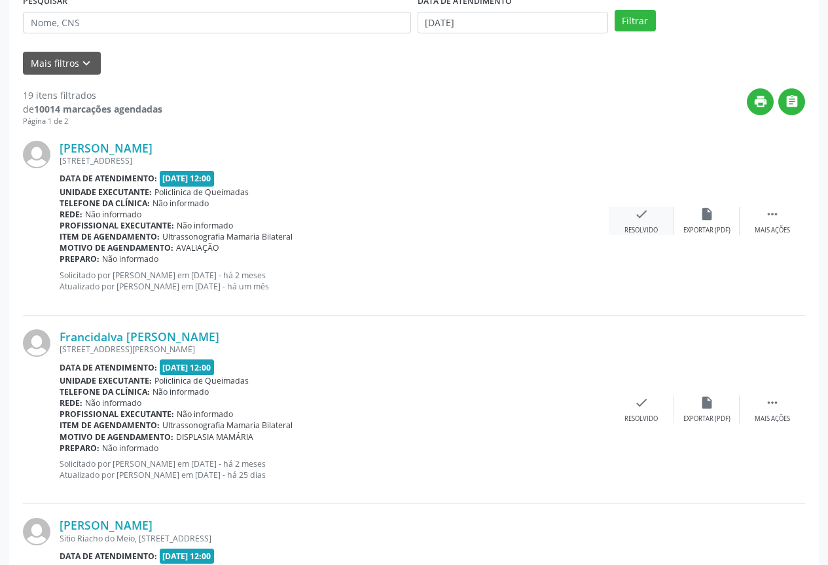
click at [639, 213] on icon "check" at bounding box center [641, 214] width 14 height 14
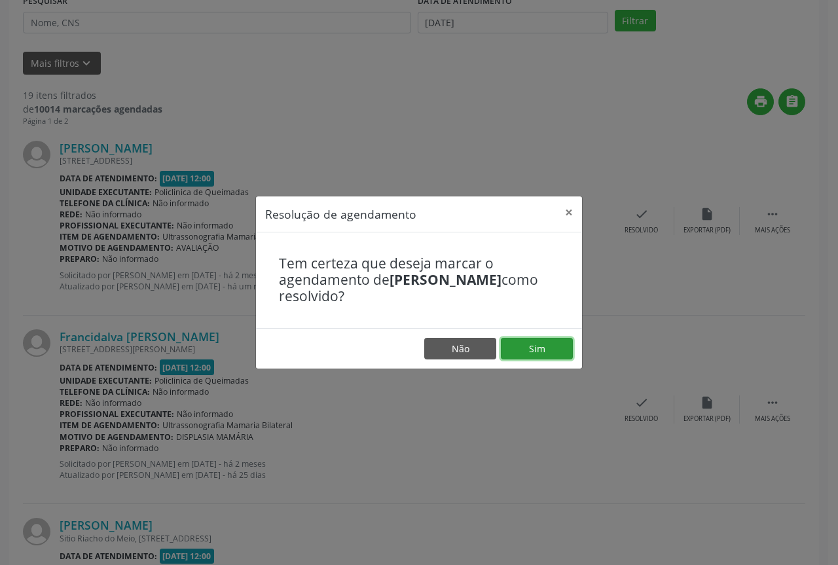
click at [530, 338] on button "Sim" at bounding box center [537, 349] width 72 height 22
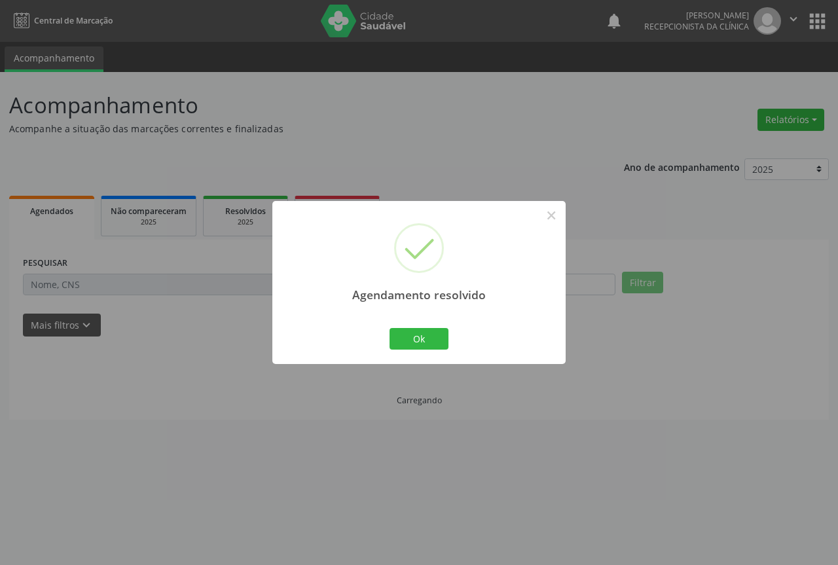
scroll to position [0, 0]
click at [431, 338] on button "Ok" at bounding box center [419, 339] width 59 height 22
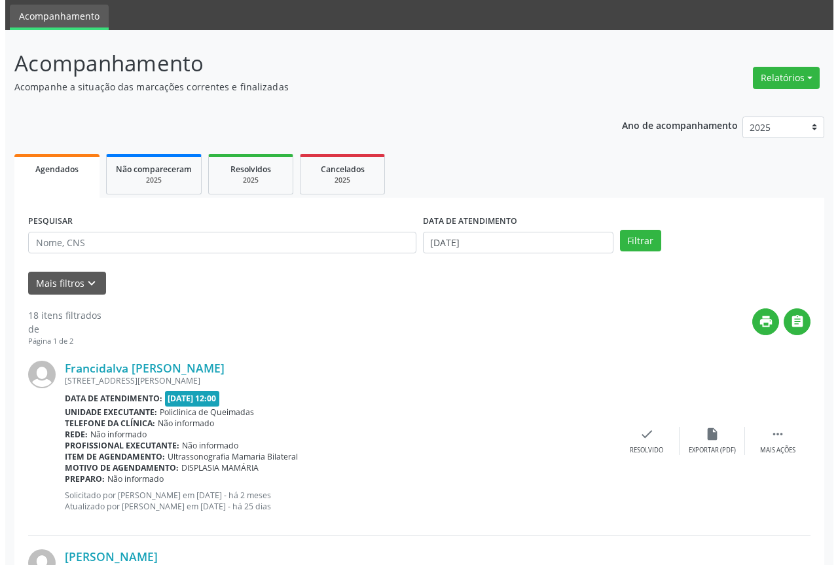
scroll to position [65, 0]
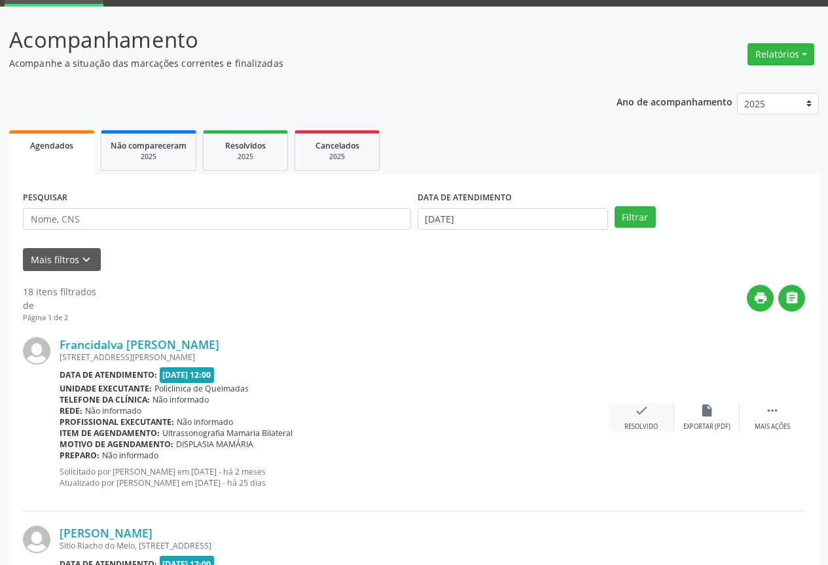
click at [647, 406] on icon "check" at bounding box center [641, 410] width 14 height 14
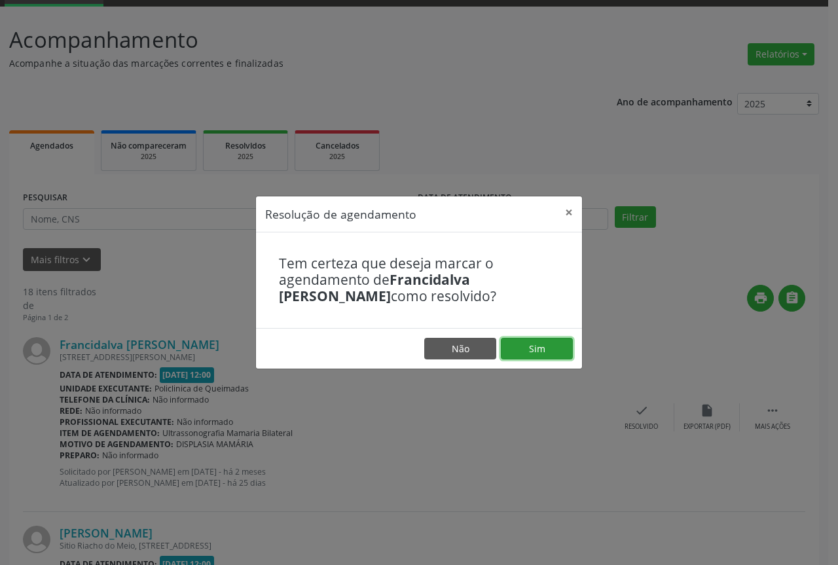
click at [539, 342] on button "Sim" at bounding box center [537, 349] width 72 height 22
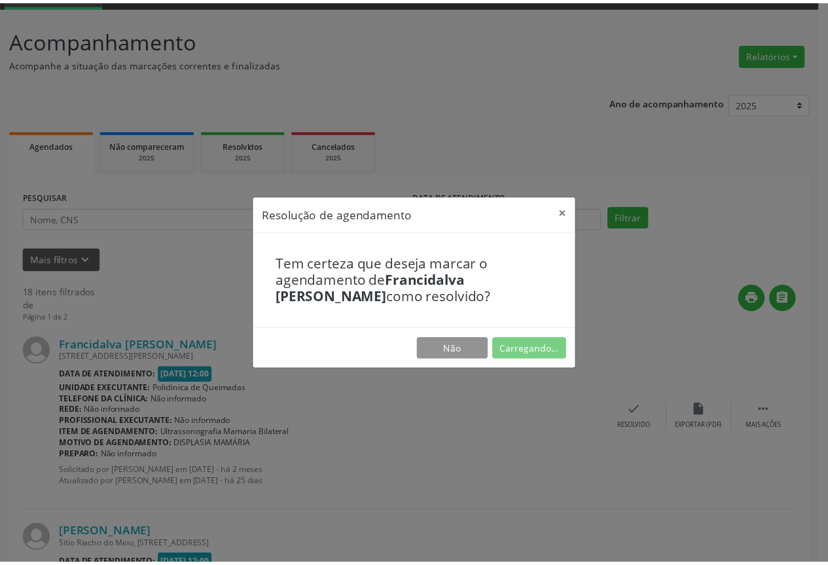
scroll to position [0, 0]
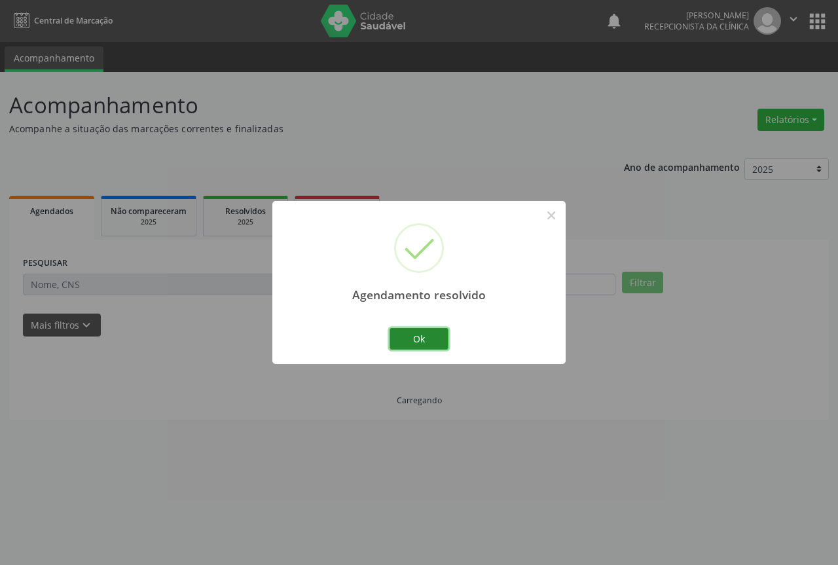
click at [431, 343] on button "Ok" at bounding box center [419, 339] width 59 height 22
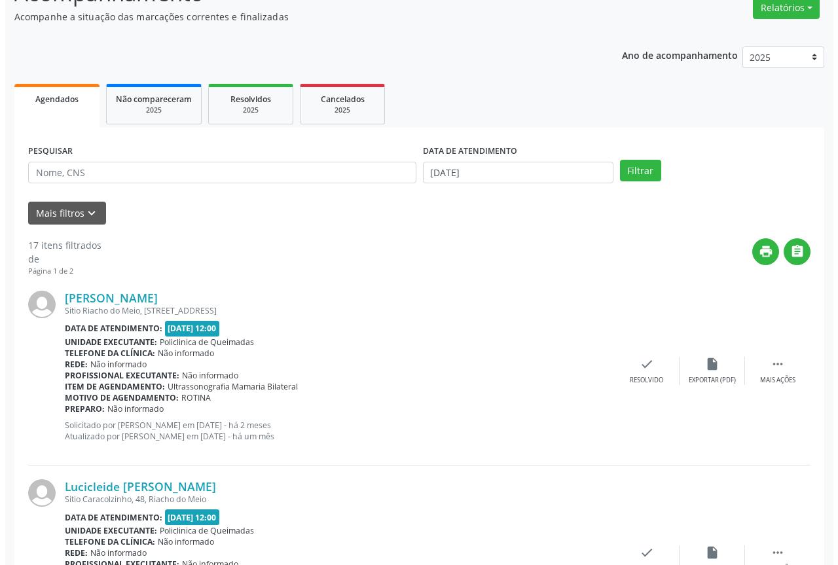
scroll to position [131, 0]
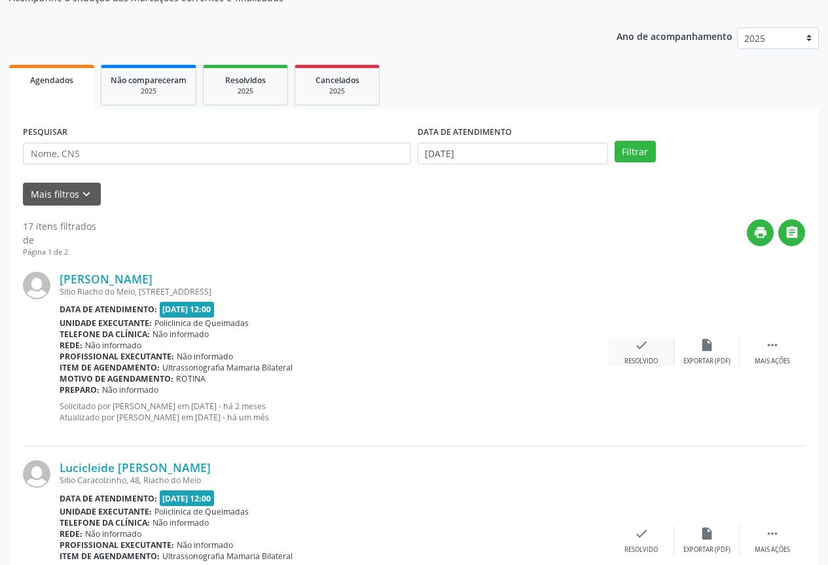
click at [648, 350] on icon "check" at bounding box center [641, 345] width 14 height 14
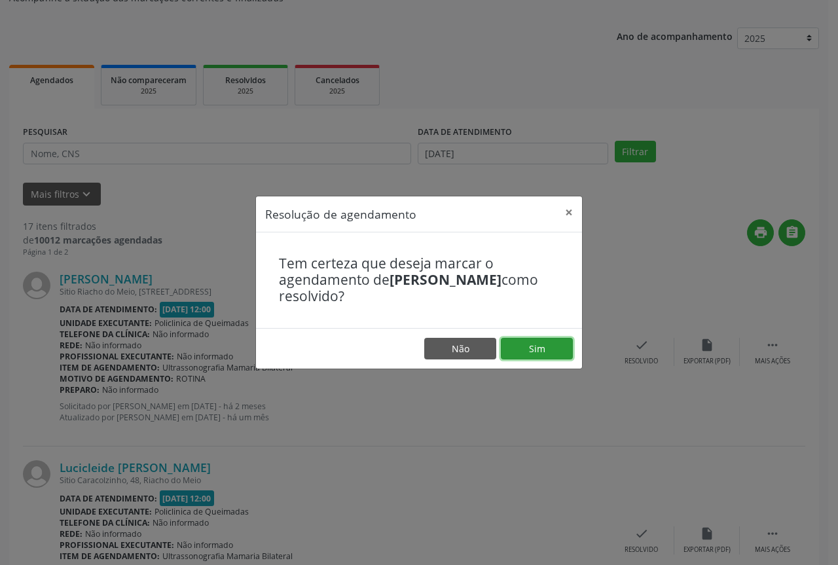
click at [540, 356] on button "Sim" at bounding box center [537, 349] width 72 height 22
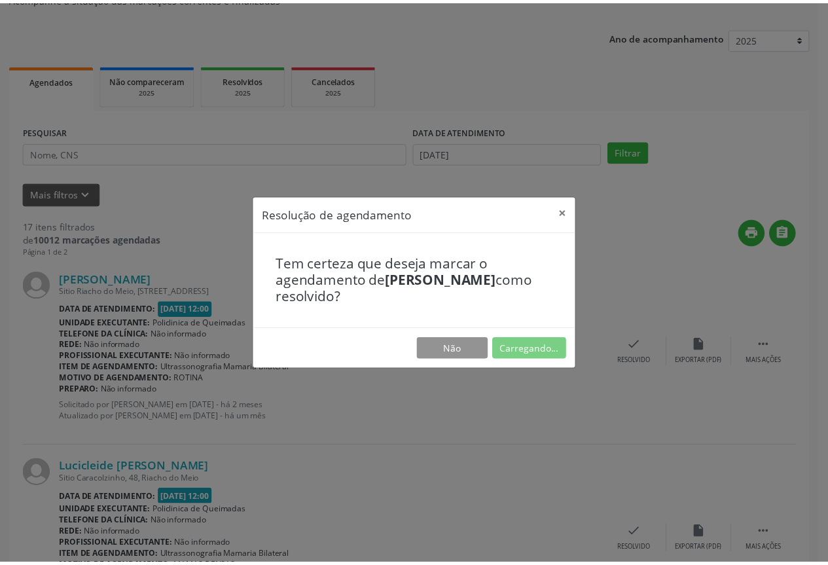
scroll to position [0, 0]
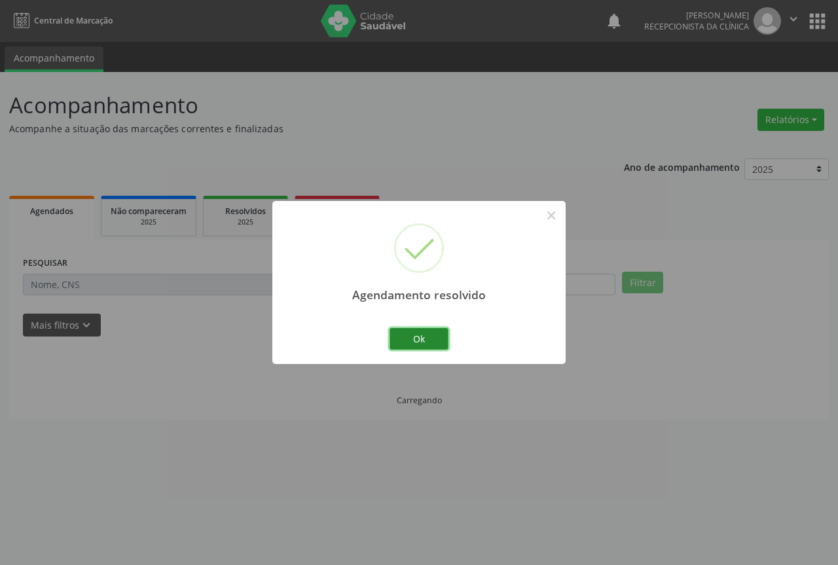
click at [411, 344] on button "Ok" at bounding box center [419, 339] width 59 height 22
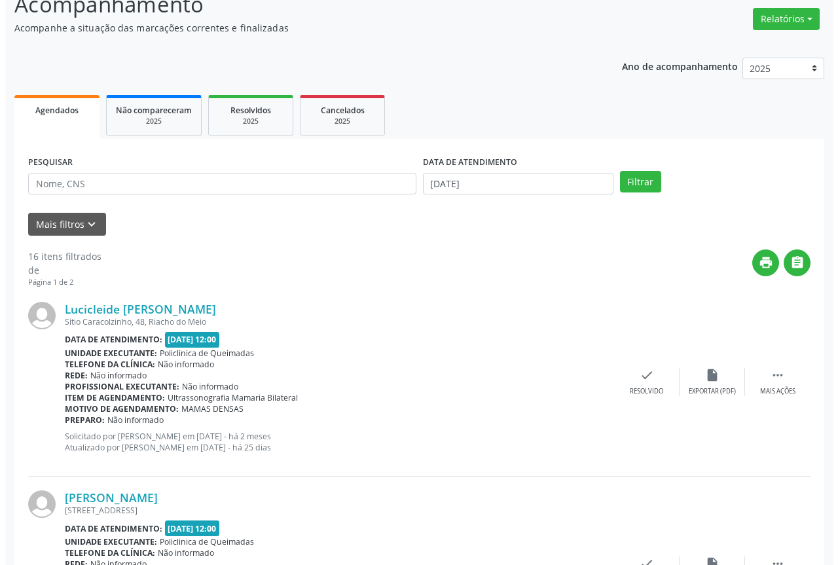
scroll to position [196, 0]
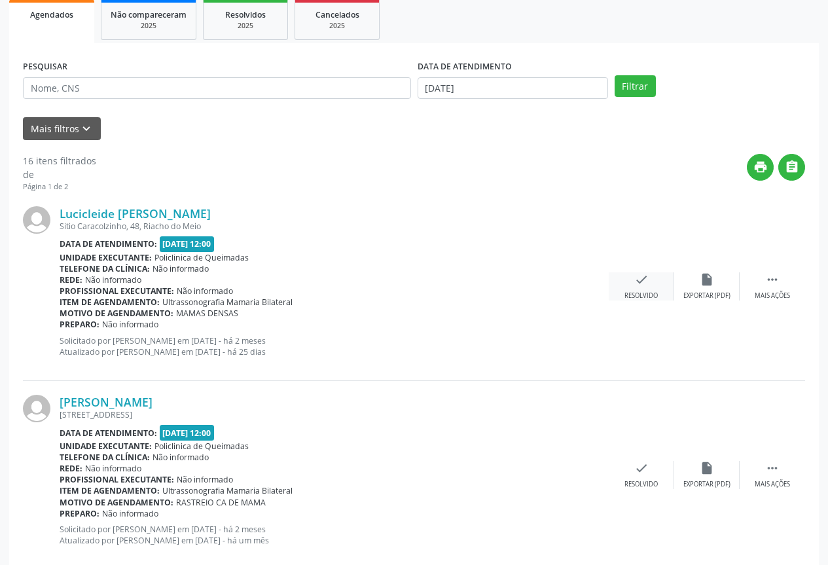
click at [628, 289] on div "check Resolvido" at bounding box center [641, 286] width 65 height 28
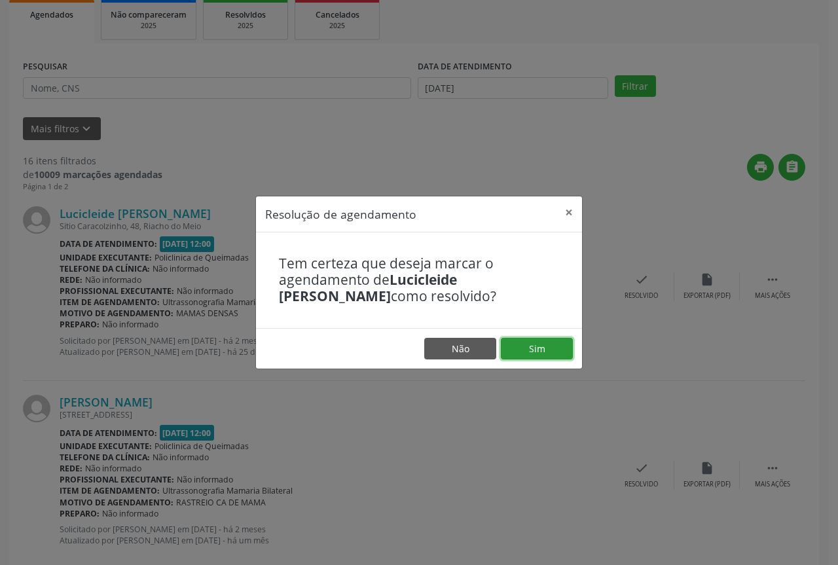
click at [518, 345] on button "Sim" at bounding box center [537, 349] width 72 height 22
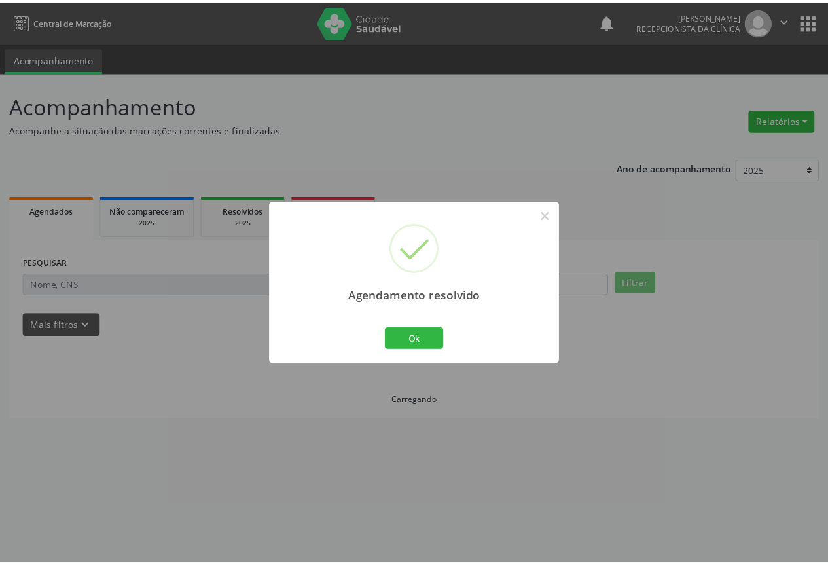
scroll to position [0, 0]
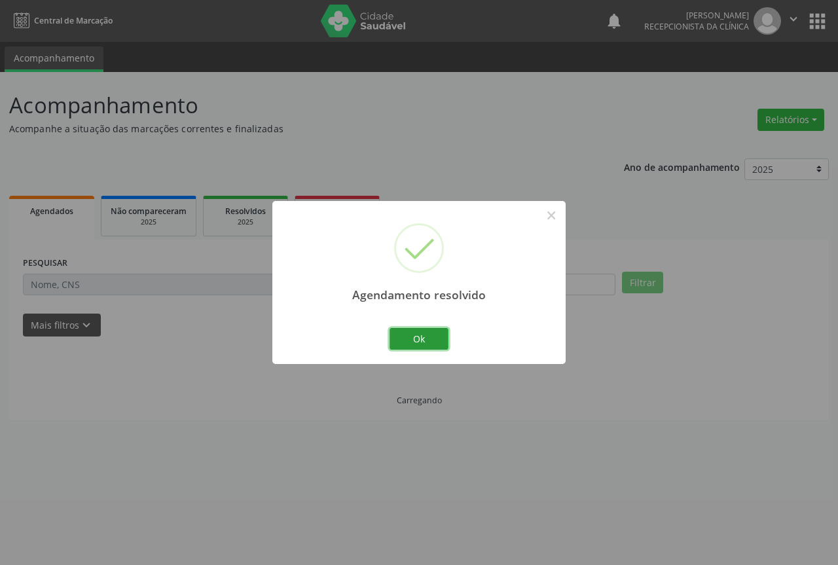
click at [420, 331] on button "Ok" at bounding box center [419, 339] width 59 height 22
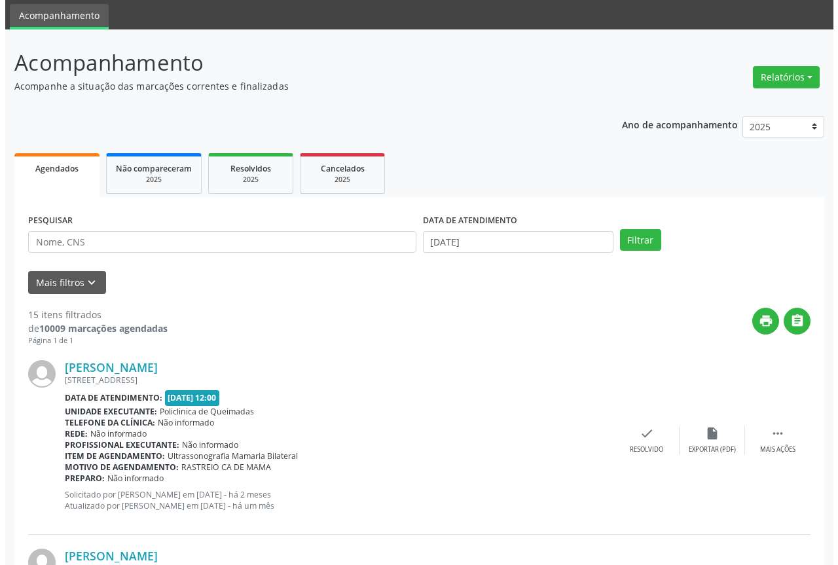
scroll to position [65, 0]
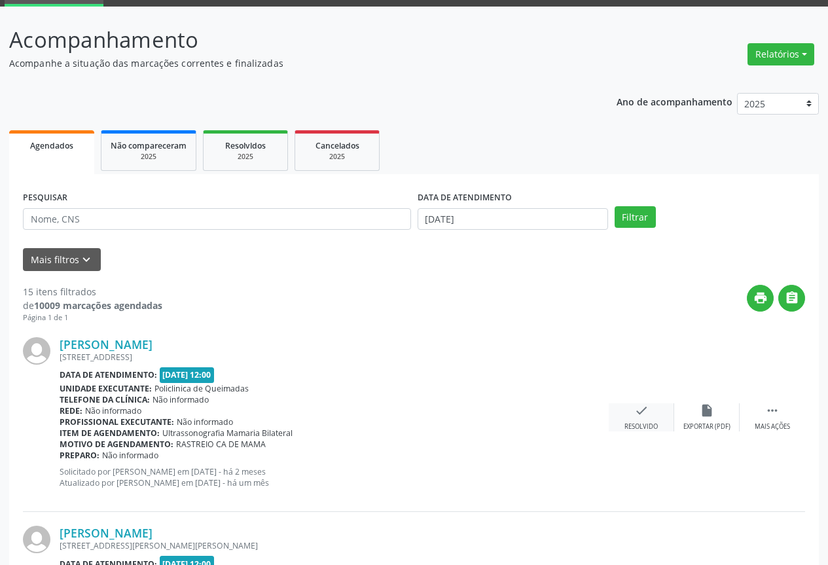
click at [633, 414] on div "check Resolvido" at bounding box center [641, 417] width 65 height 28
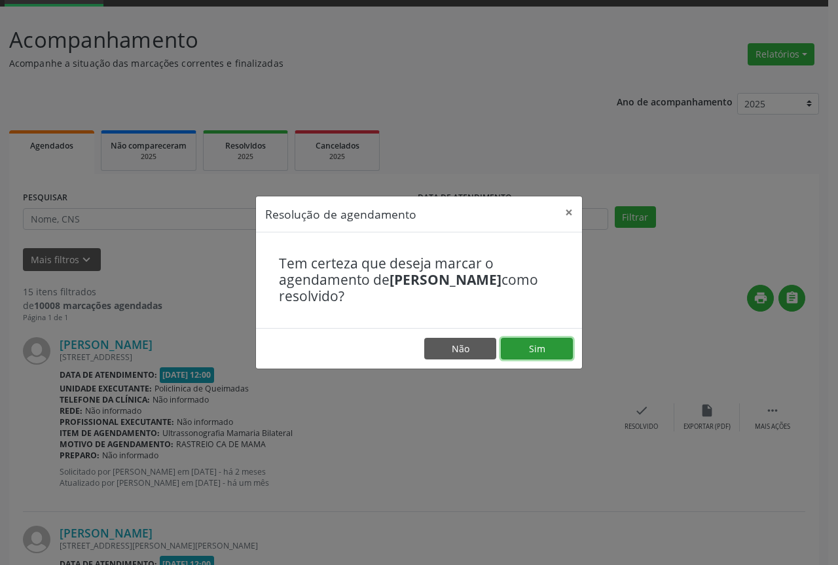
click at [514, 344] on button "Sim" at bounding box center [537, 349] width 72 height 22
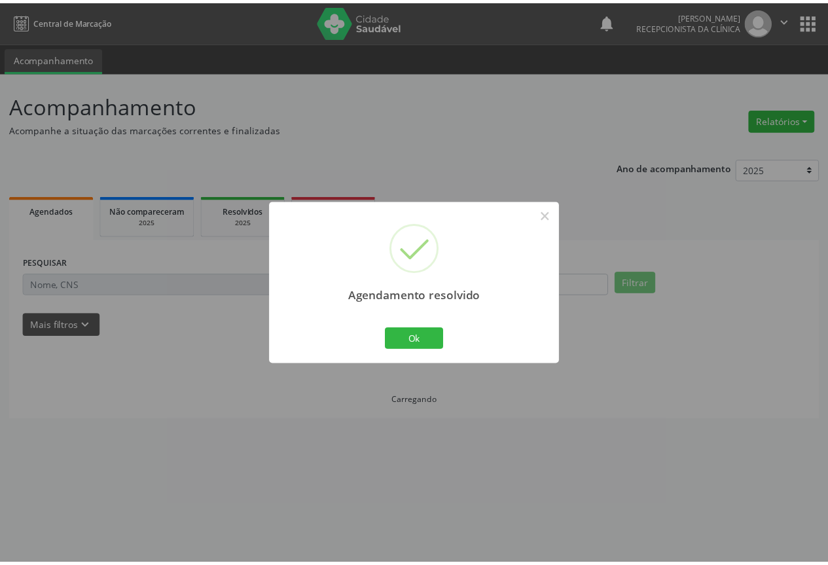
scroll to position [0, 0]
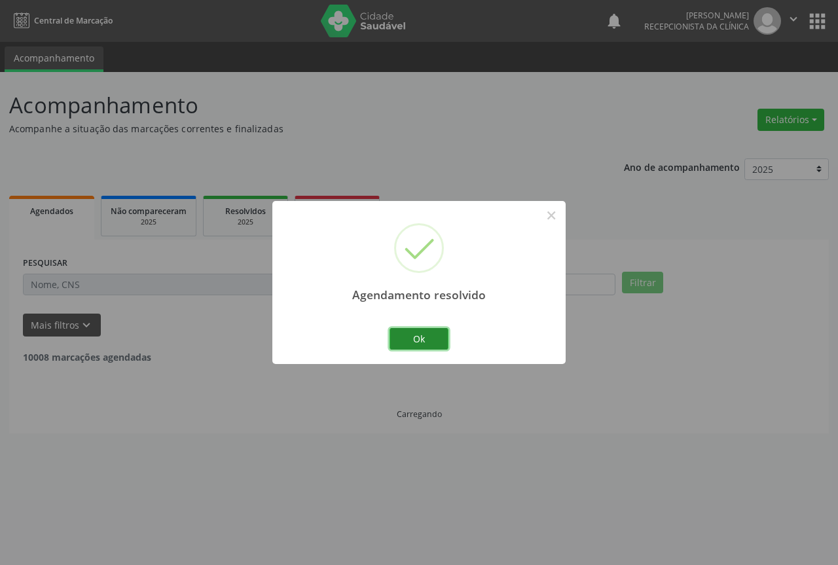
click at [436, 340] on button "Ok" at bounding box center [419, 339] width 59 height 22
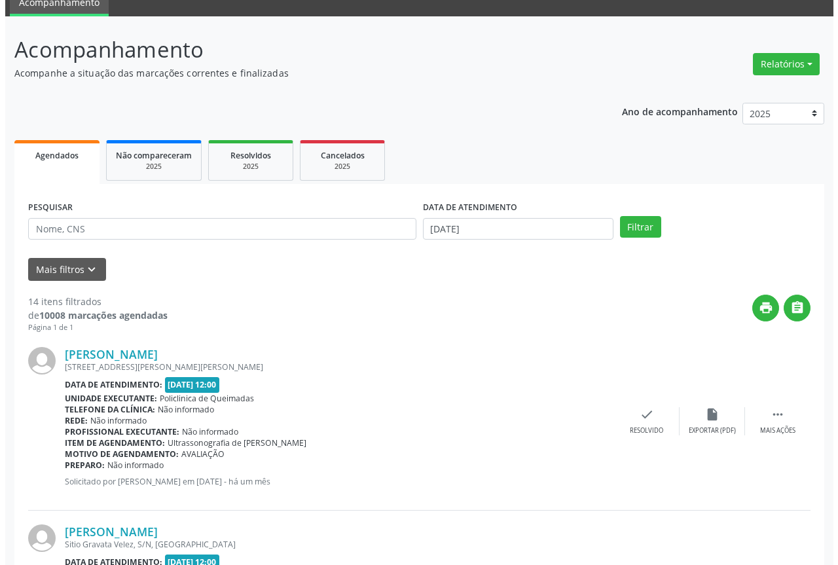
scroll to position [131, 0]
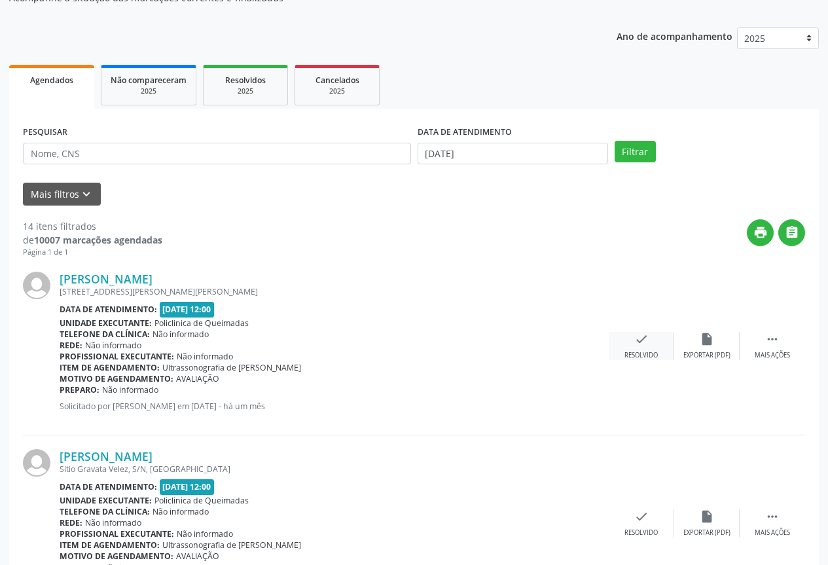
click at [638, 346] on icon "check" at bounding box center [641, 339] width 14 height 14
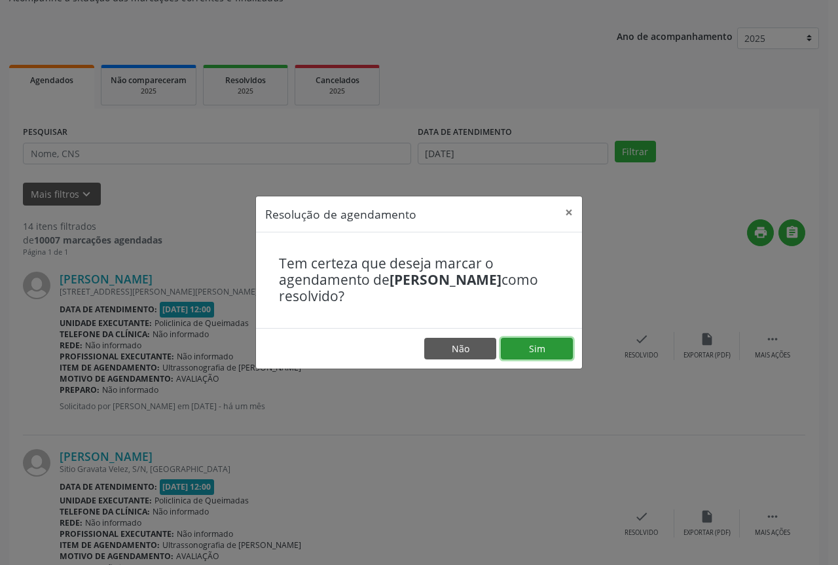
click at [531, 350] on button "Sim" at bounding box center [537, 349] width 72 height 22
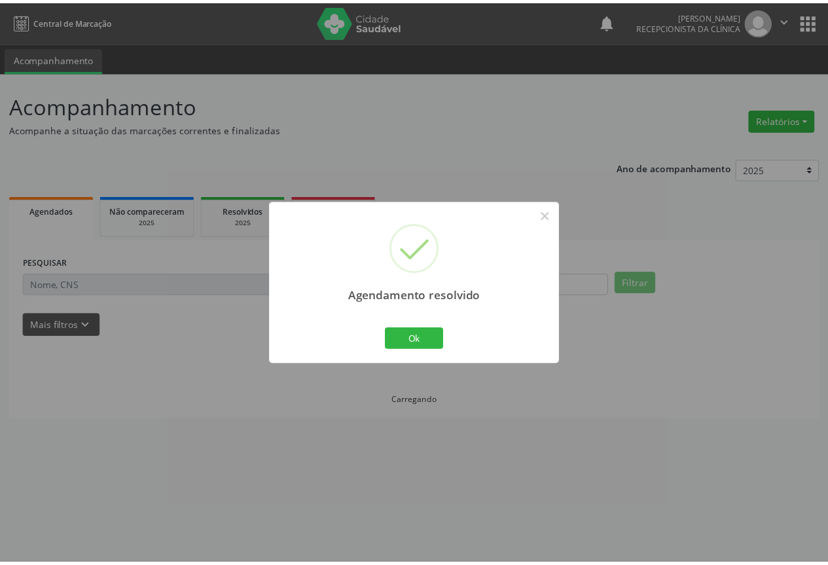
scroll to position [0, 0]
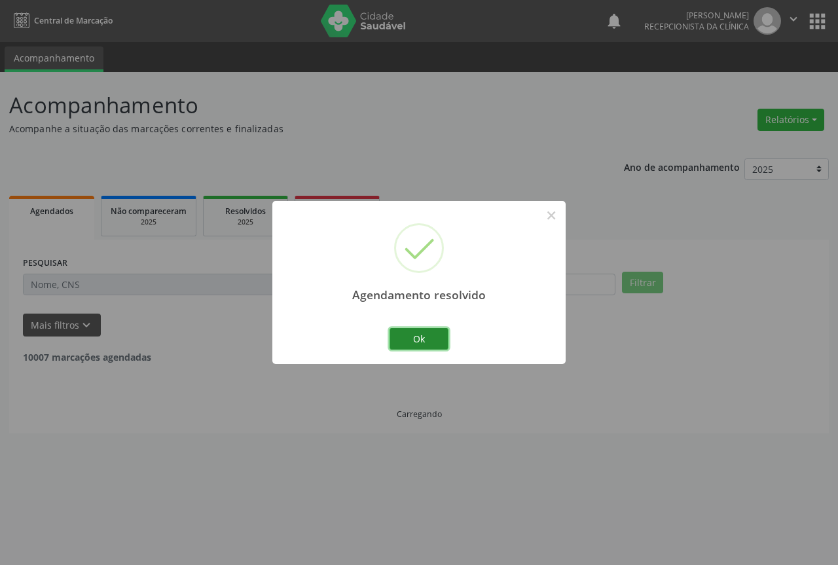
click at [404, 338] on button "Ok" at bounding box center [419, 339] width 59 height 22
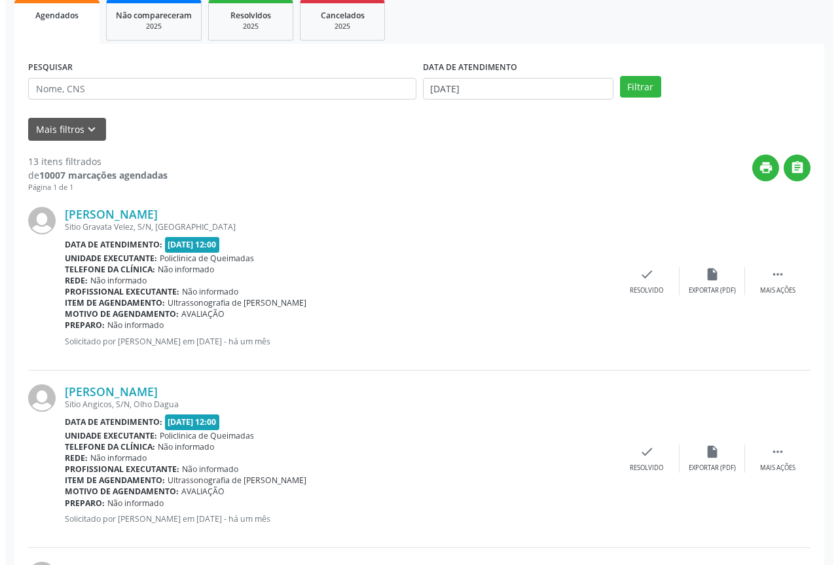
scroll to position [196, 0]
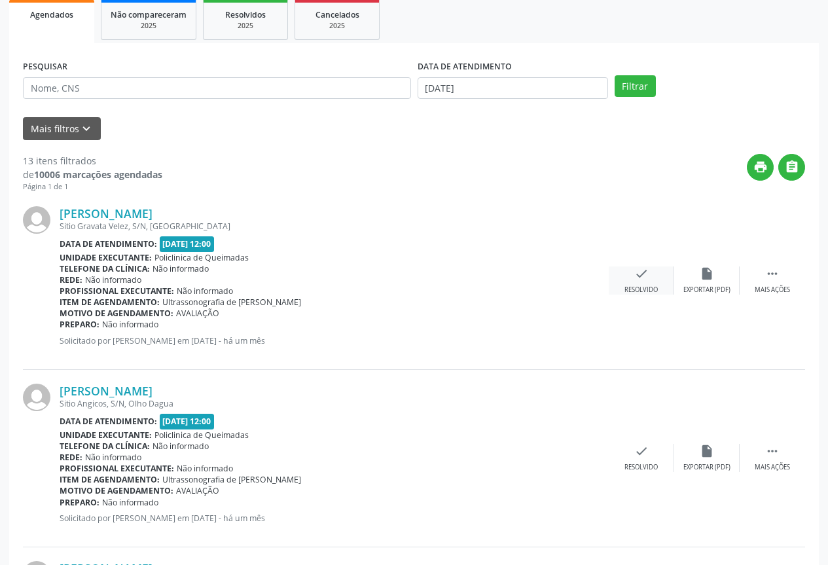
click at [644, 280] on icon "check" at bounding box center [641, 273] width 14 height 14
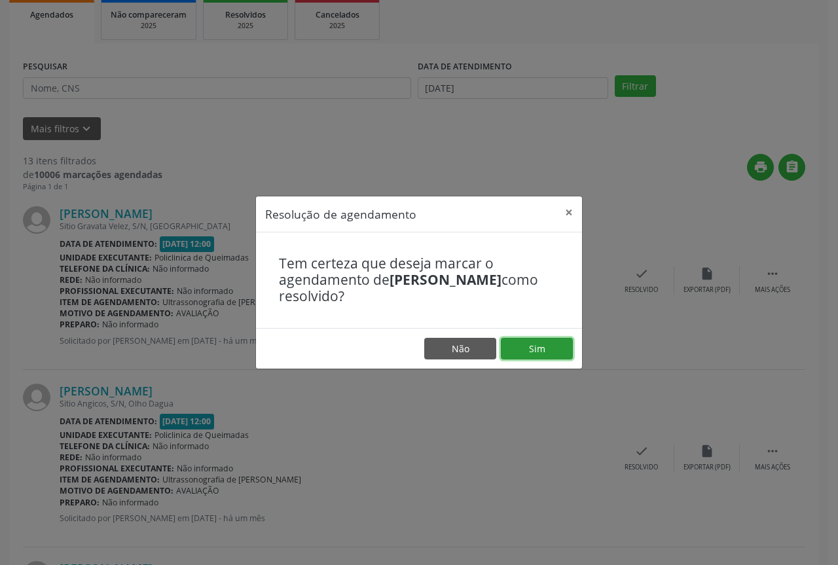
click at [508, 343] on button "Sim" at bounding box center [537, 349] width 72 height 22
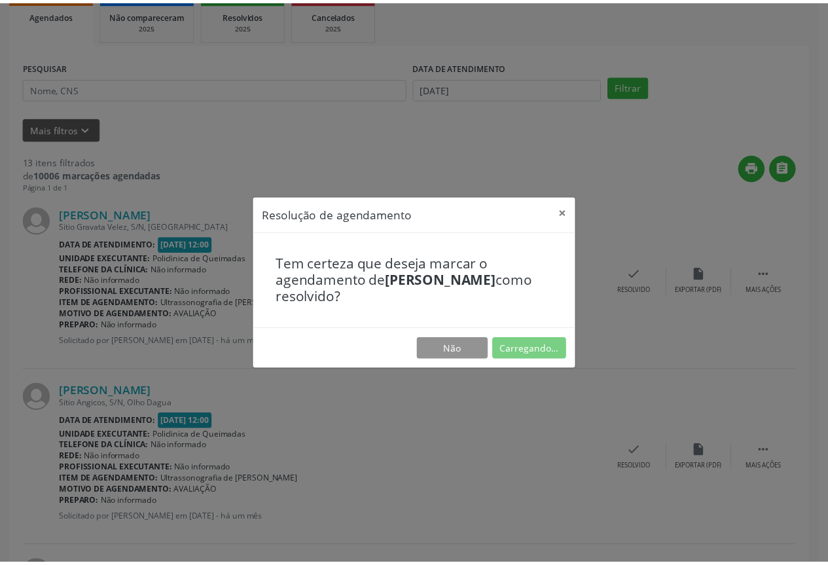
scroll to position [0, 0]
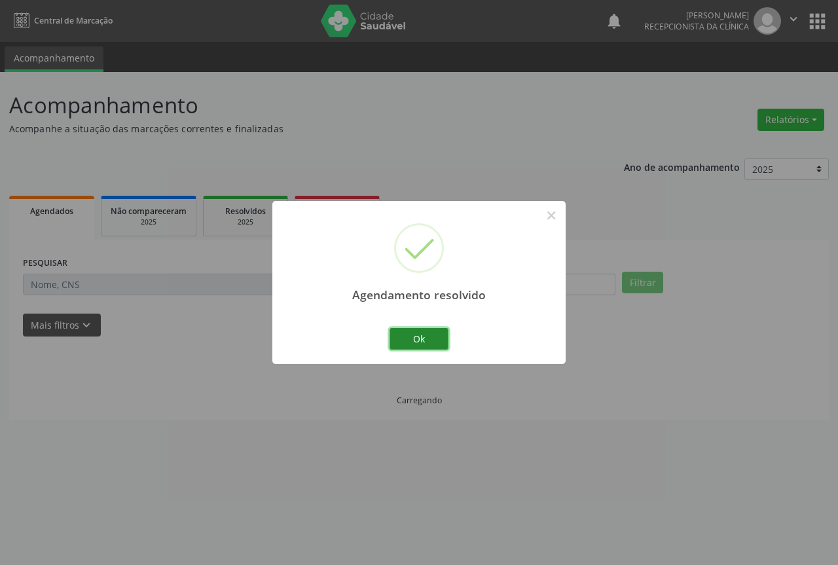
click at [416, 333] on button "Ok" at bounding box center [419, 339] width 59 height 22
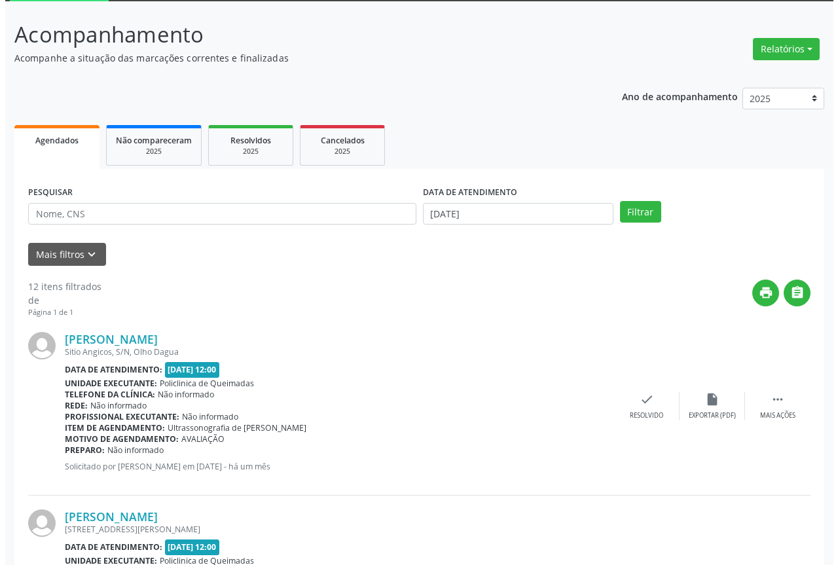
scroll to position [131, 0]
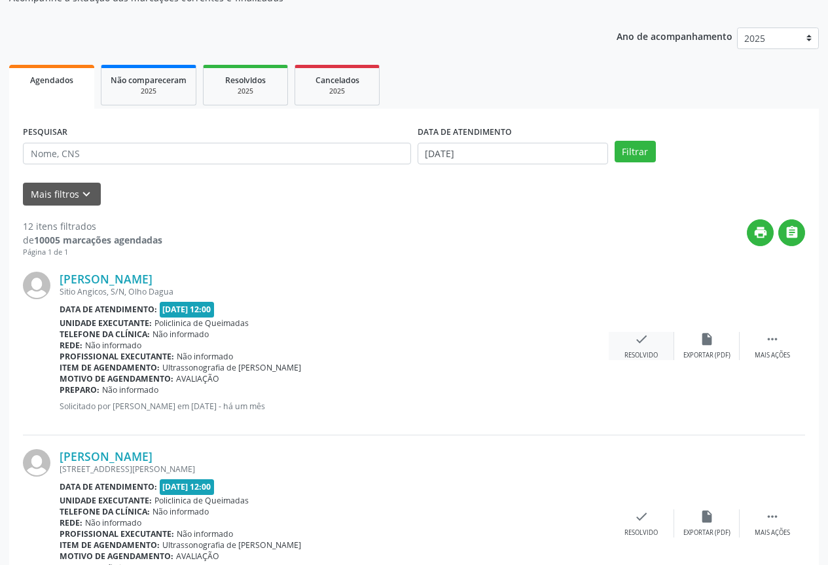
click at [637, 344] on icon "check" at bounding box center [641, 339] width 14 height 14
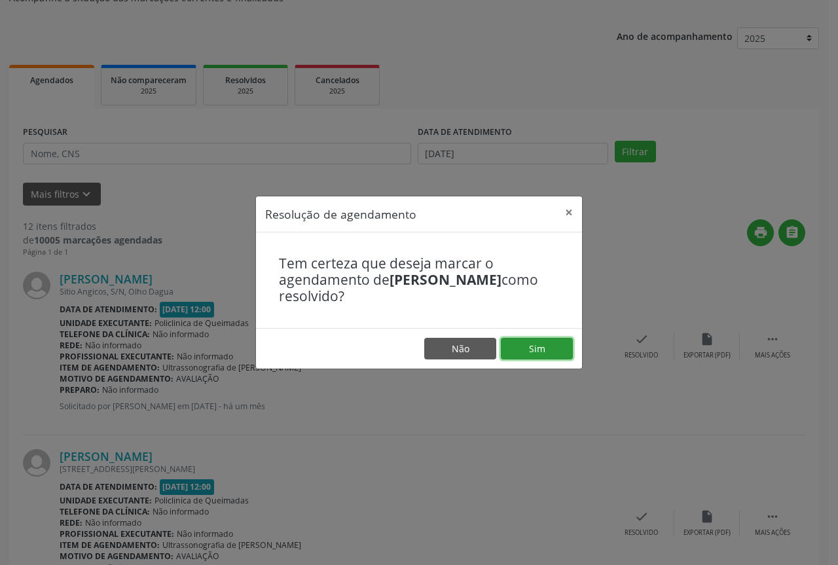
click at [530, 359] on button "Sim" at bounding box center [537, 349] width 72 height 22
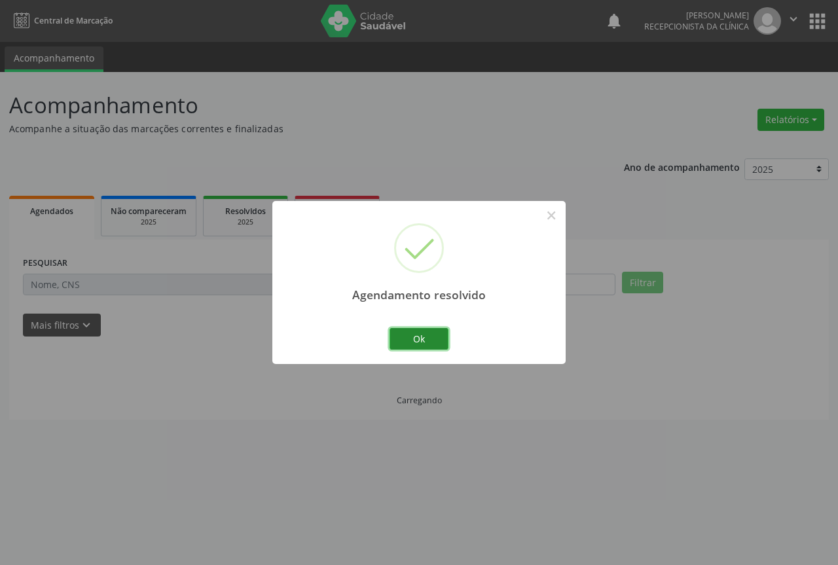
click at [414, 338] on button "Ok" at bounding box center [419, 339] width 59 height 22
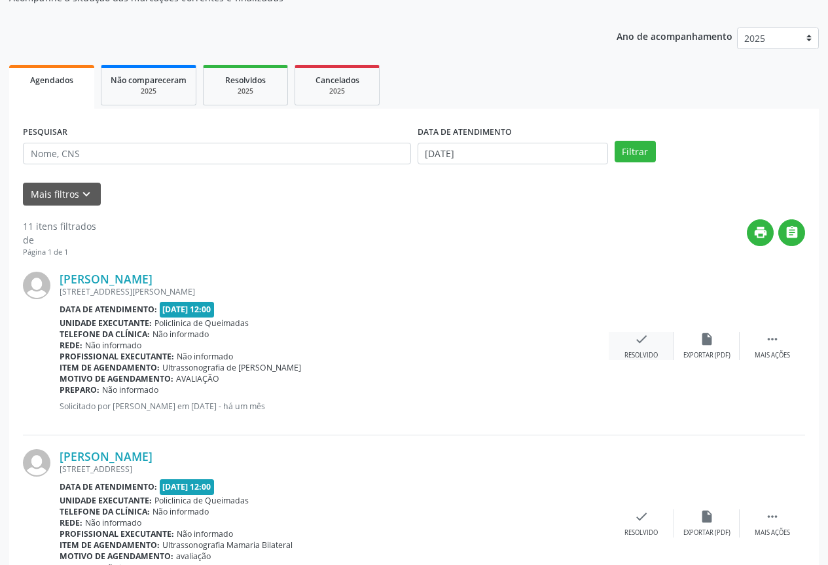
click at [647, 335] on icon "check" at bounding box center [641, 339] width 14 height 14
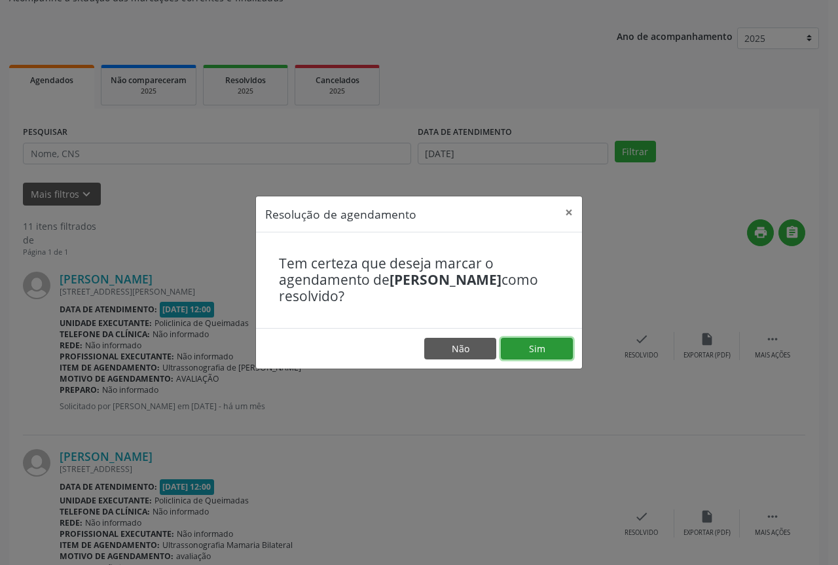
click at [533, 338] on button "Sim" at bounding box center [537, 349] width 72 height 22
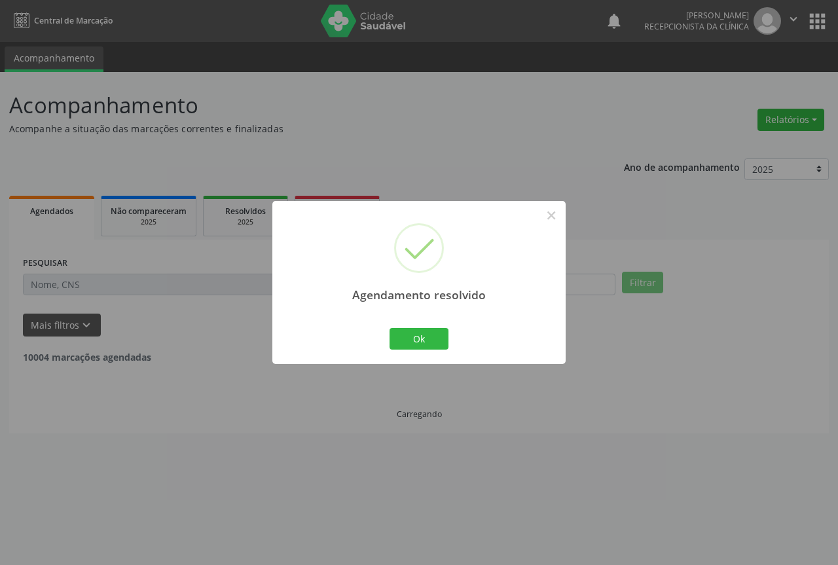
click at [401, 326] on div "Ok Cancel" at bounding box center [419, 338] width 65 height 27
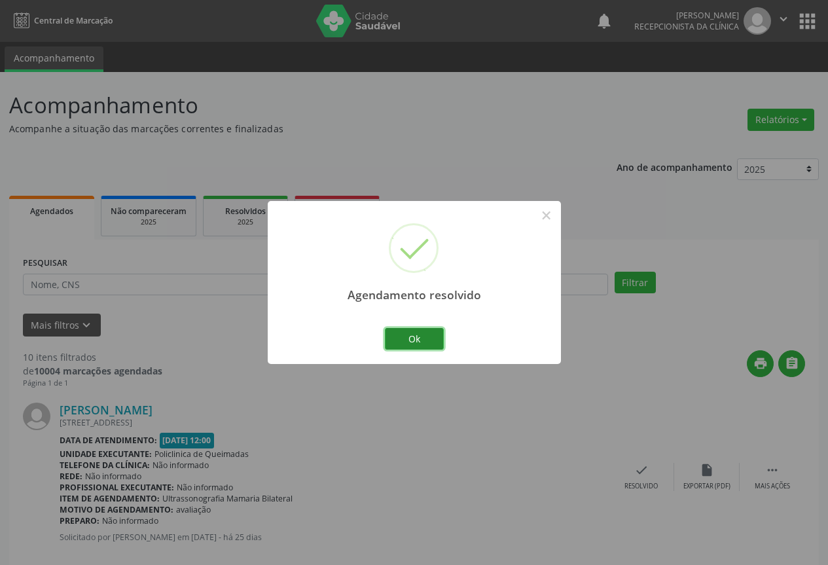
click at [404, 332] on button "Ok" at bounding box center [414, 339] width 59 height 22
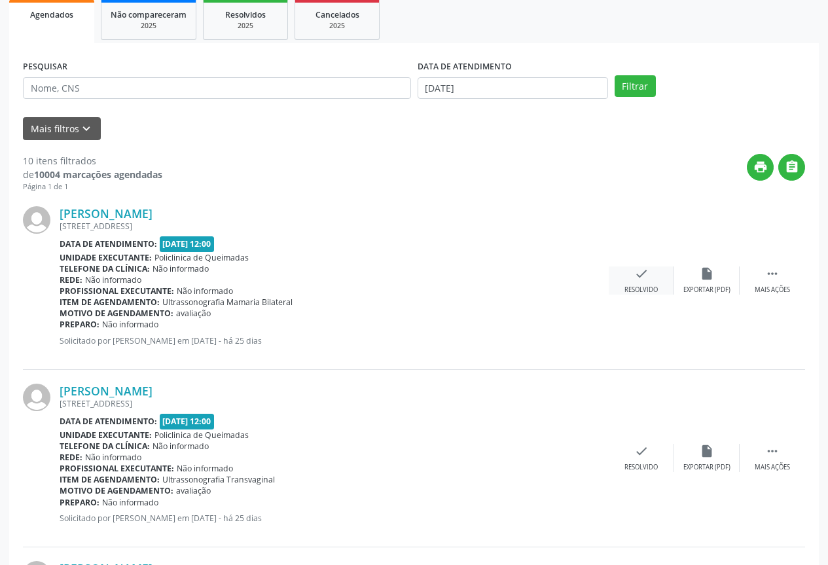
click at [625, 283] on div "check Resolvido" at bounding box center [641, 280] width 65 height 28
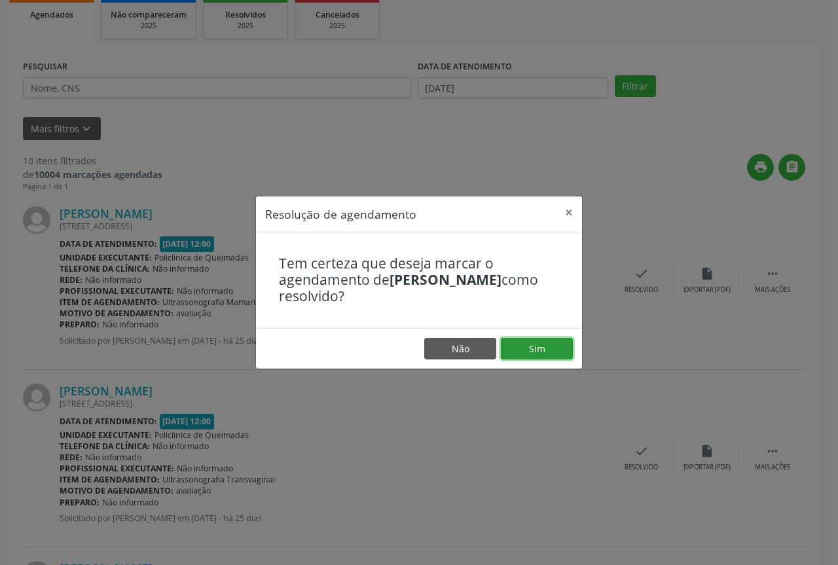
click at [503, 342] on button "Sim" at bounding box center [537, 349] width 72 height 22
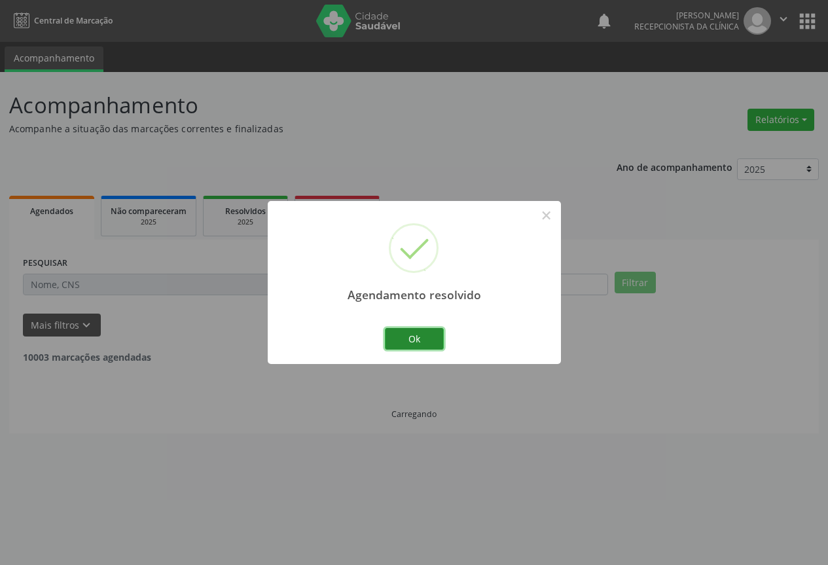
click at [400, 342] on button "Ok" at bounding box center [414, 339] width 59 height 22
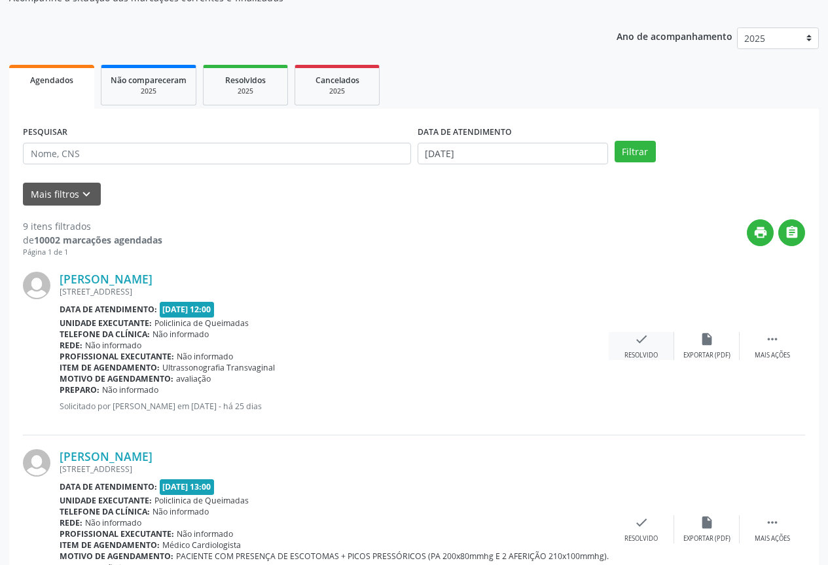
click at [659, 354] on div "check Resolvido" at bounding box center [641, 346] width 65 height 28
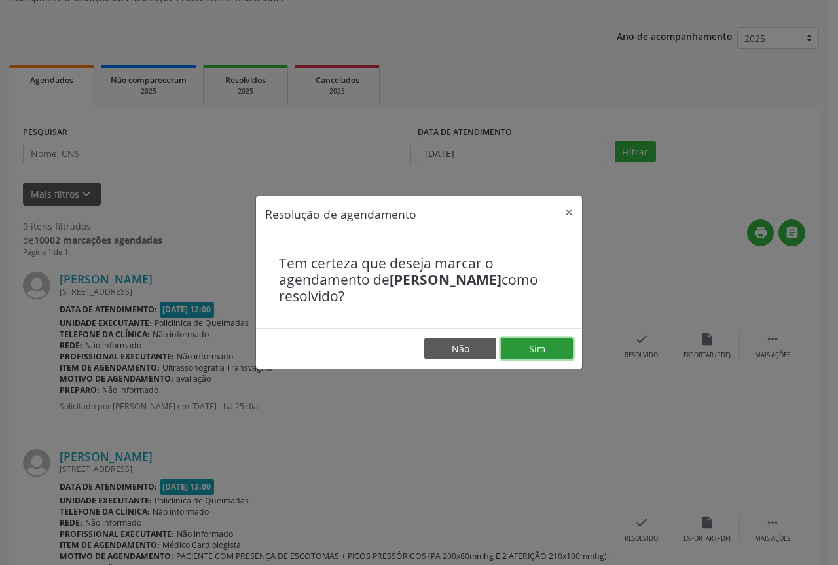
click at [547, 344] on button "Sim" at bounding box center [537, 349] width 72 height 22
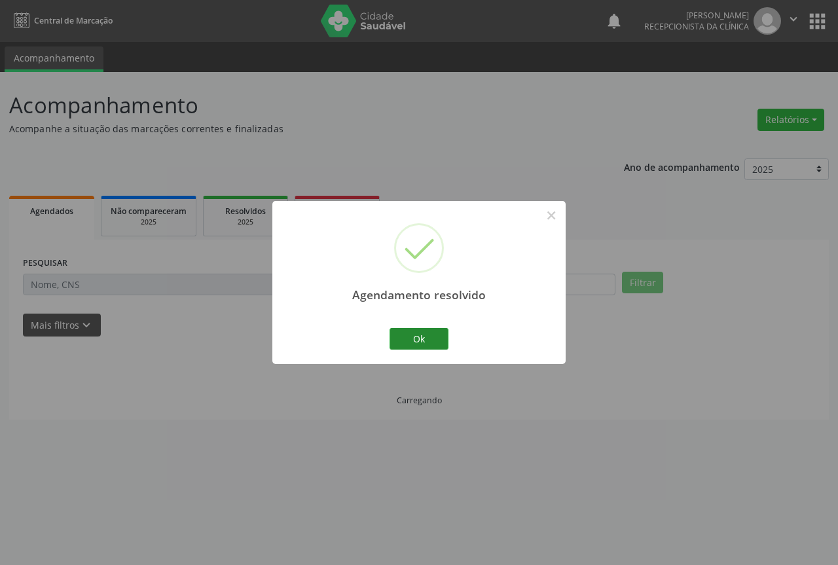
click at [414, 336] on button "Ok" at bounding box center [419, 339] width 59 height 22
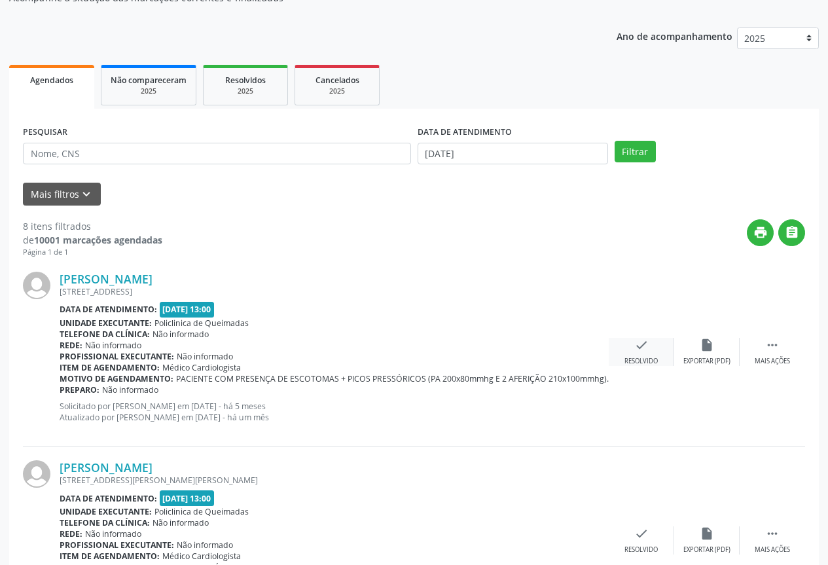
click at [629, 344] on div "check Resolvido" at bounding box center [641, 352] width 65 height 28
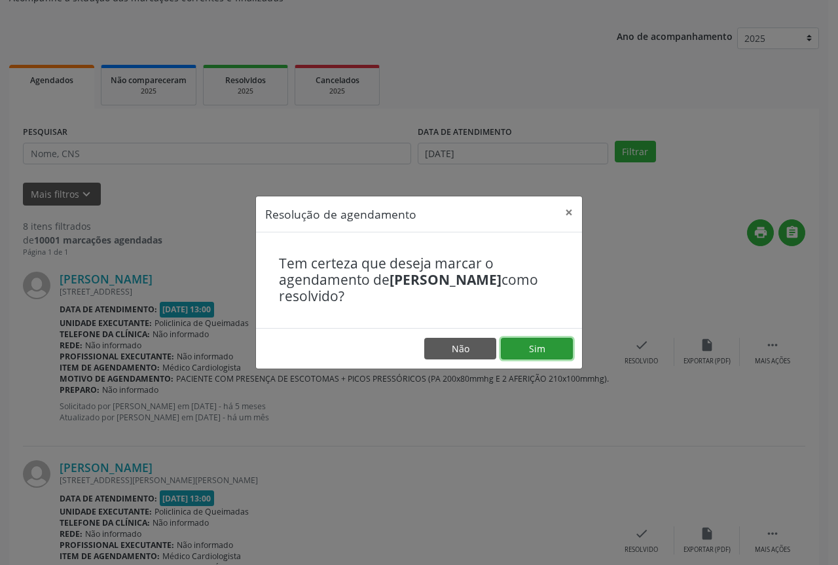
click at [516, 339] on button "Sim" at bounding box center [537, 349] width 72 height 22
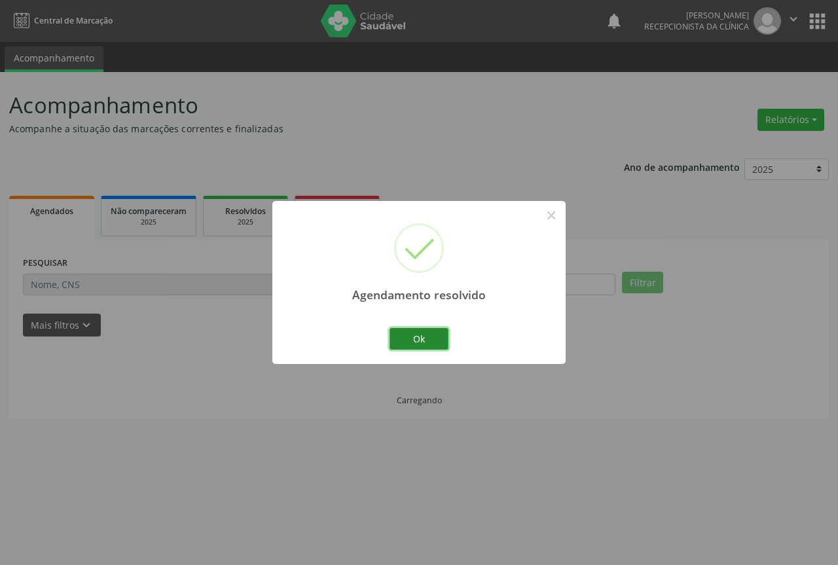
click at [399, 338] on button "Ok" at bounding box center [419, 339] width 59 height 22
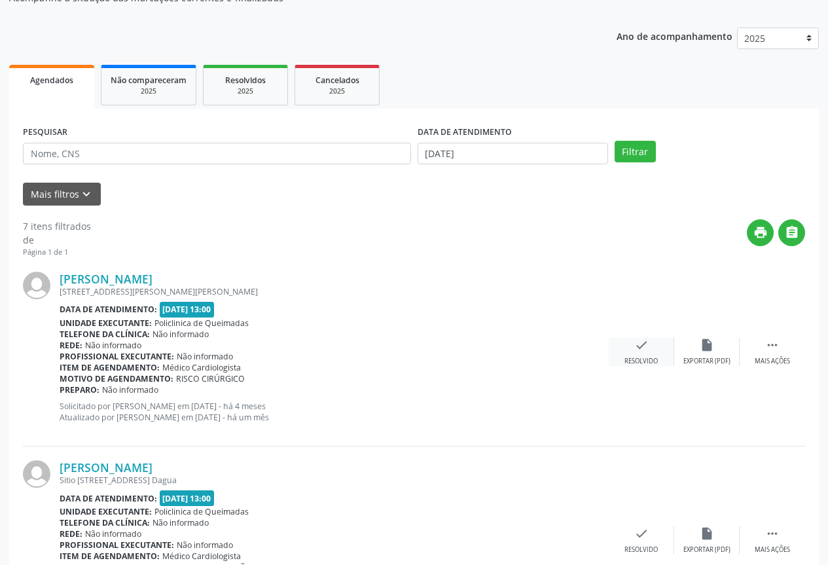
click at [659, 351] on div "check Resolvido" at bounding box center [641, 352] width 65 height 28
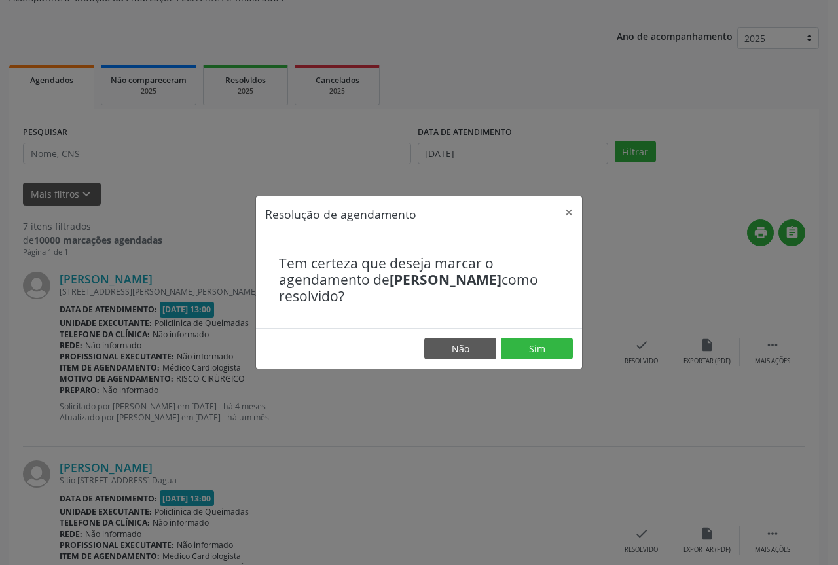
click at [517, 336] on footer "Não Sim" at bounding box center [419, 348] width 326 height 41
click at [515, 338] on button "Sim" at bounding box center [537, 349] width 72 height 22
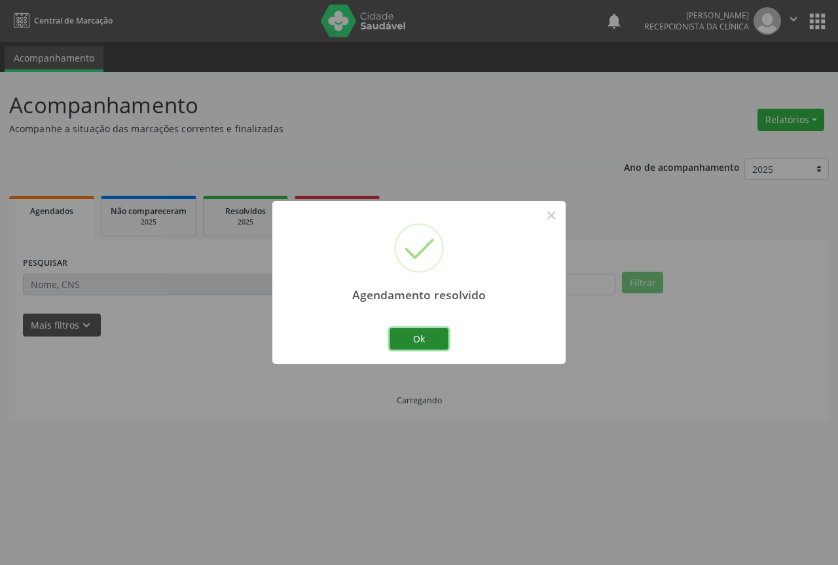
click at [397, 330] on button "Ok" at bounding box center [419, 339] width 59 height 22
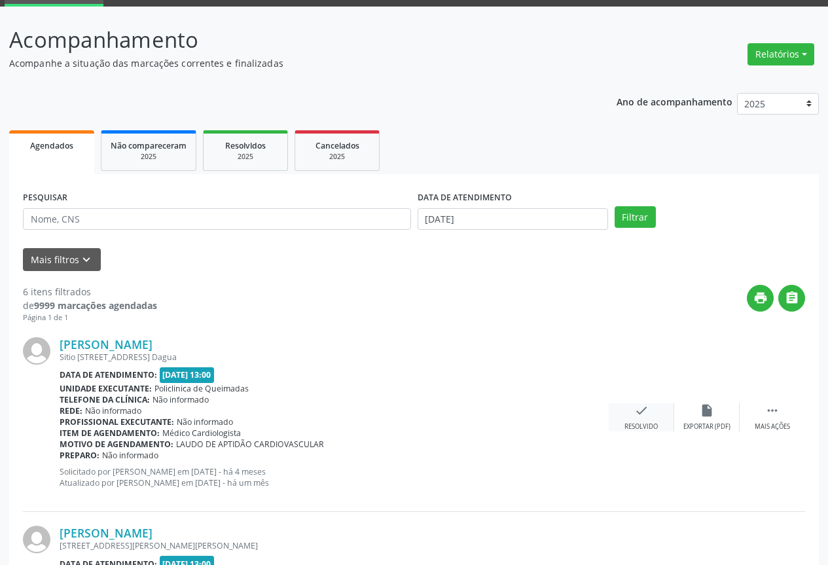
click at [625, 410] on div "check Resolvido" at bounding box center [641, 417] width 65 height 28
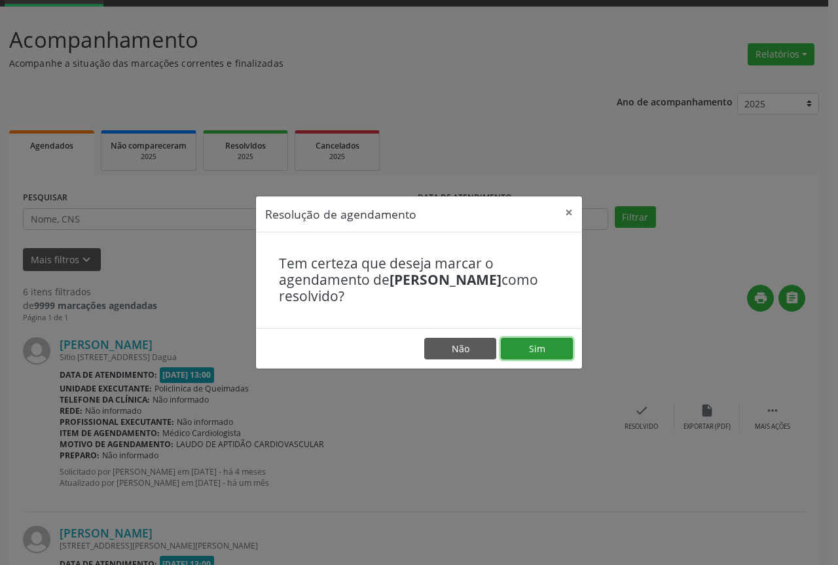
click at [522, 354] on button "Sim" at bounding box center [537, 349] width 72 height 22
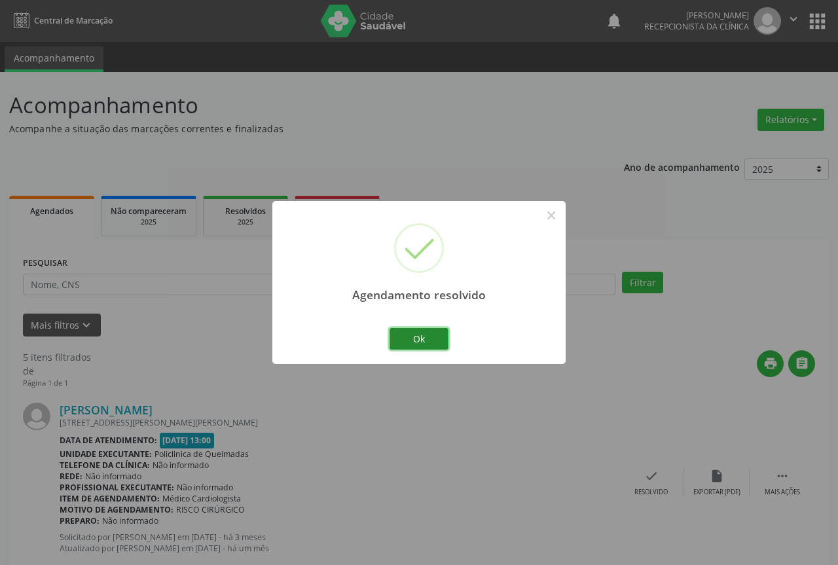
click at [405, 337] on button "Ok" at bounding box center [419, 339] width 59 height 22
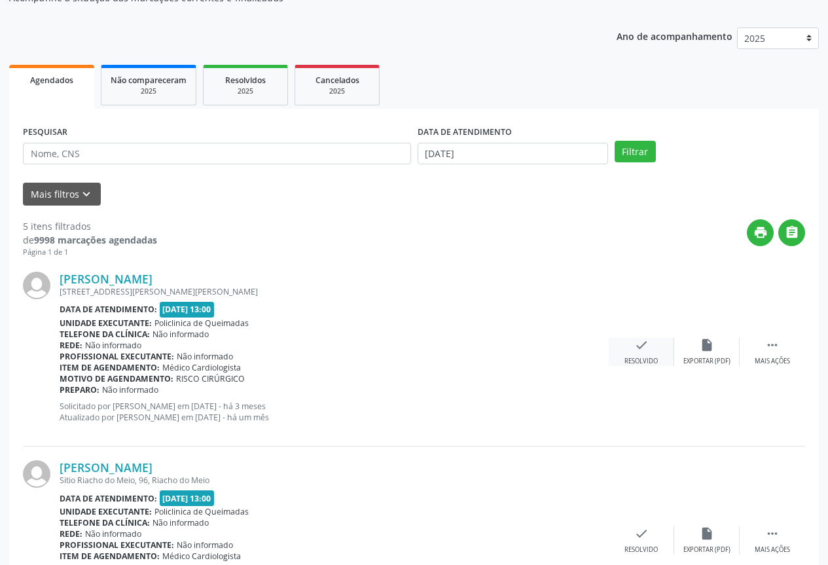
click at [629, 353] on div "check Resolvido" at bounding box center [641, 352] width 65 height 28
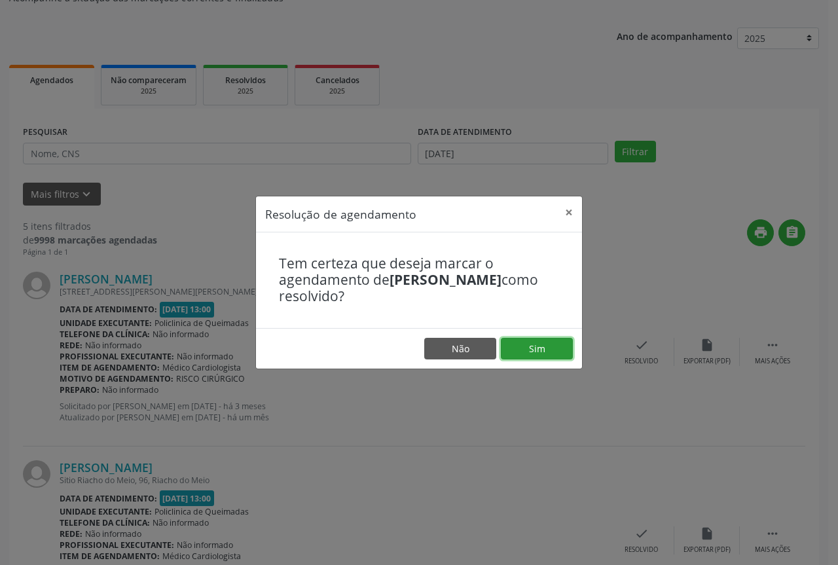
click at [532, 353] on button "Sim" at bounding box center [537, 349] width 72 height 22
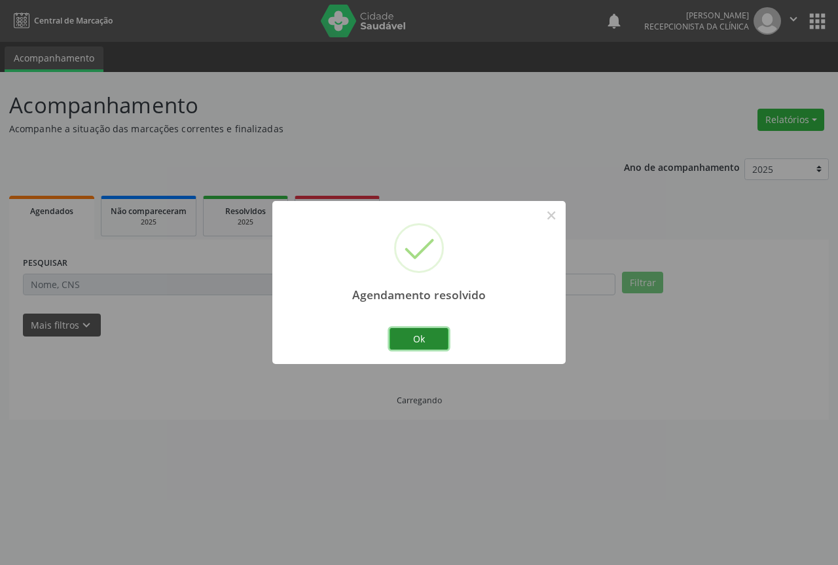
click at [405, 336] on button "Ok" at bounding box center [419, 339] width 59 height 22
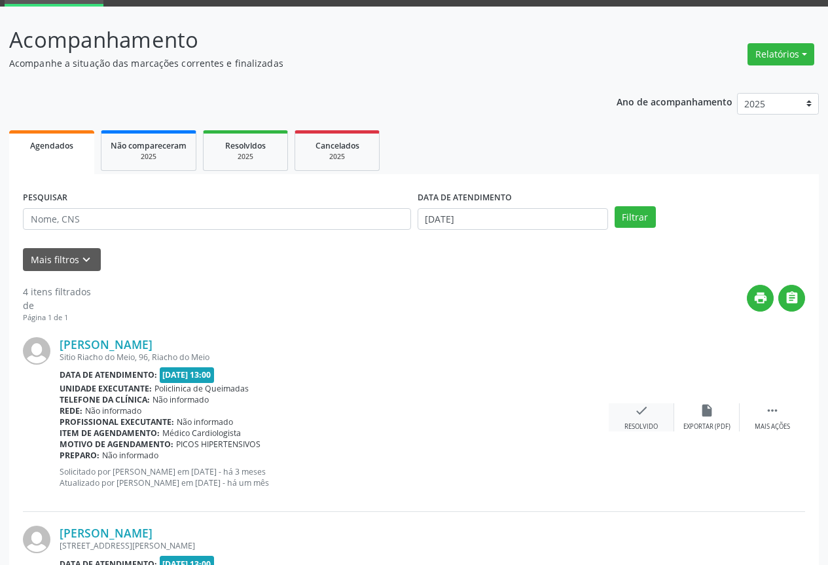
click at [636, 407] on icon "check" at bounding box center [641, 410] width 14 height 14
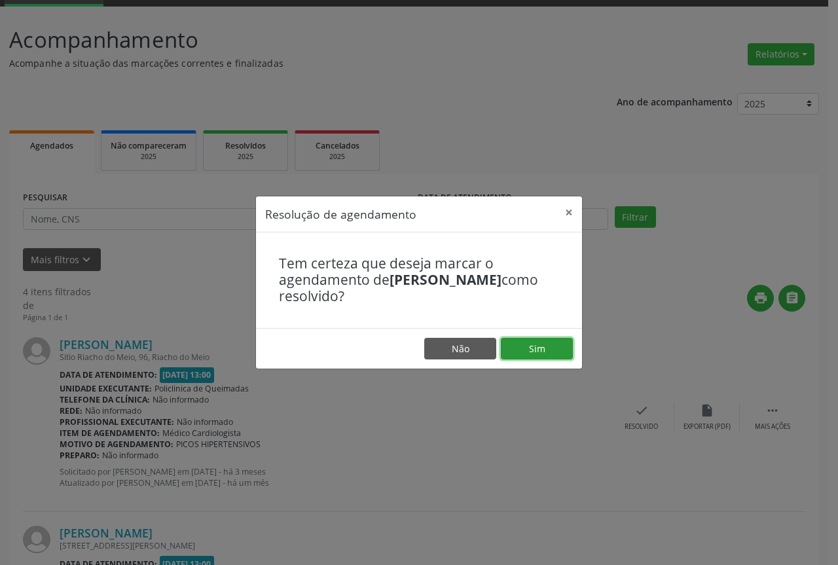
click at [522, 338] on button "Sim" at bounding box center [537, 349] width 72 height 22
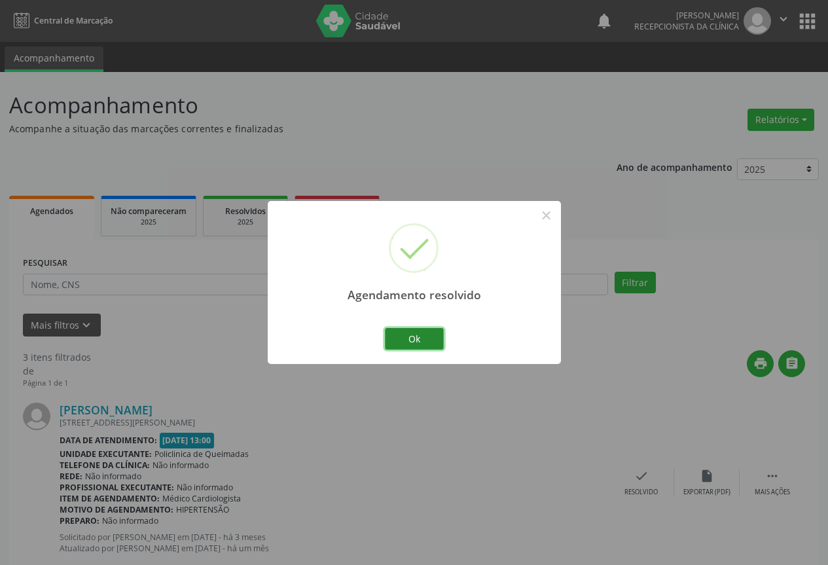
click at [395, 328] on button "Ok" at bounding box center [414, 339] width 59 height 22
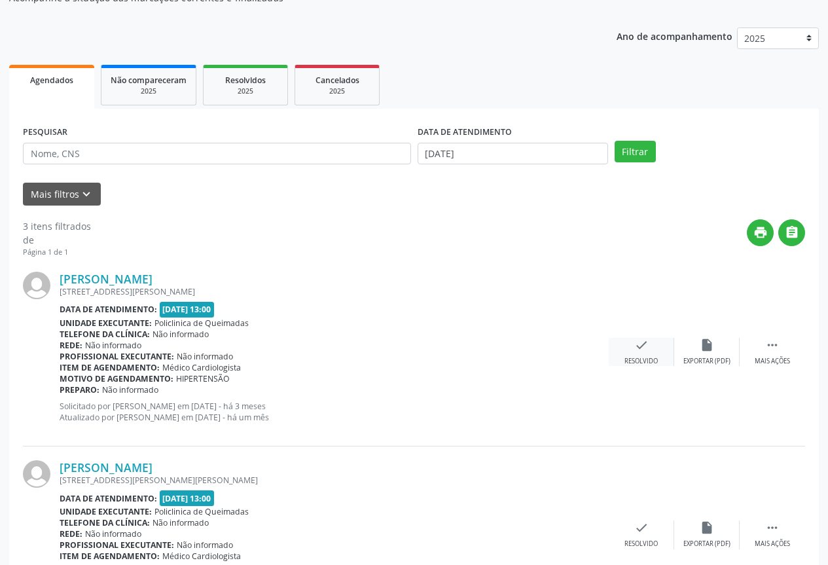
click at [623, 349] on div "check Resolvido" at bounding box center [641, 352] width 65 height 28
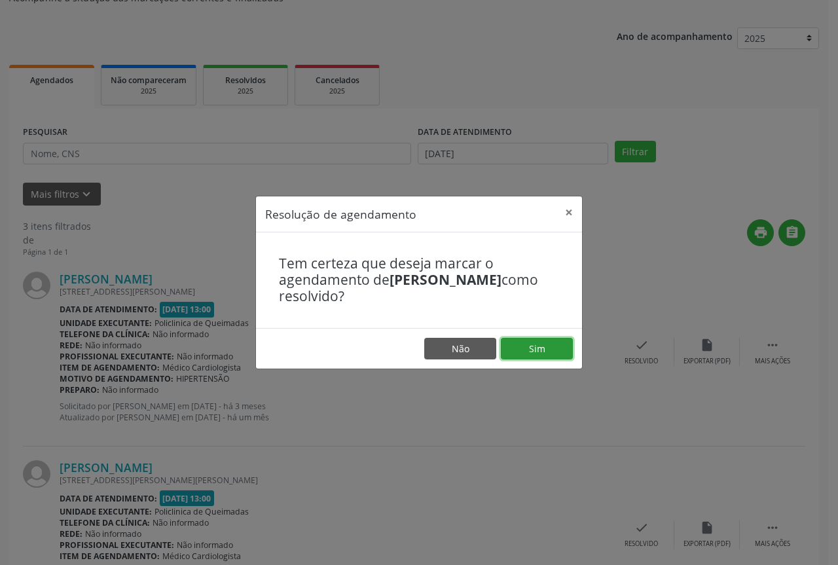
click at [531, 347] on button "Sim" at bounding box center [537, 349] width 72 height 22
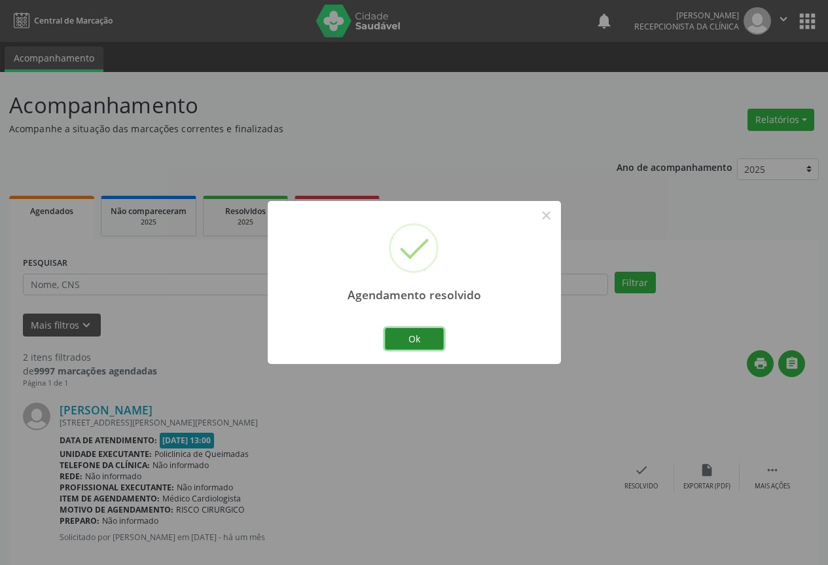
click at [418, 339] on button "Ok" at bounding box center [414, 339] width 59 height 22
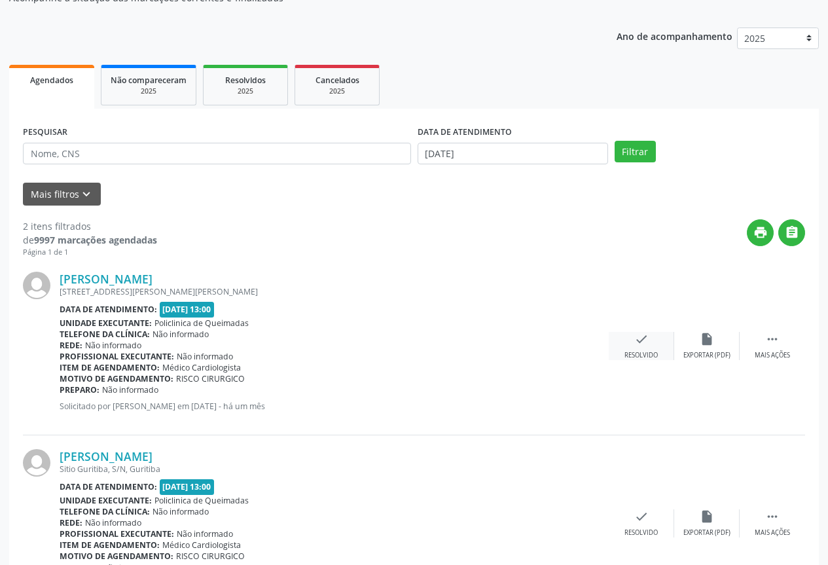
click at [638, 348] on div "check Resolvido" at bounding box center [641, 346] width 65 height 28
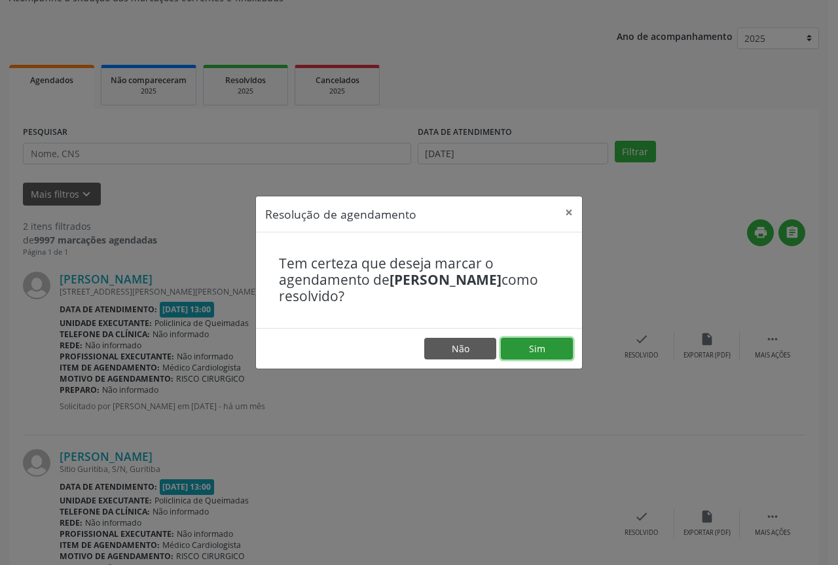
click at [547, 343] on button "Sim" at bounding box center [537, 349] width 72 height 22
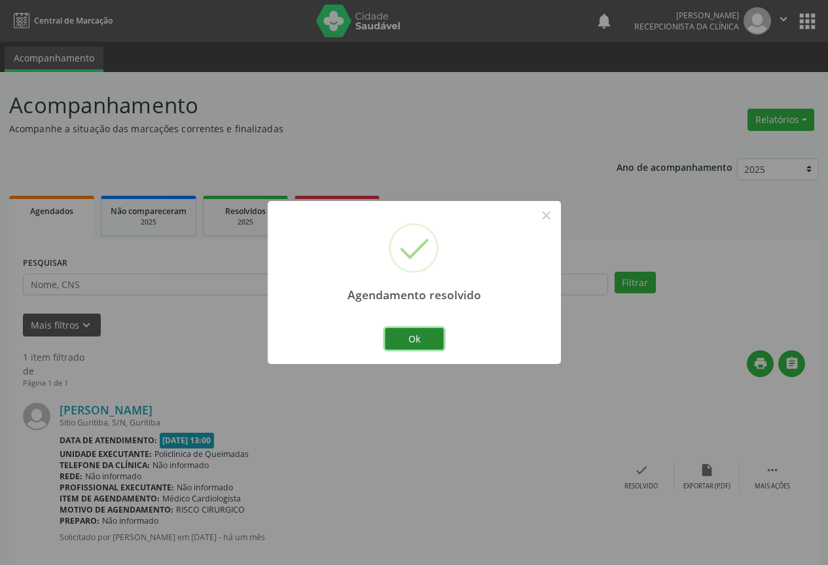
click at [422, 335] on button "Ok" at bounding box center [414, 339] width 59 height 22
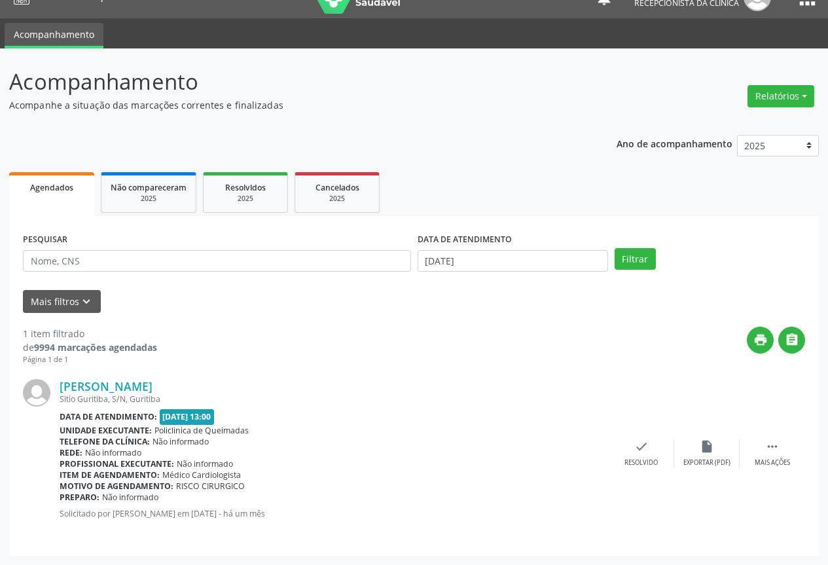
click at [636, 439] on div "[PERSON_NAME] Sitio Guritiba, S/N, Guritiba Data de atendimento: [DATE] 13:00 U…" at bounding box center [414, 453] width 782 height 177
click at [645, 456] on div "check Resolvido" at bounding box center [641, 453] width 65 height 28
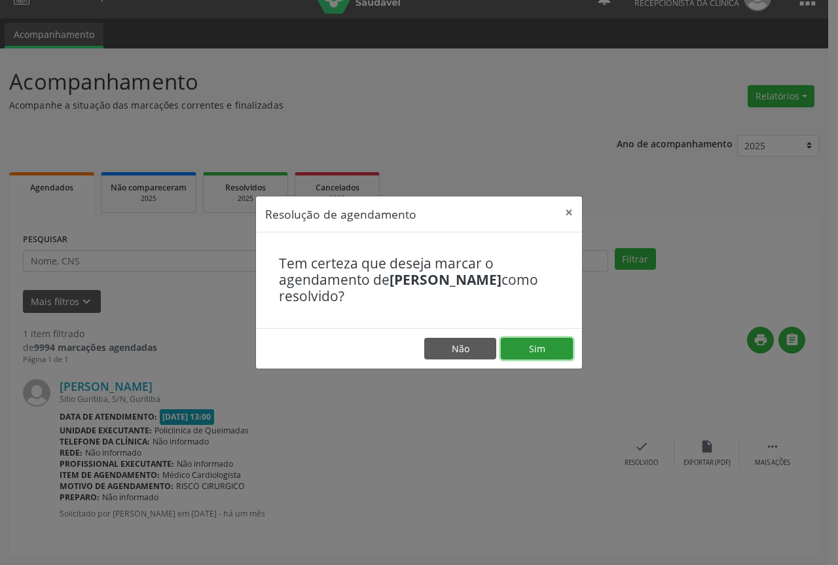
click at [523, 340] on button "Sim" at bounding box center [537, 349] width 72 height 22
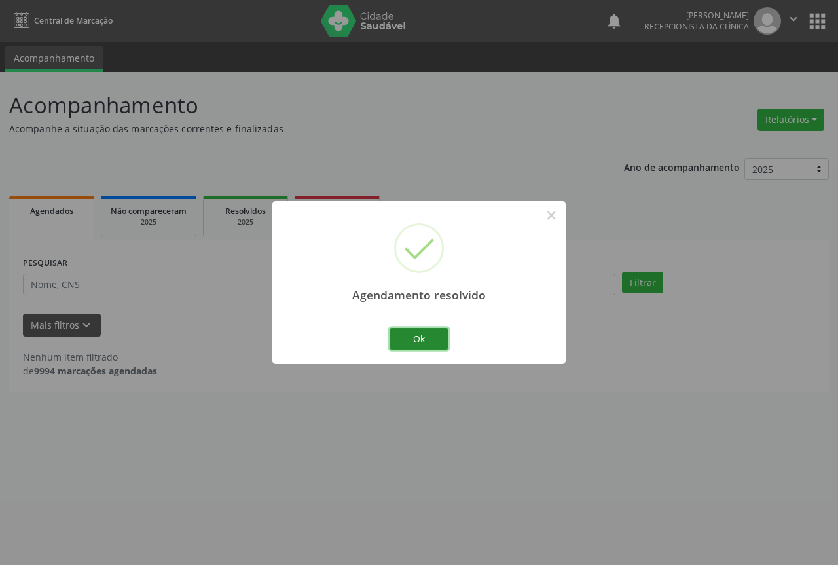
click at [402, 340] on button "Ok" at bounding box center [419, 339] width 59 height 22
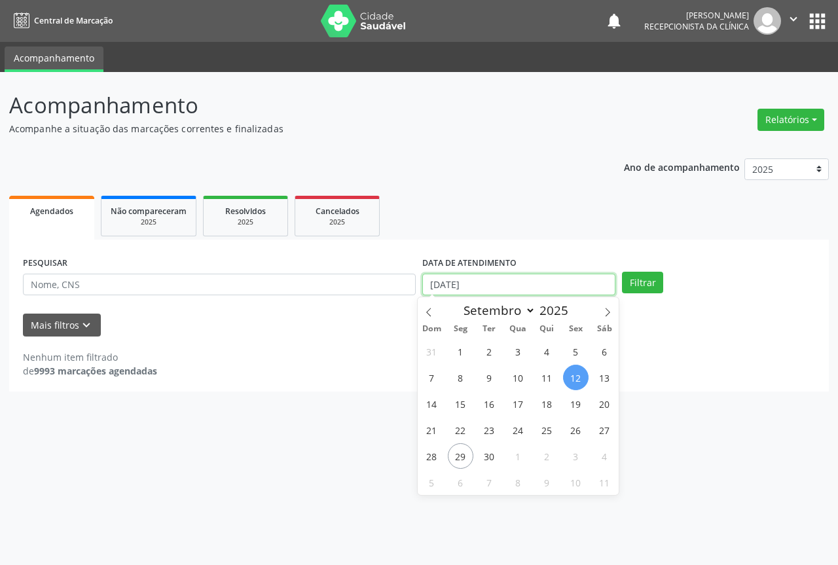
click at [507, 289] on input "[DATE]" at bounding box center [518, 285] width 193 height 22
click at [574, 380] on span "12" at bounding box center [576, 378] width 26 height 26
type input "[DATE]"
click at [574, 380] on span "12" at bounding box center [576, 378] width 26 height 26
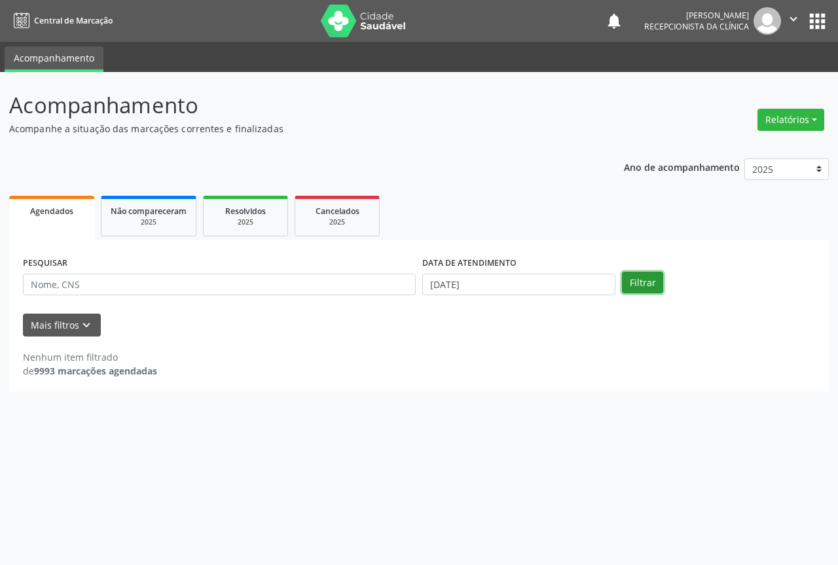
click at [642, 288] on button "Filtrar" at bounding box center [642, 283] width 41 height 22
click at [496, 284] on input "[DATE]" at bounding box center [518, 285] width 193 height 22
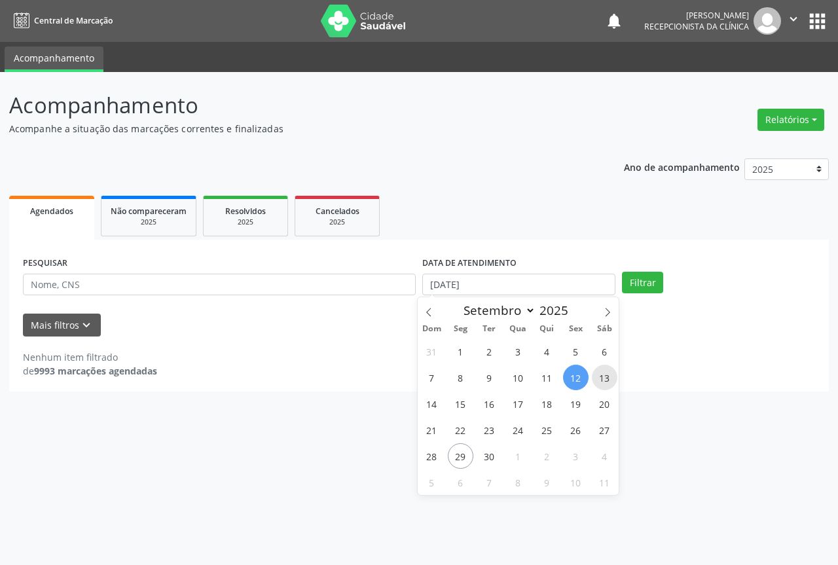
click at [597, 378] on span "13" at bounding box center [605, 378] width 26 height 26
type input "[DATE]"
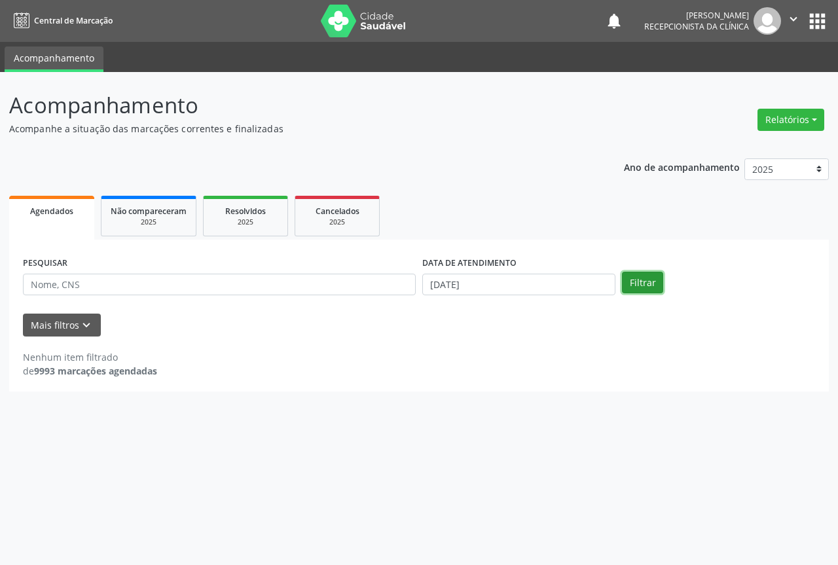
click at [638, 286] on button "Filtrar" at bounding box center [642, 283] width 41 height 22
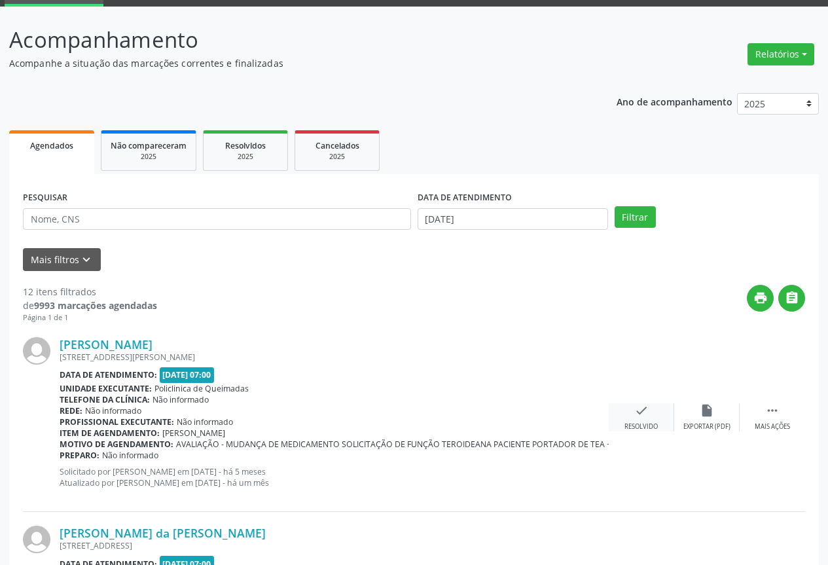
click at [654, 419] on div "check Resolvido" at bounding box center [641, 417] width 65 height 28
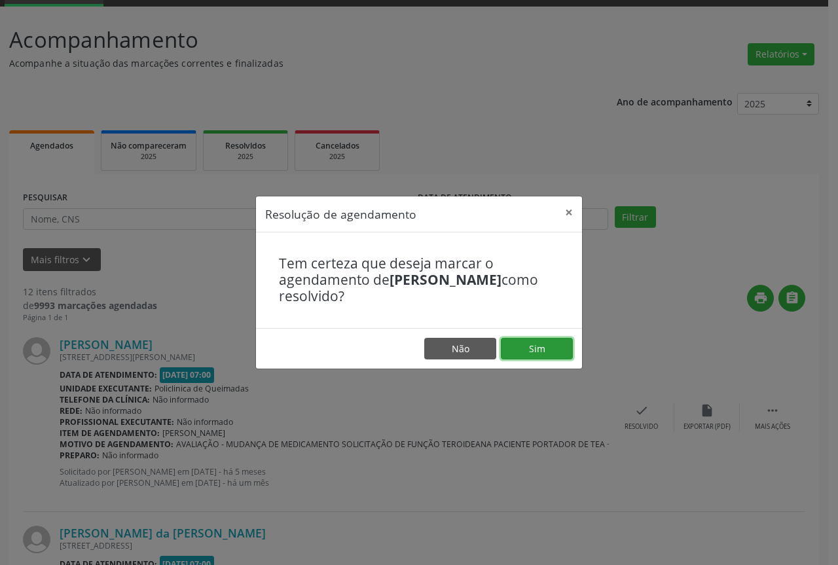
click at [524, 354] on button "Sim" at bounding box center [537, 349] width 72 height 22
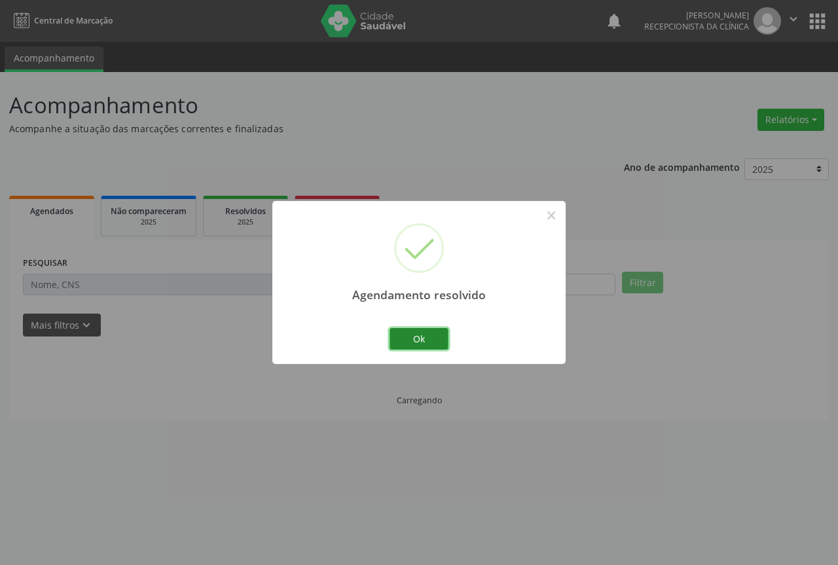
click at [409, 339] on button "Ok" at bounding box center [419, 339] width 59 height 22
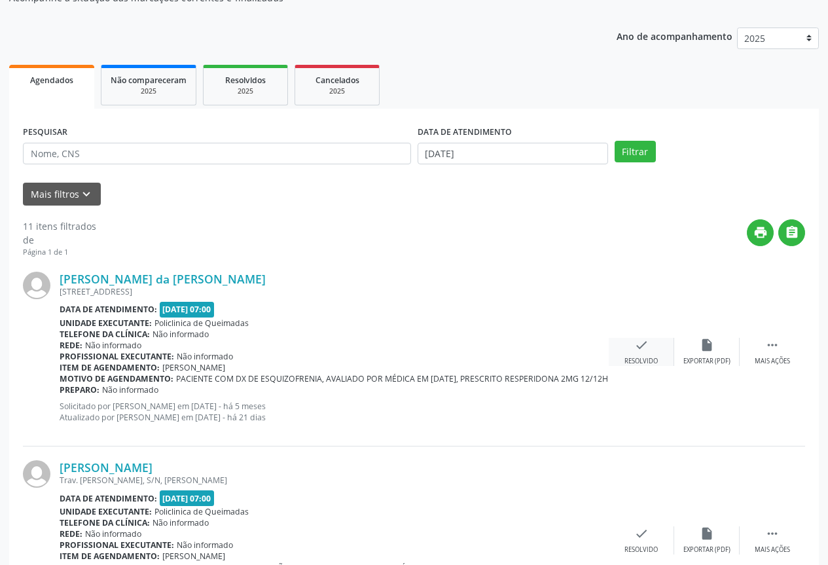
click at [639, 357] on div "Resolvido" at bounding box center [641, 361] width 33 height 9
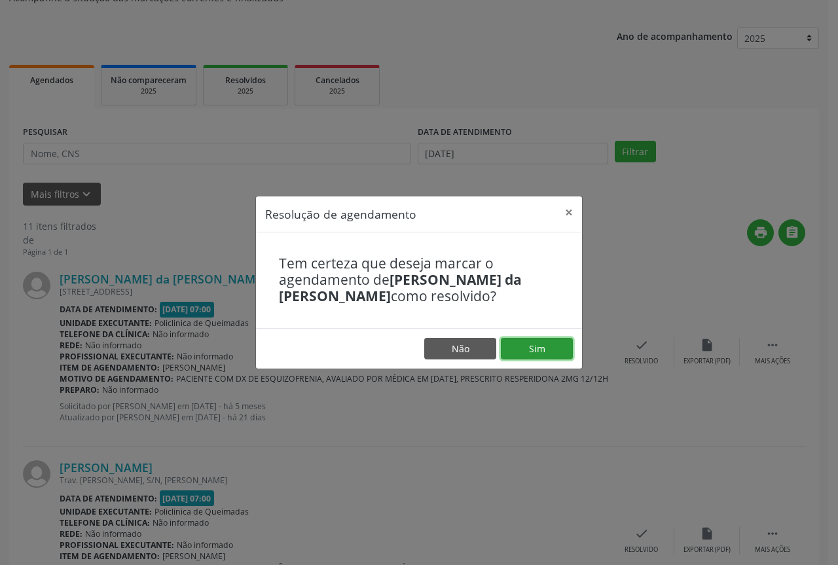
click at [548, 342] on button "Sim" at bounding box center [537, 349] width 72 height 22
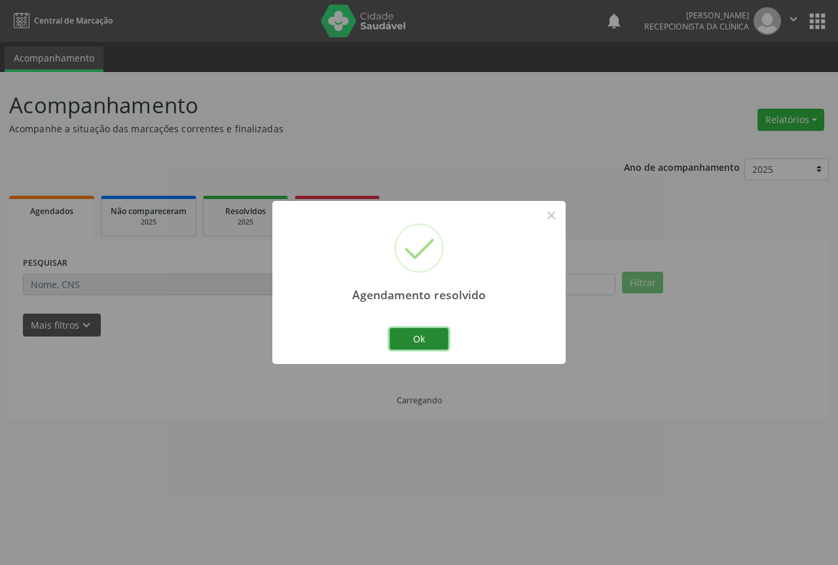
click at [433, 337] on button "Ok" at bounding box center [419, 339] width 59 height 22
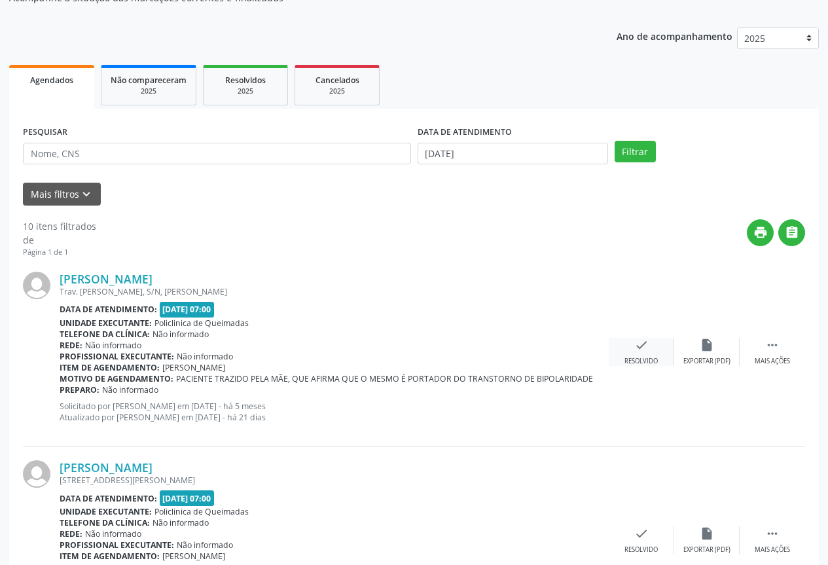
click at [640, 350] on icon "check" at bounding box center [641, 345] width 14 height 14
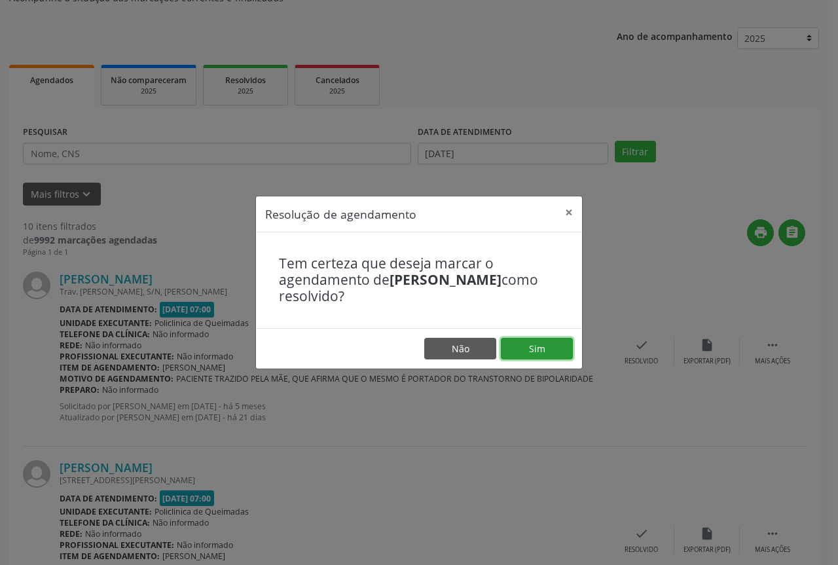
click at [526, 351] on button "Sim" at bounding box center [537, 349] width 72 height 22
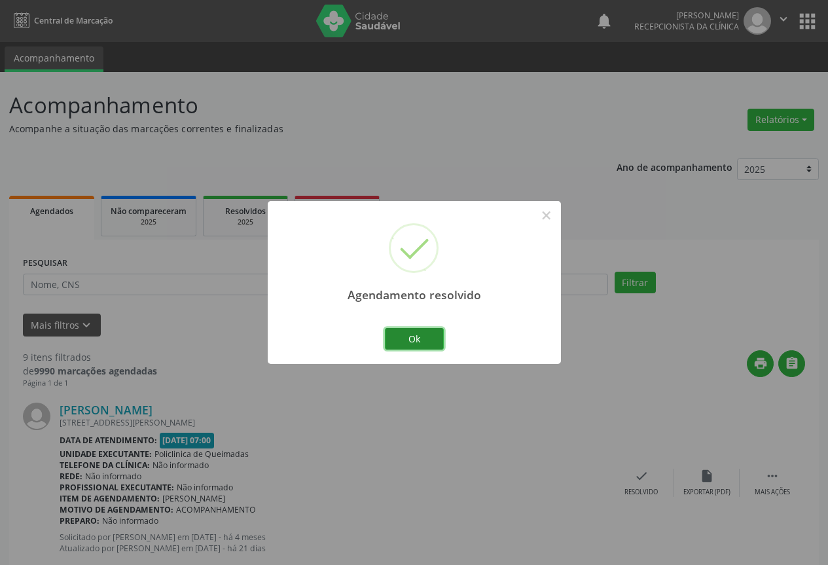
click at [408, 346] on button "Ok" at bounding box center [414, 339] width 59 height 22
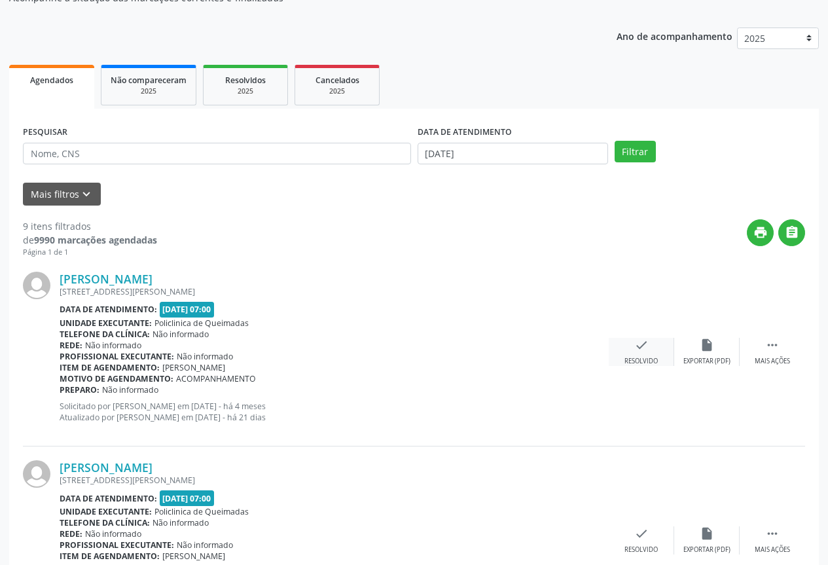
click at [654, 357] on div "Resolvido" at bounding box center [641, 361] width 33 height 9
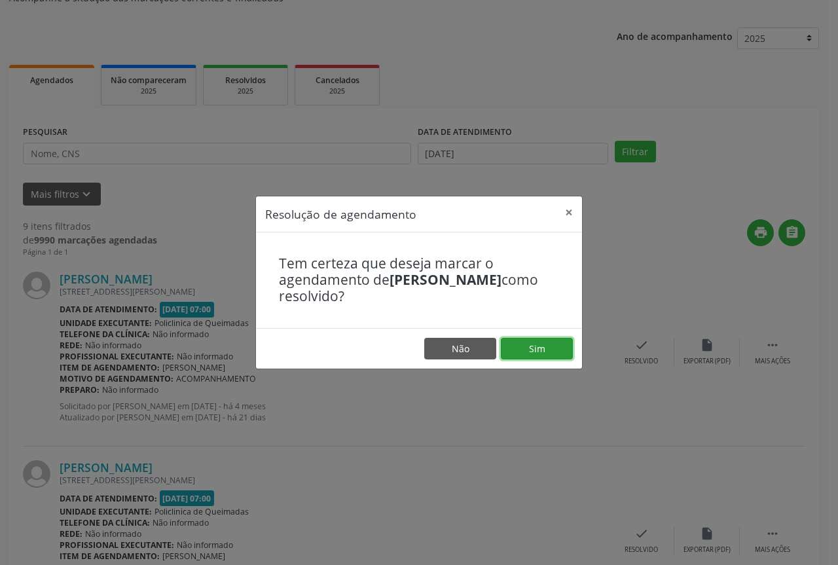
click at [549, 349] on button "Sim" at bounding box center [537, 349] width 72 height 22
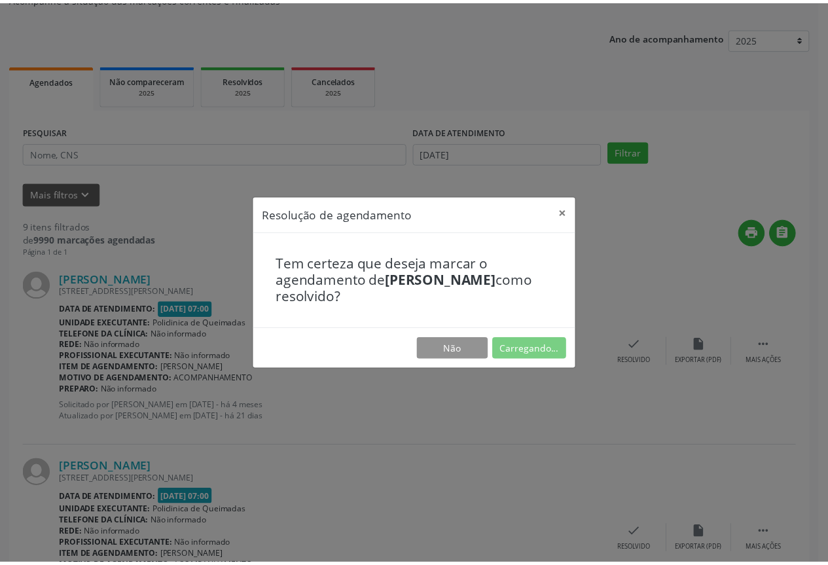
scroll to position [0, 0]
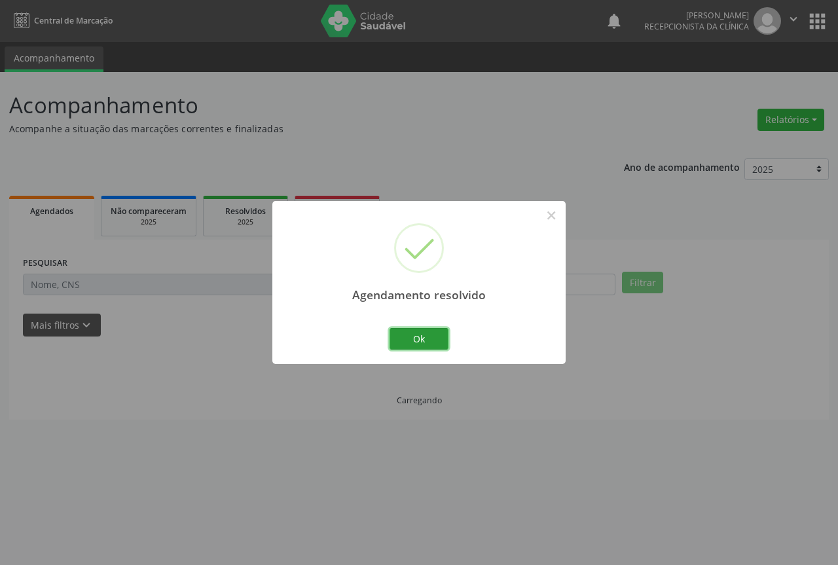
click at [431, 333] on button "Ok" at bounding box center [419, 339] width 59 height 22
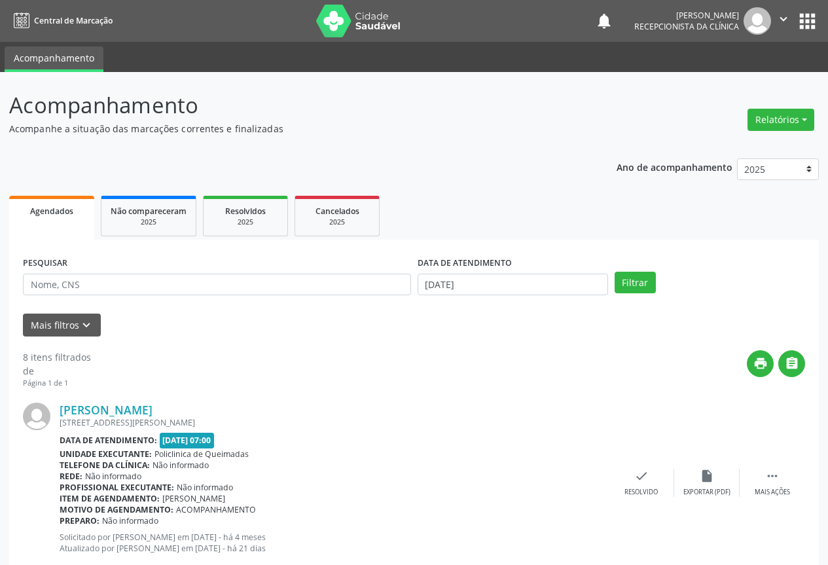
click at [644, 462] on div "[PERSON_NAME] [STREET_ADDRESS][PERSON_NAME] Data de atendimento: [DATE] 07:00 U…" at bounding box center [414, 483] width 782 height 189
click at [638, 475] on icon "check" at bounding box center [641, 476] width 14 height 14
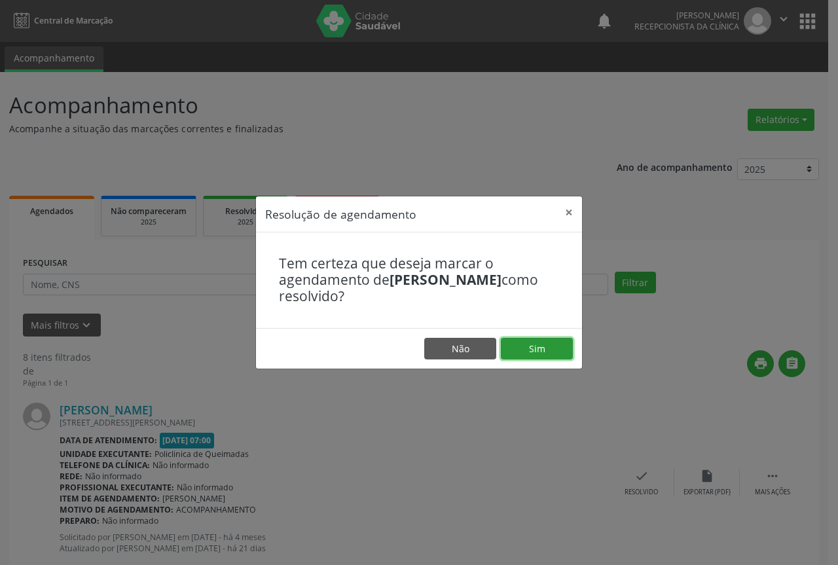
click at [539, 354] on button "Sim" at bounding box center [537, 349] width 72 height 22
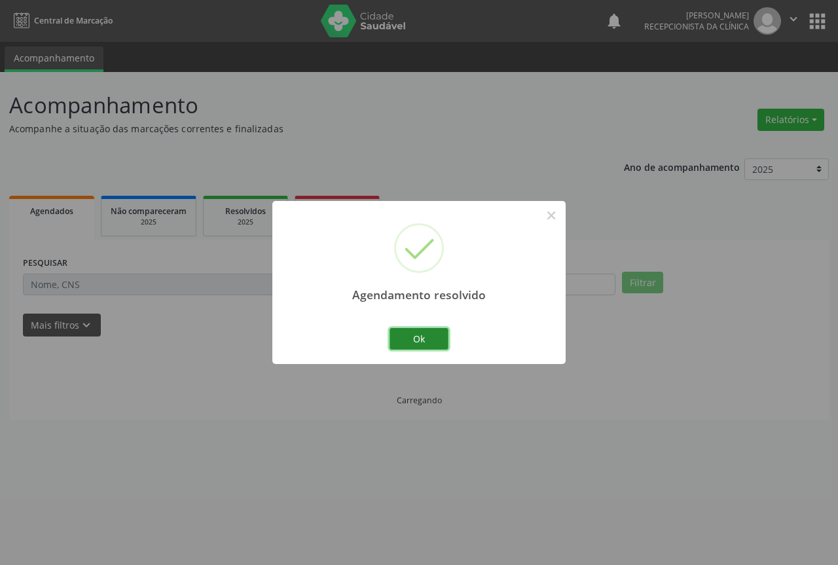
click at [398, 344] on button "Ok" at bounding box center [419, 339] width 59 height 22
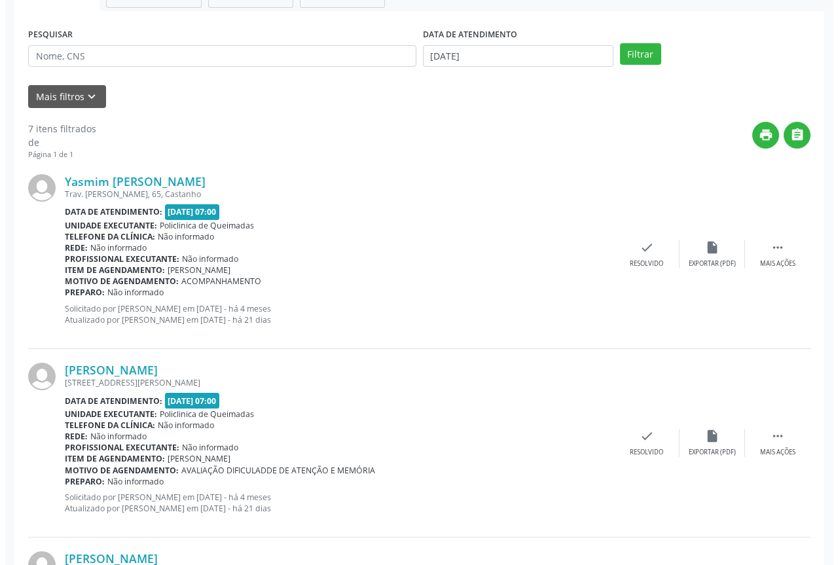
scroll to position [262, 0]
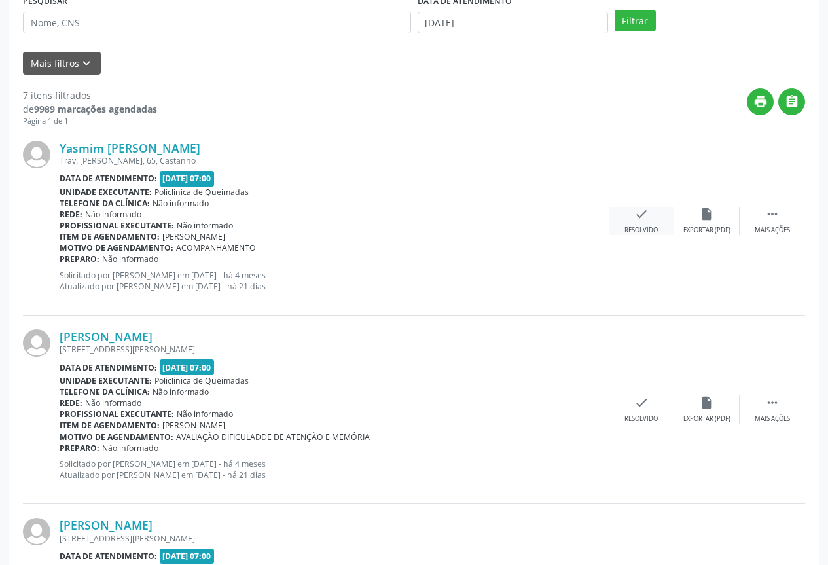
click at [639, 224] on div "check Resolvido" at bounding box center [641, 221] width 65 height 28
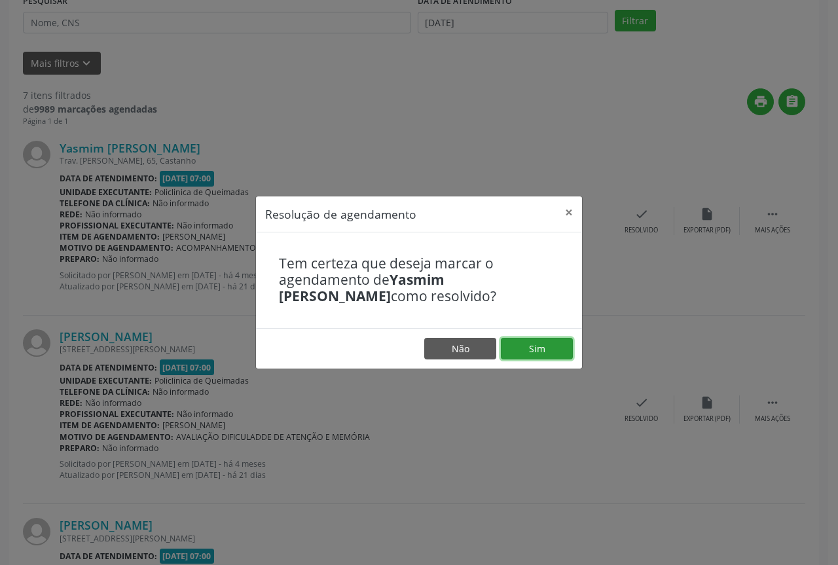
click at [549, 350] on button "Sim" at bounding box center [537, 349] width 72 height 22
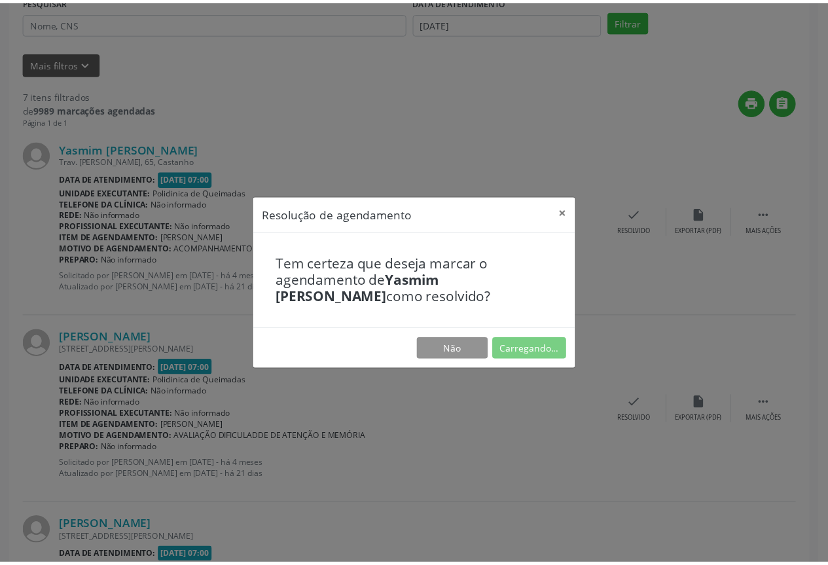
scroll to position [0, 0]
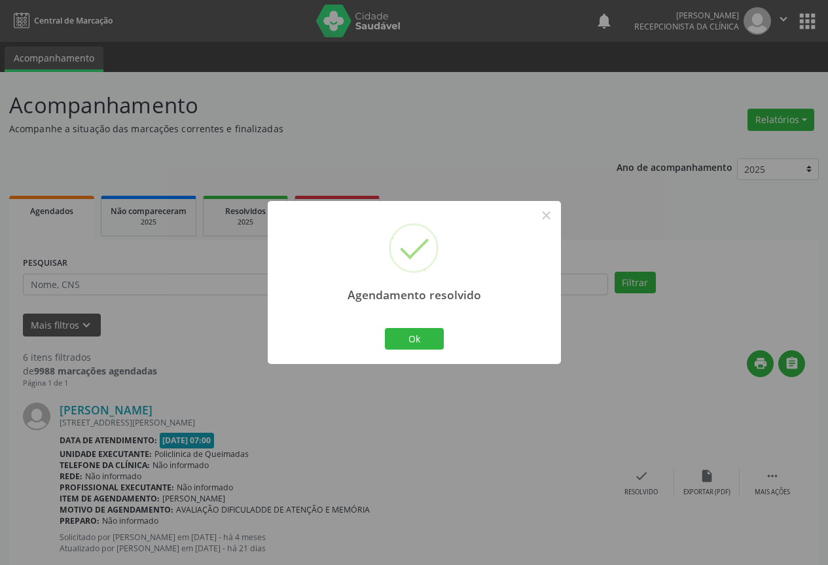
drag, startPoint x: 424, startPoint y: 351, endPoint x: 426, endPoint y: 339, distance: 11.9
click at [424, 350] on div "Ok Cancel" at bounding box center [414, 338] width 65 height 27
click at [426, 339] on button "Ok" at bounding box center [414, 339] width 59 height 22
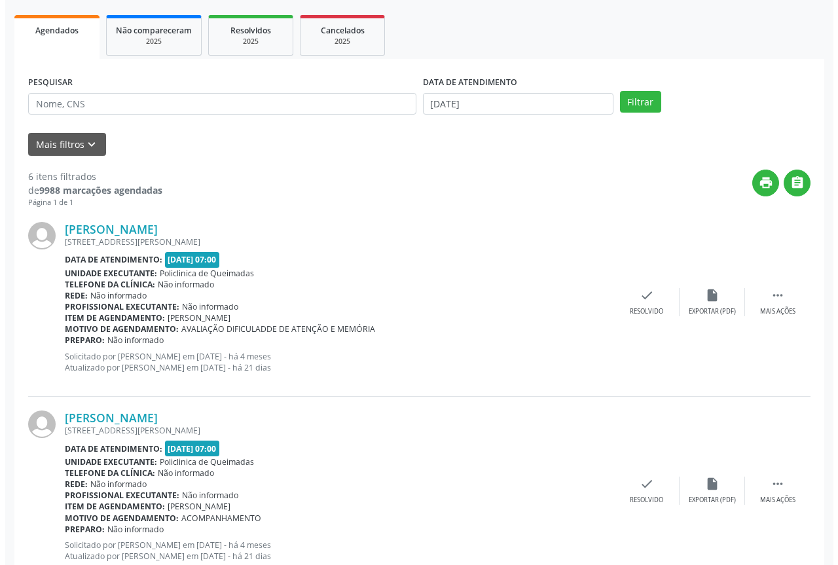
scroll to position [196, 0]
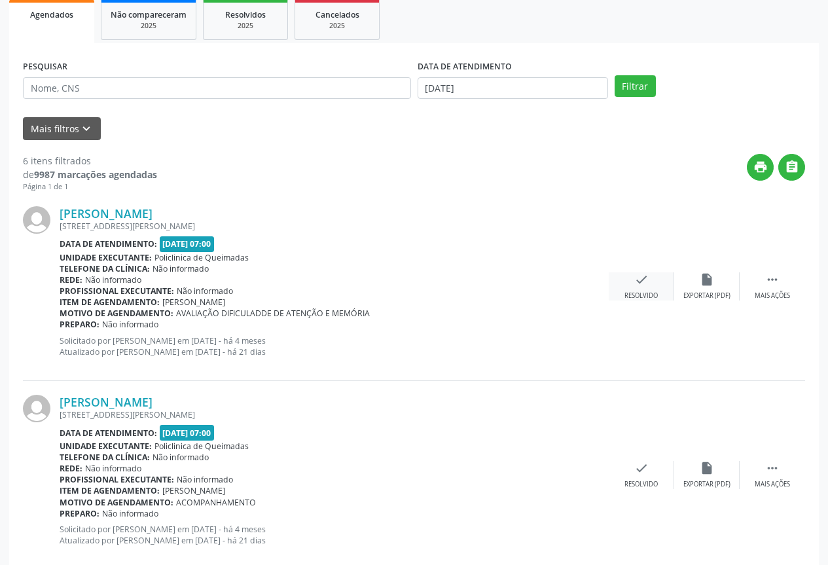
click at [634, 289] on div "check Resolvido" at bounding box center [641, 286] width 65 height 28
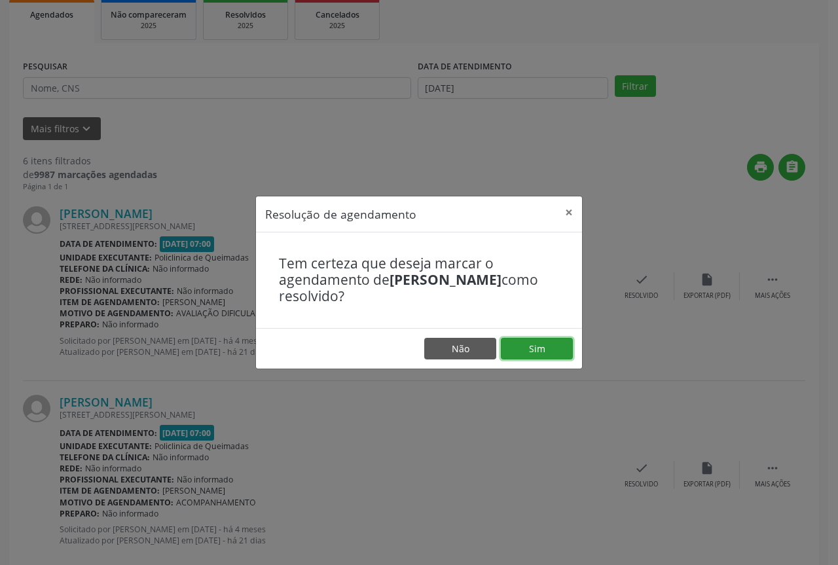
click at [533, 346] on button "Sim" at bounding box center [537, 349] width 72 height 22
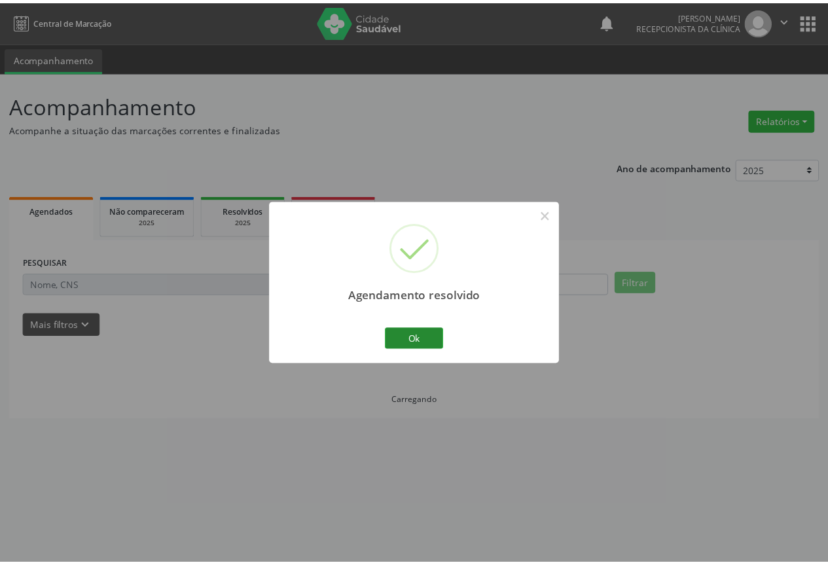
scroll to position [0, 0]
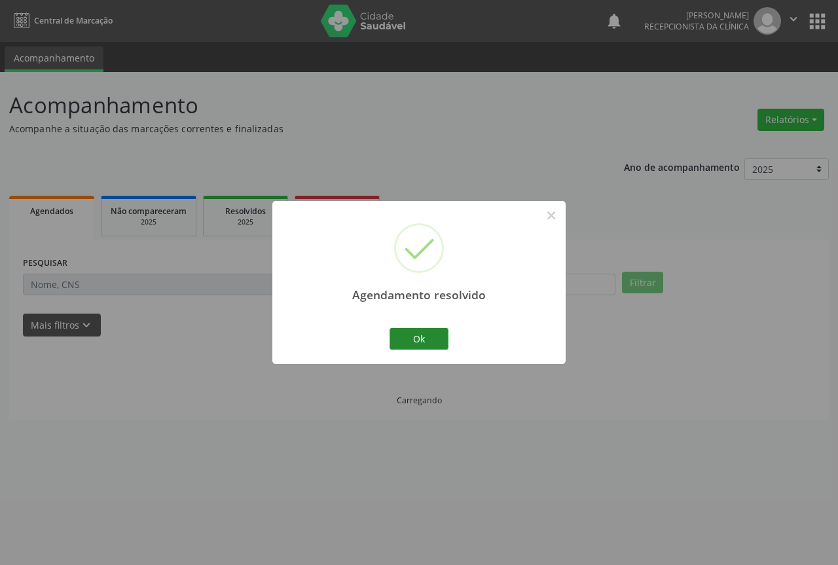
drag, startPoint x: 429, startPoint y: 336, endPoint x: 444, endPoint y: 337, distance: 14.5
click at [429, 335] on button "Ok" at bounding box center [419, 339] width 59 height 22
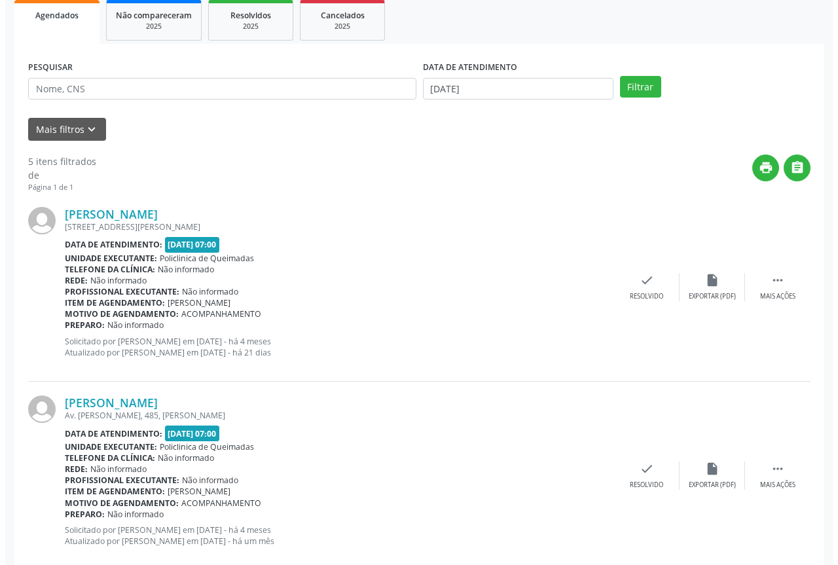
scroll to position [196, 0]
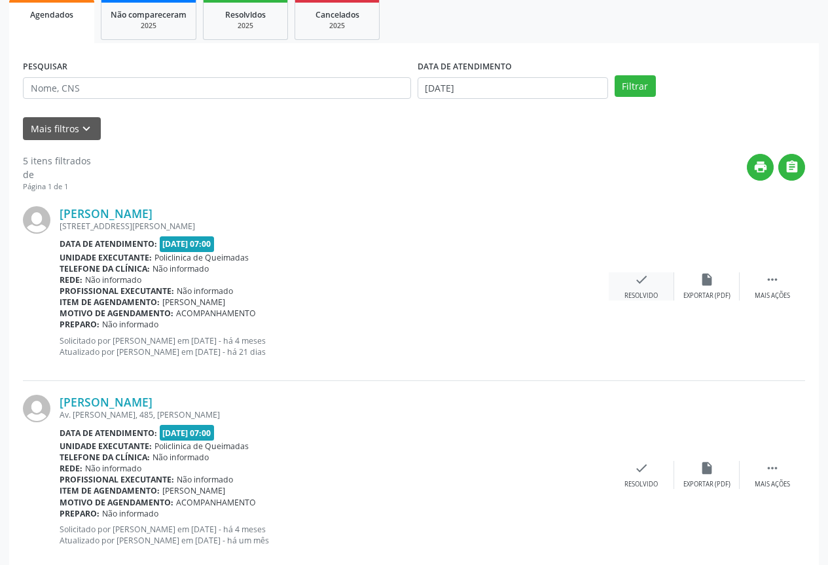
click at [641, 279] on icon "check" at bounding box center [641, 279] width 14 height 14
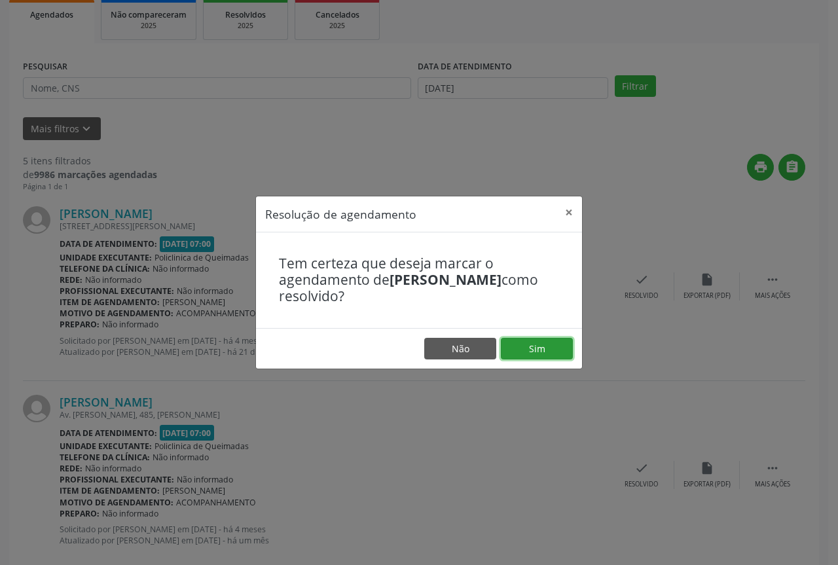
click at [545, 348] on button "Sim" at bounding box center [537, 349] width 72 height 22
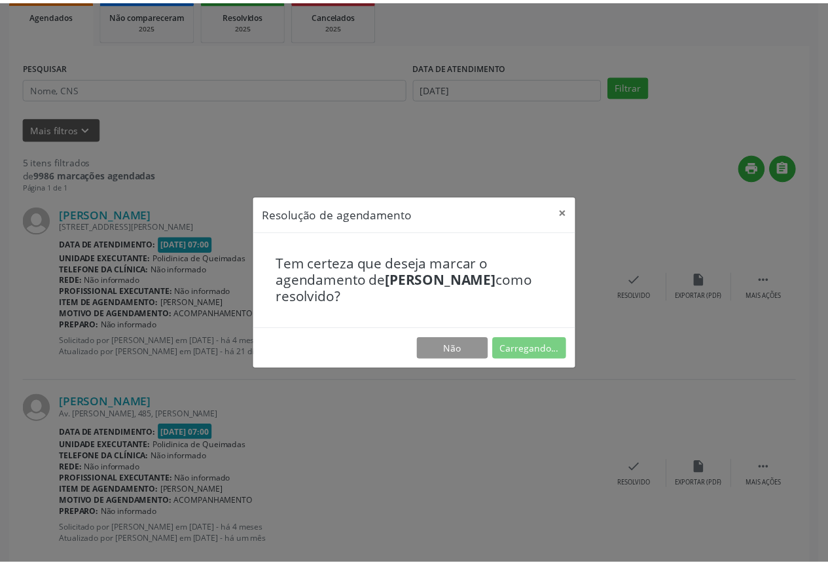
scroll to position [0, 0]
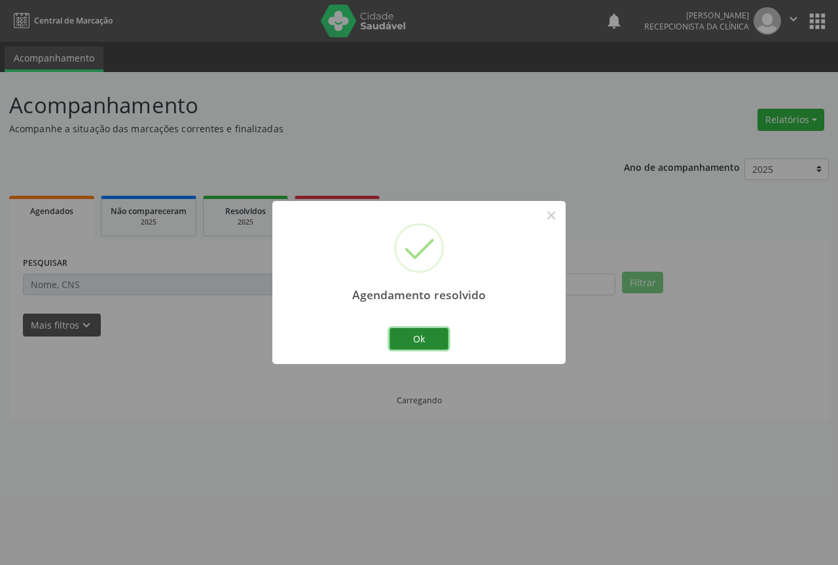
click at [435, 343] on button "Ok" at bounding box center [419, 339] width 59 height 22
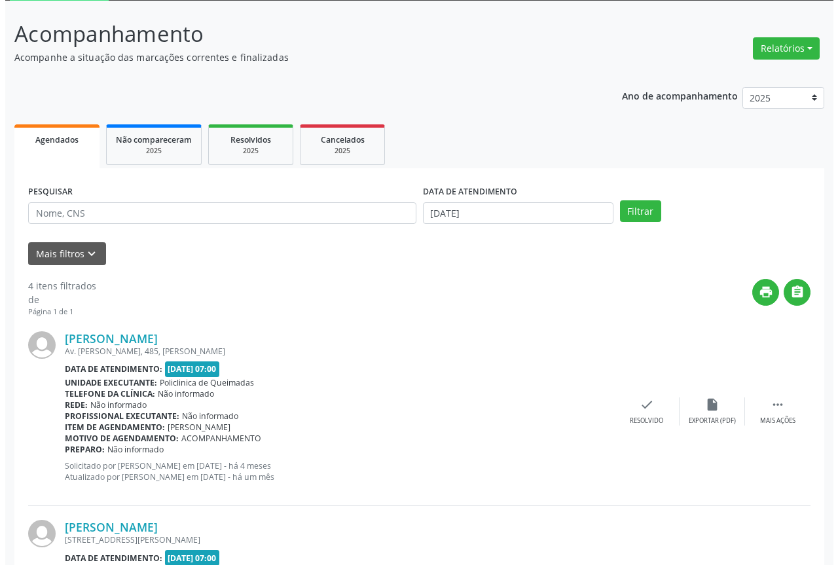
scroll to position [196, 0]
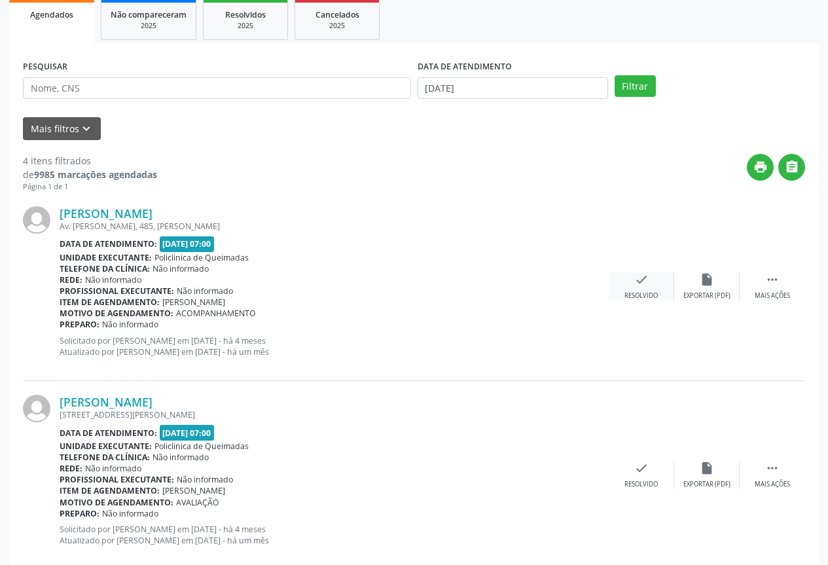
click at [636, 287] on div "check Resolvido" at bounding box center [641, 286] width 65 height 28
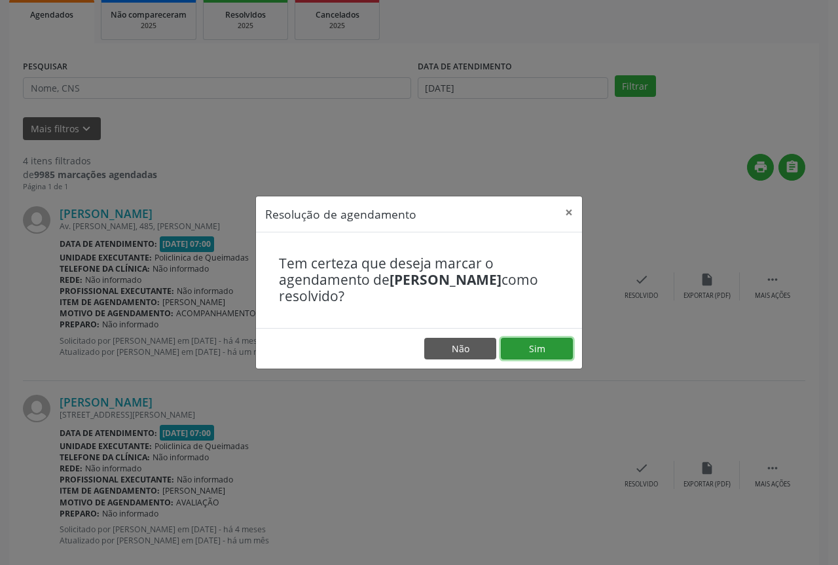
click at [511, 350] on button "Sim" at bounding box center [537, 349] width 72 height 22
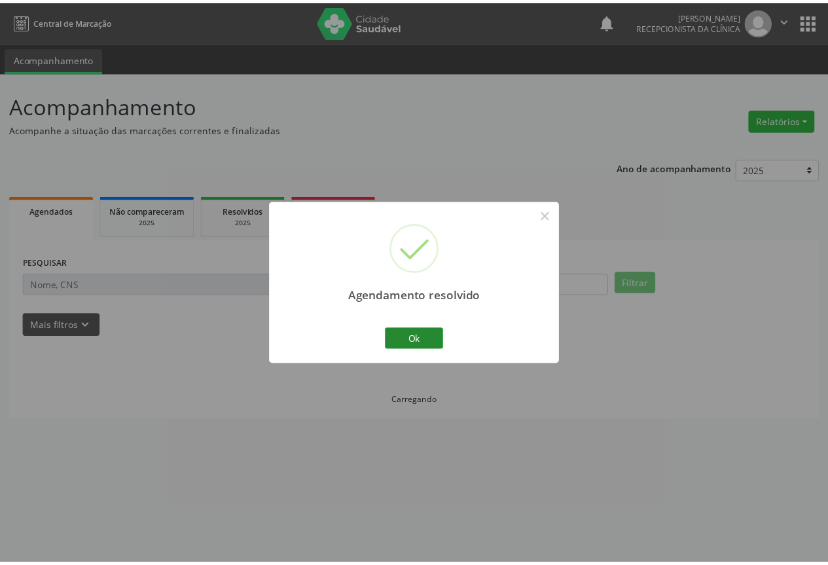
scroll to position [0, 0]
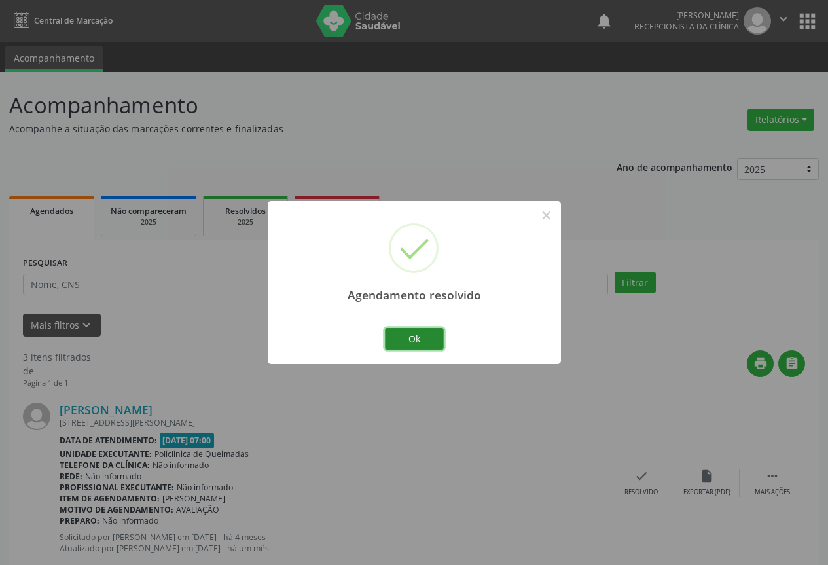
click at [403, 331] on button "Ok" at bounding box center [414, 339] width 59 height 22
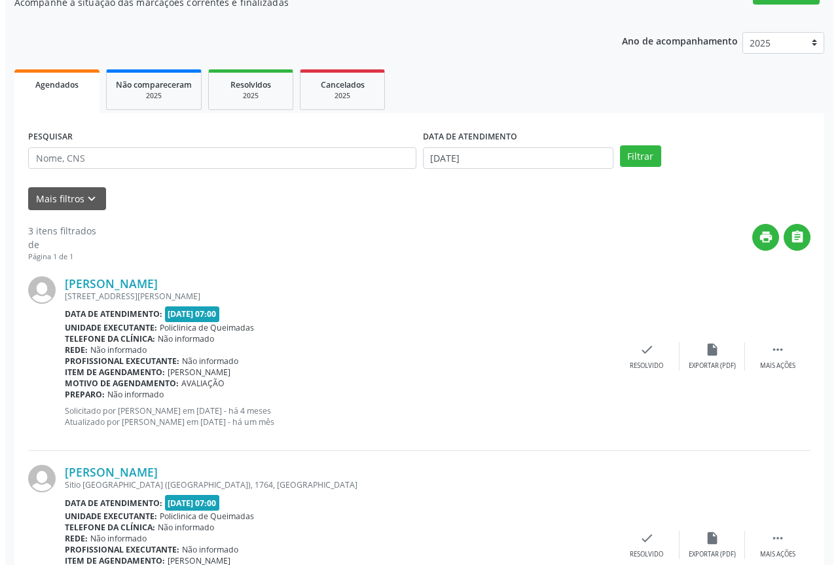
scroll to position [131, 0]
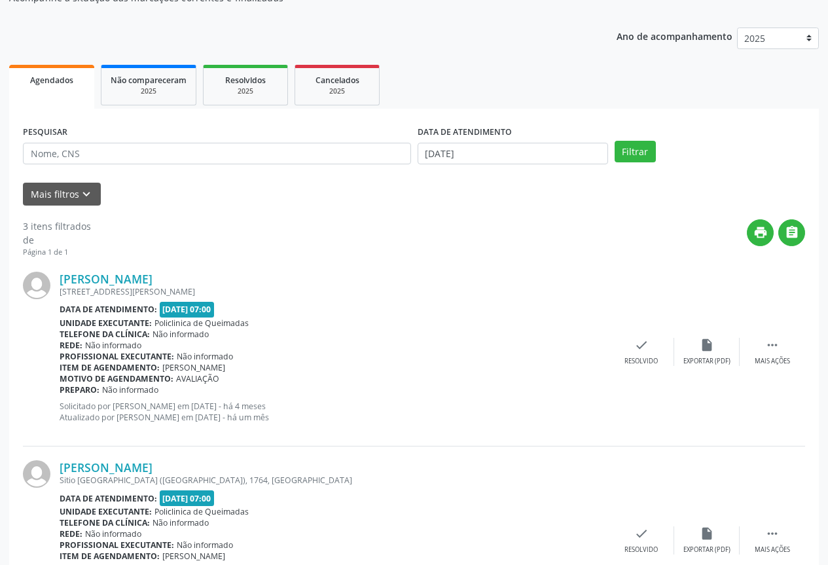
drag, startPoint x: 602, startPoint y: 338, endPoint x: 614, endPoint y: 344, distance: 14.1
click at [603, 338] on div "Telefone da clínica: Não informado" at bounding box center [334, 334] width 549 height 11
click at [632, 353] on div "check Resolvido" at bounding box center [641, 352] width 65 height 28
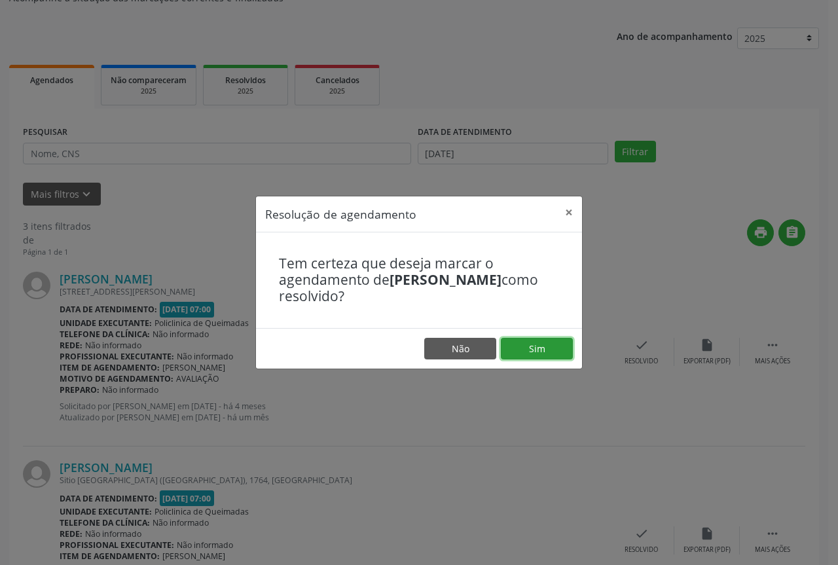
click at [533, 348] on button "Sim" at bounding box center [537, 349] width 72 height 22
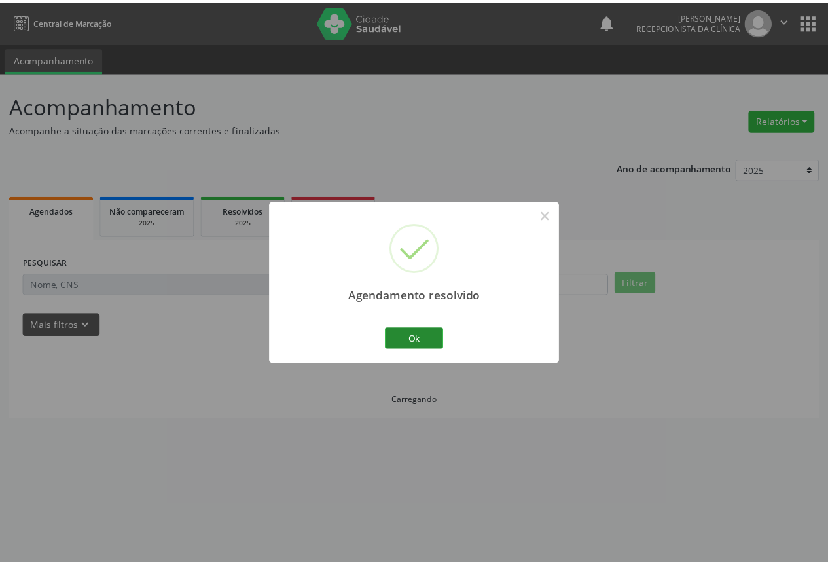
scroll to position [0, 0]
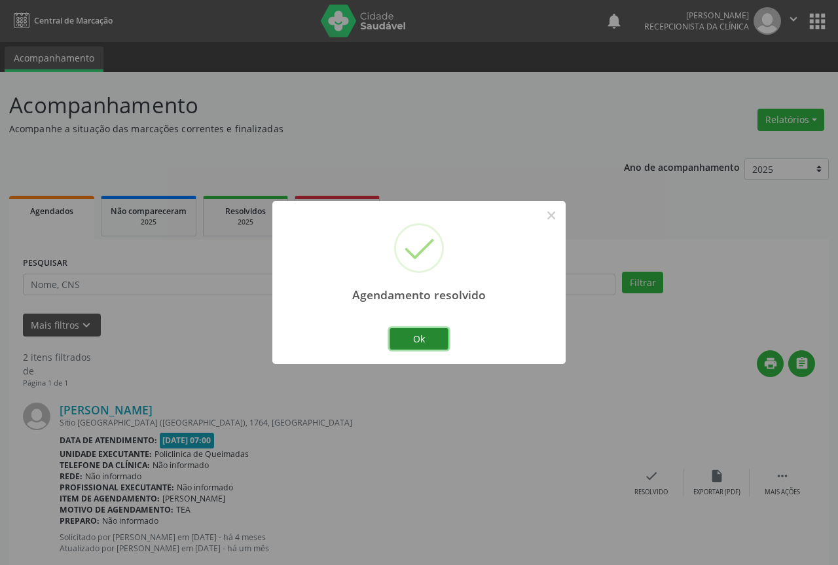
click at [422, 342] on button "Ok" at bounding box center [419, 339] width 59 height 22
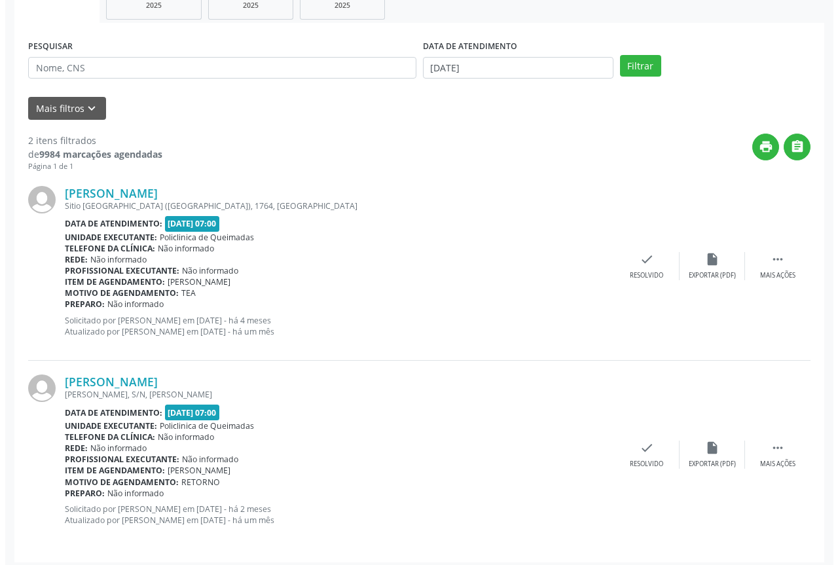
scroll to position [223, 0]
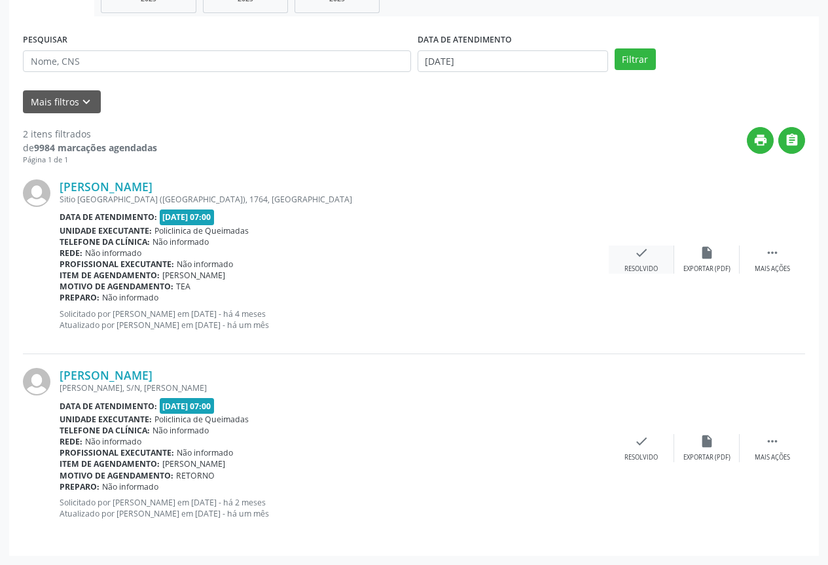
click at [638, 261] on div "check Resolvido" at bounding box center [641, 260] width 65 height 28
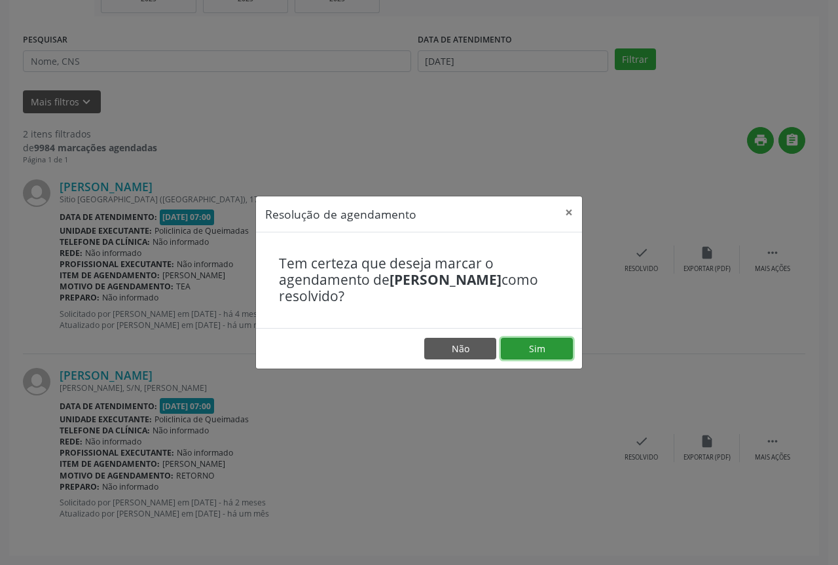
click at [536, 346] on button "Sim" at bounding box center [537, 349] width 72 height 22
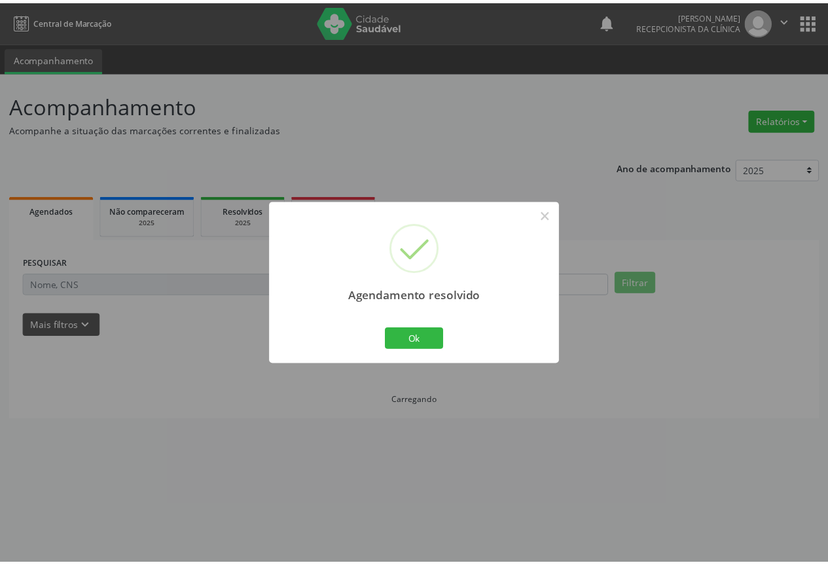
scroll to position [0, 0]
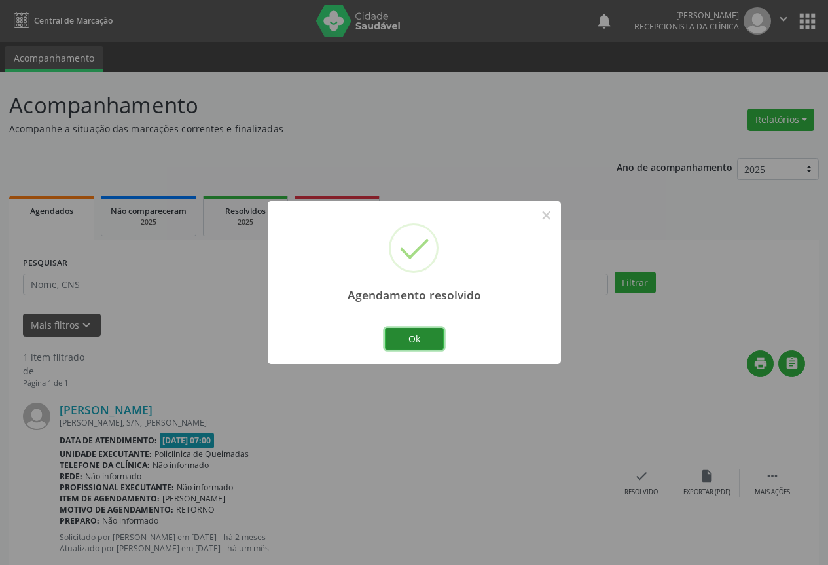
click at [414, 332] on button "Ok" at bounding box center [414, 339] width 59 height 22
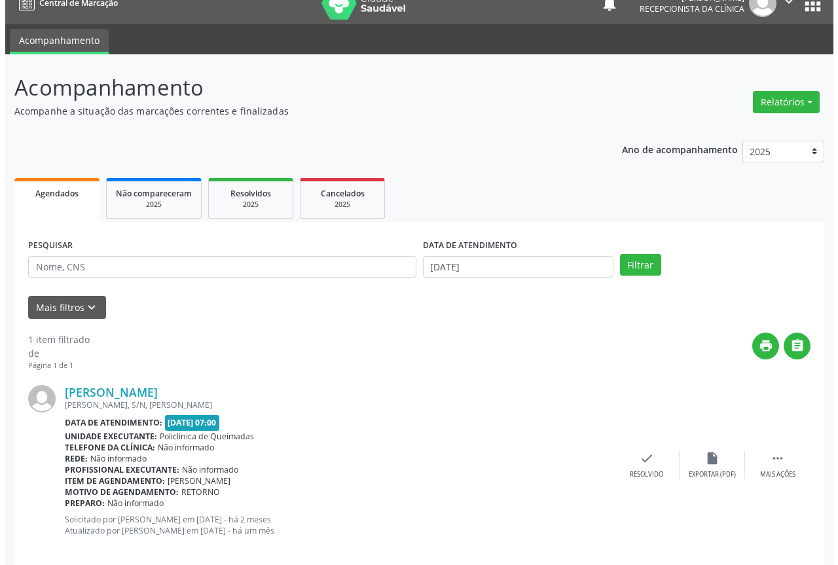
scroll to position [35, 0]
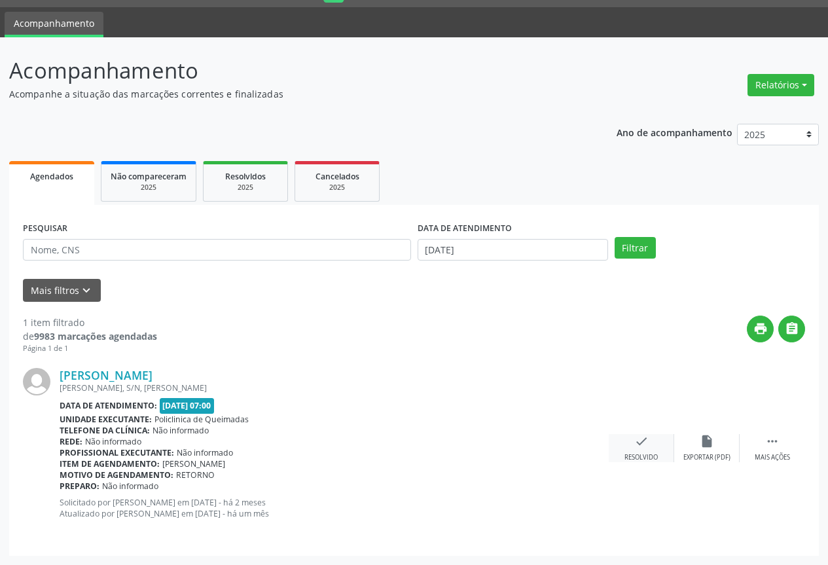
click at [638, 442] on icon "check" at bounding box center [641, 441] width 14 height 14
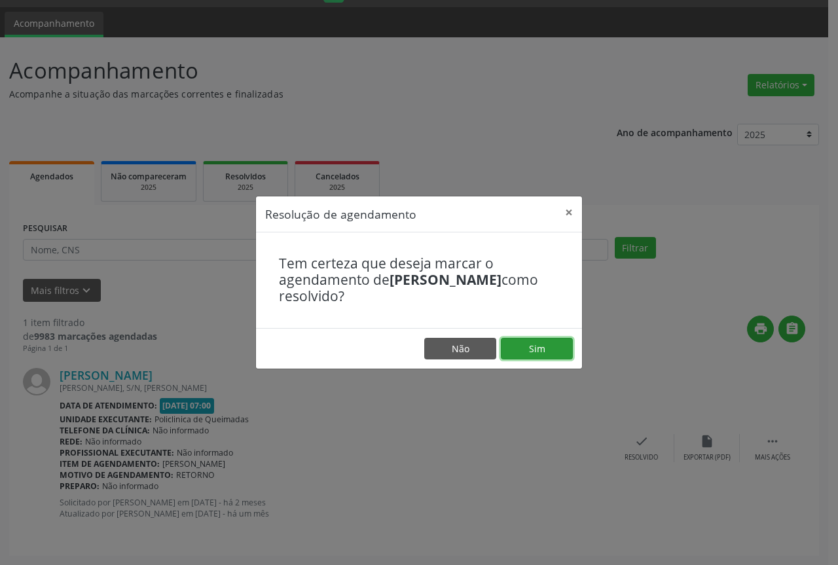
click at [530, 346] on button "Sim" at bounding box center [537, 349] width 72 height 22
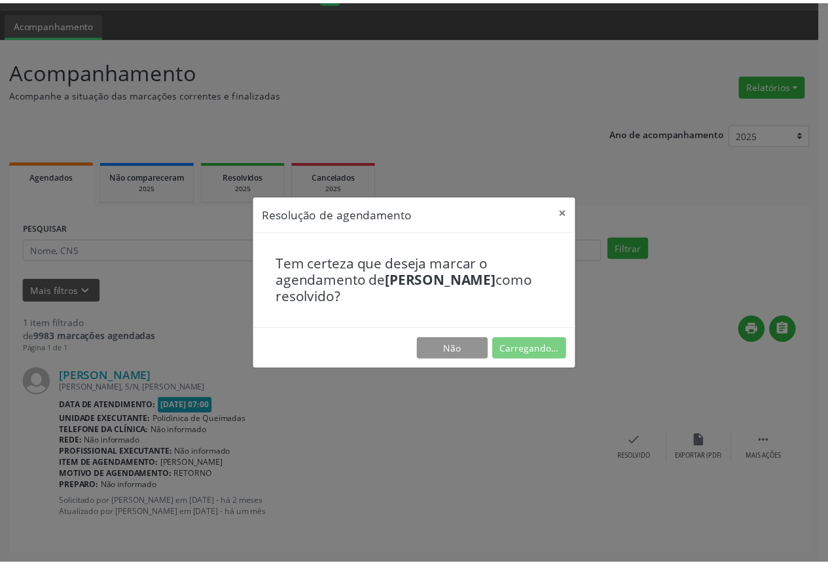
scroll to position [0, 0]
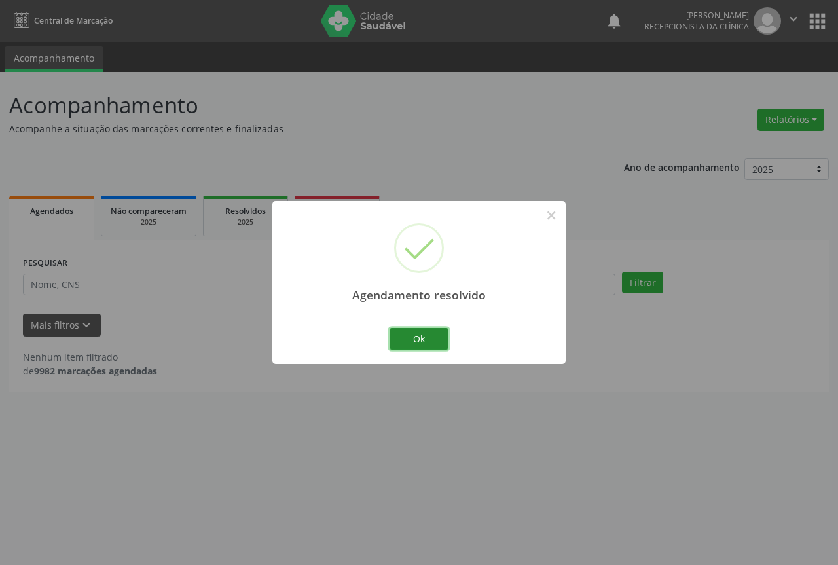
click at [418, 333] on button "Ok" at bounding box center [419, 339] width 59 height 22
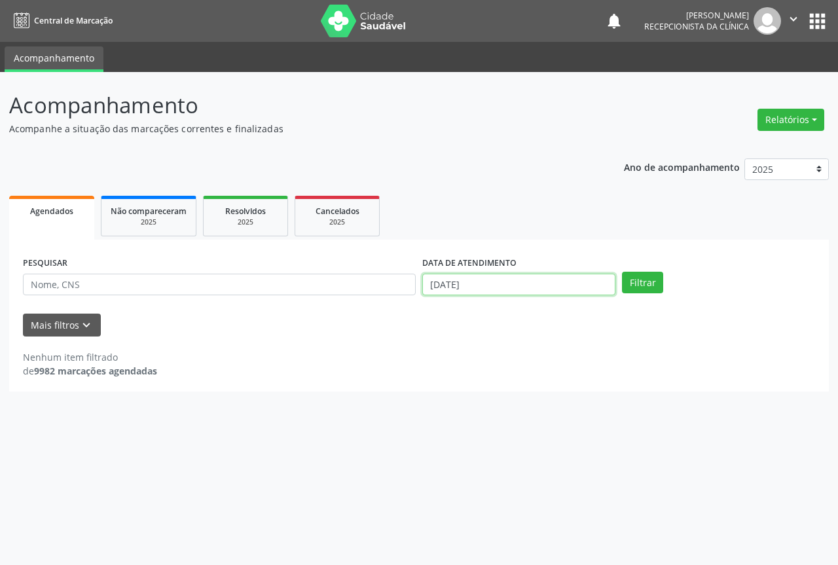
click at [504, 287] on input "[DATE]" at bounding box center [518, 285] width 193 height 22
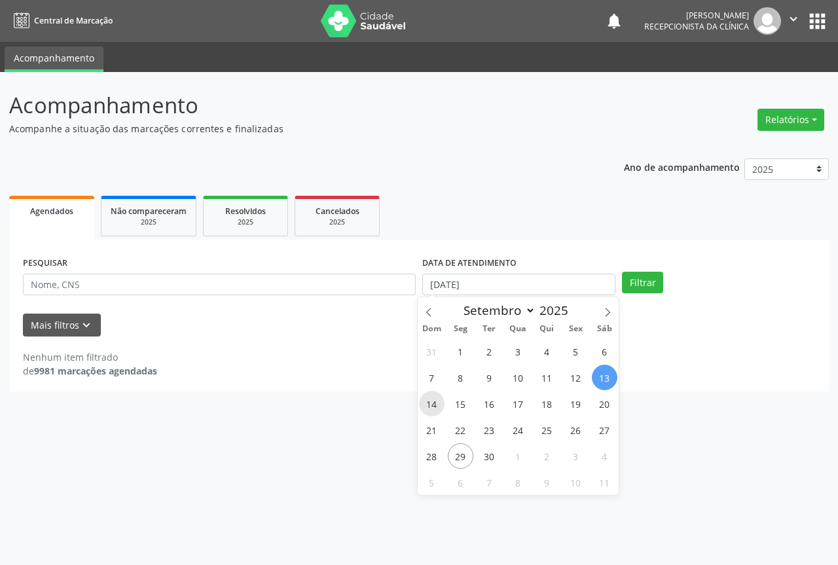
click at [427, 403] on span "14" at bounding box center [432, 404] width 26 height 26
type input "[DATE]"
click at [427, 403] on span "14" at bounding box center [432, 404] width 26 height 26
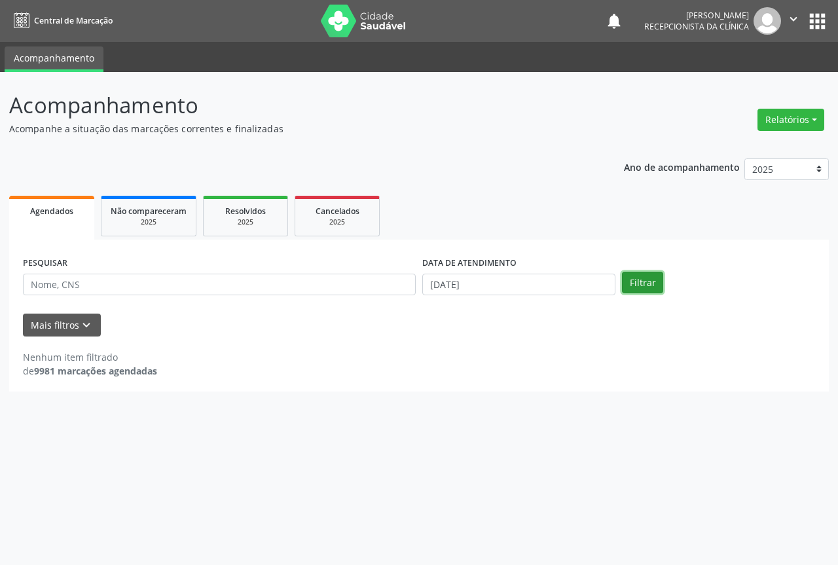
click at [638, 280] on button "Filtrar" at bounding box center [642, 283] width 41 height 22
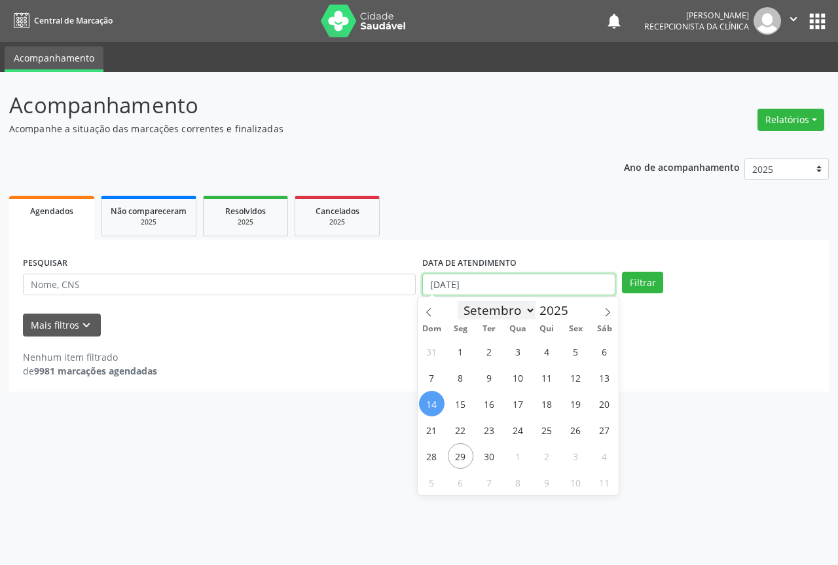
click at [534, 291] on input "[DATE]" at bounding box center [518, 285] width 193 height 22
click at [456, 399] on span "15" at bounding box center [461, 404] width 26 height 26
type input "[DATE]"
click at [456, 399] on span "15" at bounding box center [461, 404] width 26 height 26
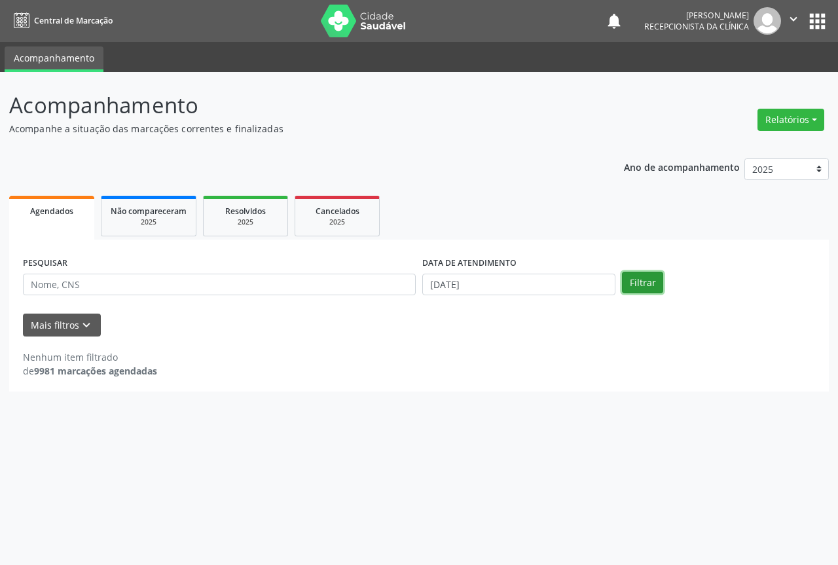
click at [646, 287] on button "Filtrar" at bounding box center [642, 283] width 41 height 22
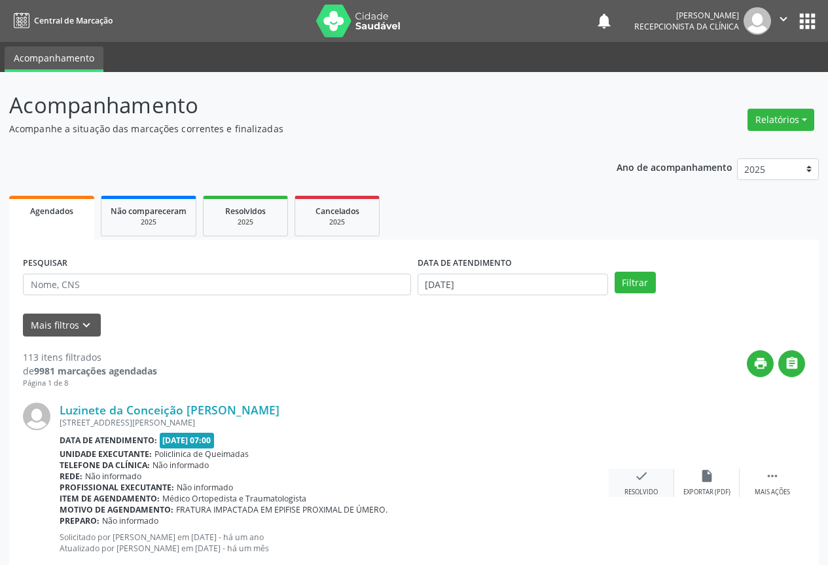
click at [652, 489] on div "Resolvido" at bounding box center [641, 492] width 33 height 9
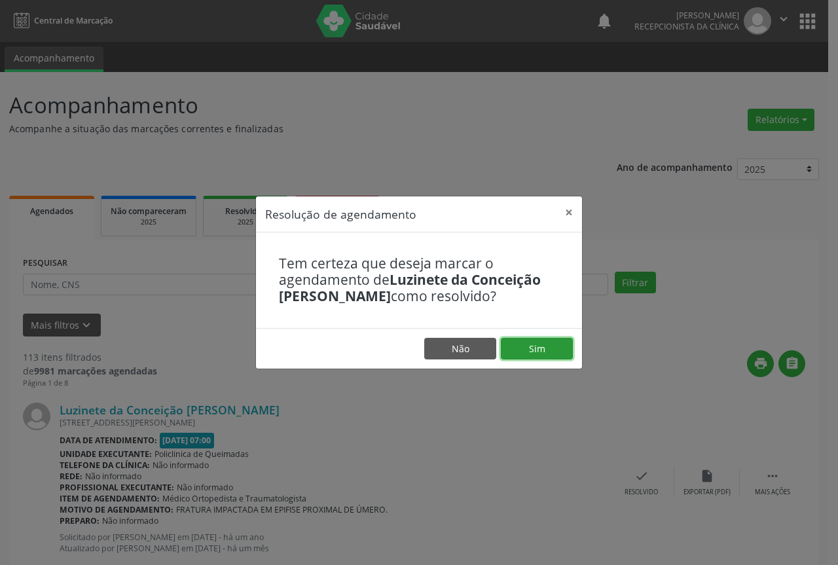
click at [546, 352] on button "Sim" at bounding box center [537, 349] width 72 height 22
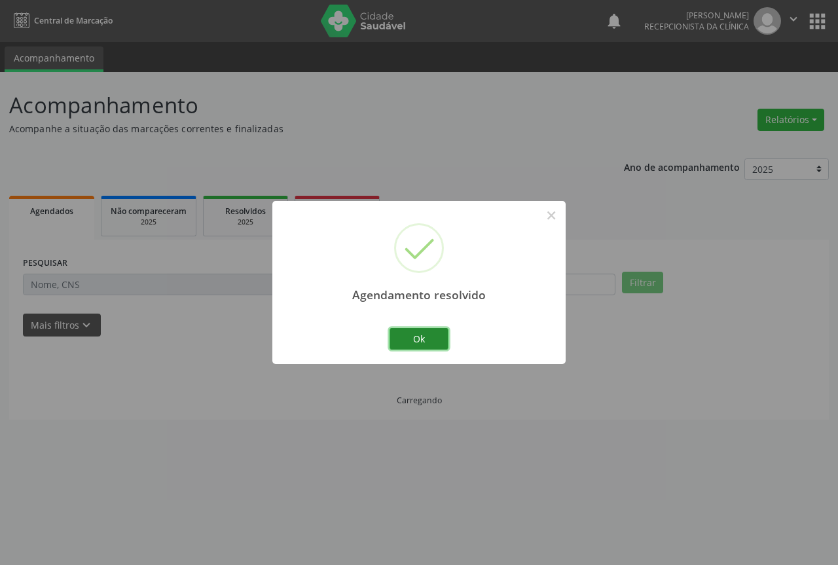
click at [416, 340] on button "Ok" at bounding box center [419, 339] width 59 height 22
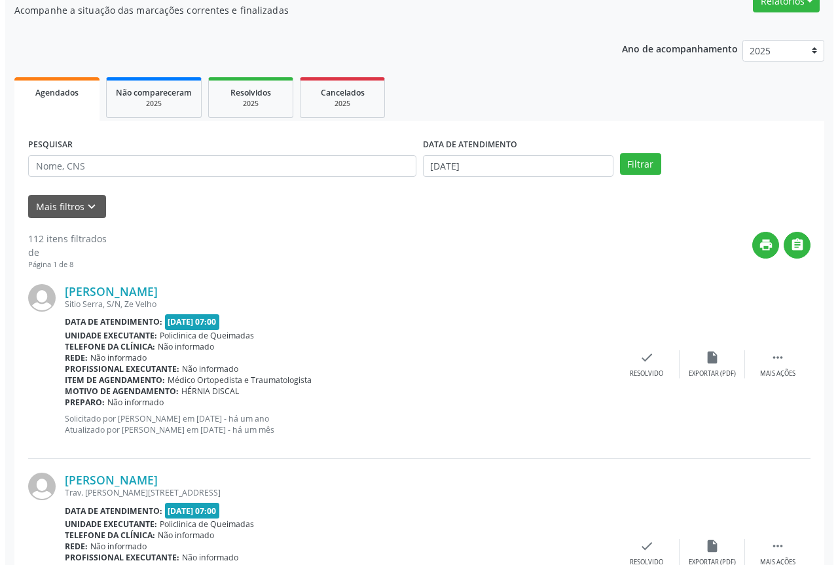
scroll to position [131, 0]
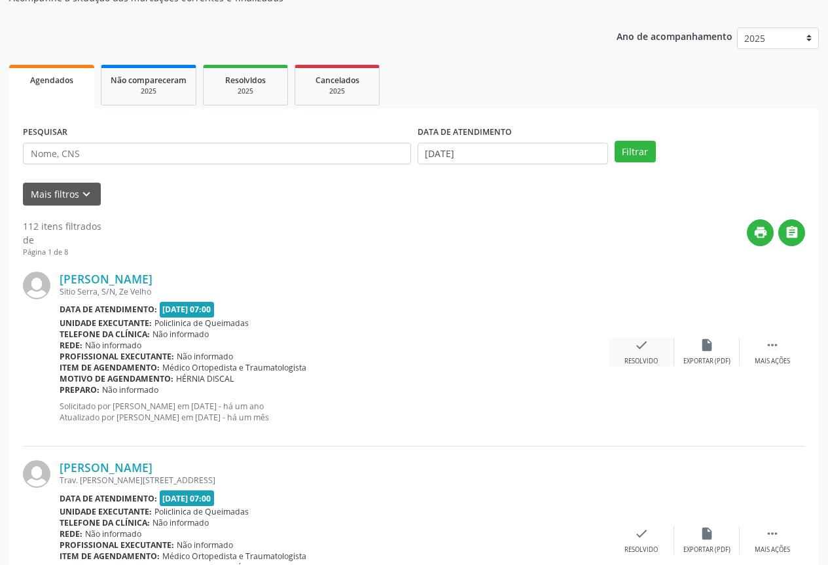
click at [639, 348] on icon "check" at bounding box center [641, 345] width 14 height 14
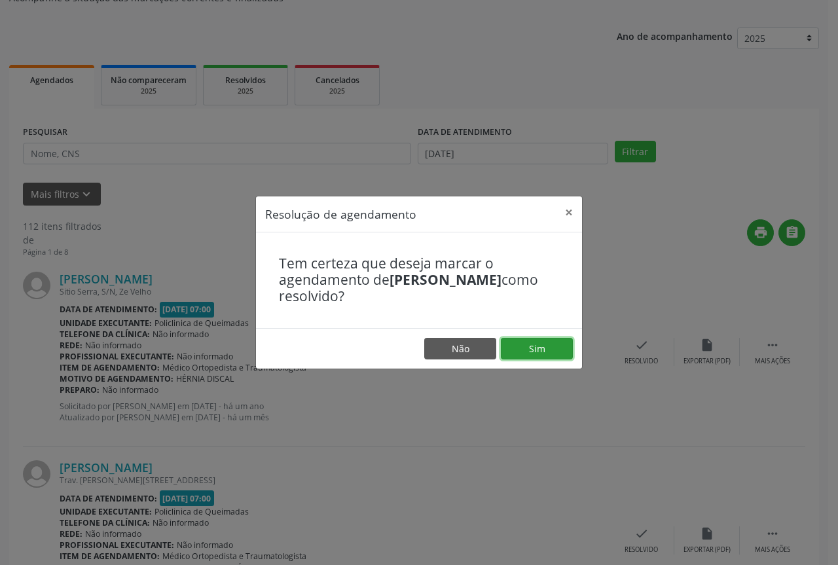
click at [542, 357] on button "Sim" at bounding box center [537, 349] width 72 height 22
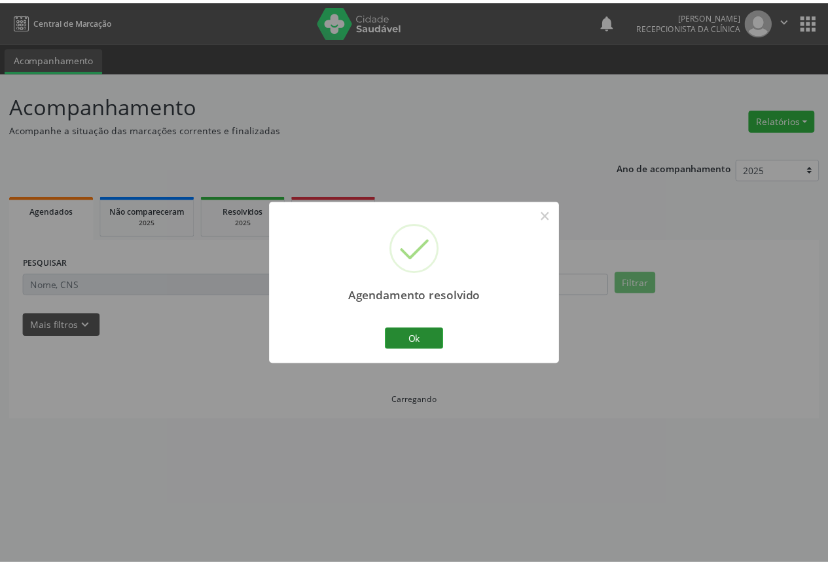
scroll to position [0, 0]
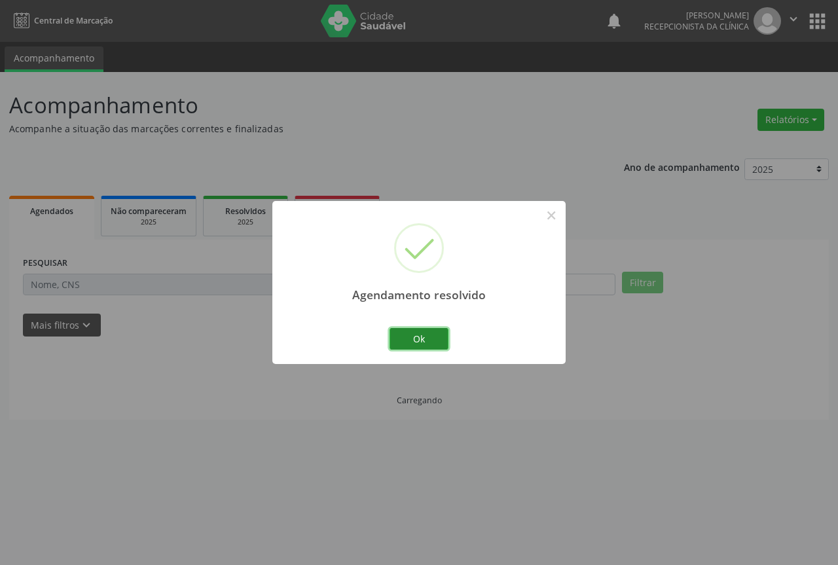
click at [419, 332] on button "Ok" at bounding box center [419, 339] width 59 height 22
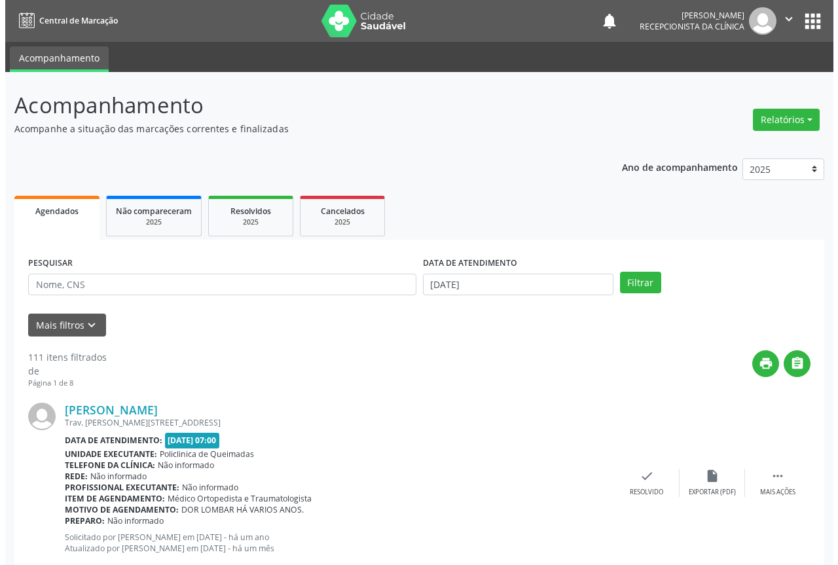
scroll to position [65, 0]
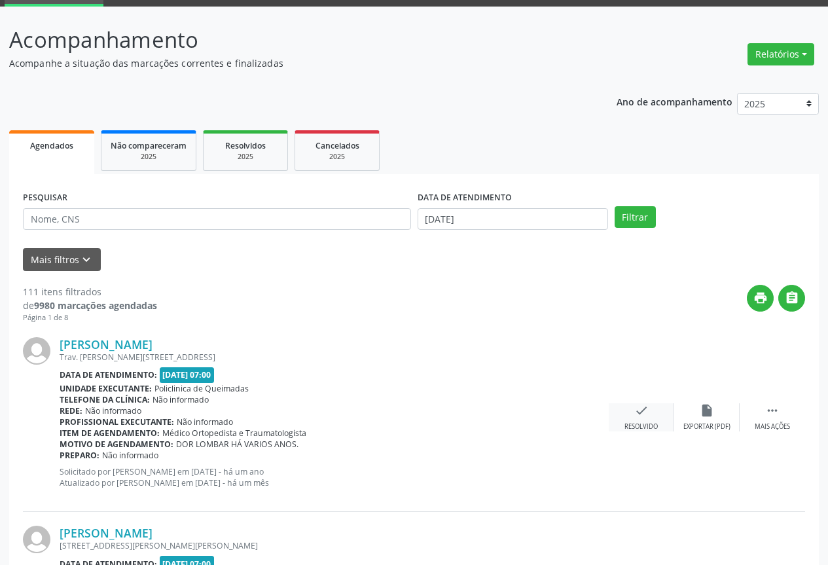
click at [634, 420] on div "check Resolvido" at bounding box center [641, 417] width 65 height 28
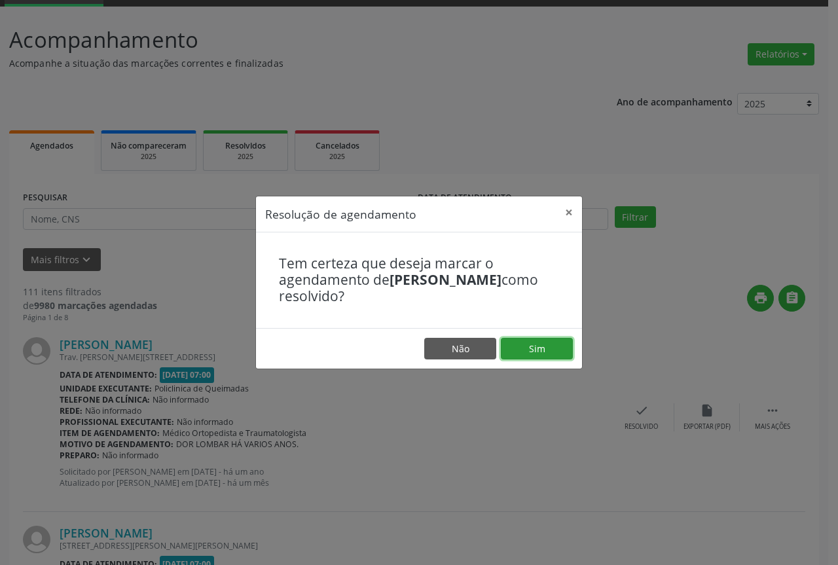
drag, startPoint x: 539, startPoint y: 351, endPoint x: 508, endPoint y: 350, distance: 30.8
click at [539, 350] on button "Sim" at bounding box center [537, 349] width 72 height 22
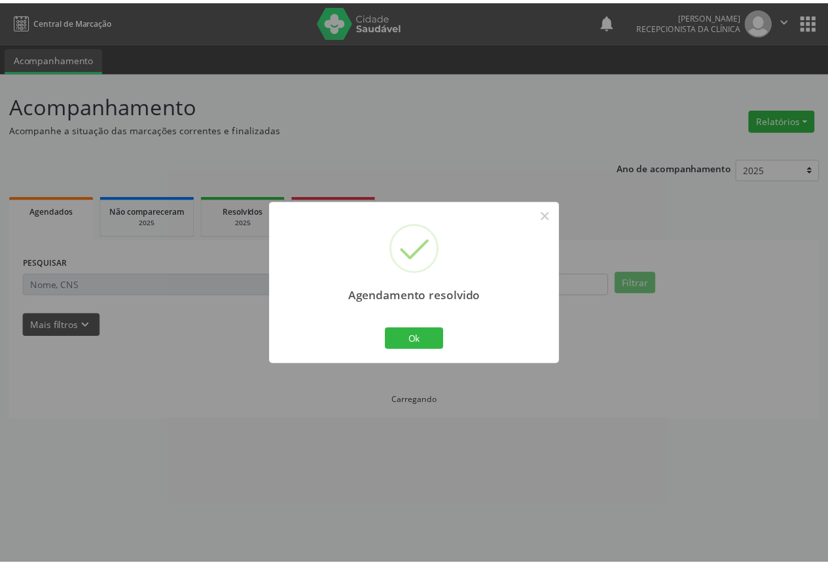
scroll to position [0, 0]
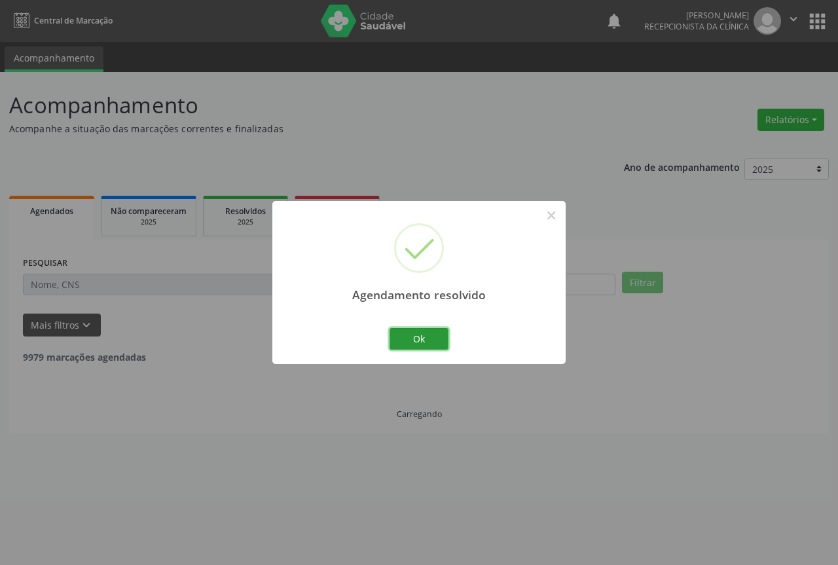
drag, startPoint x: 412, startPoint y: 341, endPoint x: 491, endPoint y: 389, distance: 92.5
click at [412, 341] on button "Ok" at bounding box center [419, 339] width 59 height 22
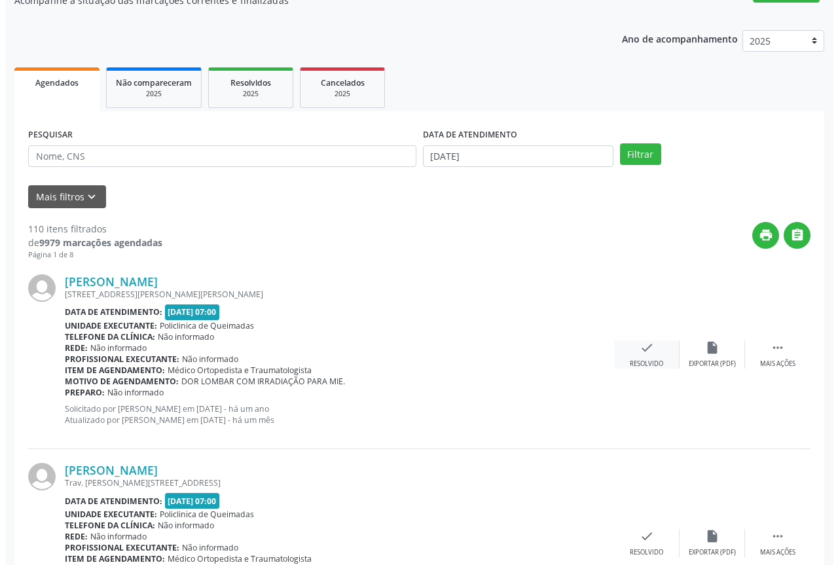
scroll to position [131, 0]
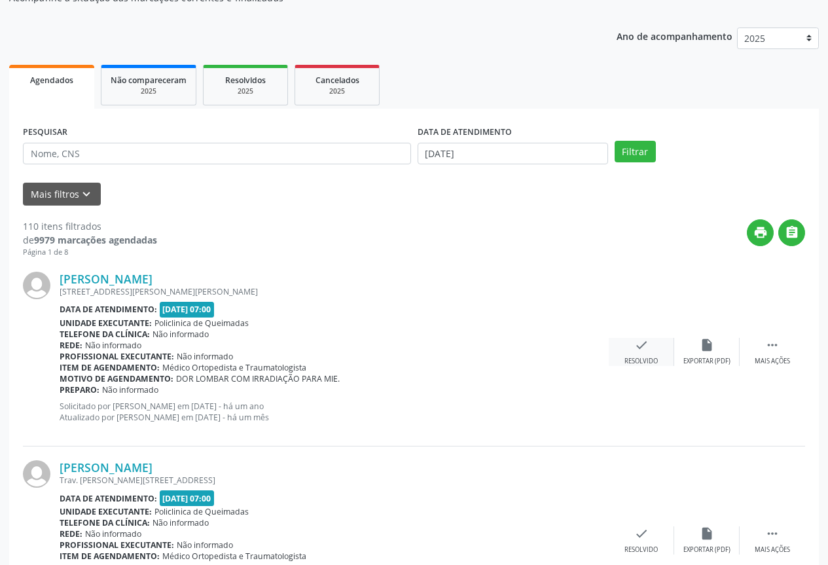
click at [640, 353] on div "check Resolvido" at bounding box center [641, 352] width 65 height 28
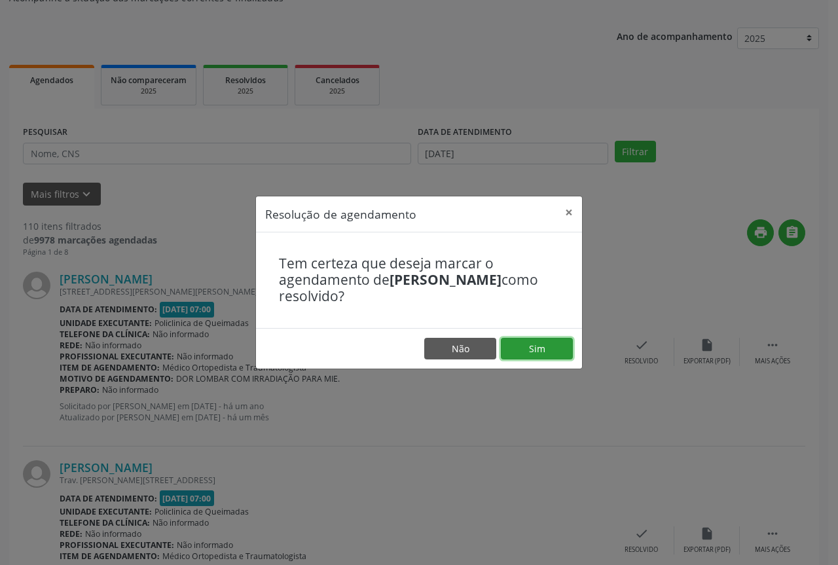
click at [547, 350] on button "Sim" at bounding box center [537, 349] width 72 height 22
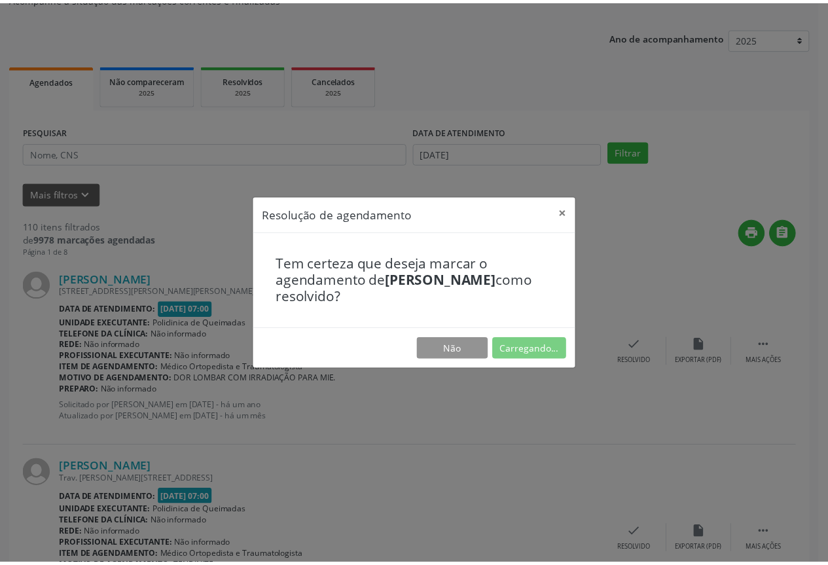
scroll to position [0, 0]
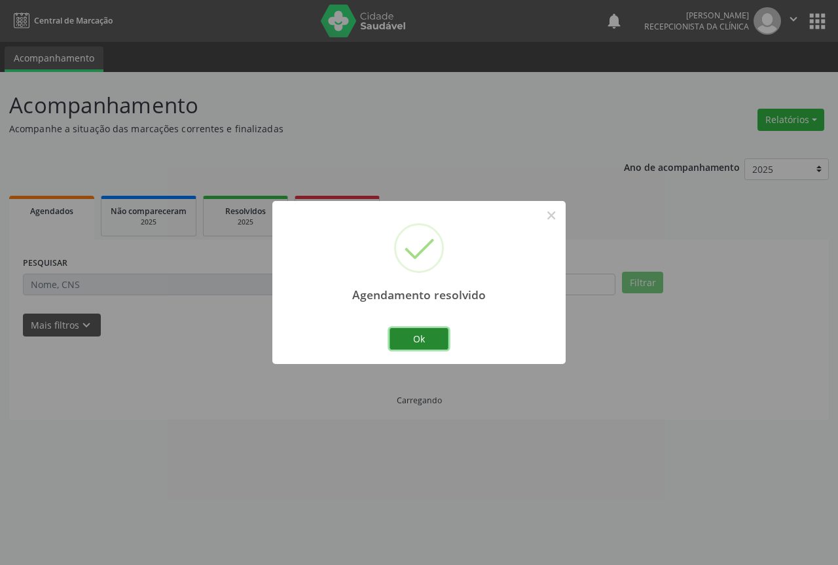
click at [424, 344] on button "Ok" at bounding box center [419, 339] width 59 height 22
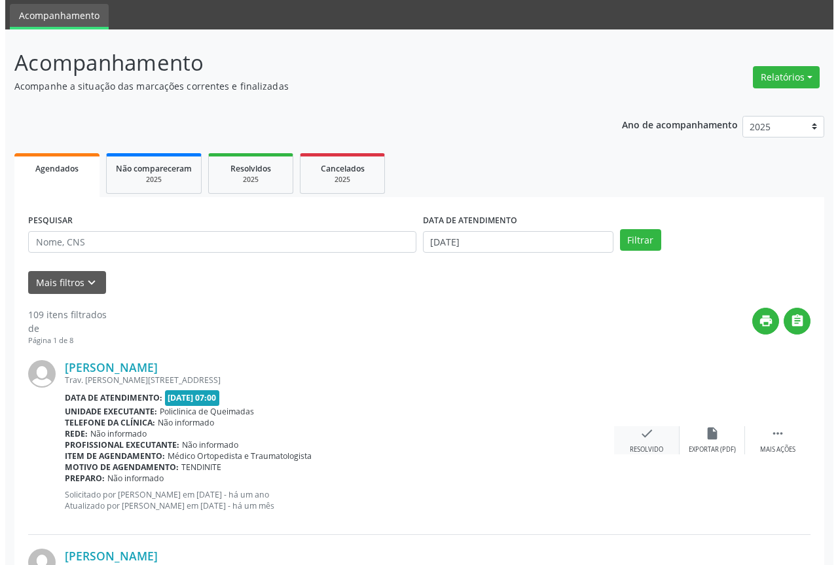
scroll to position [65, 0]
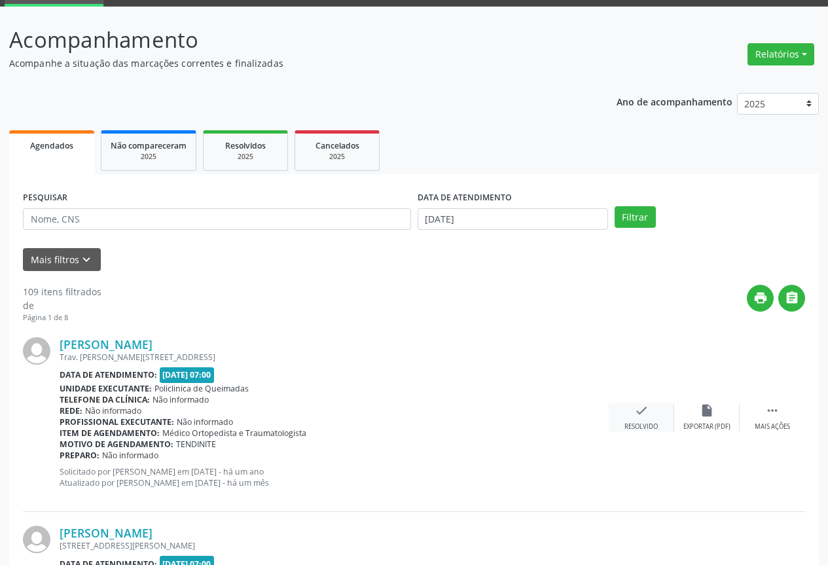
click at [636, 409] on icon "check" at bounding box center [641, 410] width 14 height 14
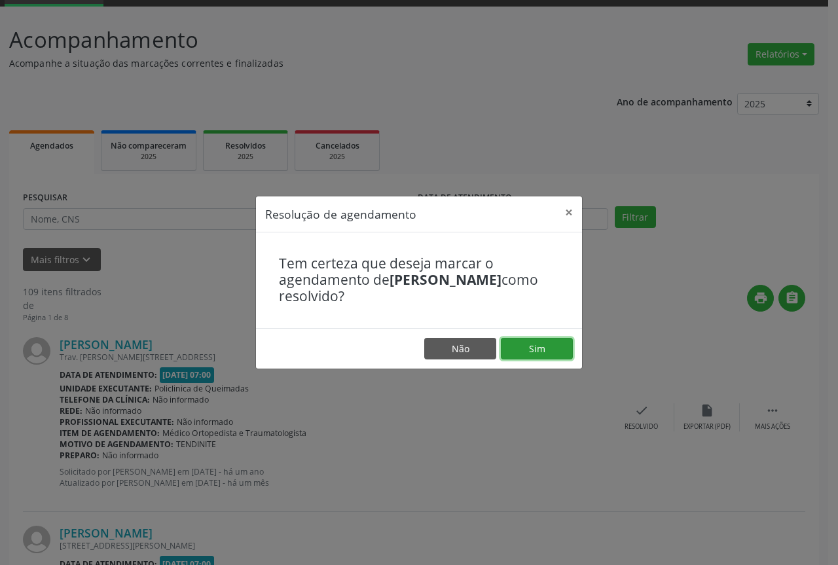
click at [535, 356] on button "Sim" at bounding box center [537, 349] width 72 height 22
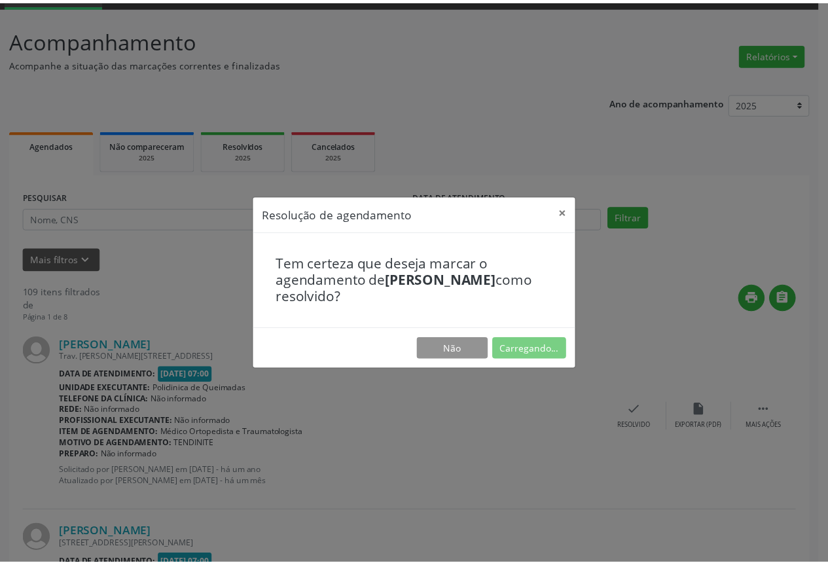
scroll to position [0, 0]
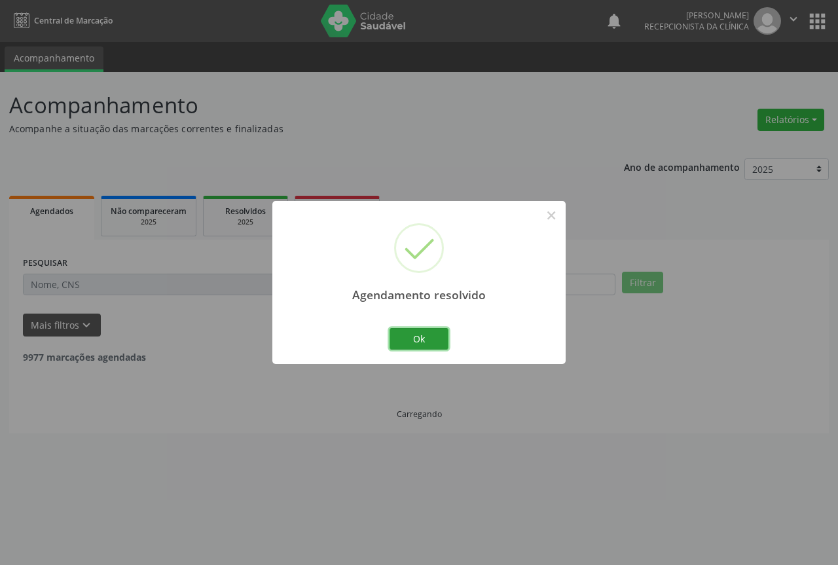
click at [424, 344] on button "Ok" at bounding box center [419, 339] width 59 height 22
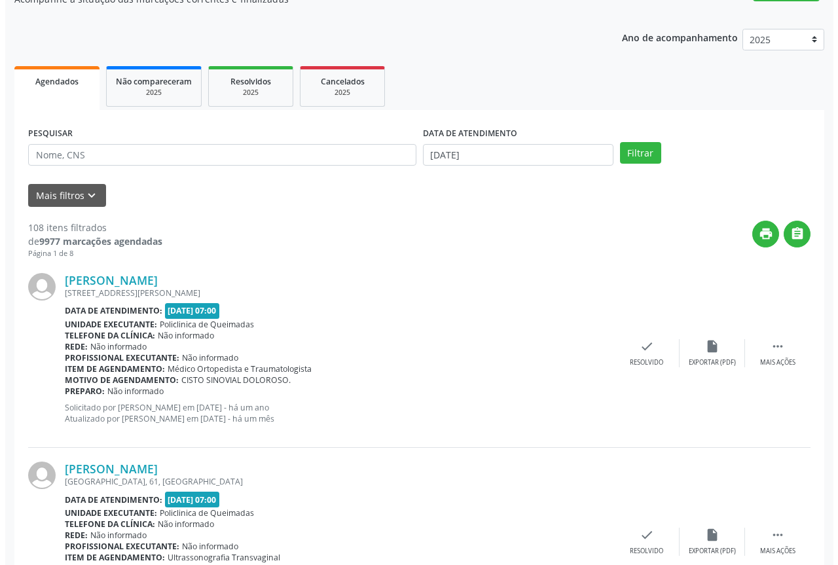
scroll to position [131, 0]
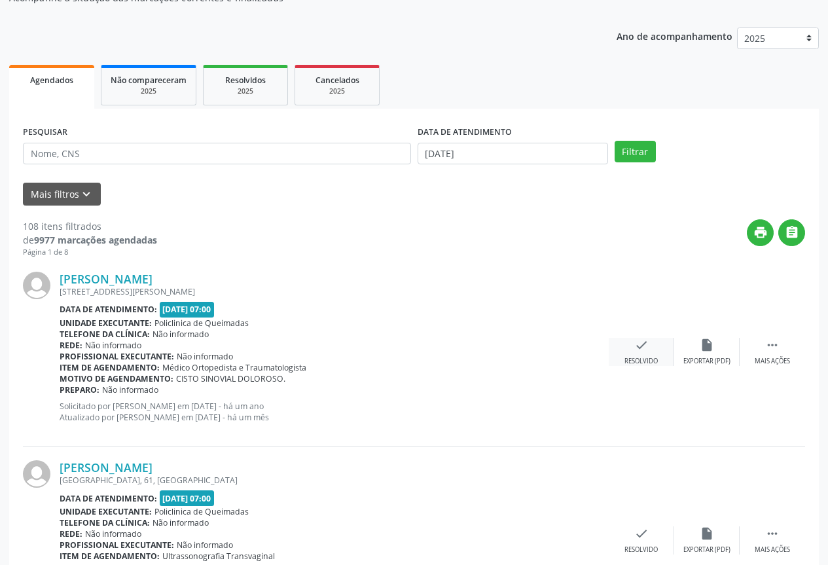
click at [639, 356] on div "check Resolvido" at bounding box center [641, 352] width 65 height 28
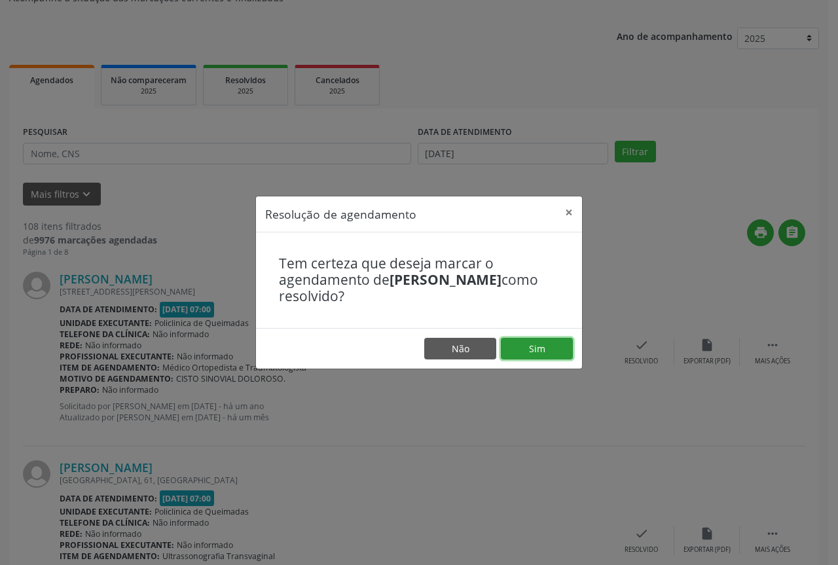
click at [537, 346] on button "Sim" at bounding box center [537, 349] width 72 height 22
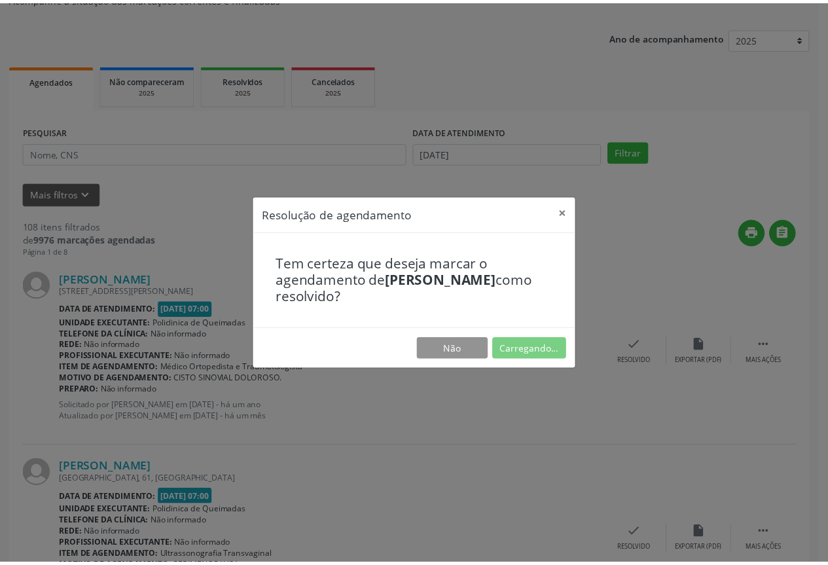
scroll to position [0, 0]
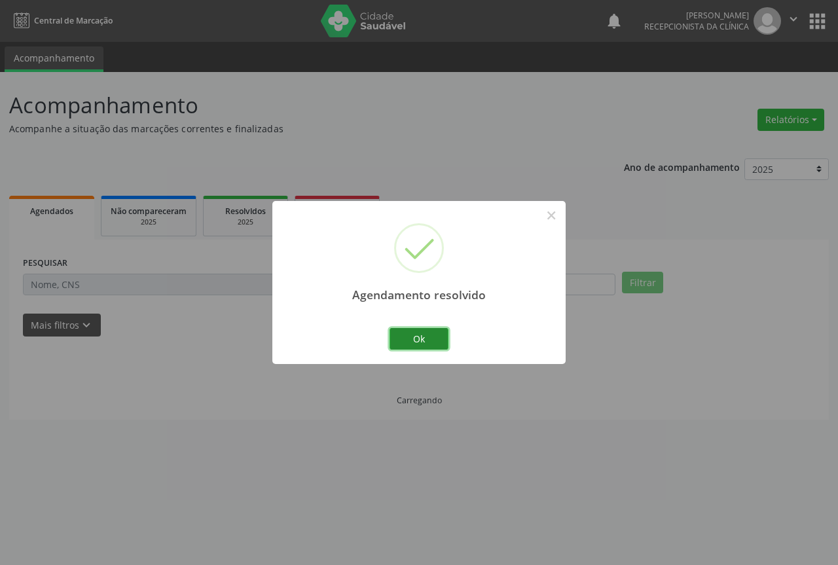
click at [409, 342] on button "Ok" at bounding box center [419, 339] width 59 height 22
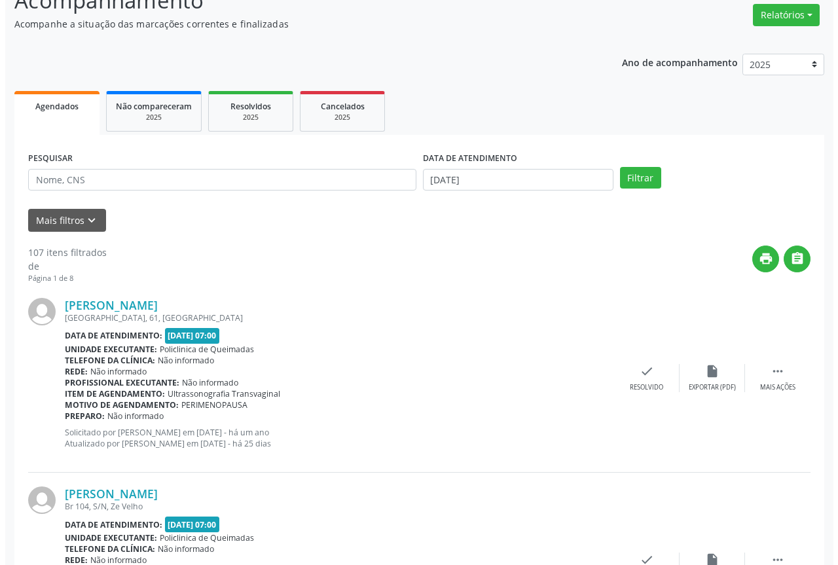
scroll to position [131, 0]
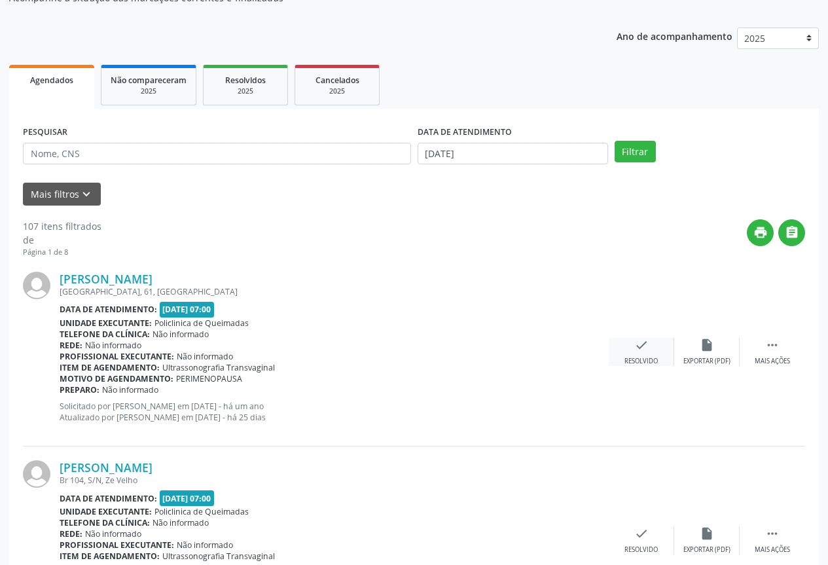
click at [649, 357] on div "Resolvido" at bounding box center [641, 361] width 33 height 9
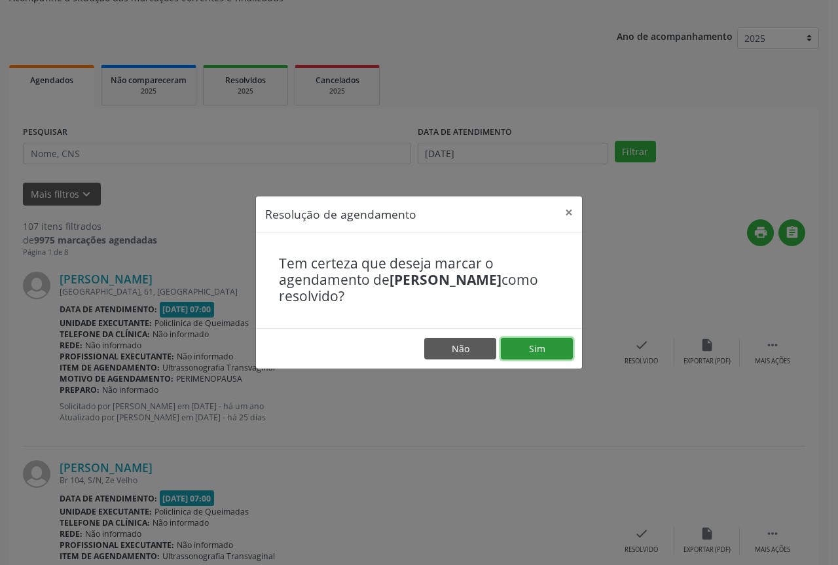
click at [551, 353] on button "Sim" at bounding box center [537, 349] width 72 height 22
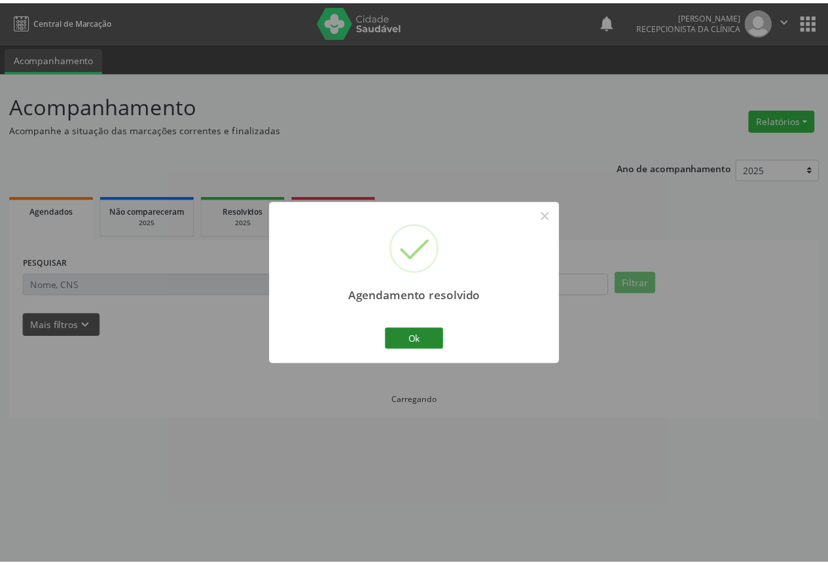
scroll to position [0, 0]
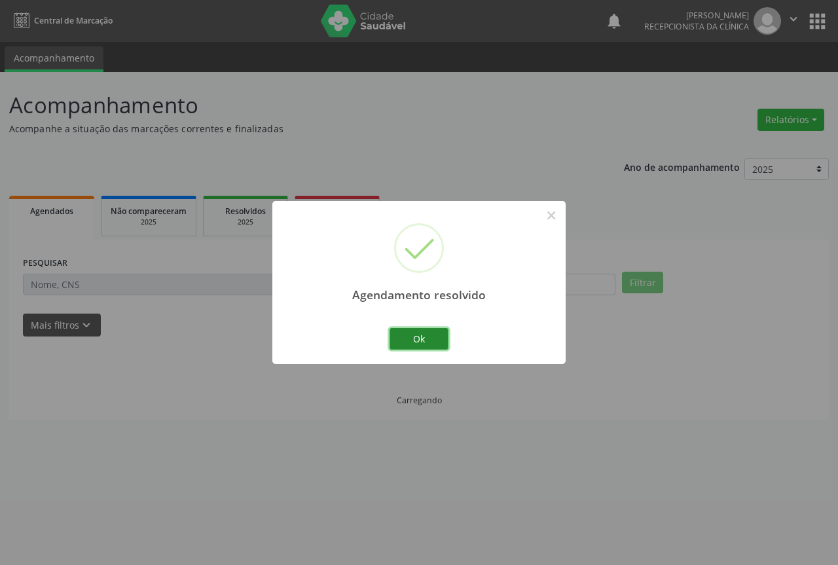
click at [398, 338] on button "Ok" at bounding box center [419, 339] width 59 height 22
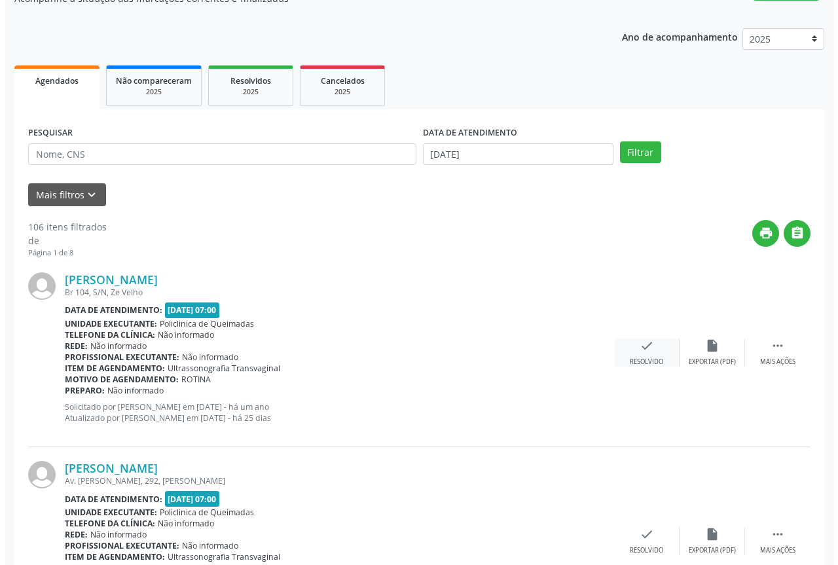
scroll to position [131, 0]
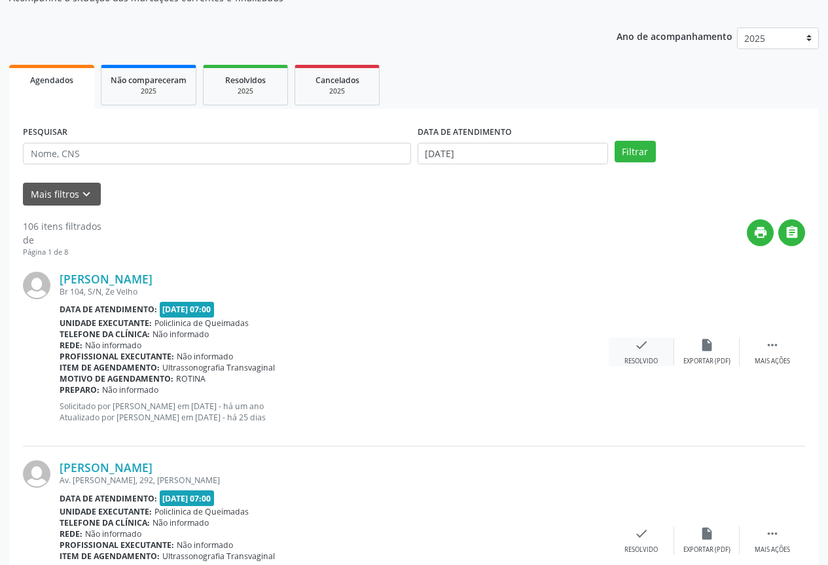
click at [647, 352] on icon "check" at bounding box center [641, 345] width 14 height 14
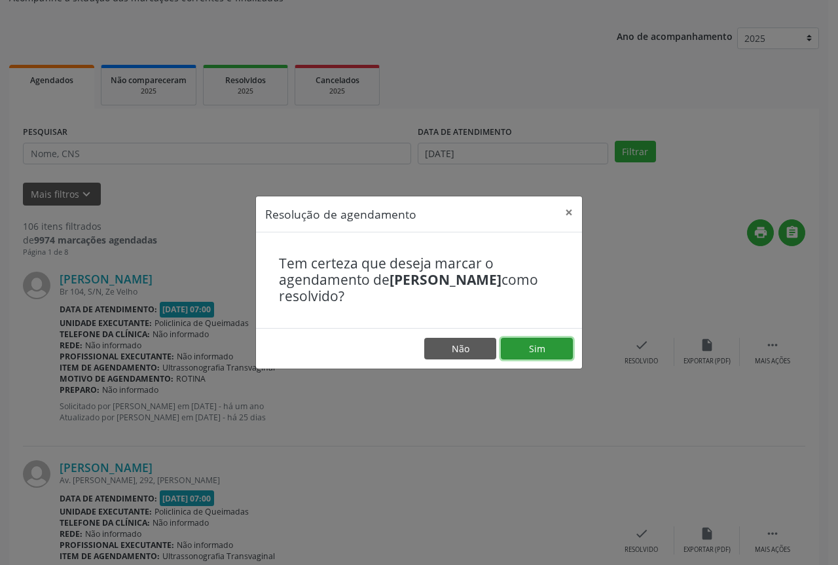
click at [532, 355] on button "Sim" at bounding box center [537, 349] width 72 height 22
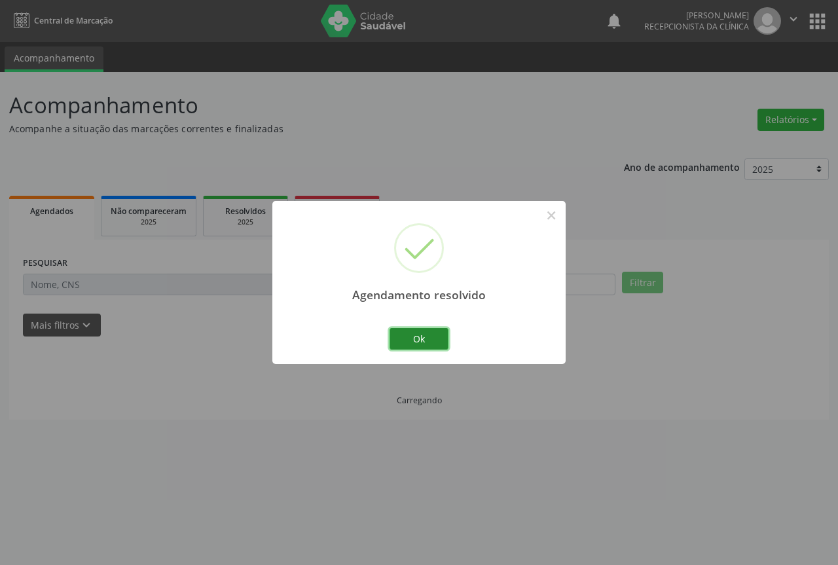
click at [409, 340] on button "Ok" at bounding box center [419, 339] width 59 height 22
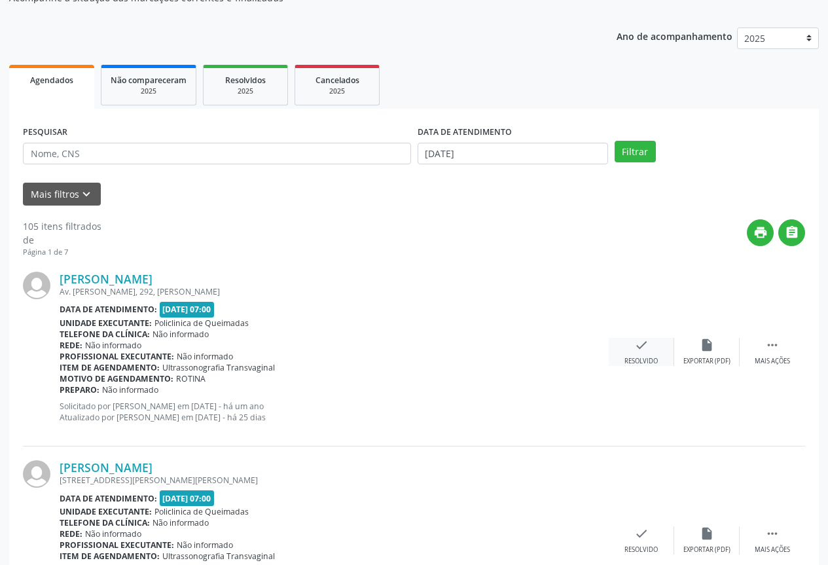
click at [642, 350] on icon "check" at bounding box center [641, 345] width 14 height 14
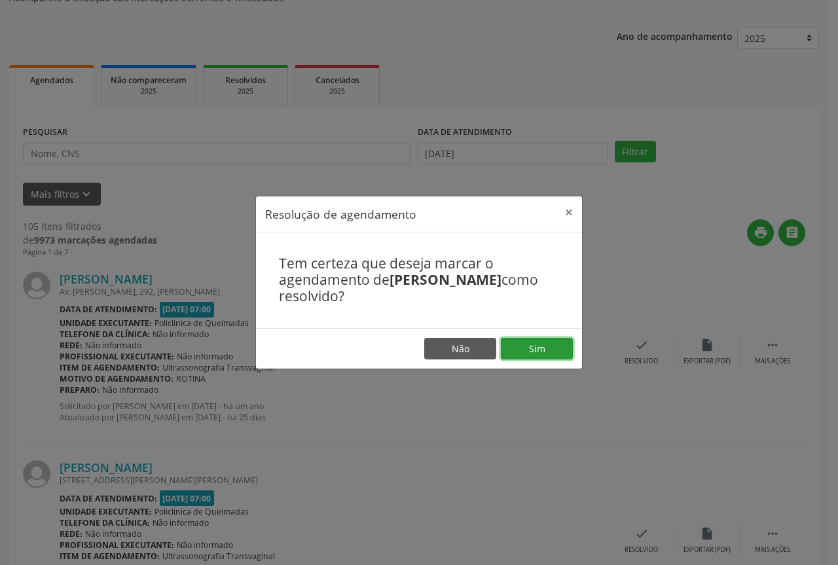
click at [523, 341] on button "Sim" at bounding box center [537, 349] width 72 height 22
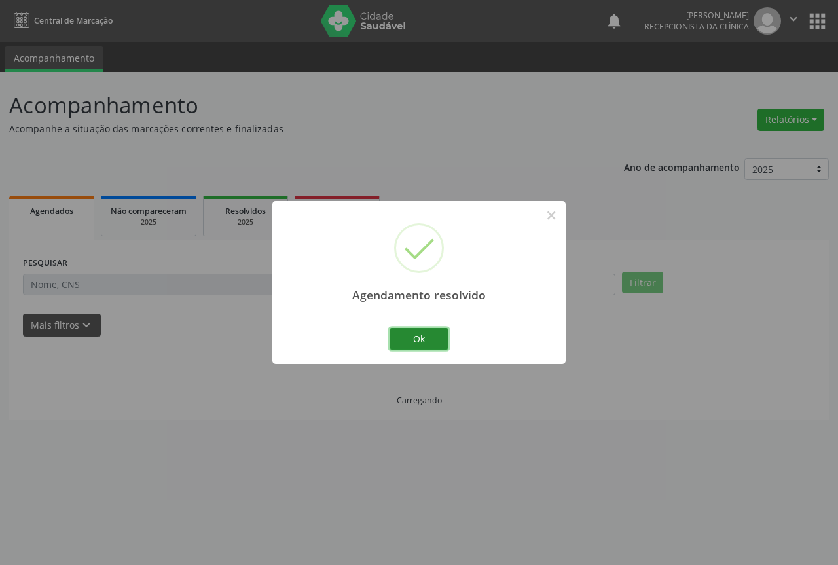
click at [423, 337] on button "Ok" at bounding box center [419, 339] width 59 height 22
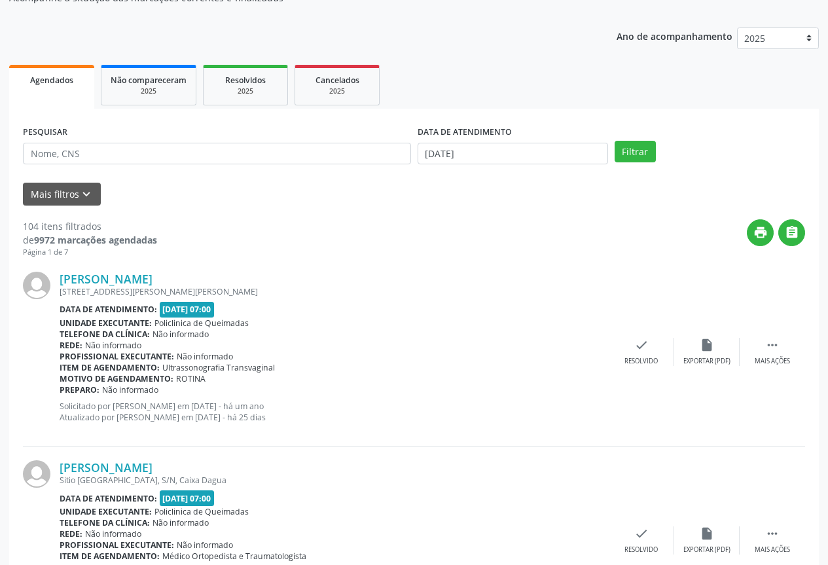
click at [607, 354] on div "Profissional executante: Não informado" at bounding box center [334, 356] width 549 height 11
click at [629, 349] on div "check Resolvido" at bounding box center [641, 352] width 65 height 28
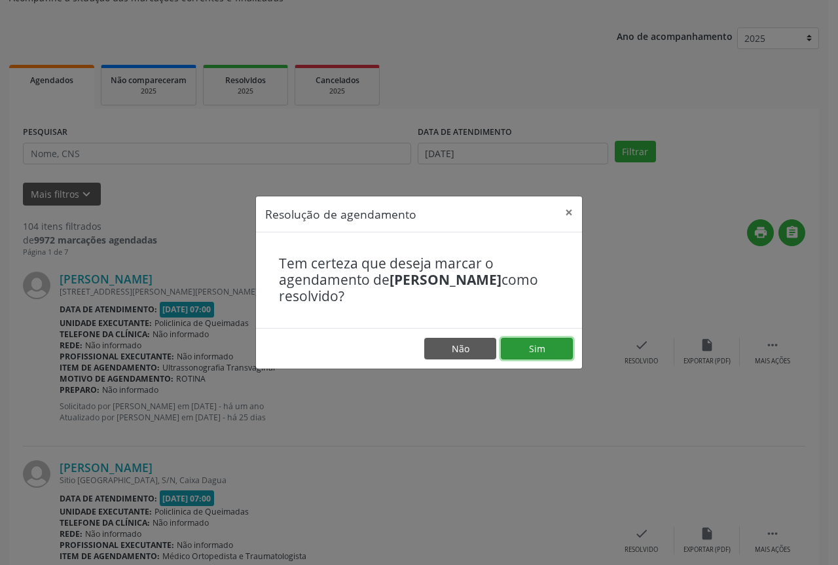
click at [536, 354] on button "Sim" at bounding box center [537, 349] width 72 height 22
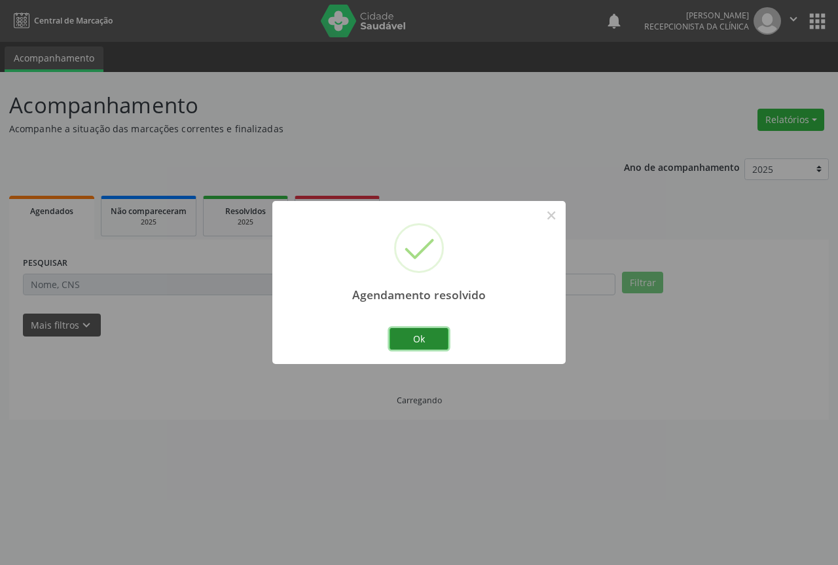
click at [436, 338] on button "Ok" at bounding box center [419, 339] width 59 height 22
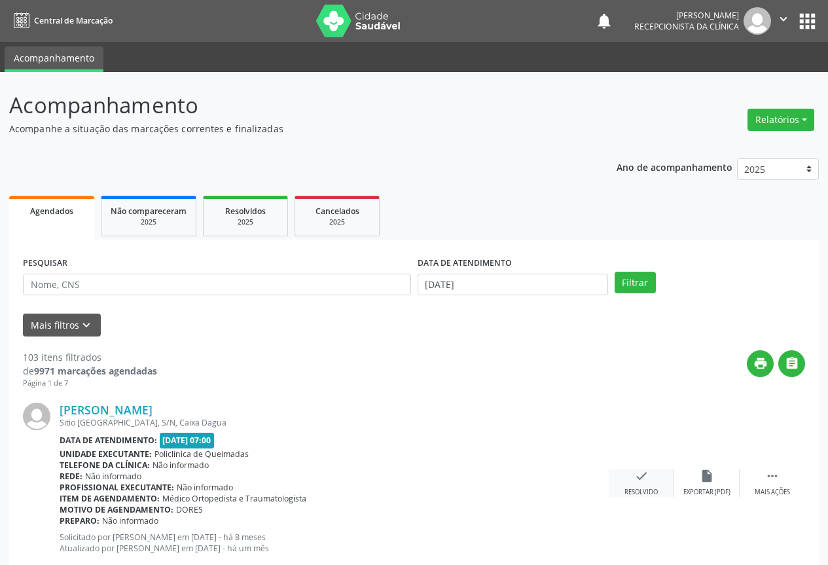
click at [638, 473] on icon "check" at bounding box center [641, 476] width 14 height 14
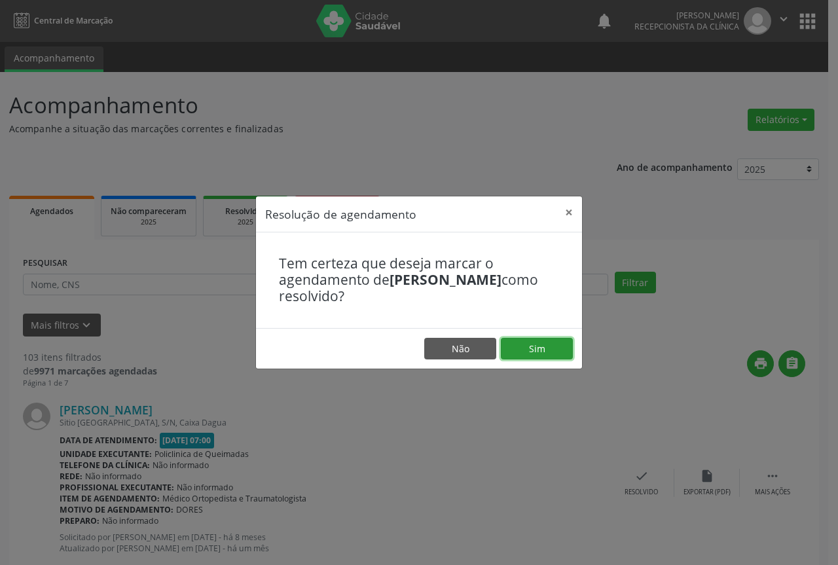
click at [511, 344] on button "Sim" at bounding box center [537, 349] width 72 height 22
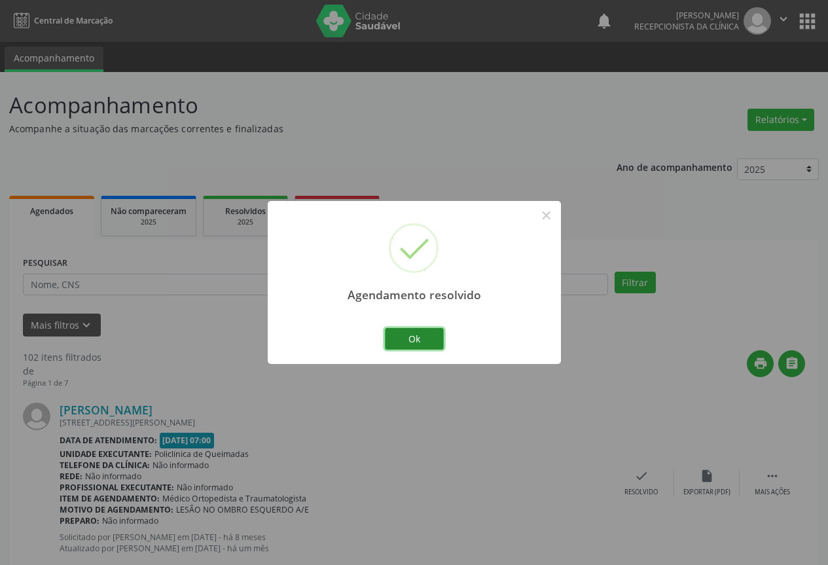
click at [402, 339] on button "Ok" at bounding box center [414, 339] width 59 height 22
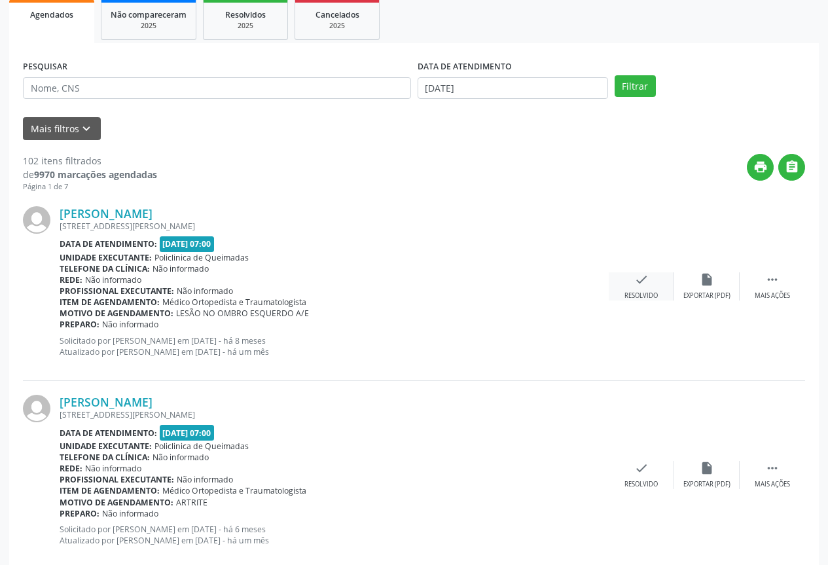
click at [651, 283] on div "check Resolvido" at bounding box center [641, 286] width 65 height 28
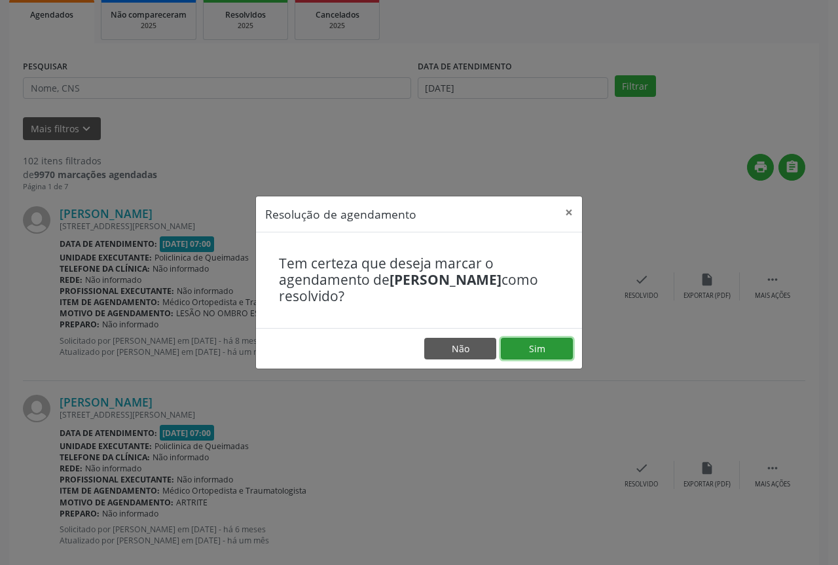
click at [534, 350] on button "Sim" at bounding box center [537, 349] width 72 height 22
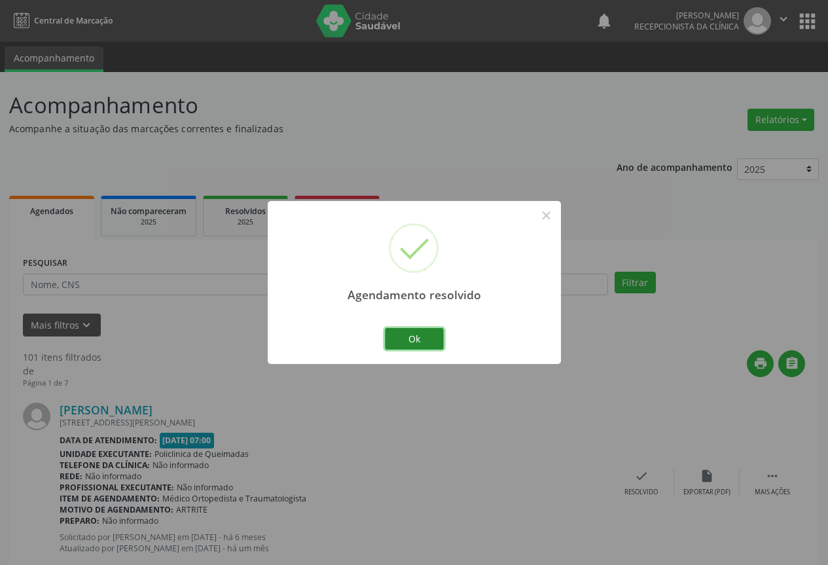
click at [429, 338] on button "Ok" at bounding box center [414, 339] width 59 height 22
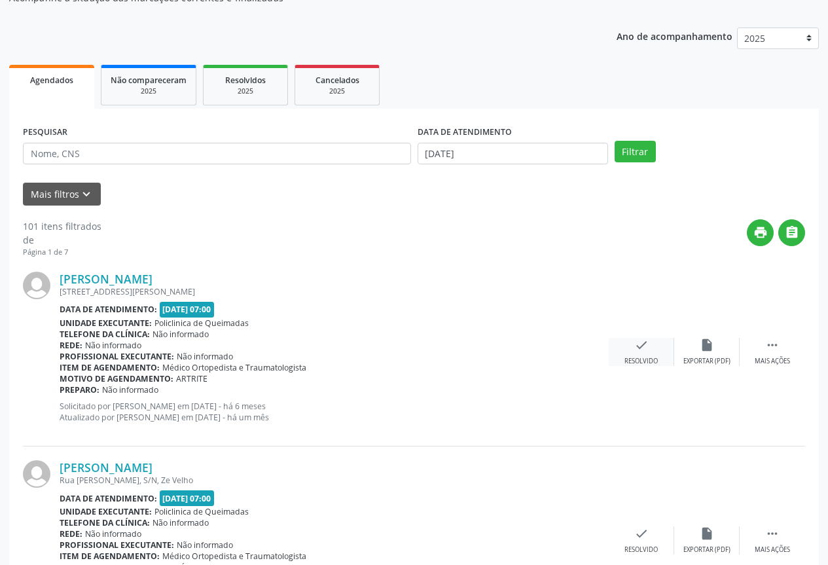
click at [653, 349] on div "check Resolvido" at bounding box center [641, 352] width 65 height 28
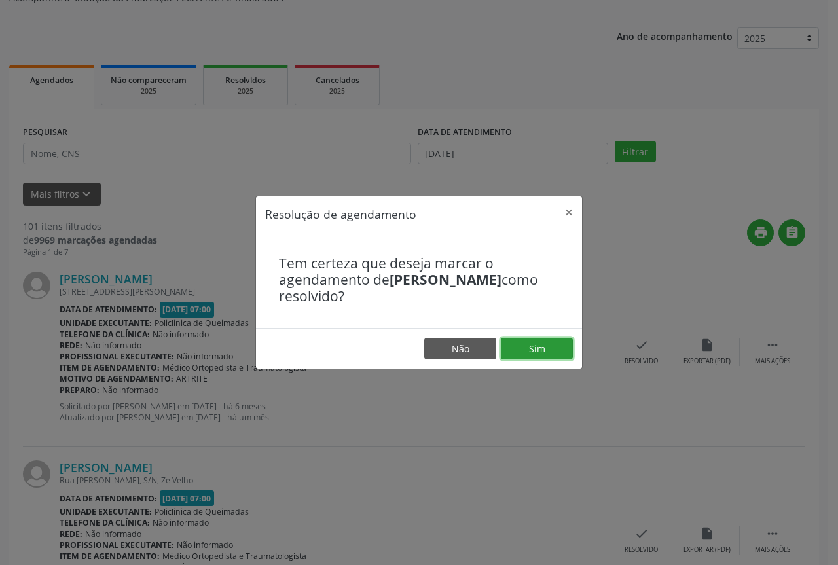
click at [536, 356] on button "Sim" at bounding box center [537, 349] width 72 height 22
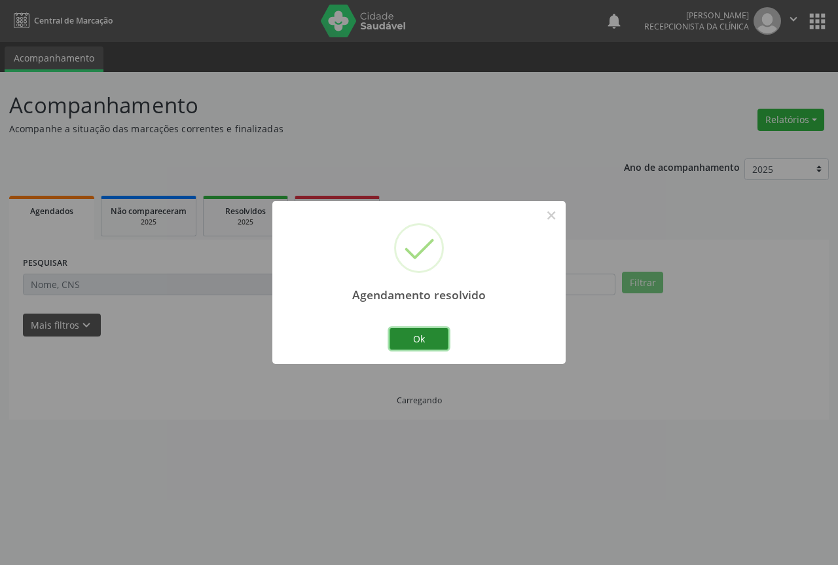
click at [426, 331] on button "Ok" at bounding box center [419, 339] width 59 height 22
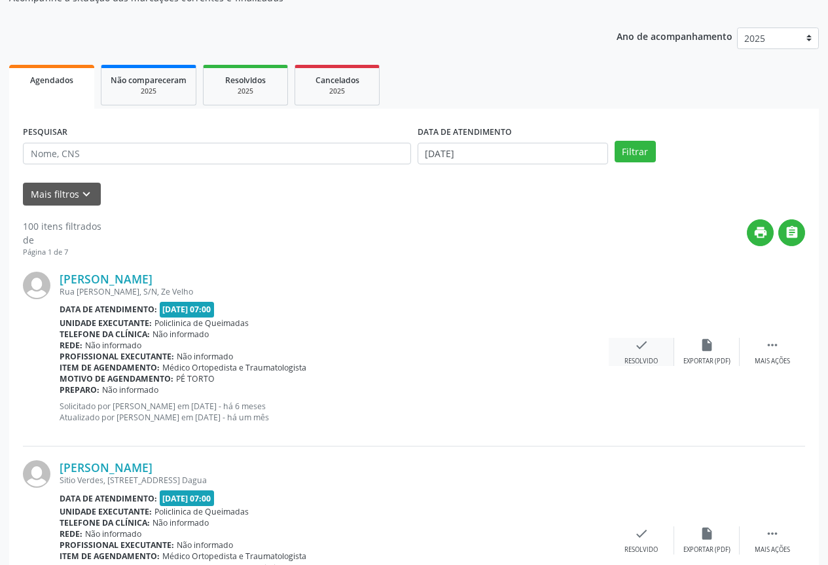
click at [634, 364] on div "Resolvido" at bounding box center [641, 361] width 33 height 9
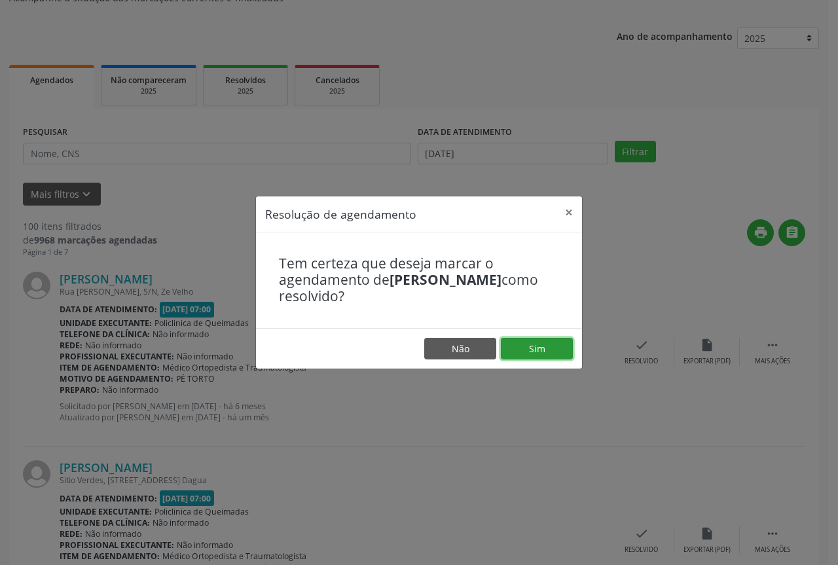
click at [528, 348] on button "Sim" at bounding box center [537, 349] width 72 height 22
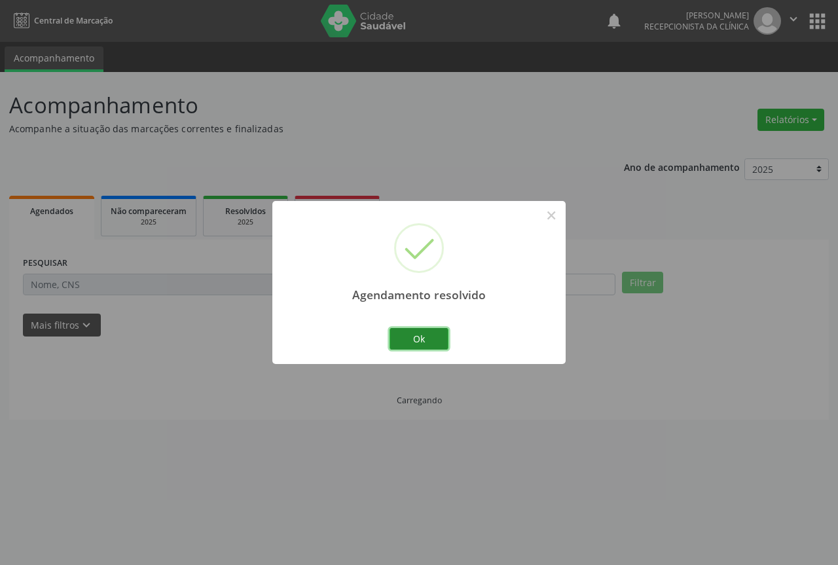
click at [404, 337] on button "Ok" at bounding box center [419, 339] width 59 height 22
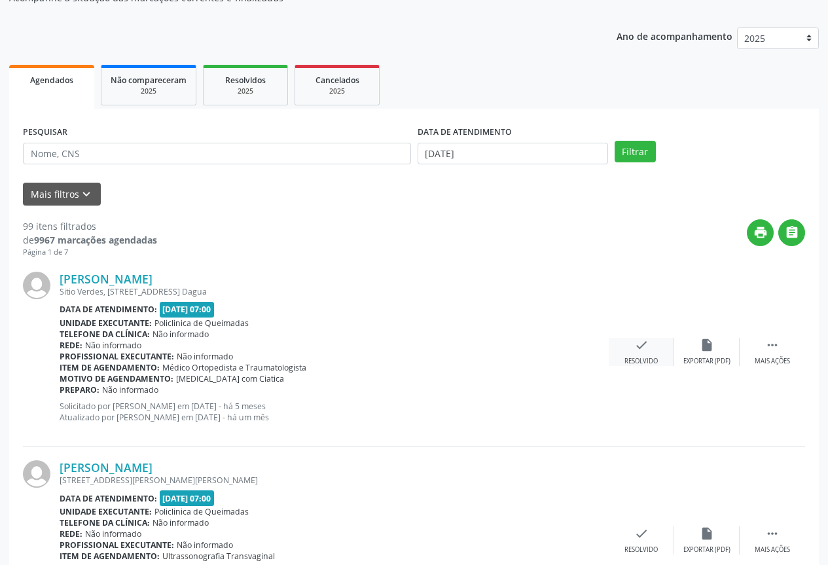
click at [641, 351] on icon "check" at bounding box center [641, 345] width 14 height 14
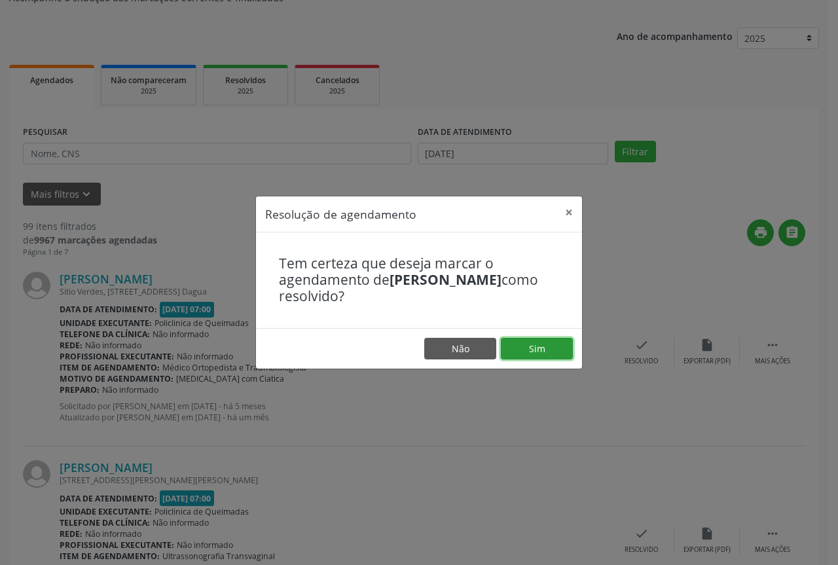
click at [505, 345] on button "Sim" at bounding box center [537, 349] width 72 height 22
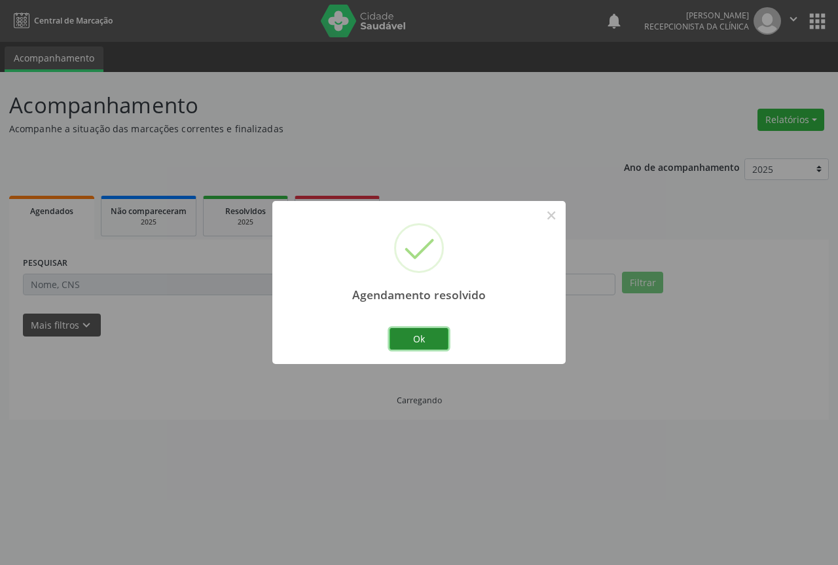
click at [409, 340] on button "Ok" at bounding box center [419, 339] width 59 height 22
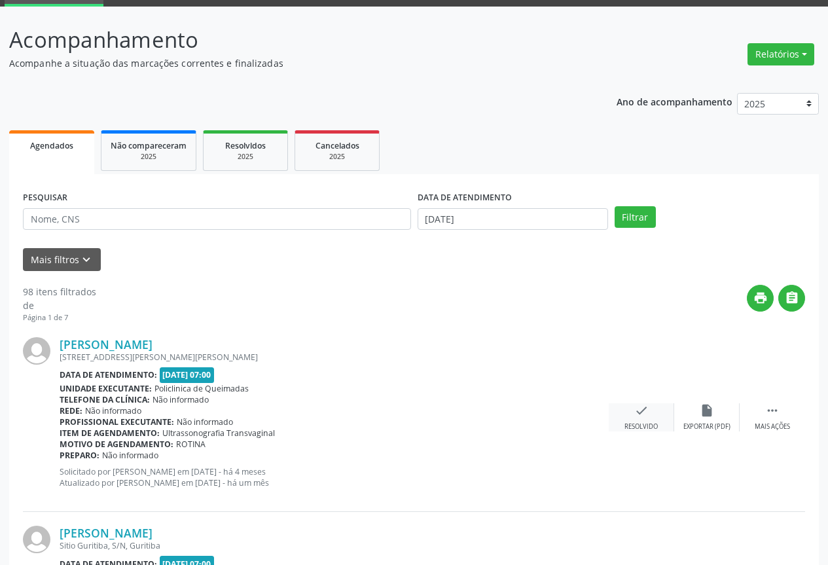
click at [657, 407] on div "check Resolvido" at bounding box center [641, 417] width 65 height 28
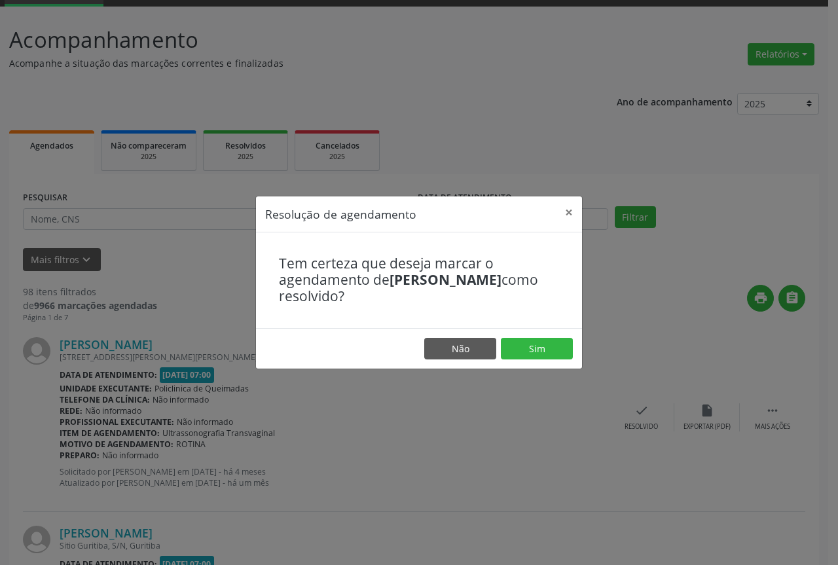
click at [496, 348] on footer "Não Sim" at bounding box center [419, 348] width 326 height 41
click at [537, 350] on button "Sim" at bounding box center [537, 349] width 72 height 22
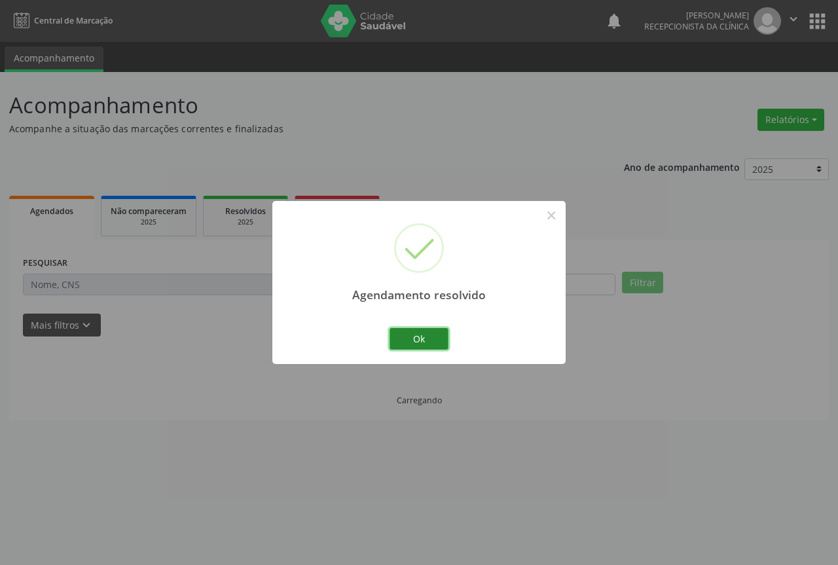
click at [410, 341] on button "Ok" at bounding box center [419, 339] width 59 height 22
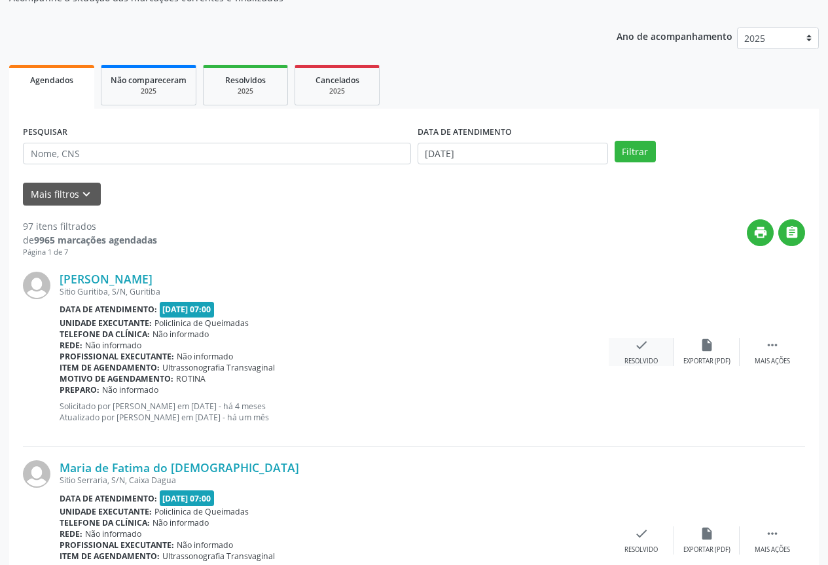
click at [638, 347] on icon "check" at bounding box center [641, 345] width 14 height 14
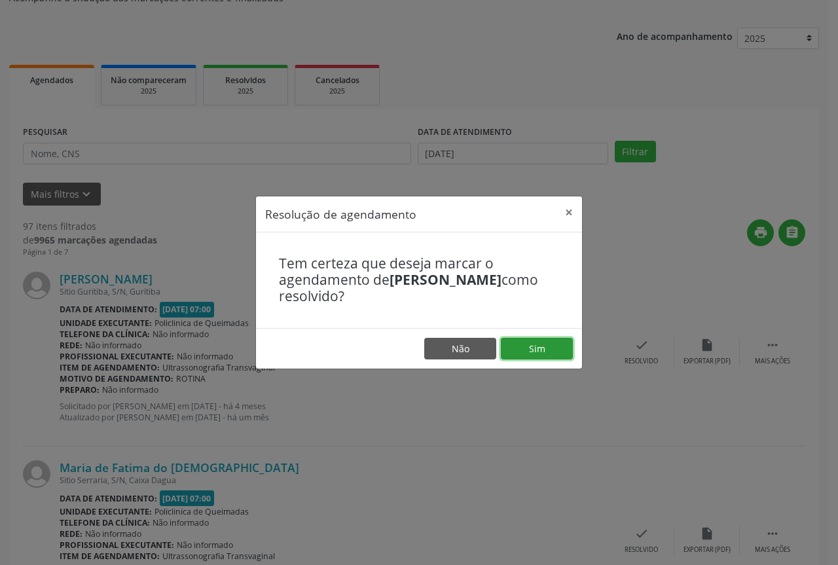
click at [554, 348] on button "Sim" at bounding box center [537, 349] width 72 height 22
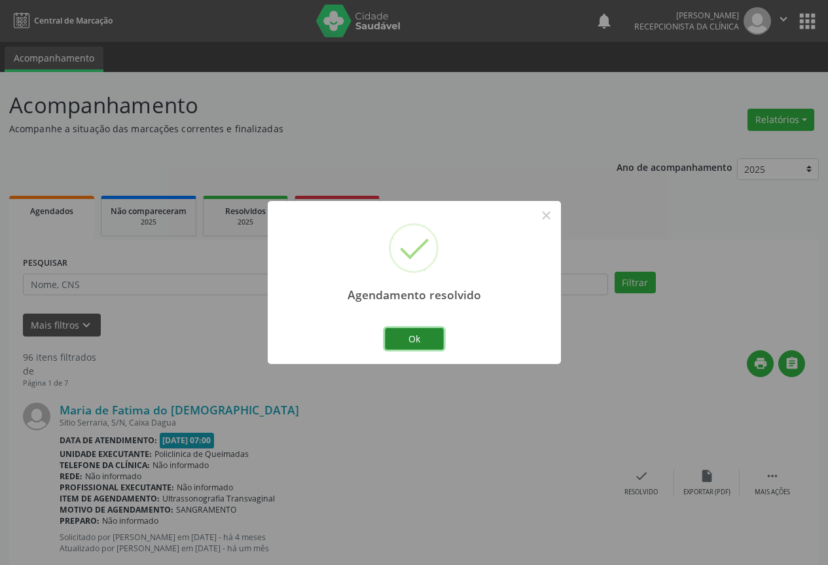
click at [425, 333] on button "Ok" at bounding box center [414, 339] width 59 height 22
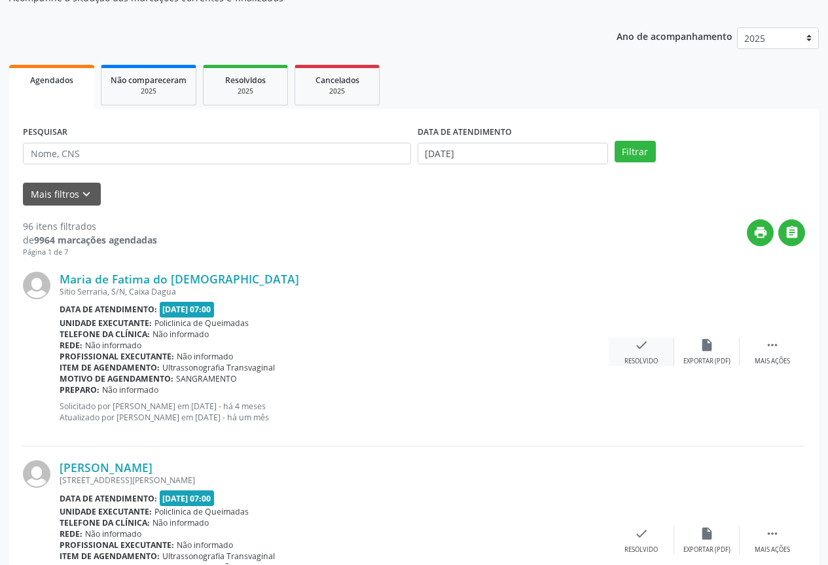
click at [641, 357] on div "Resolvido" at bounding box center [641, 361] width 33 height 9
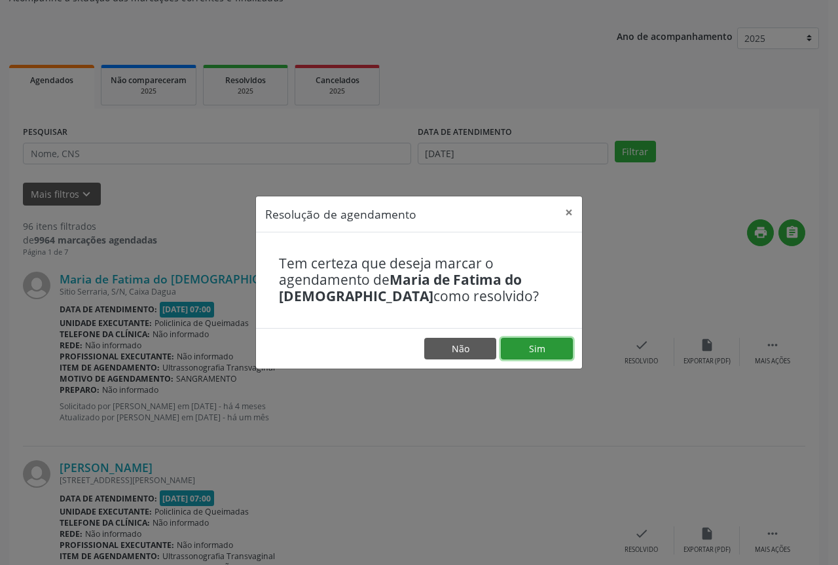
click at [514, 349] on button "Sim" at bounding box center [537, 349] width 72 height 22
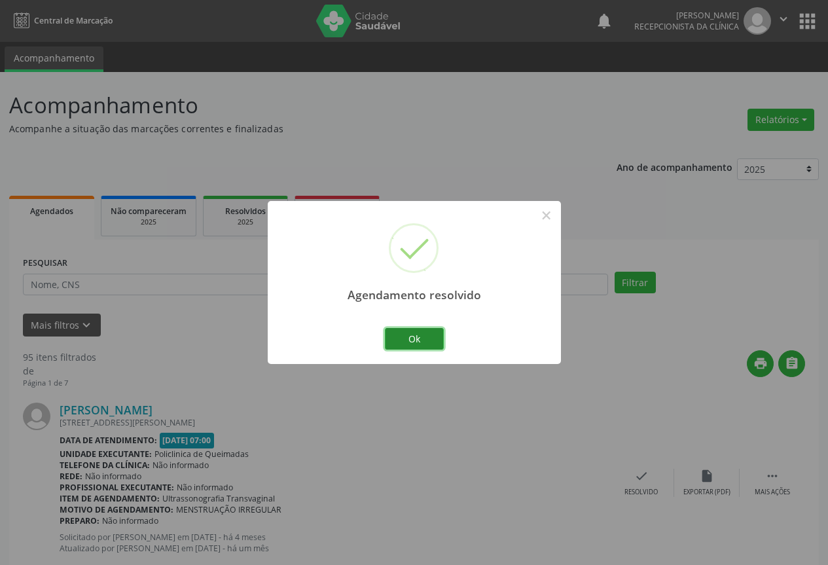
click at [437, 342] on button "Ok" at bounding box center [414, 339] width 59 height 22
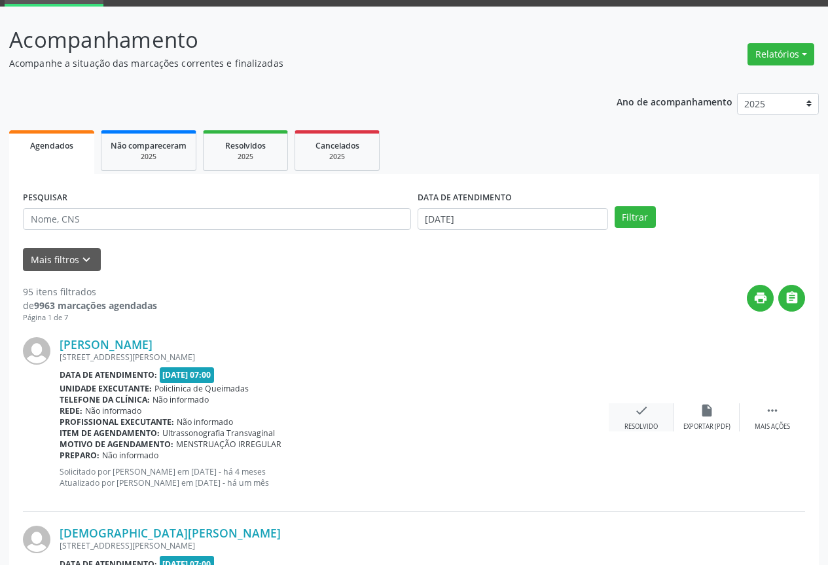
click at [642, 413] on icon "check" at bounding box center [641, 410] width 14 height 14
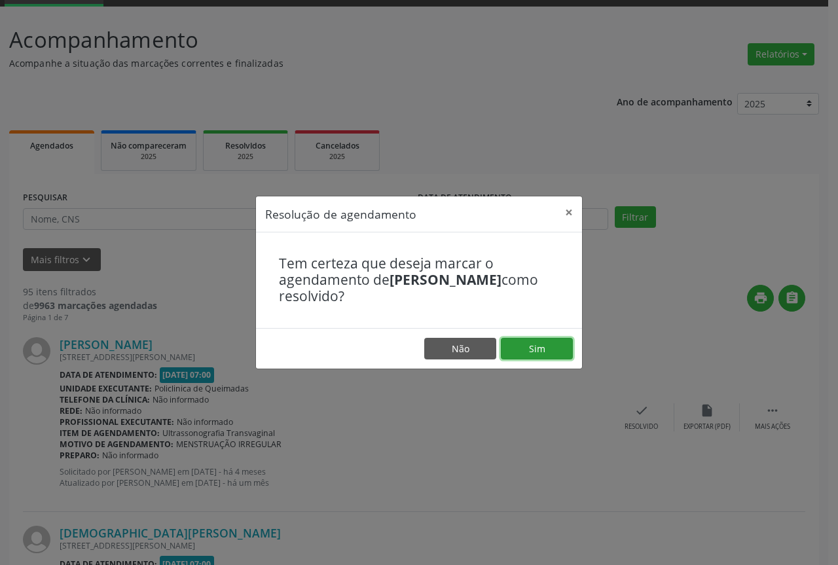
click at [563, 354] on button "Sim" at bounding box center [537, 349] width 72 height 22
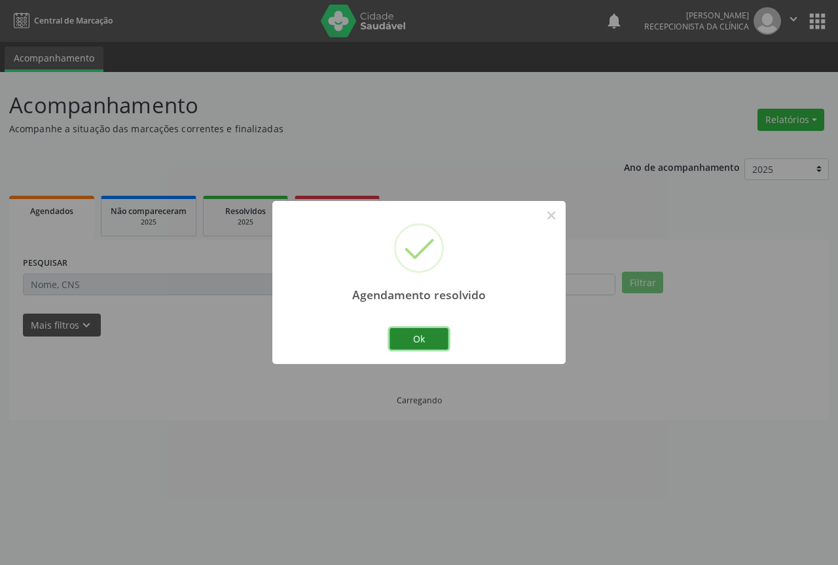
click at [419, 338] on button "Ok" at bounding box center [419, 339] width 59 height 22
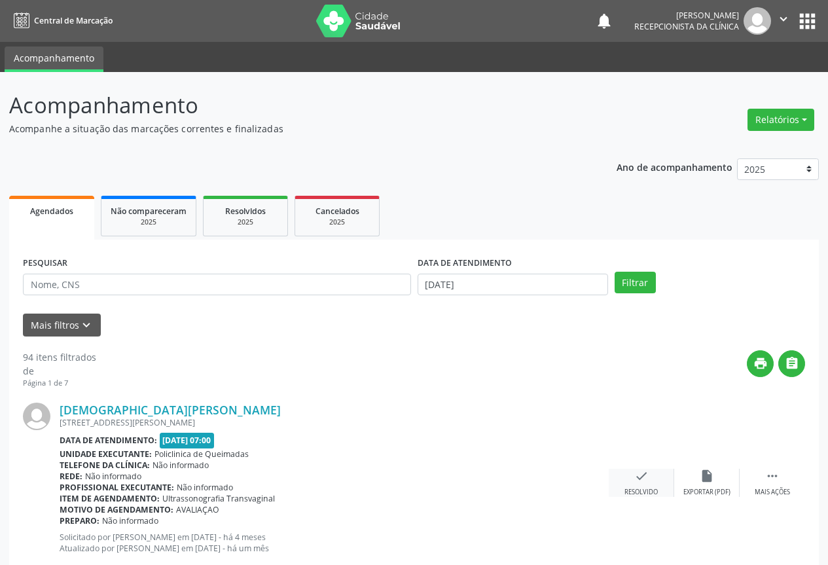
click at [640, 477] on icon "check" at bounding box center [641, 476] width 14 height 14
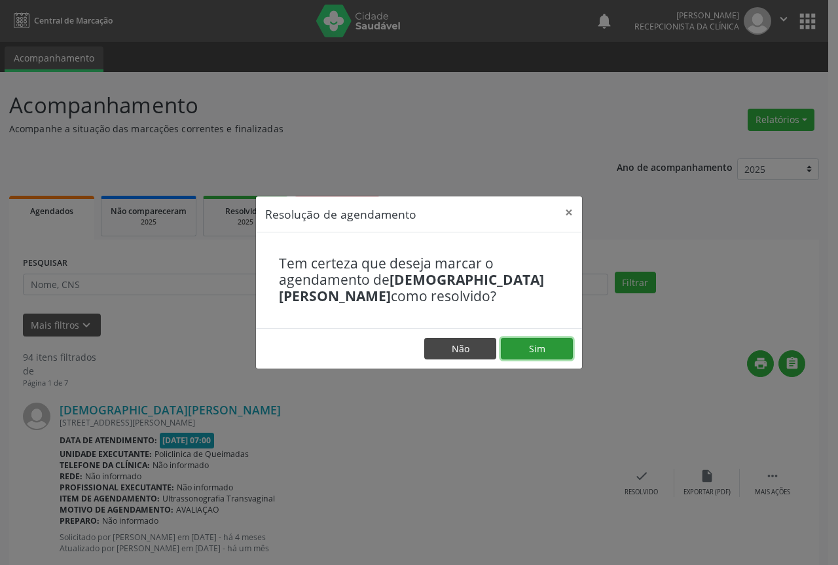
drag, startPoint x: 514, startPoint y: 353, endPoint x: 479, endPoint y: 350, distance: 34.8
click at [513, 352] on button "Sim" at bounding box center [537, 349] width 72 height 22
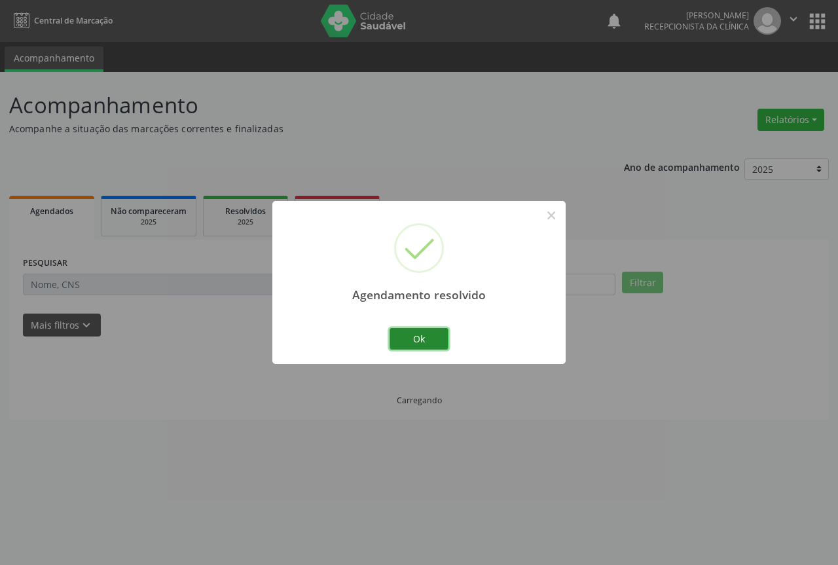
click at [399, 338] on button "Ok" at bounding box center [419, 339] width 59 height 22
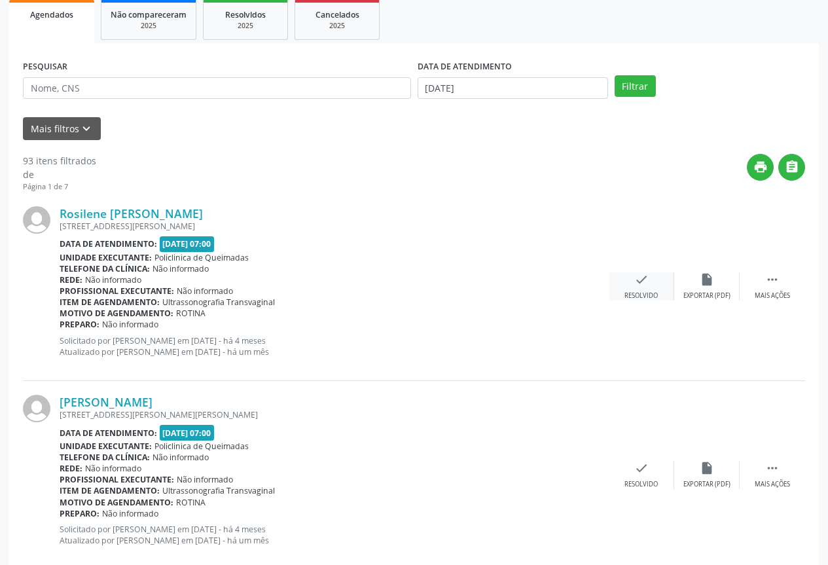
click at [647, 274] on icon "check" at bounding box center [641, 279] width 14 height 14
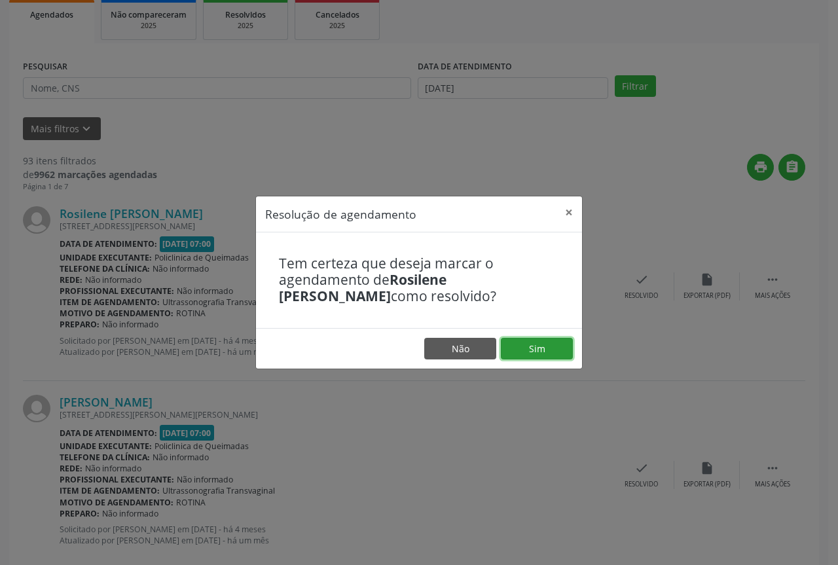
click at [524, 356] on button "Sim" at bounding box center [537, 349] width 72 height 22
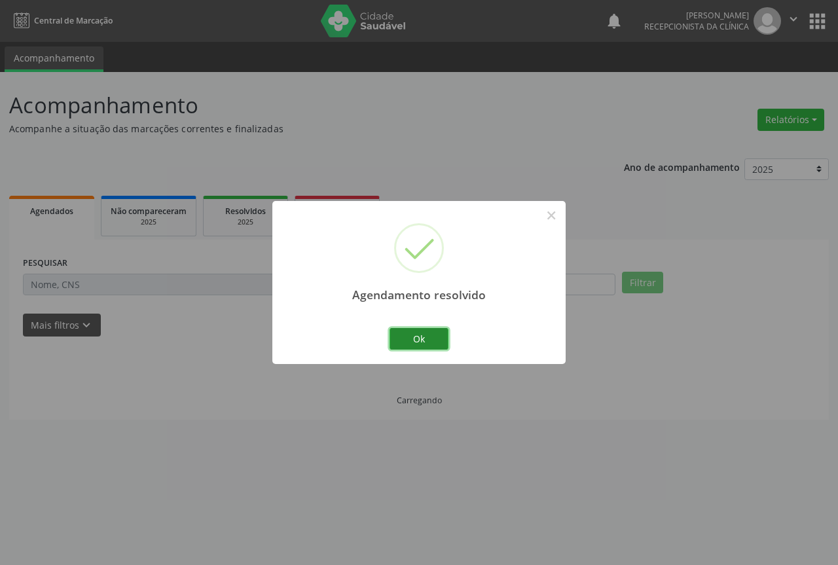
click at [432, 338] on button "Ok" at bounding box center [419, 339] width 59 height 22
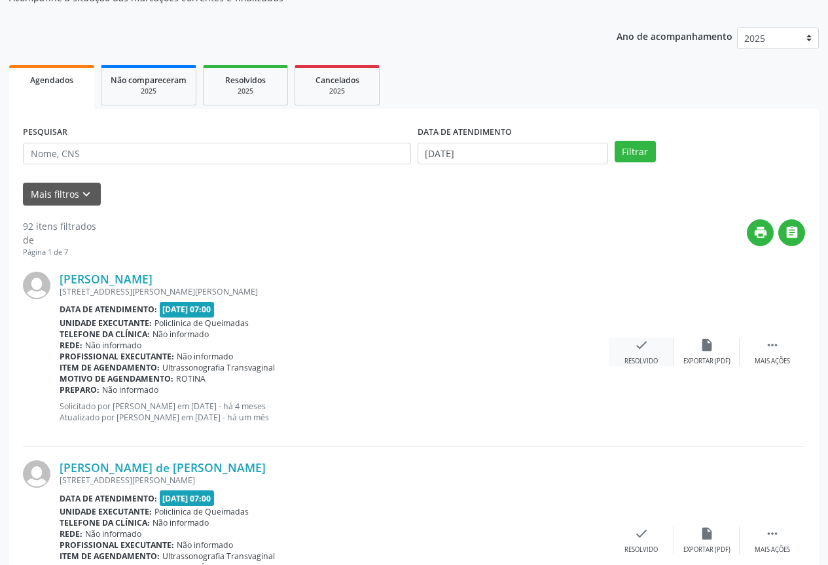
click at [632, 346] on div "check Resolvido" at bounding box center [641, 352] width 65 height 28
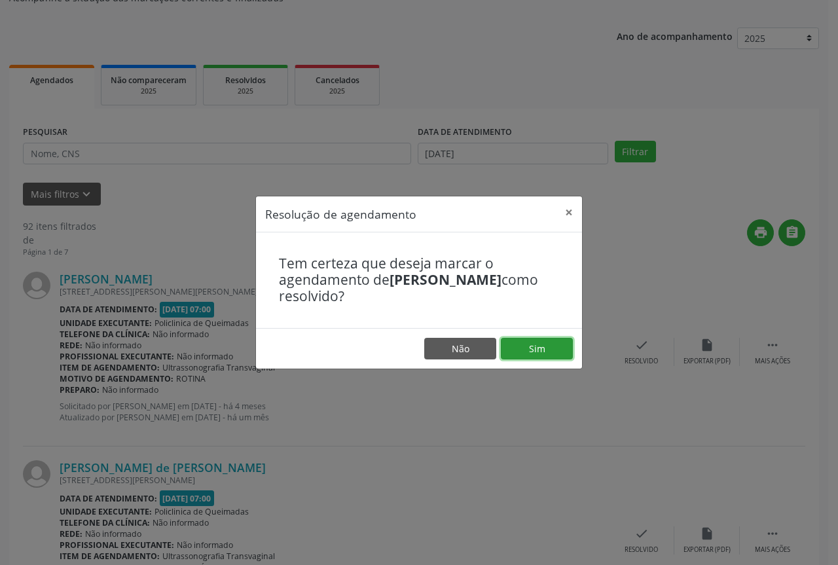
click at [553, 350] on button "Sim" at bounding box center [537, 349] width 72 height 22
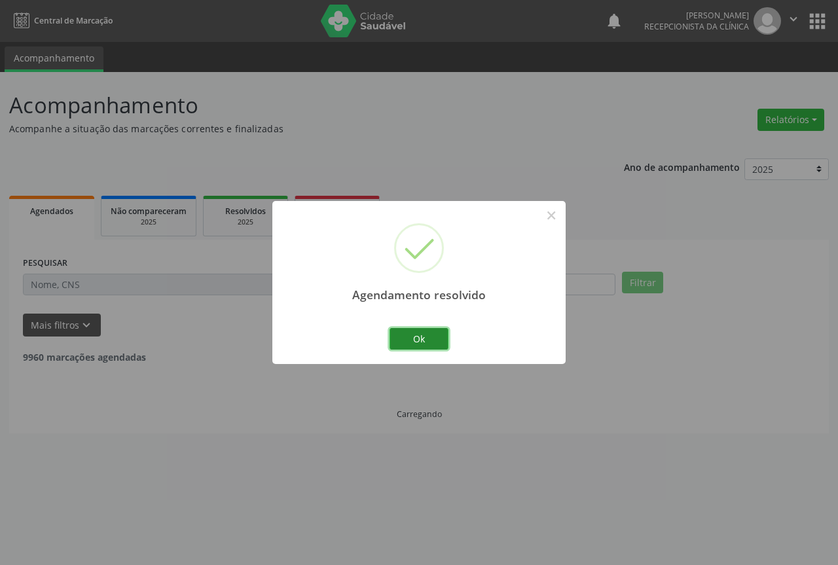
click at [425, 342] on button "Ok" at bounding box center [419, 339] width 59 height 22
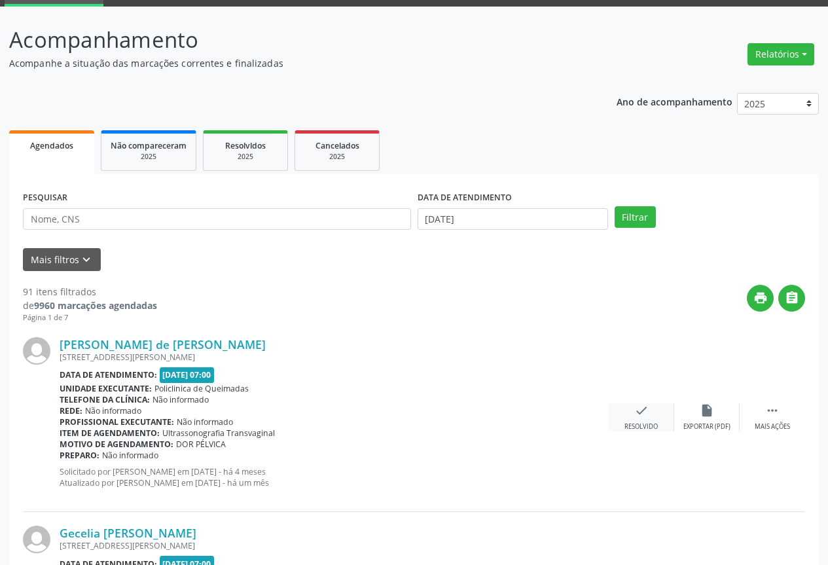
click at [648, 424] on div "Resolvido" at bounding box center [641, 426] width 33 height 9
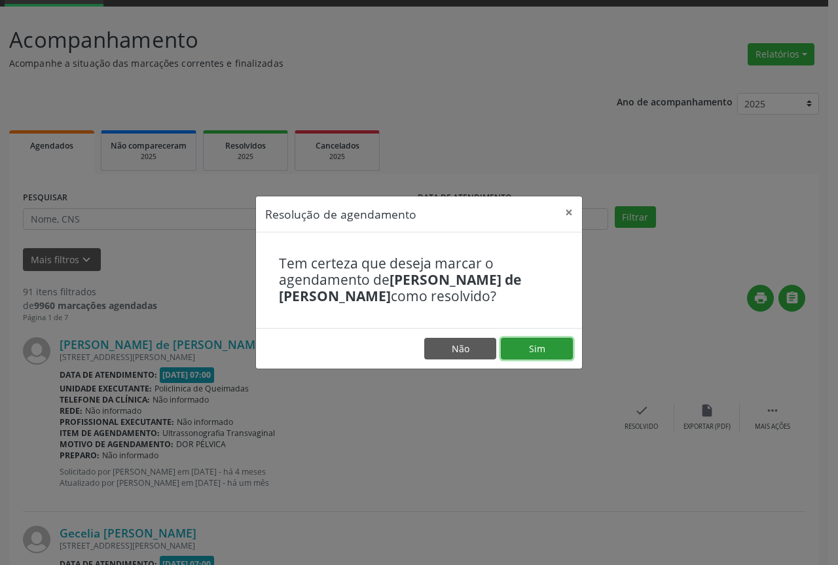
click at [551, 352] on button "Sim" at bounding box center [537, 349] width 72 height 22
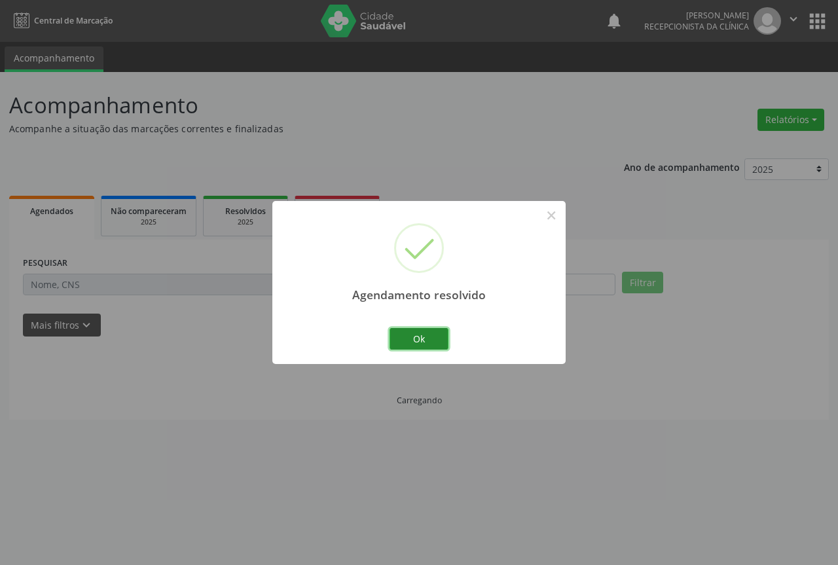
click at [424, 344] on button "Ok" at bounding box center [419, 339] width 59 height 22
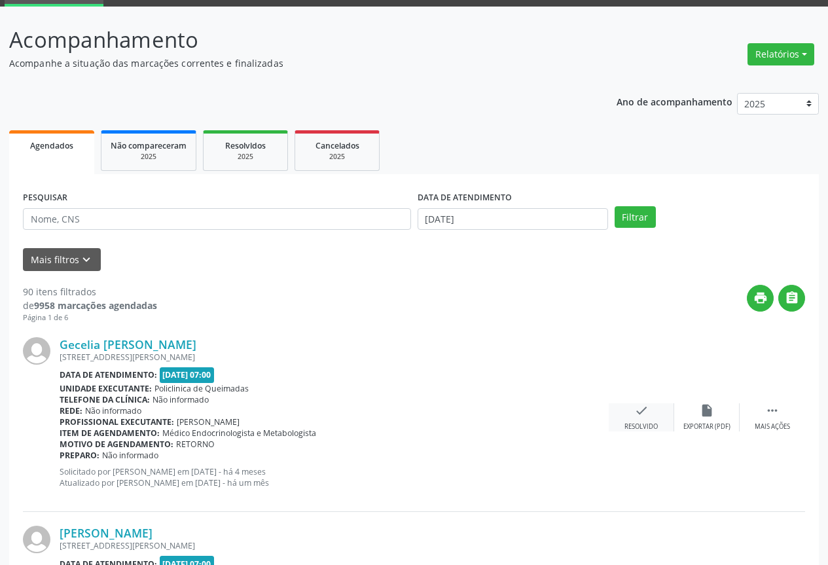
click at [629, 424] on div "Resolvido" at bounding box center [641, 426] width 33 height 9
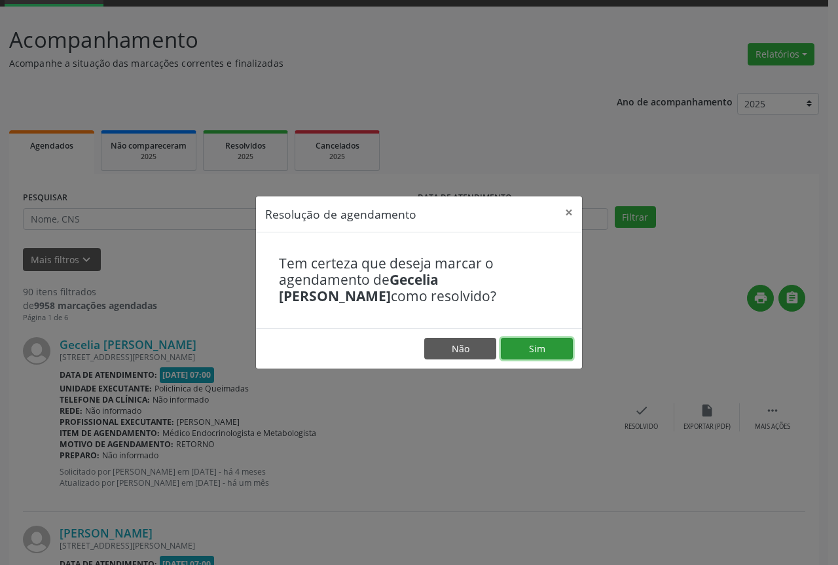
click at [545, 354] on button "Sim" at bounding box center [537, 349] width 72 height 22
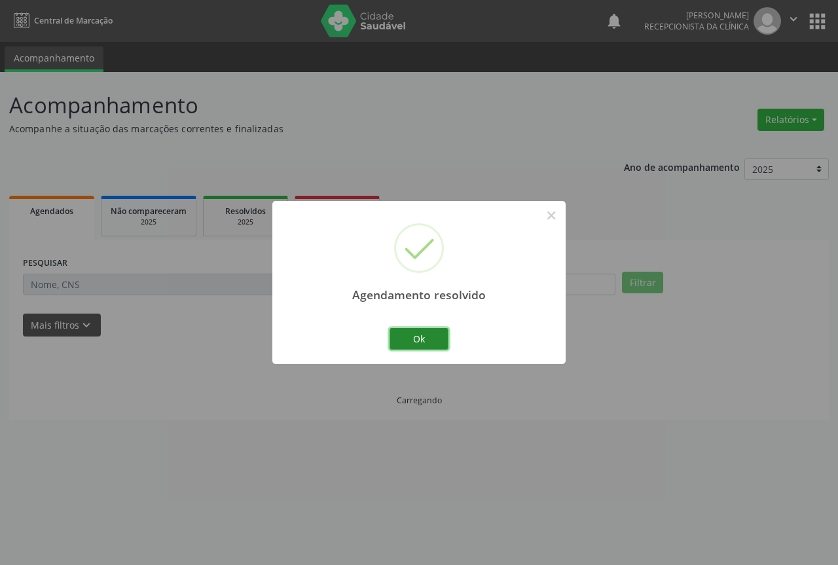
click at [433, 338] on button "Ok" at bounding box center [419, 339] width 59 height 22
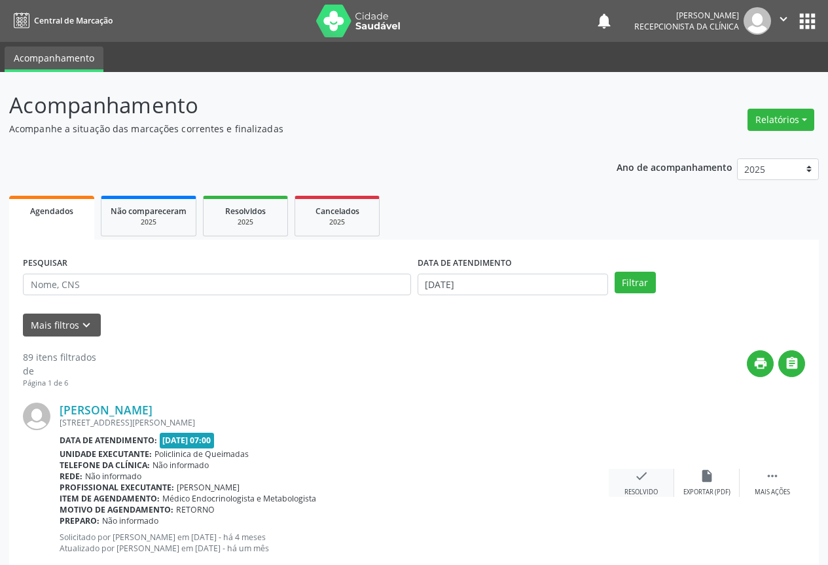
click at [640, 469] on icon "check" at bounding box center [641, 476] width 14 height 14
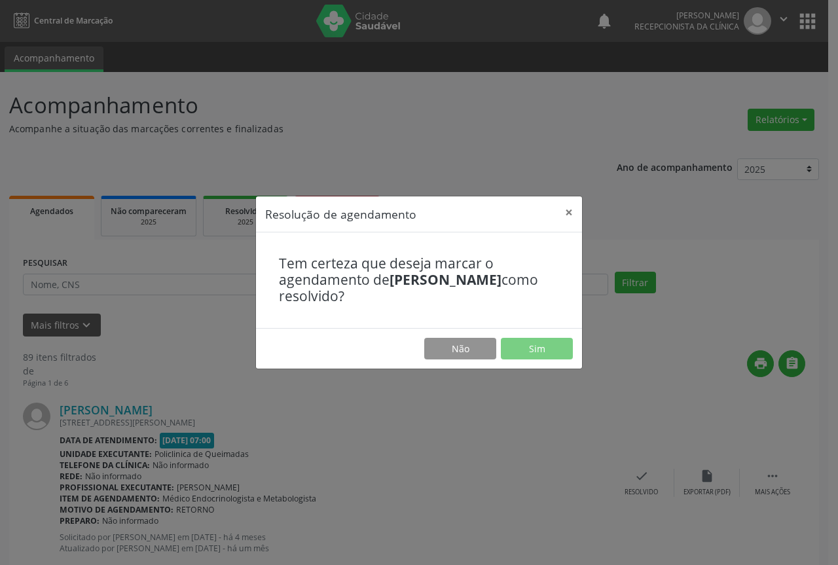
click at [638, 474] on div "Resolução de agendamento × Tem certeza que deseja marcar o agendamento de [PERS…" at bounding box center [419, 282] width 838 height 565
click at [531, 353] on button "Sim" at bounding box center [537, 349] width 72 height 22
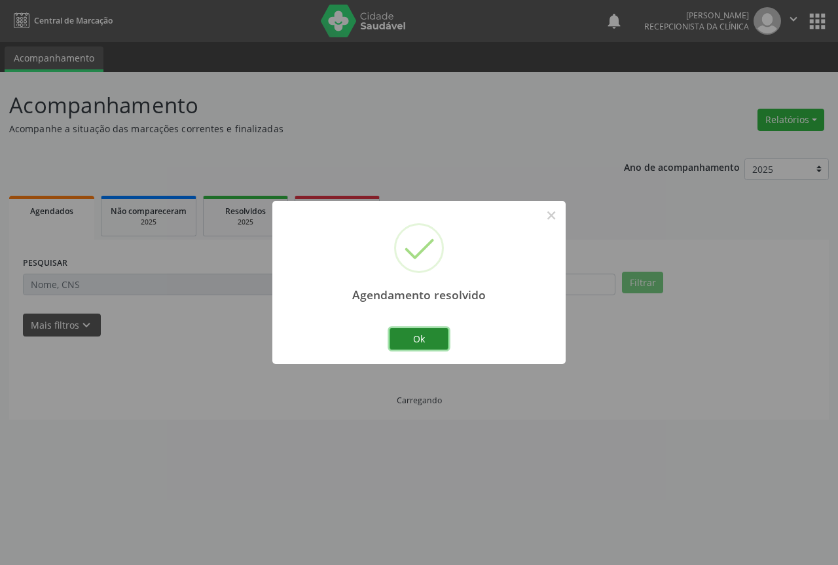
click at [405, 339] on button "Ok" at bounding box center [419, 339] width 59 height 22
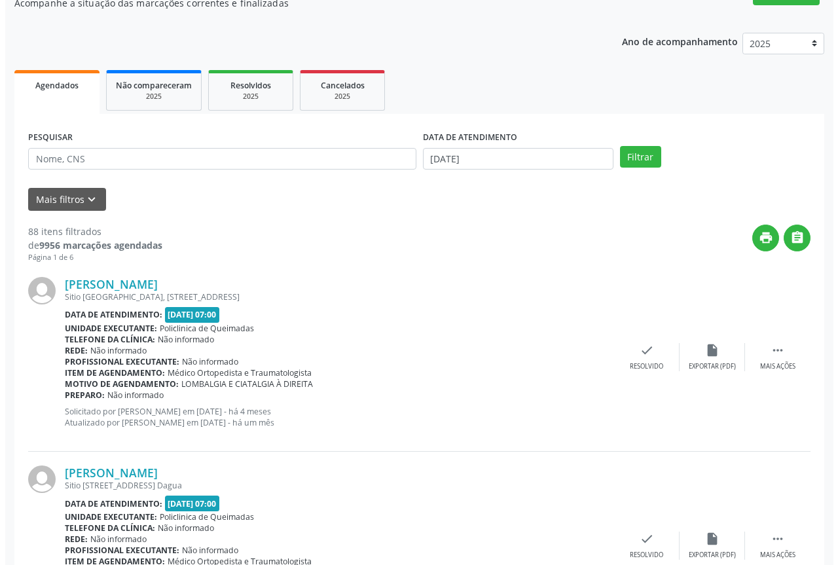
scroll to position [131, 0]
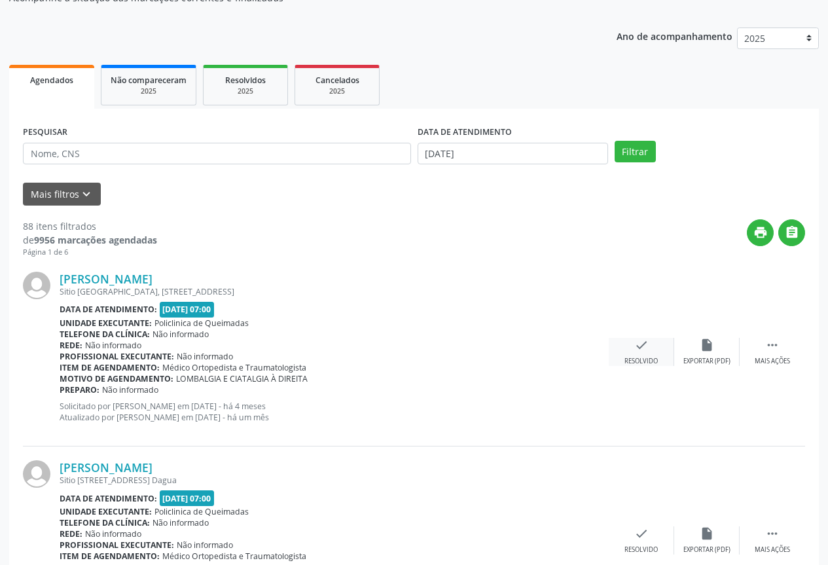
click at [655, 365] on div "Resolvido" at bounding box center [641, 361] width 33 height 9
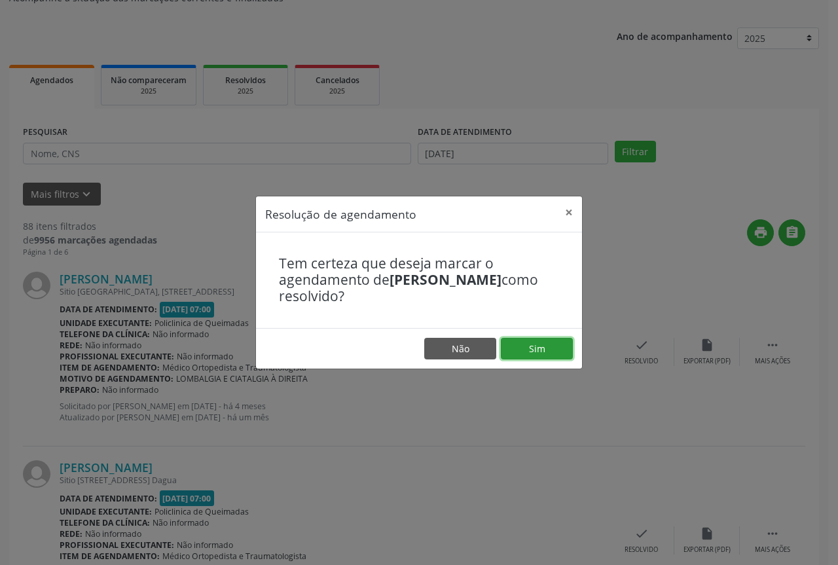
click at [541, 348] on button "Sim" at bounding box center [537, 349] width 72 height 22
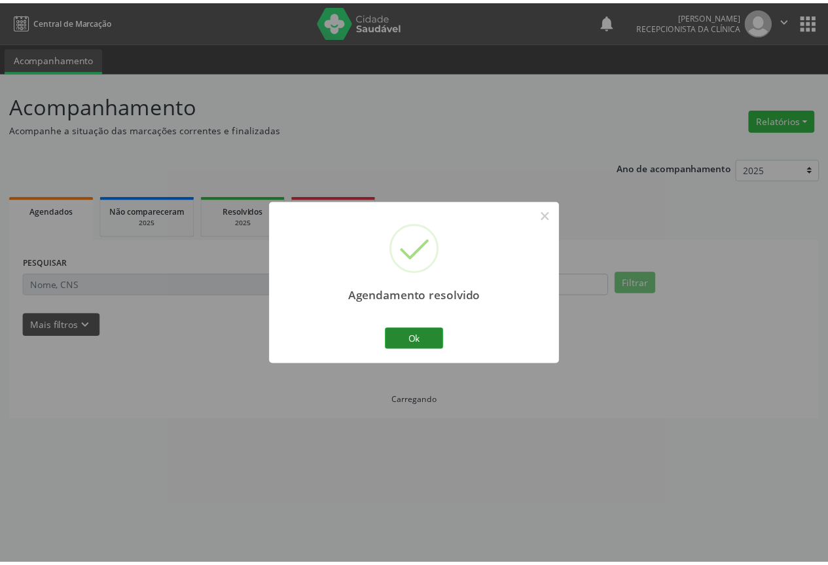
scroll to position [0, 0]
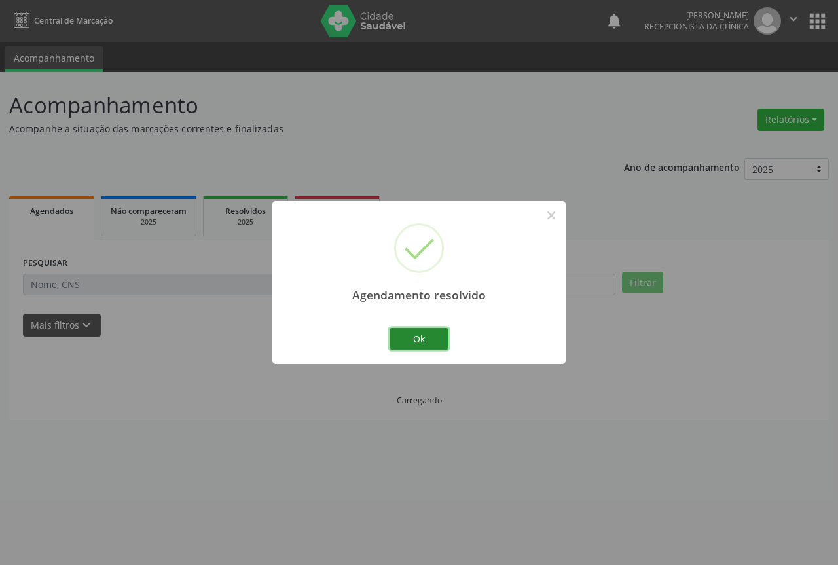
click at [406, 339] on button "Ok" at bounding box center [419, 339] width 59 height 22
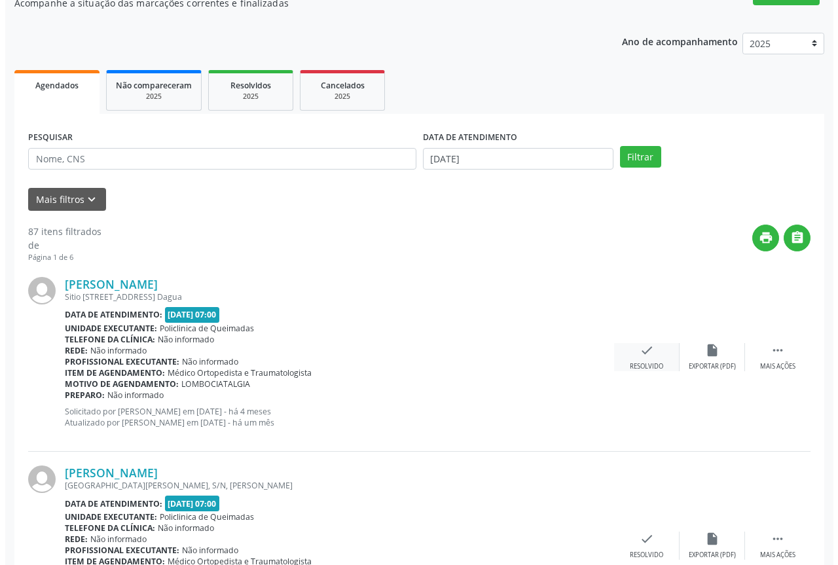
scroll to position [131, 0]
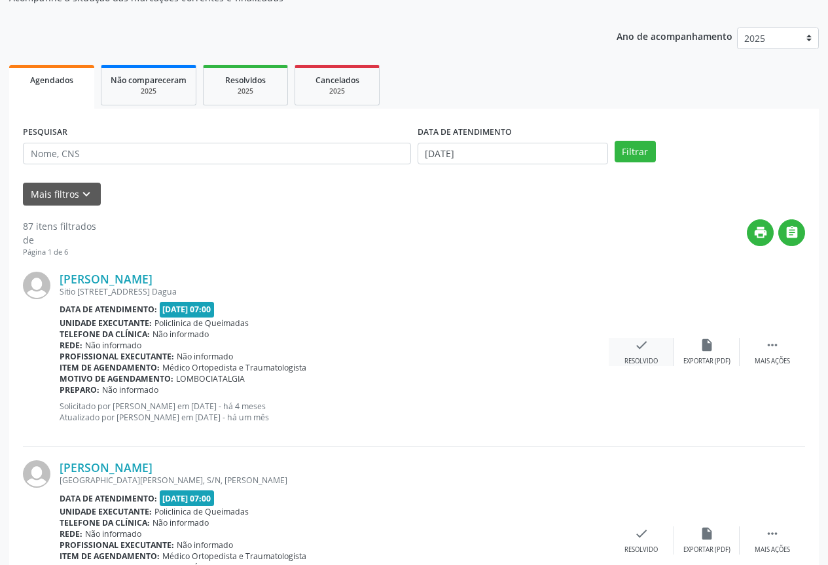
click at [641, 344] on icon "check" at bounding box center [641, 345] width 14 height 14
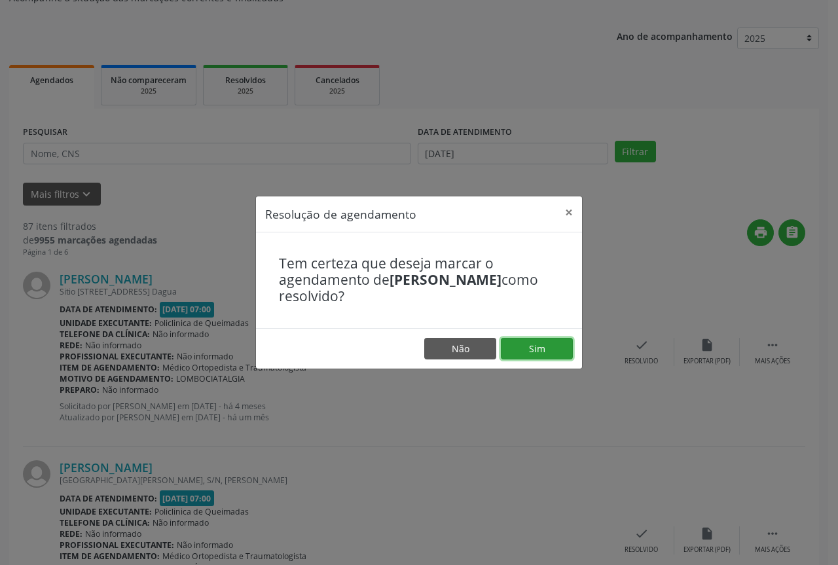
click at [537, 345] on button "Sim" at bounding box center [537, 349] width 72 height 22
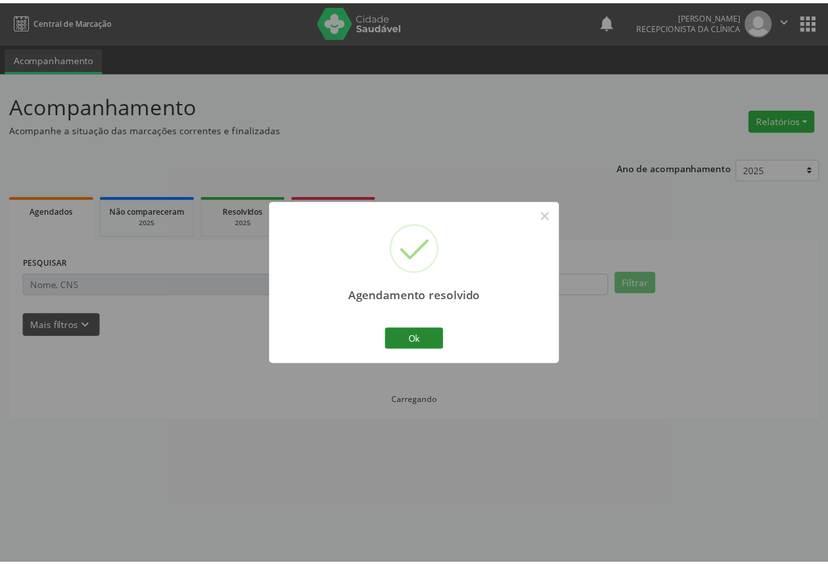
scroll to position [0, 0]
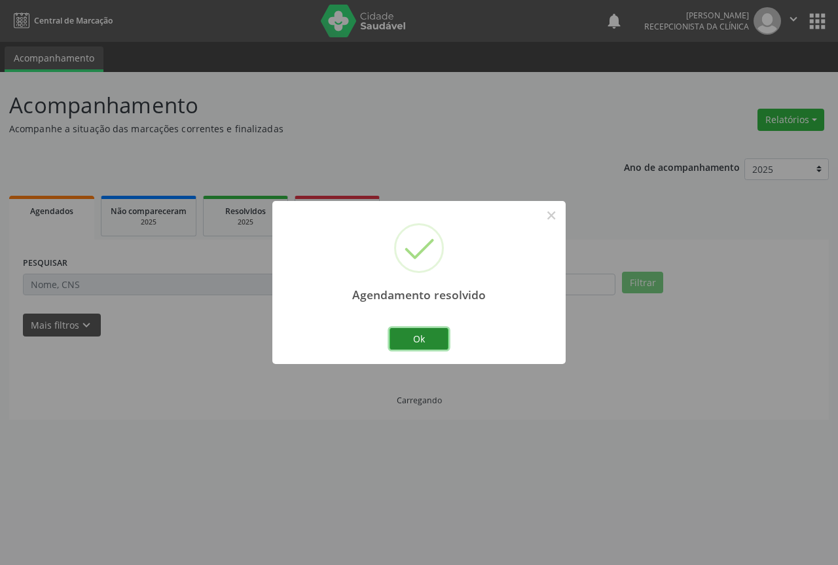
click at [405, 345] on button "Ok" at bounding box center [419, 339] width 59 height 22
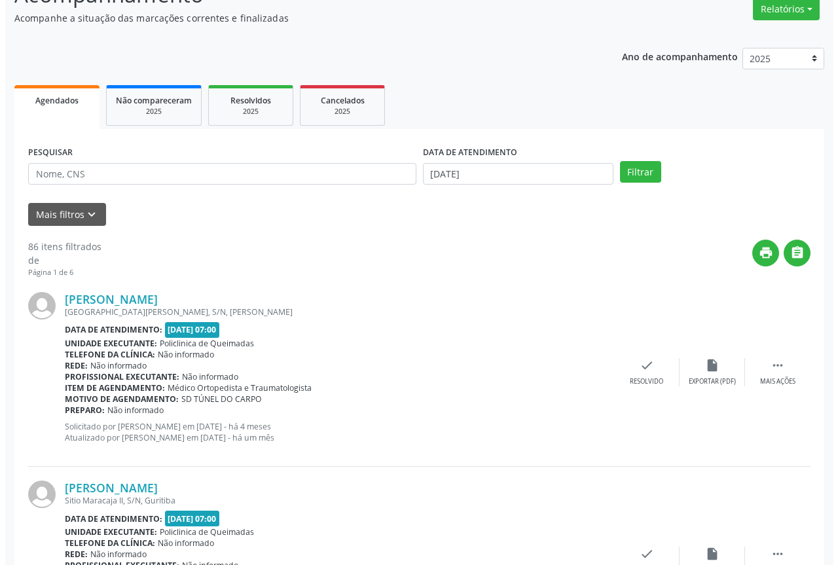
scroll to position [131, 0]
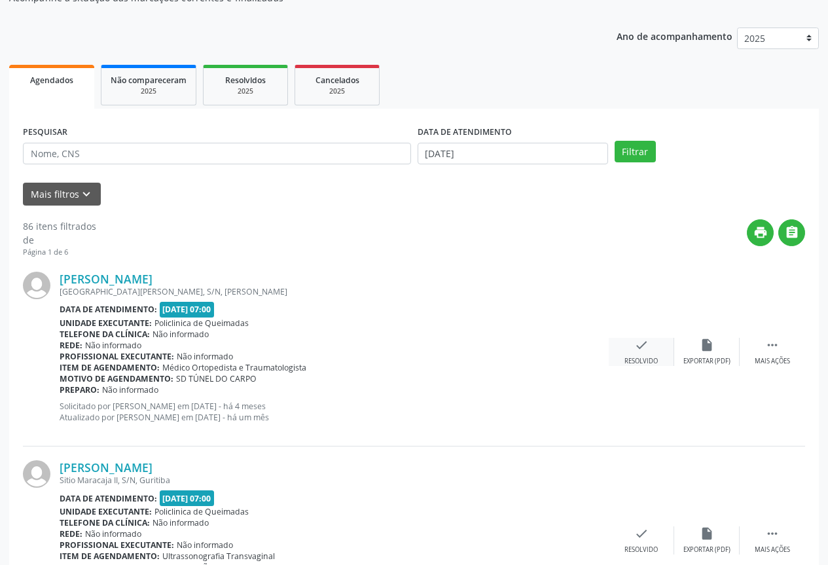
click at [630, 361] on div "Resolvido" at bounding box center [641, 361] width 33 height 9
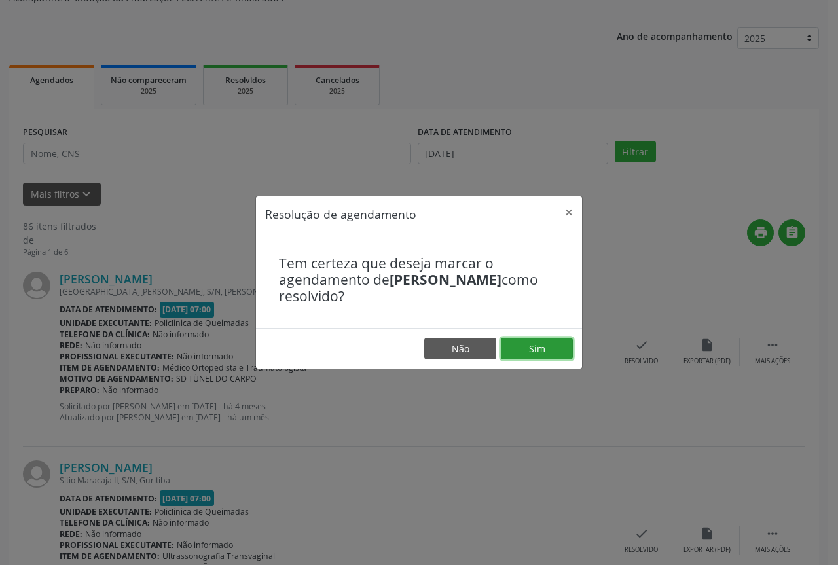
click at [536, 355] on button "Sim" at bounding box center [537, 349] width 72 height 22
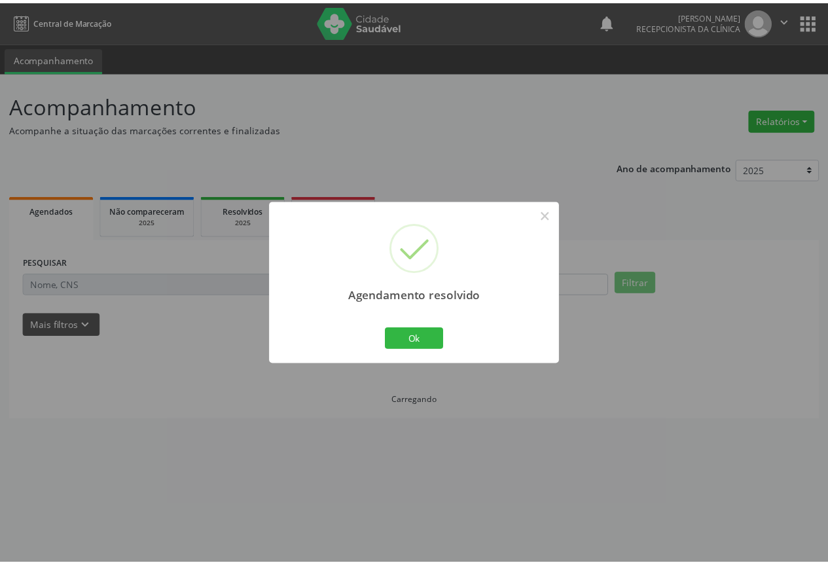
scroll to position [0, 0]
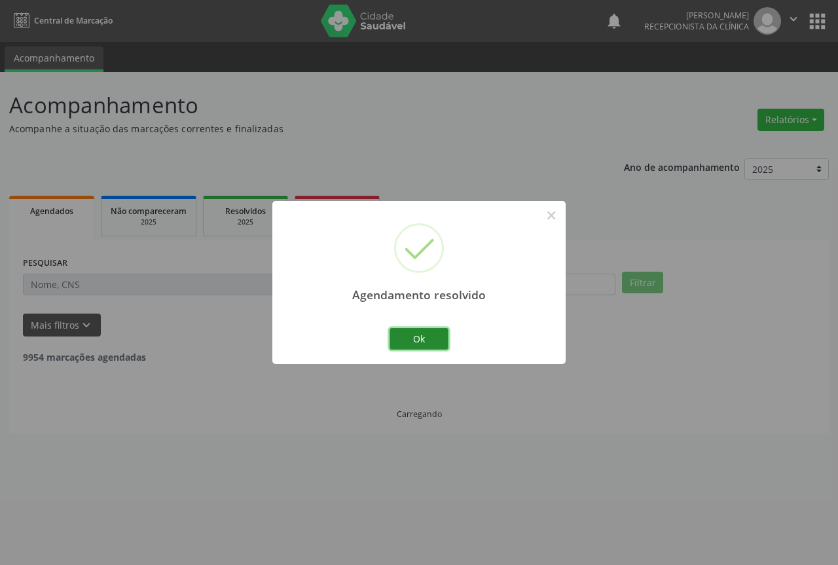
click at [413, 344] on button "Ok" at bounding box center [419, 339] width 59 height 22
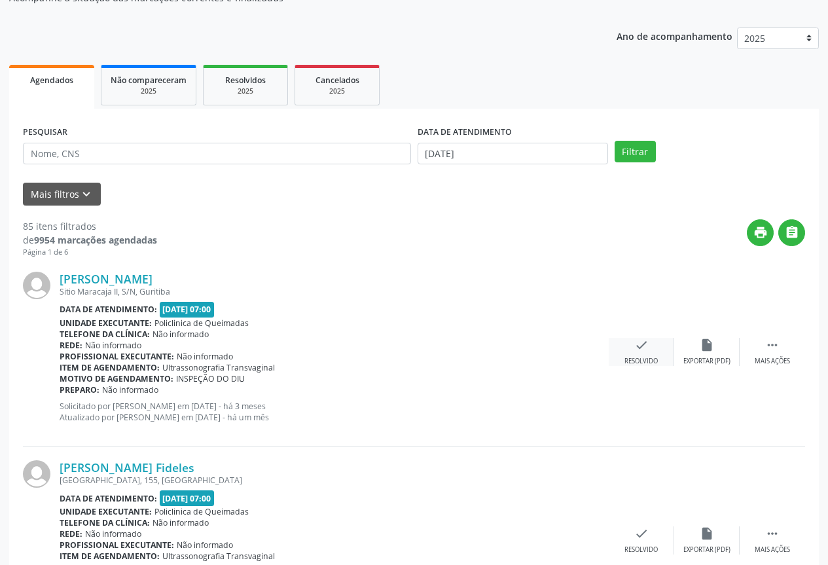
click at [653, 350] on div "check Resolvido" at bounding box center [641, 352] width 65 height 28
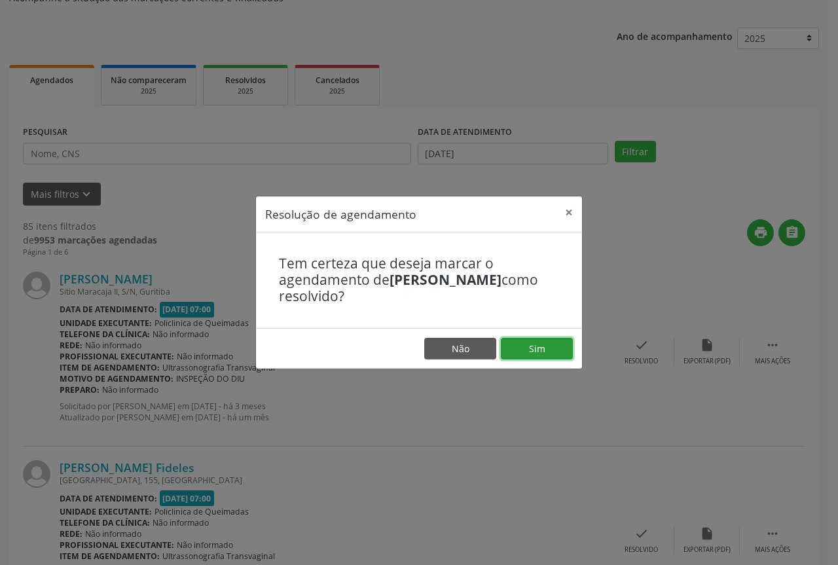
click at [502, 351] on button "Sim" at bounding box center [537, 349] width 72 height 22
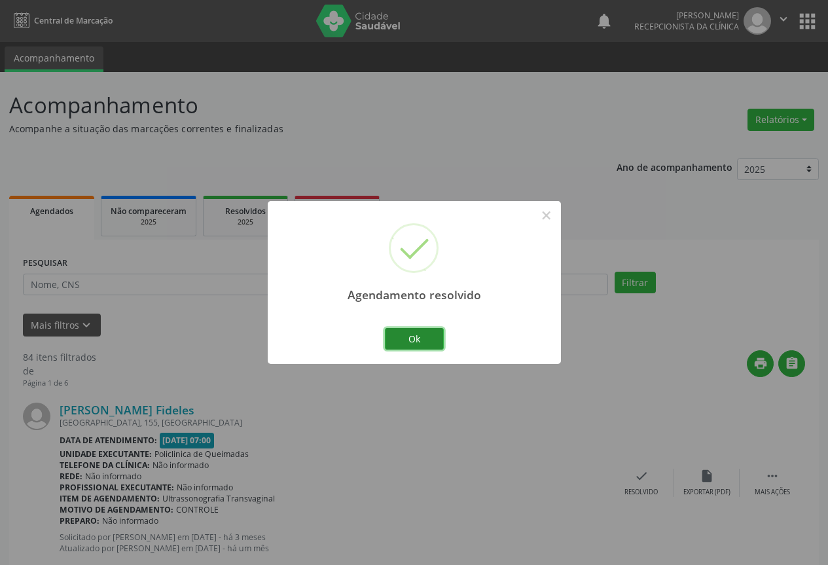
click at [397, 336] on button "Ok" at bounding box center [414, 339] width 59 height 22
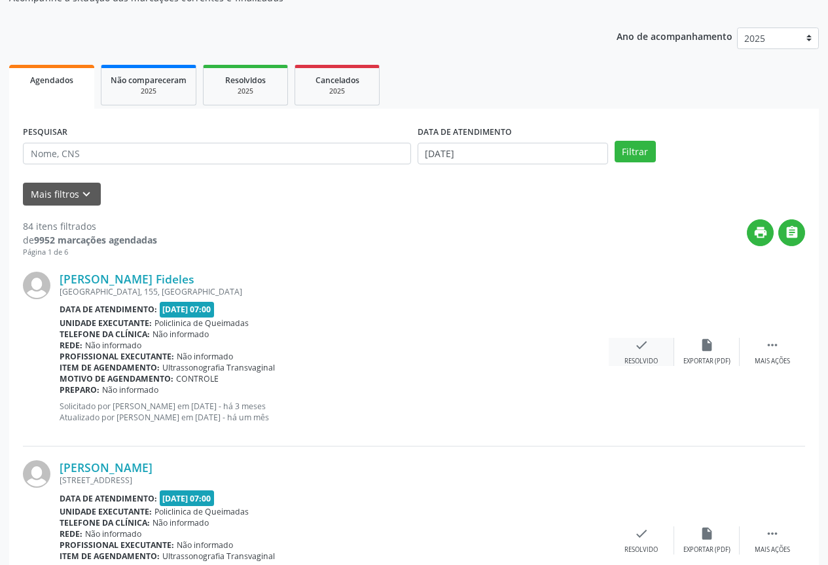
click at [642, 349] on icon "check" at bounding box center [641, 345] width 14 height 14
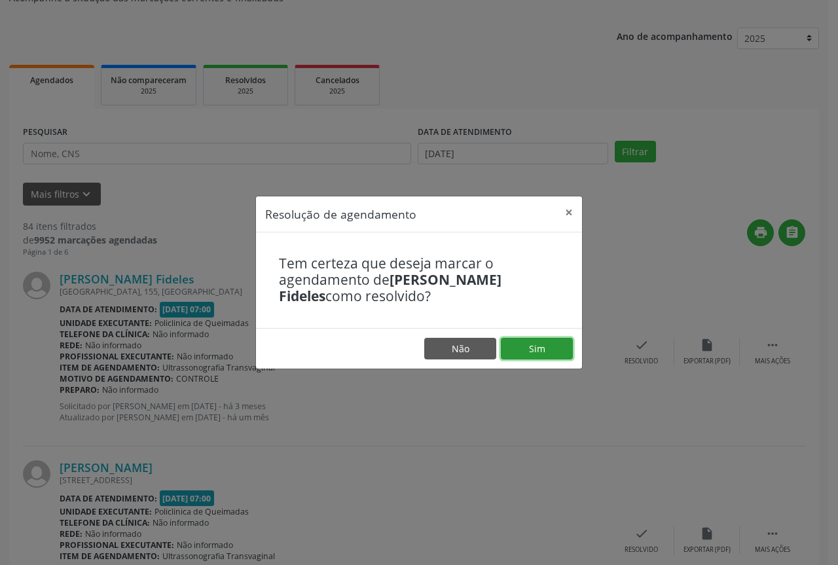
click at [517, 340] on button "Sim" at bounding box center [537, 349] width 72 height 22
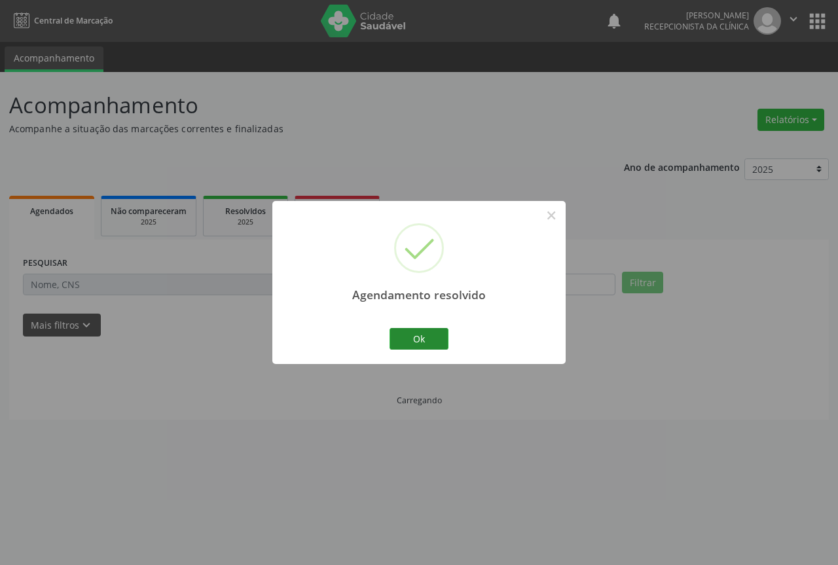
click at [443, 337] on button "Ok" at bounding box center [419, 339] width 59 height 22
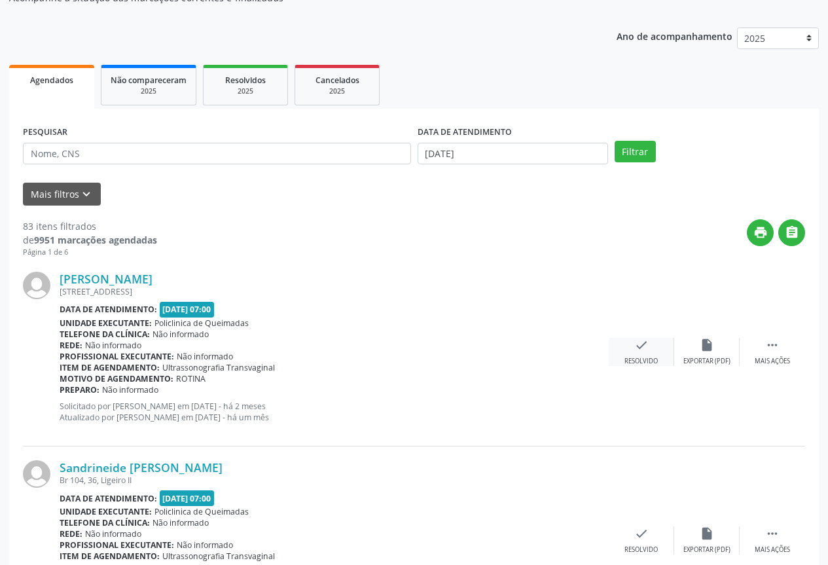
click at [629, 348] on div "check Resolvido" at bounding box center [641, 352] width 65 height 28
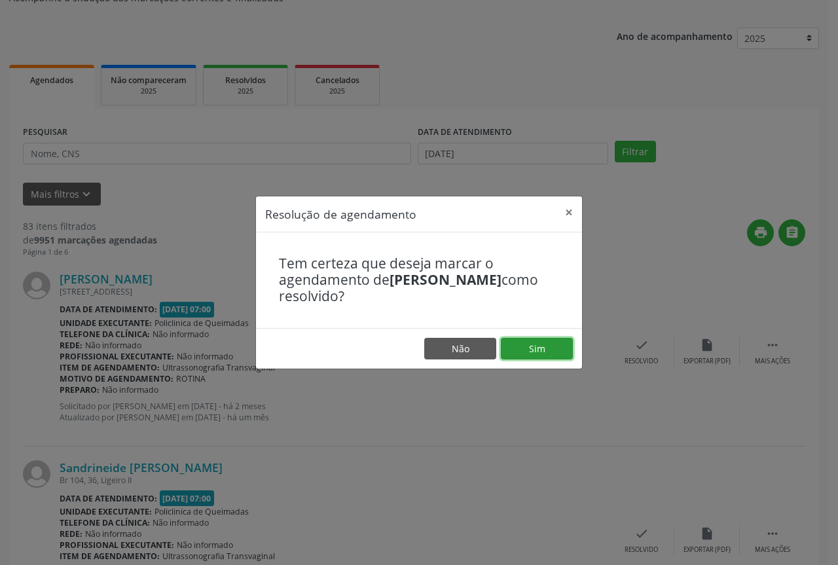
click at [538, 350] on button "Sim" at bounding box center [537, 349] width 72 height 22
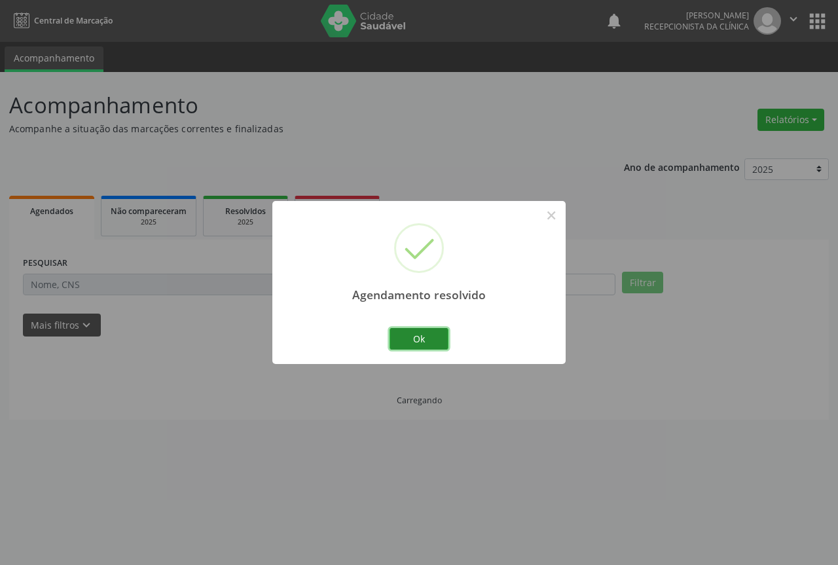
click at [412, 338] on button "Ok" at bounding box center [419, 339] width 59 height 22
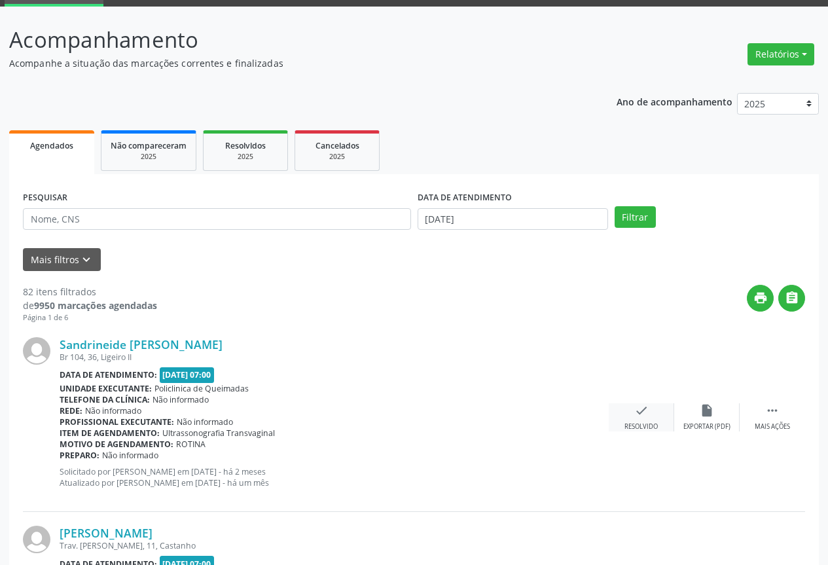
click at [635, 420] on div "check Resolvido" at bounding box center [641, 417] width 65 height 28
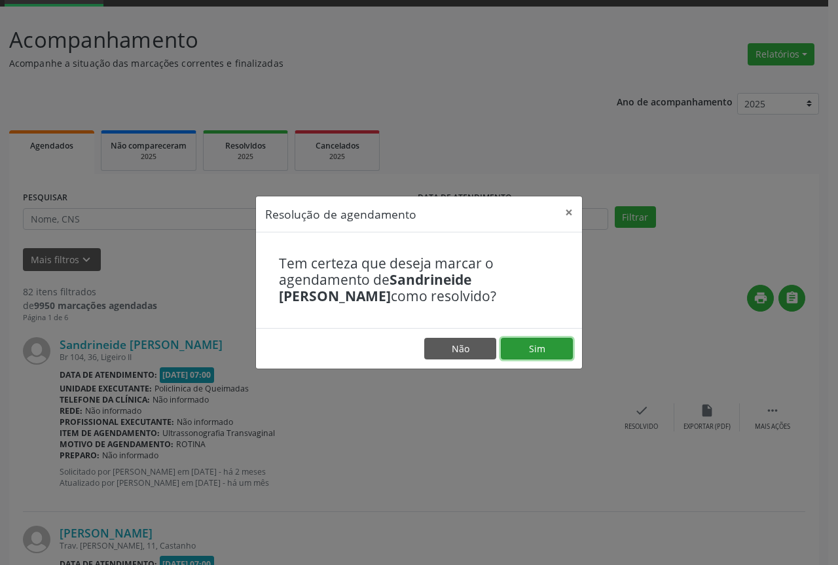
click at [524, 354] on button "Sim" at bounding box center [537, 349] width 72 height 22
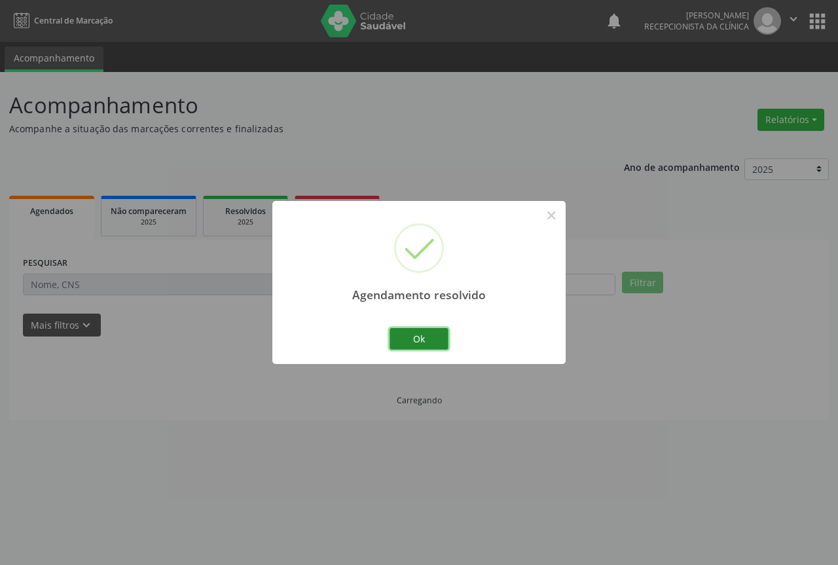
click at [426, 339] on button "Ok" at bounding box center [419, 339] width 59 height 22
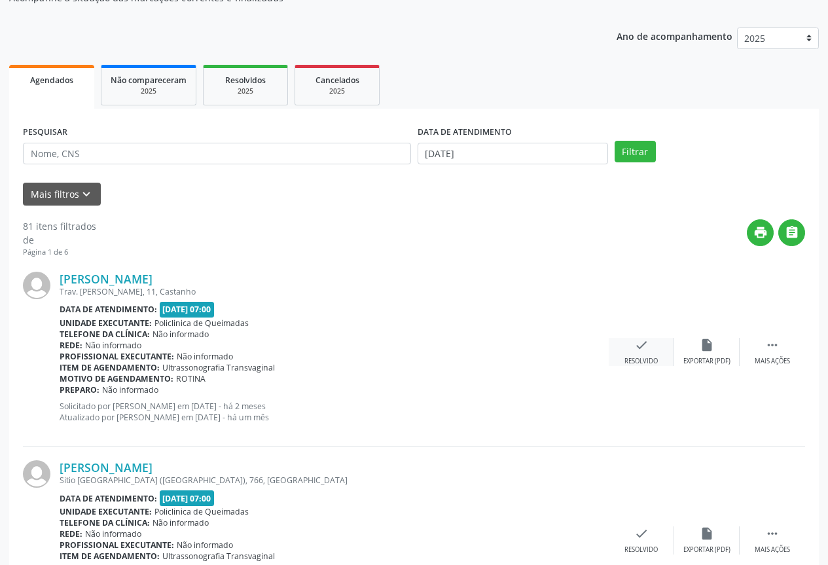
click at [650, 350] on div "check Resolvido" at bounding box center [641, 352] width 65 height 28
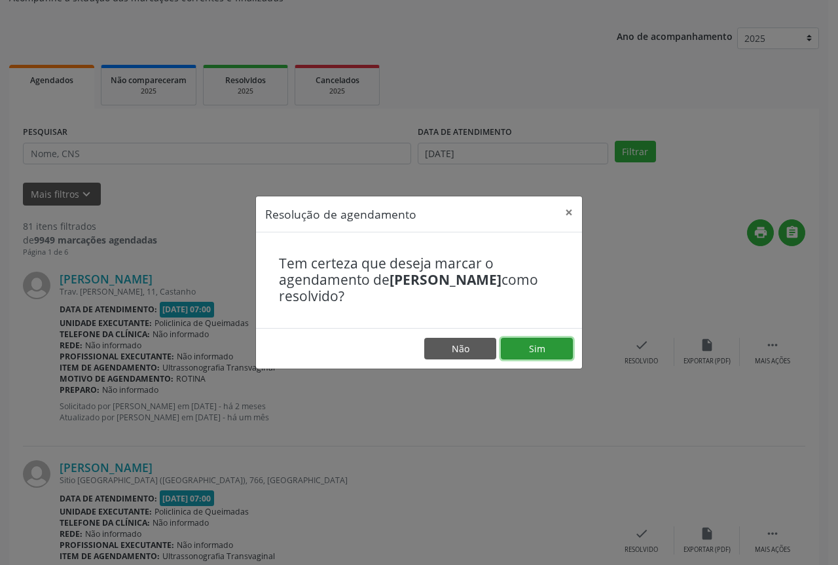
click at [539, 338] on button "Sim" at bounding box center [537, 349] width 72 height 22
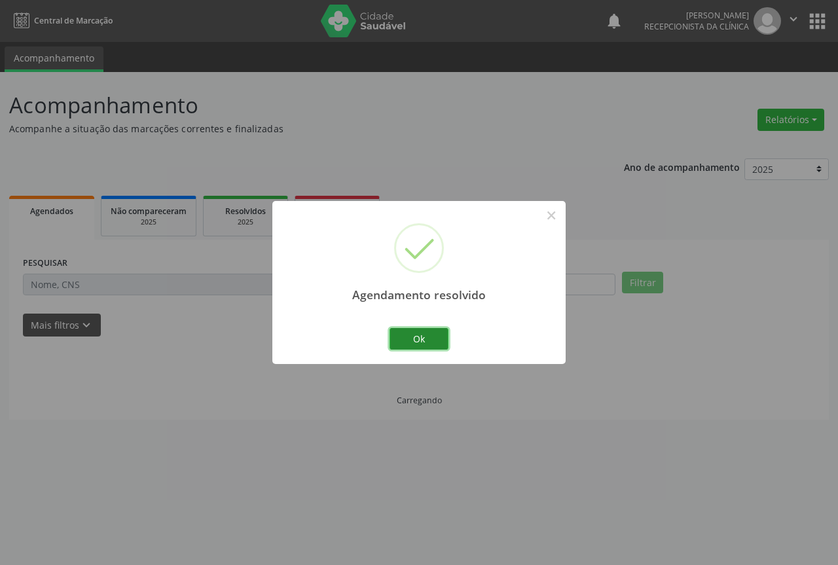
click at [436, 340] on button "Ok" at bounding box center [419, 339] width 59 height 22
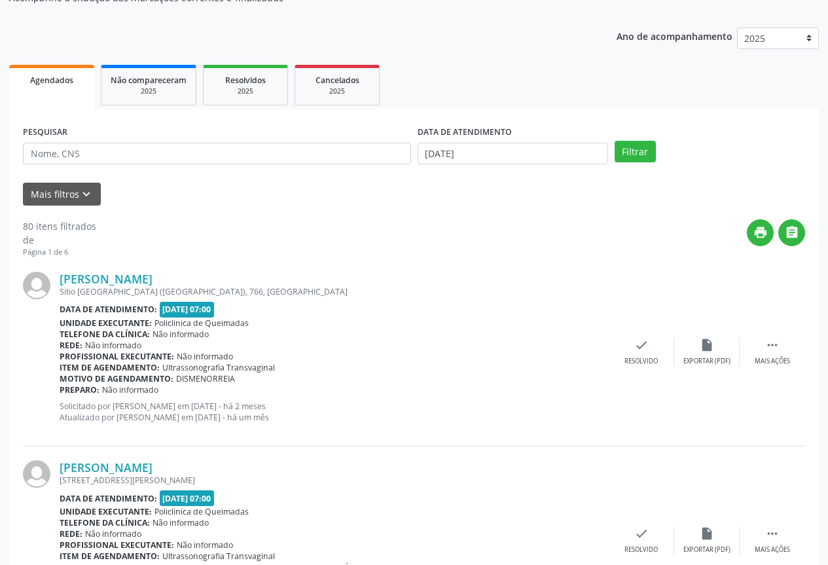
click at [649, 335] on div "[PERSON_NAME] [GEOGRAPHIC_DATA] ([GEOGRAPHIC_DATA]), 766, [GEOGRAPHIC_DATA] Dat…" at bounding box center [414, 352] width 782 height 189
click at [618, 356] on div "check Resolvido" at bounding box center [641, 352] width 65 height 28
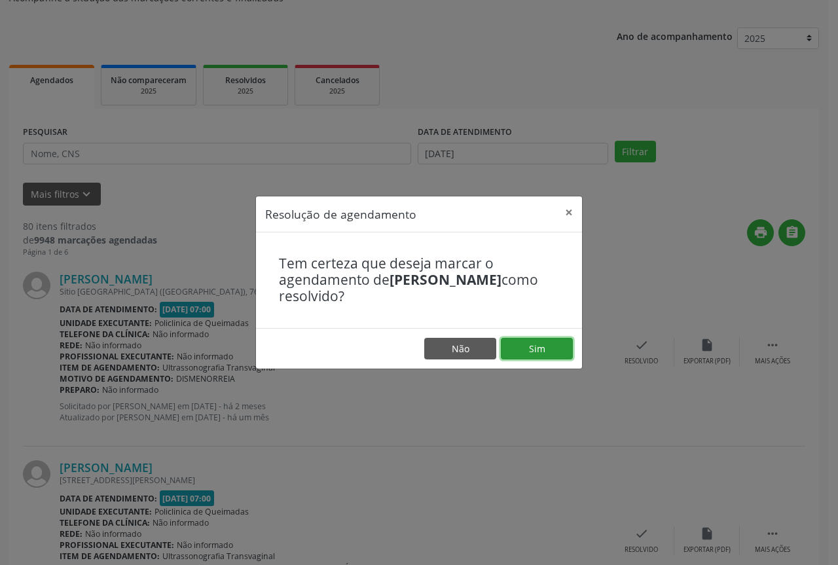
click at [534, 340] on button "Sim" at bounding box center [537, 349] width 72 height 22
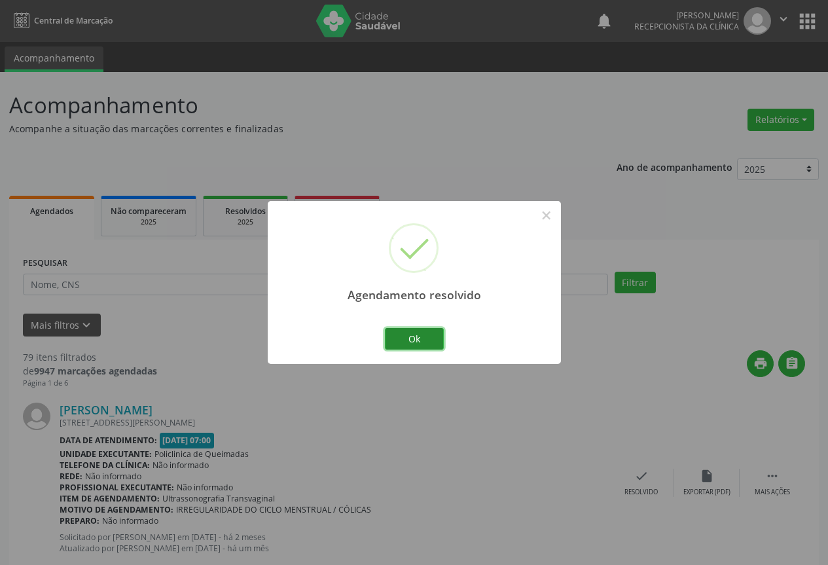
click at [416, 344] on button "Ok" at bounding box center [414, 339] width 59 height 22
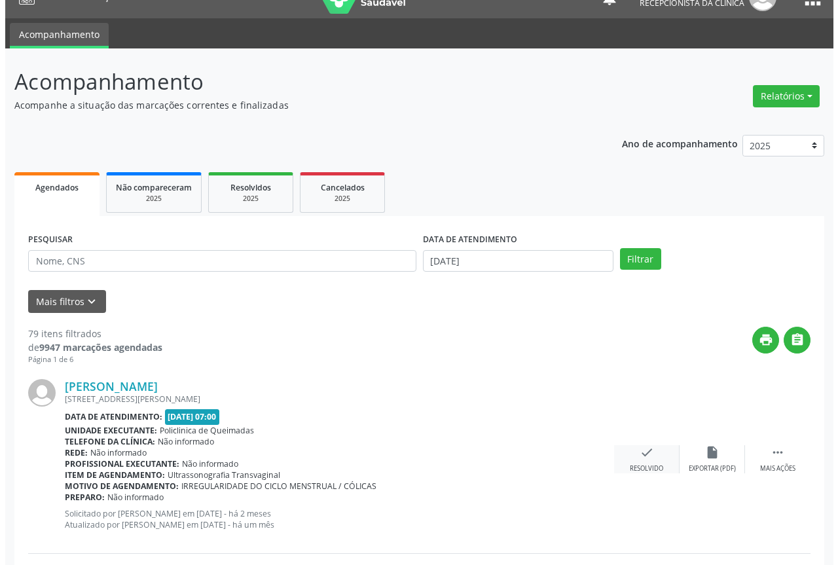
scroll to position [65, 0]
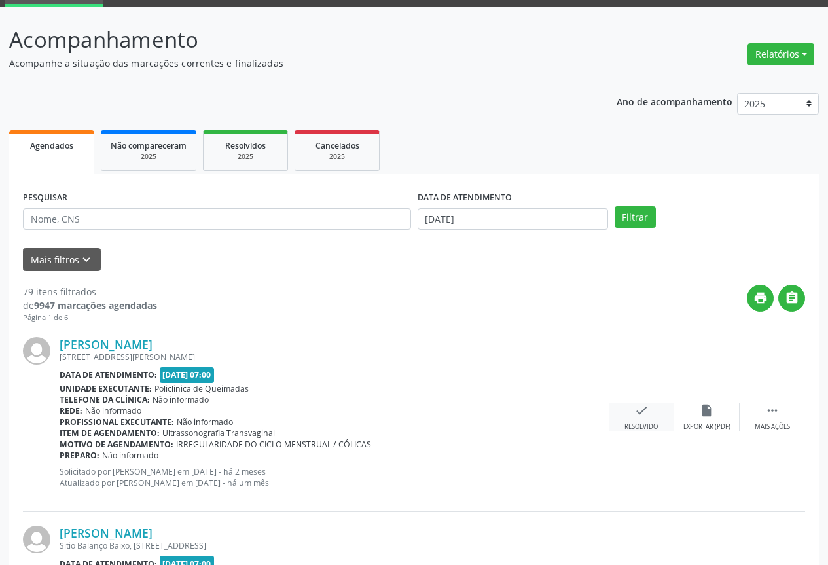
click at [637, 409] on icon "check" at bounding box center [641, 410] width 14 height 14
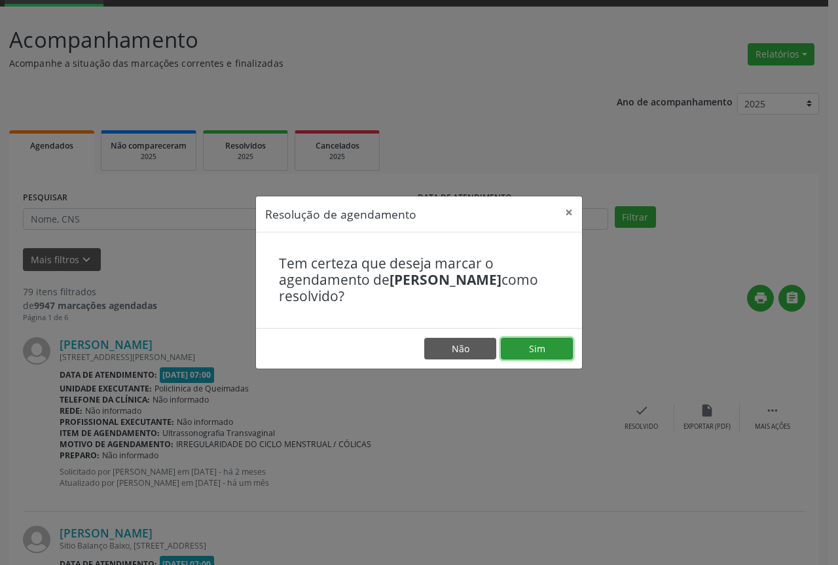
click at [536, 350] on button "Sim" at bounding box center [537, 349] width 72 height 22
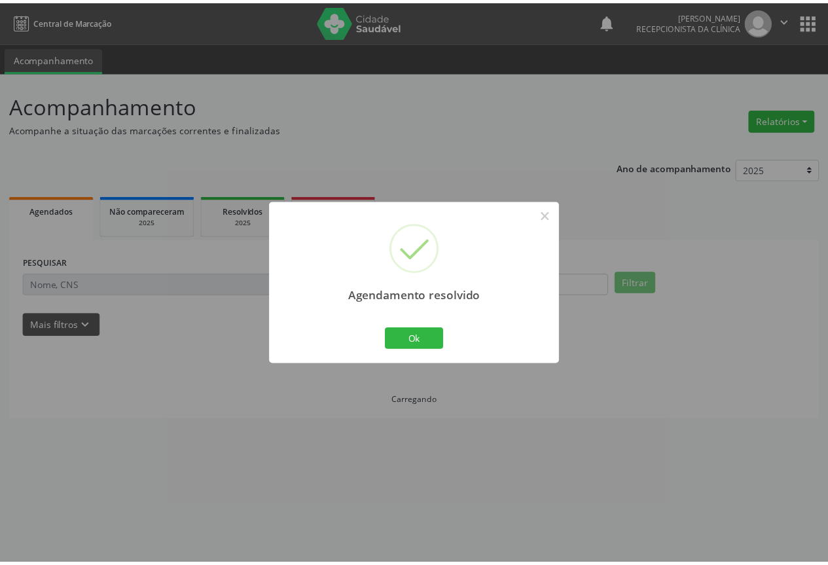
scroll to position [0, 0]
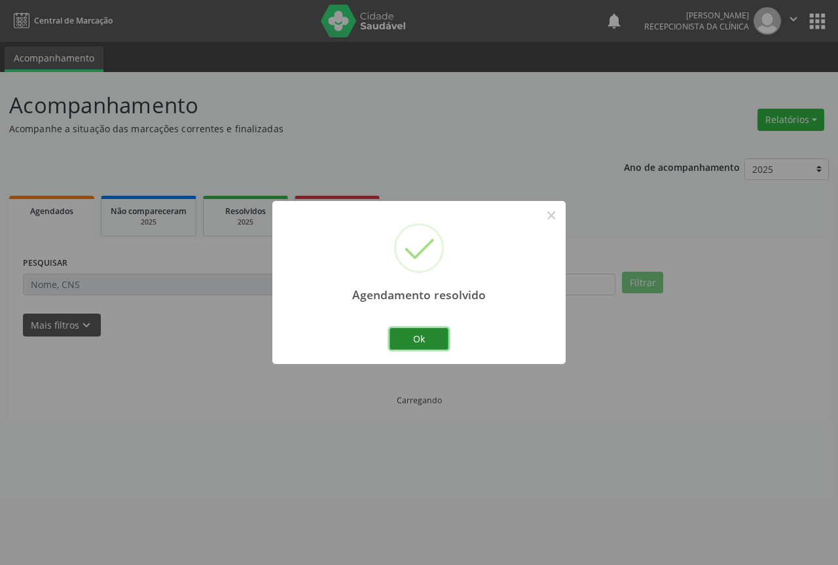
click at [433, 340] on button "Ok" at bounding box center [419, 339] width 59 height 22
